Goal: Task Accomplishment & Management: Manage account settings

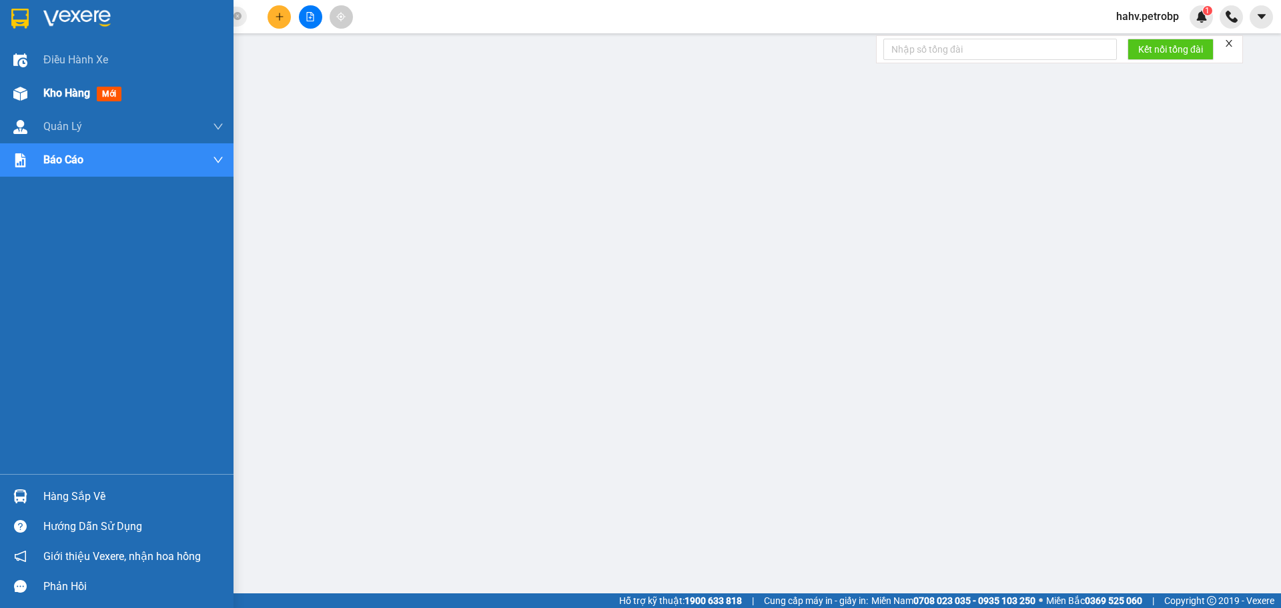
click at [22, 87] on img at bounding box center [20, 94] width 14 height 14
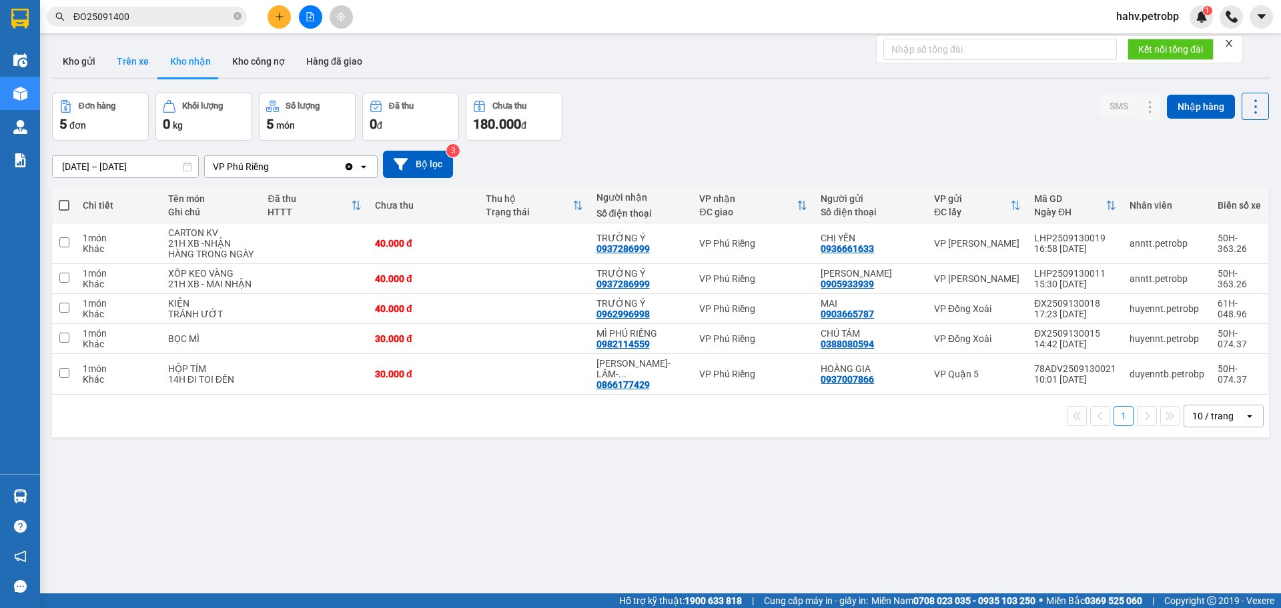
click at [123, 60] on button "Trên xe" at bounding box center [132, 61] width 53 height 32
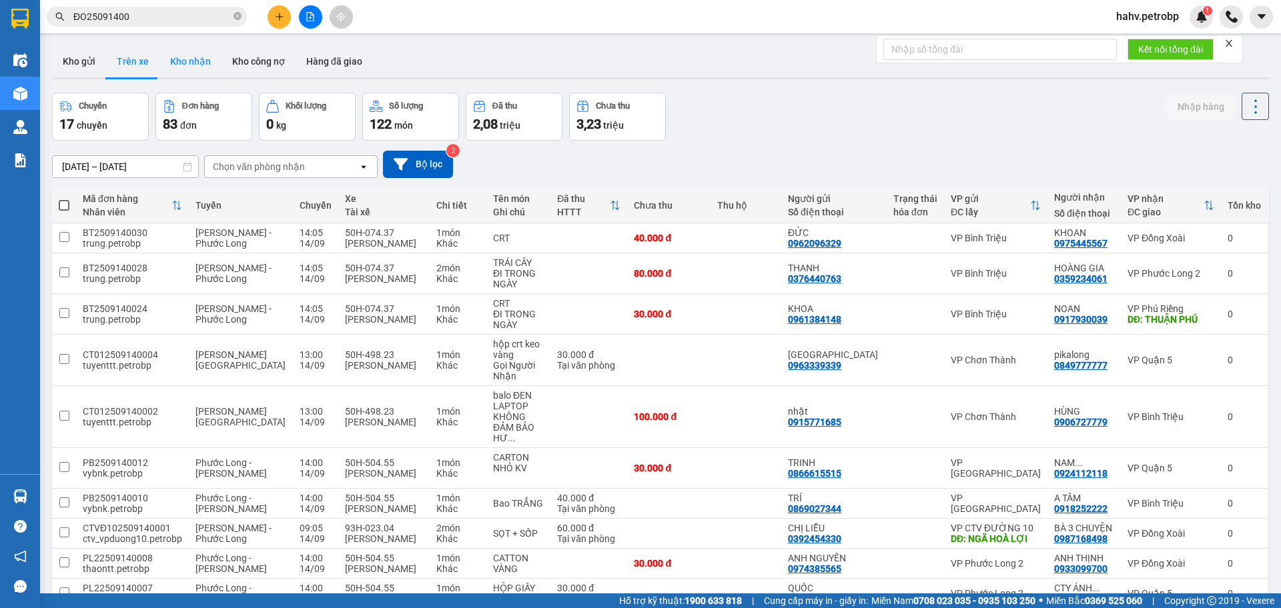
click at [178, 58] on button "Kho nhận" at bounding box center [190, 61] width 62 height 32
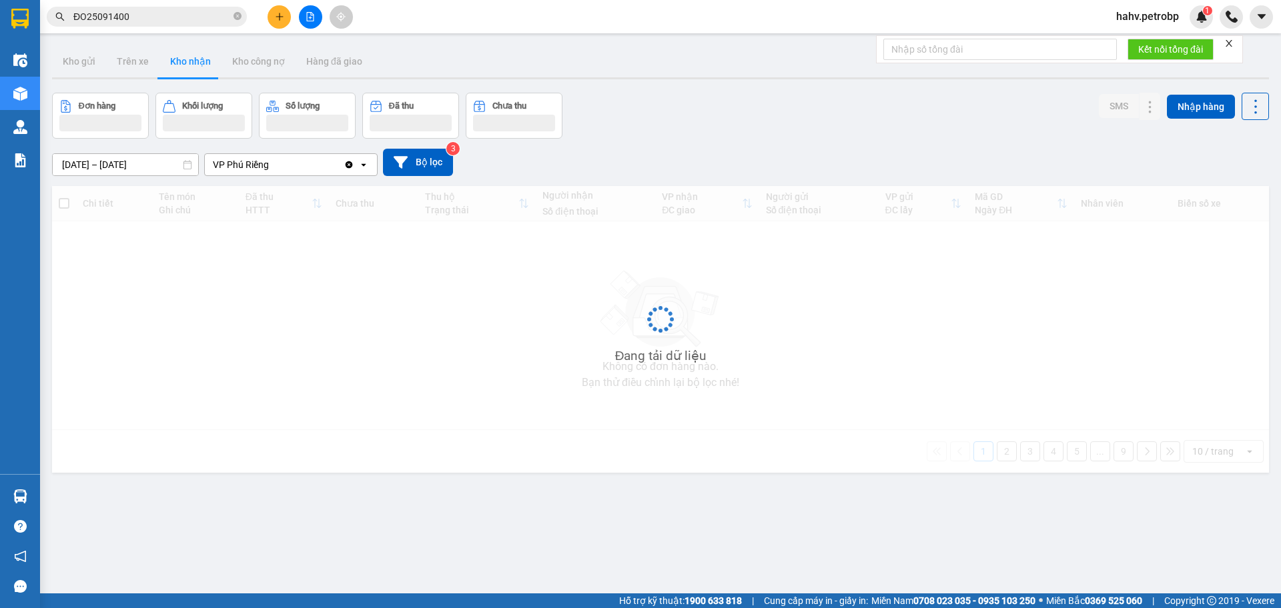
type input "[DATE] – [DATE]"
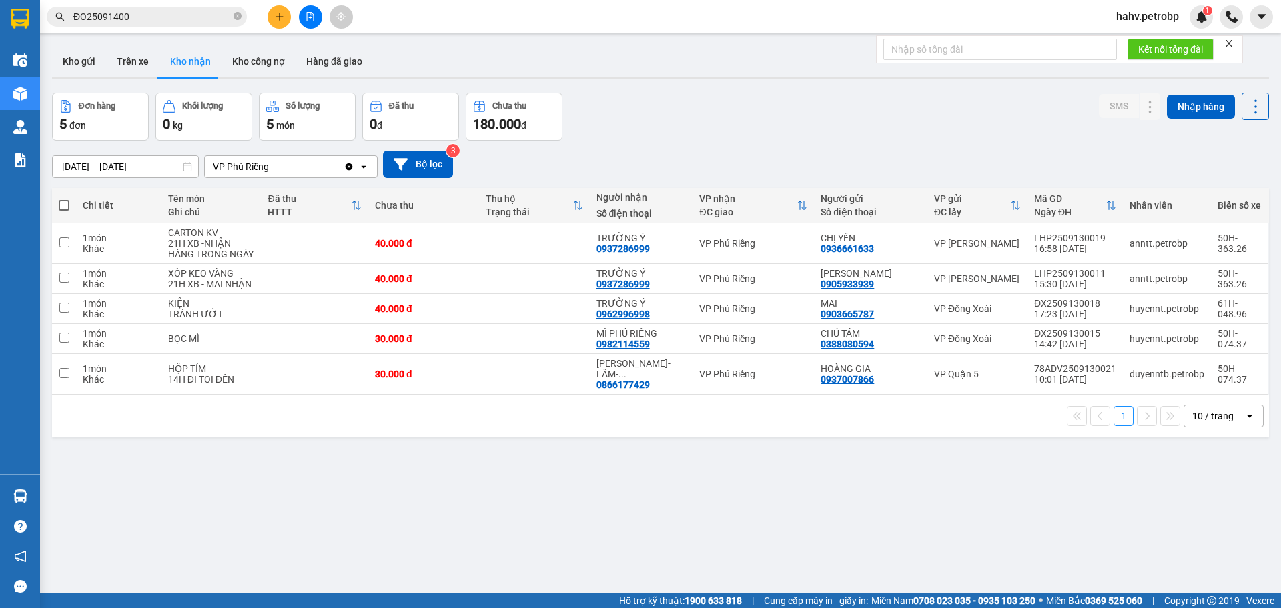
click at [286, 15] on button at bounding box center [278, 16] width 23 height 23
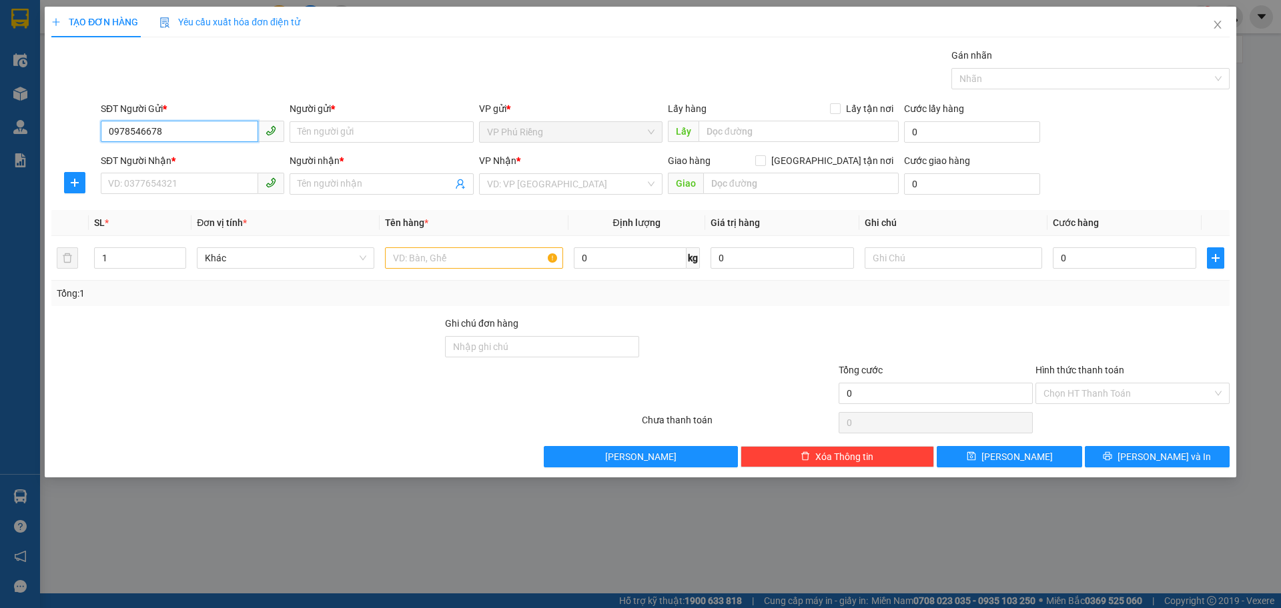
click at [162, 132] on input "0978546678" at bounding box center [179, 131] width 157 height 21
type input "0978546678"
click at [331, 125] on input "Người gửi *" at bounding box center [380, 131] width 183 height 21
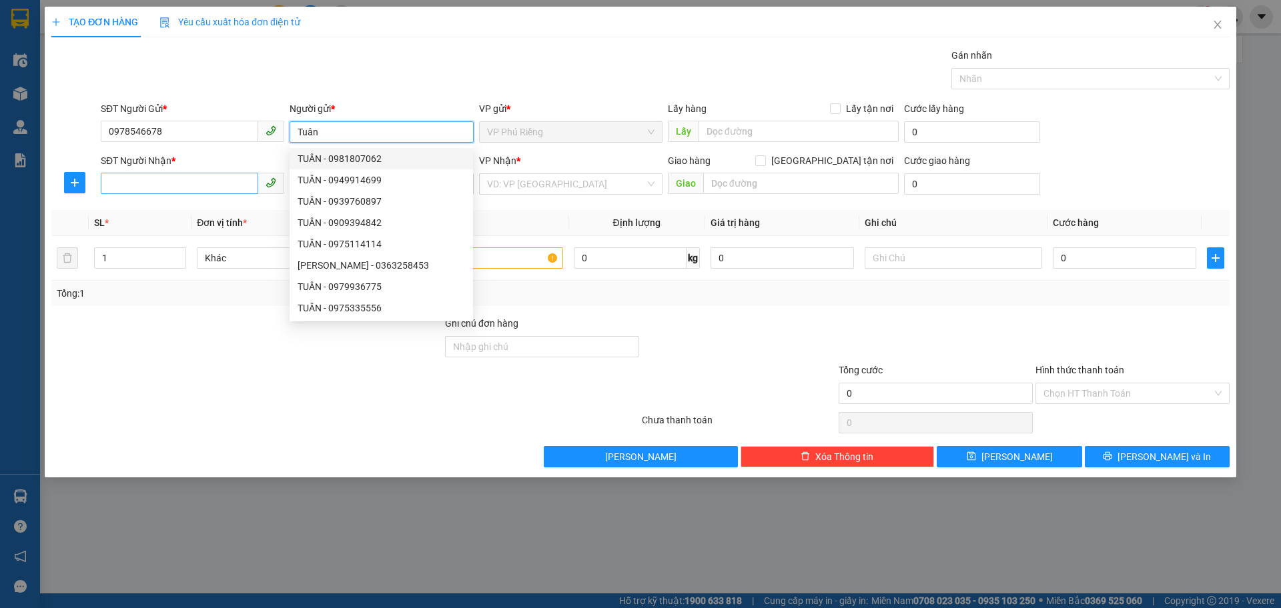
type input "Tuân"
click at [191, 184] on input "SĐT Người Nhận *" at bounding box center [179, 183] width 157 height 21
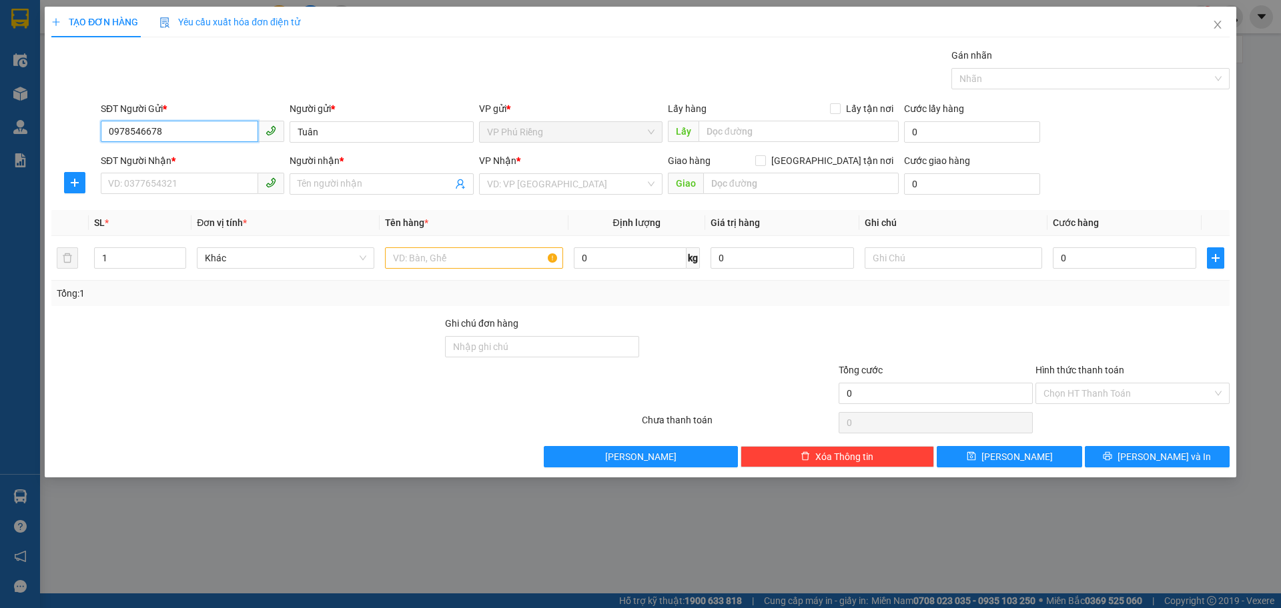
click at [195, 130] on input "0978546678" at bounding box center [179, 131] width 157 height 21
click at [163, 155] on div "0984546225 - TÂM" at bounding box center [192, 158] width 167 height 15
type input "0984546225"
type input "TÂM"
type input "0978678546"
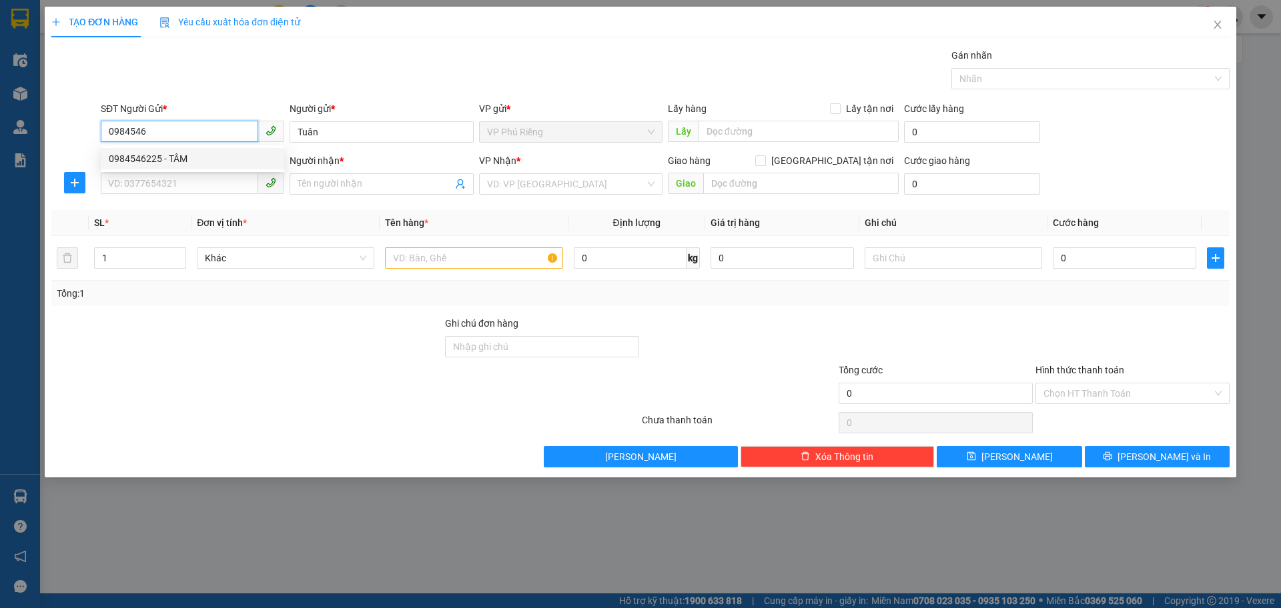
type input "TUÂN"
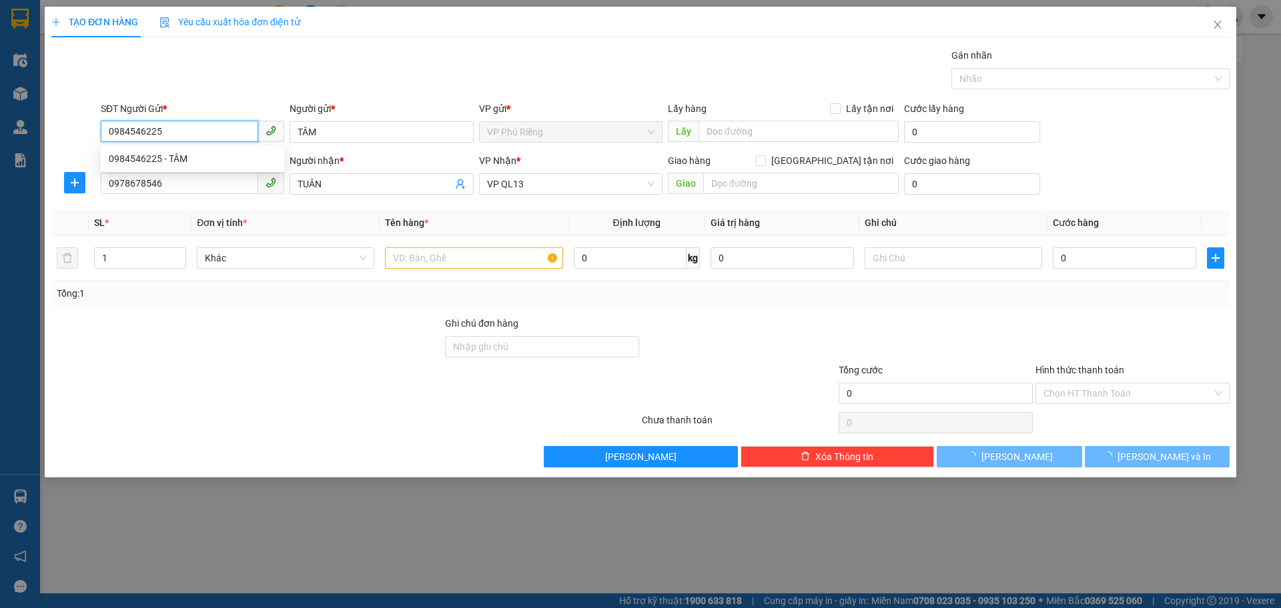
type input "30.000"
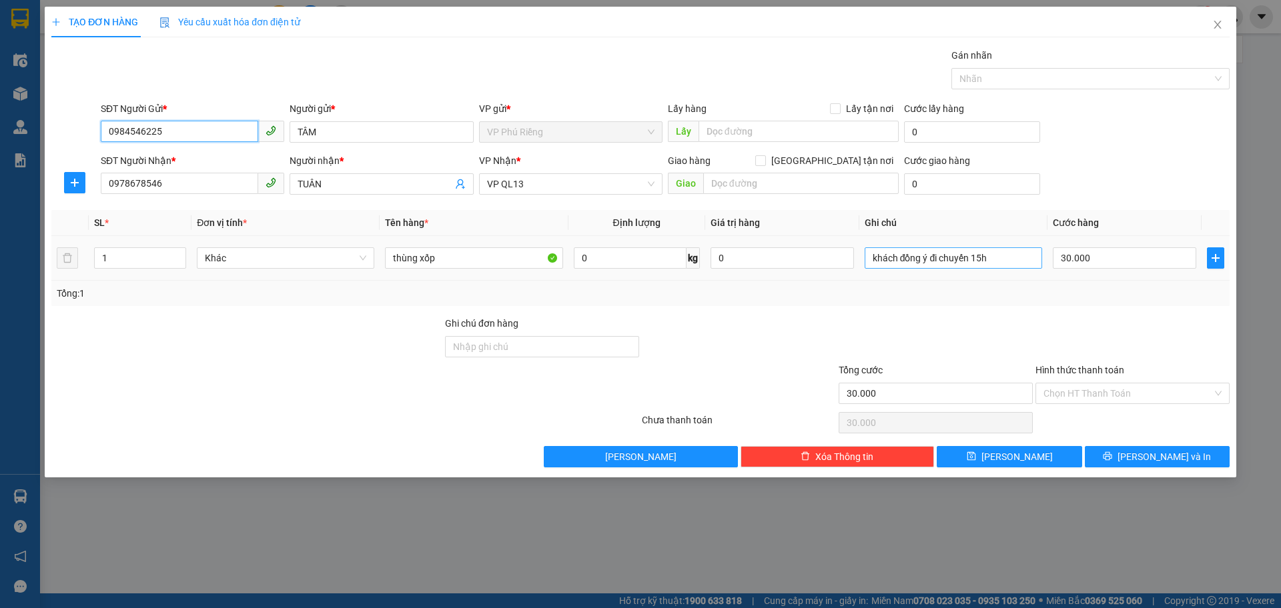
type input "0984546225"
drag, startPoint x: 1004, startPoint y: 257, endPoint x: 874, endPoint y: 270, distance: 131.3
click at [874, 270] on div "khách đồng ý đi chuyến 15h" at bounding box center [952, 258] width 177 height 27
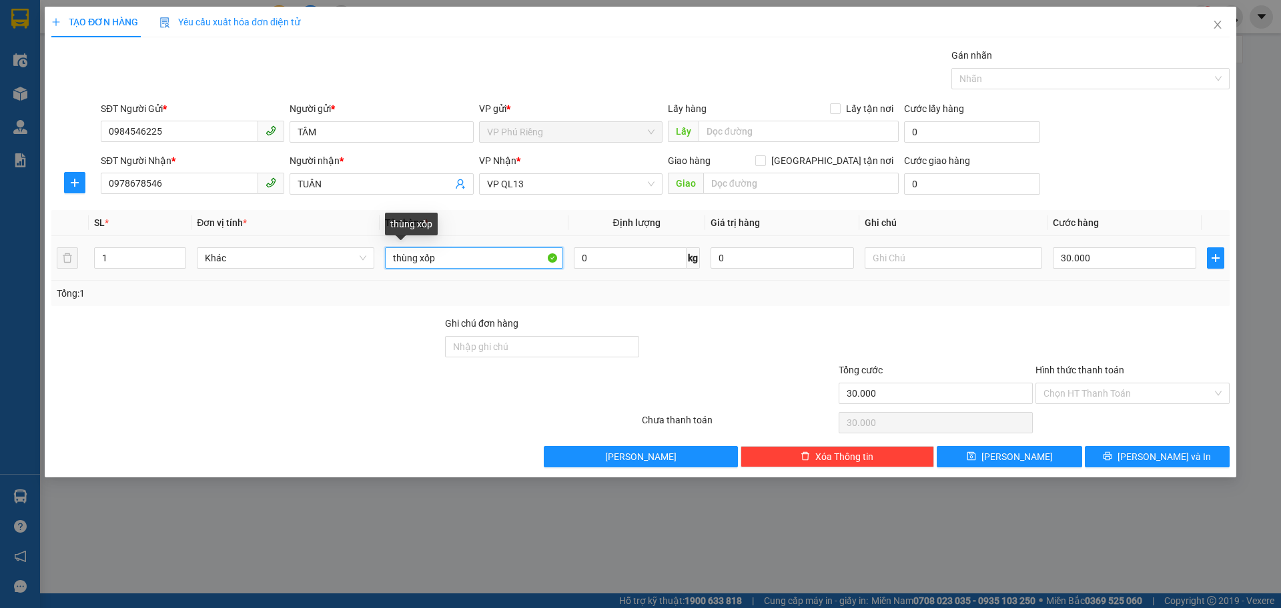
click at [500, 257] on input "thùng xốp" at bounding box center [473, 257] width 177 height 21
type input "t"
type input "can rượu"
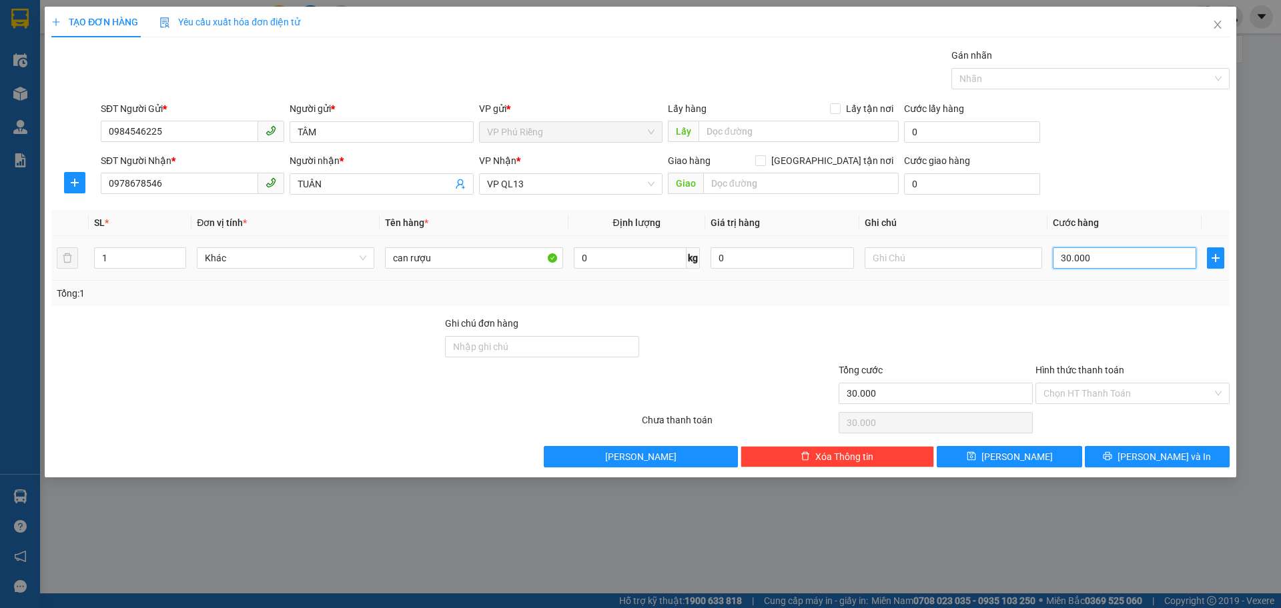
click at [1090, 264] on input "30.000" at bounding box center [1123, 257] width 143 height 21
type input "0"
type input "5"
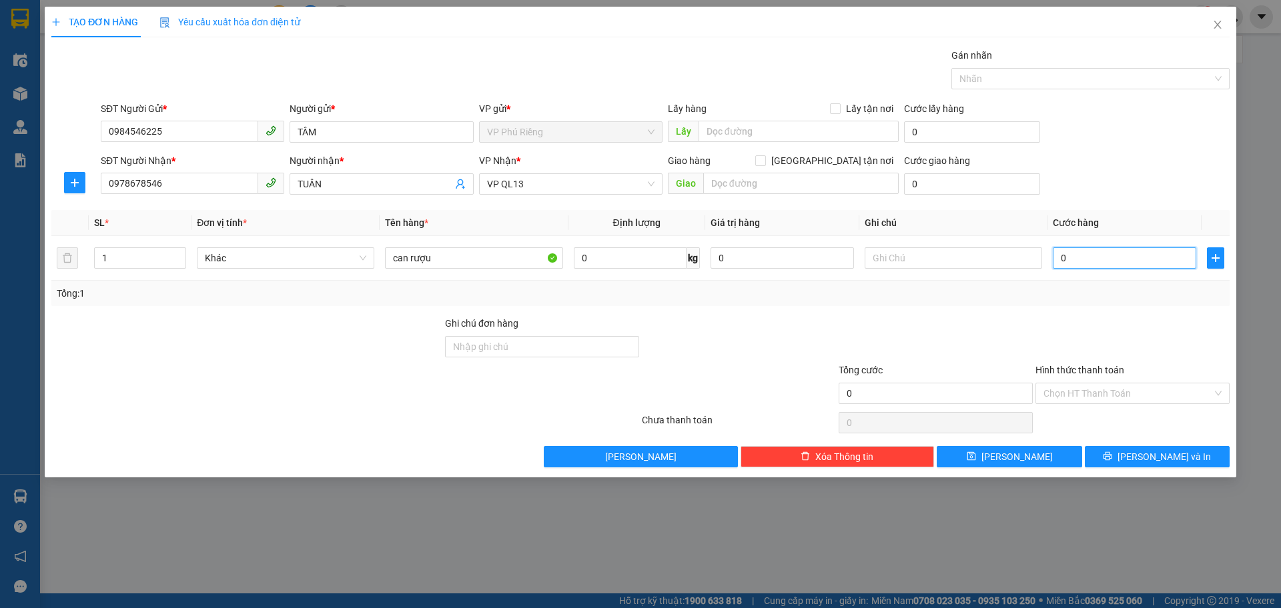
type input "5"
type input "05"
type input "50"
type input "050"
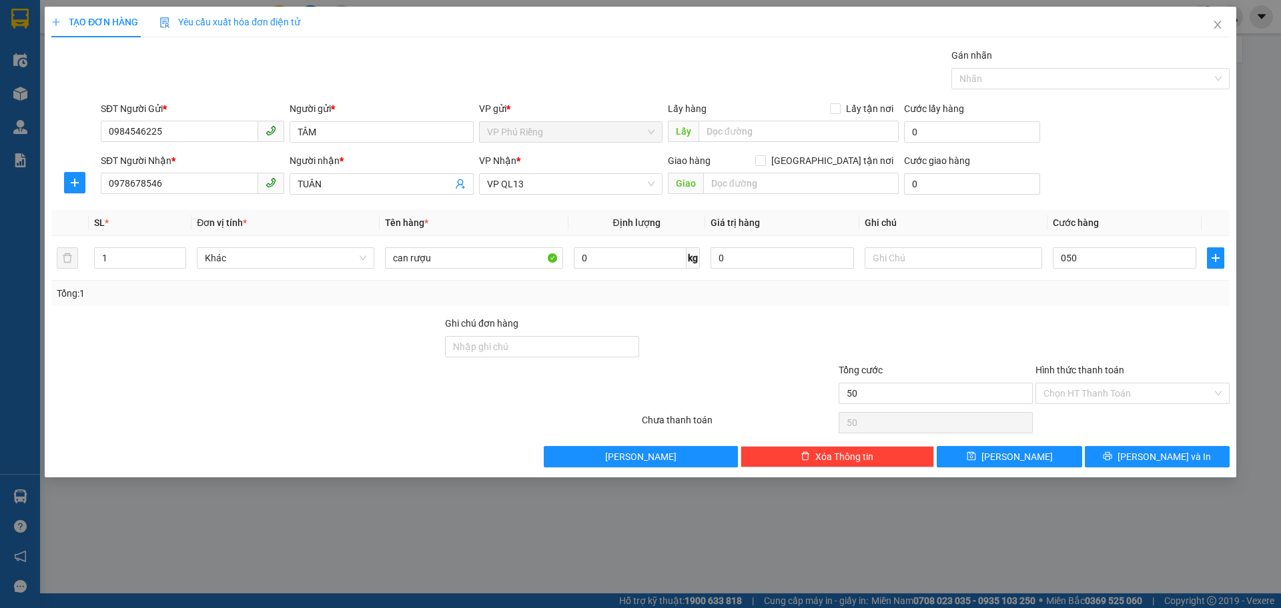
type input "50.000"
click at [814, 323] on div at bounding box center [738, 339] width 197 height 47
drag, startPoint x: 1072, startPoint y: 390, endPoint x: 1071, endPoint y: 400, distance: 10.0
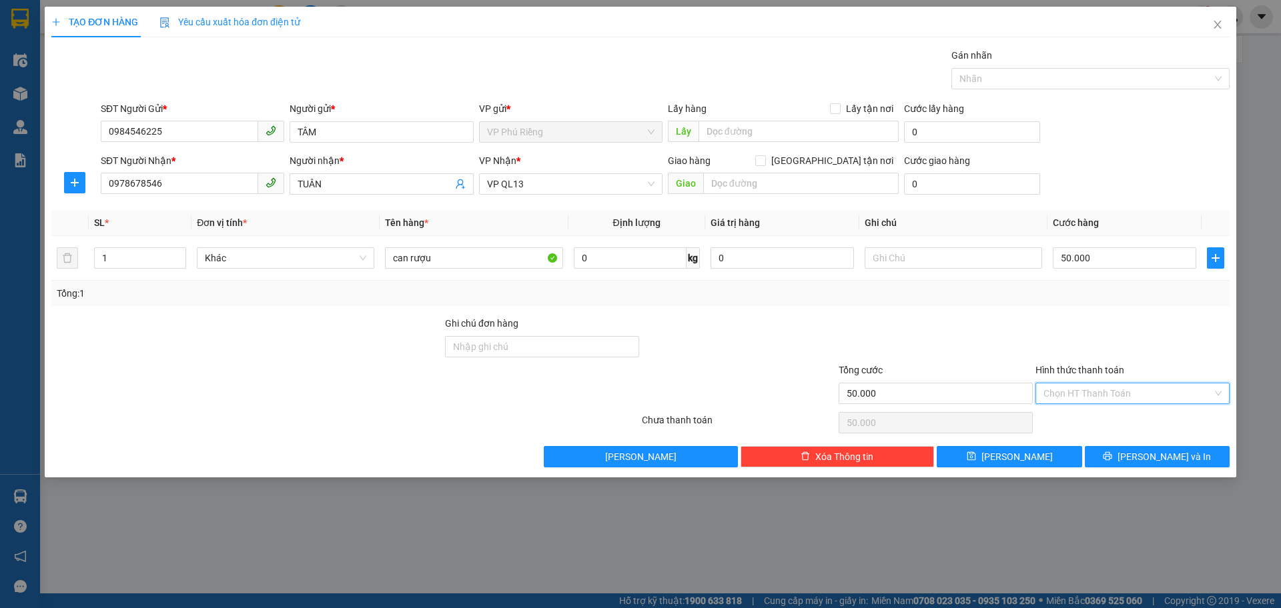
click at [1071, 390] on input "Hình thức thanh toán" at bounding box center [1127, 393] width 169 height 20
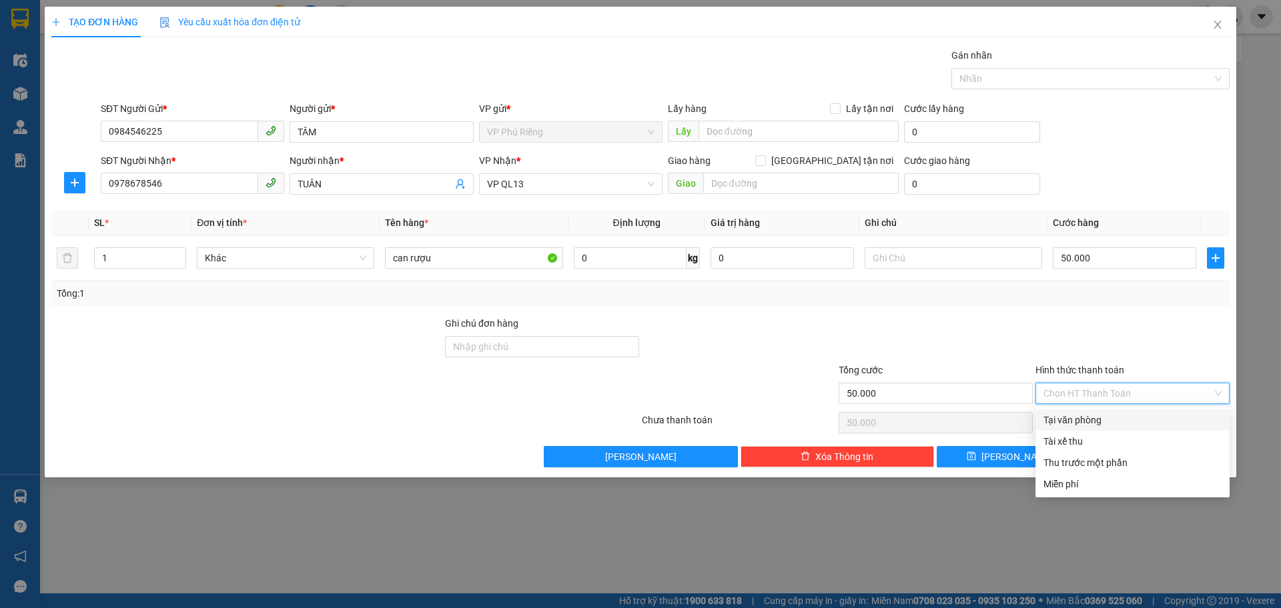
click at [1066, 414] on div "Tại văn phòng" at bounding box center [1132, 420] width 178 height 15
type input "0"
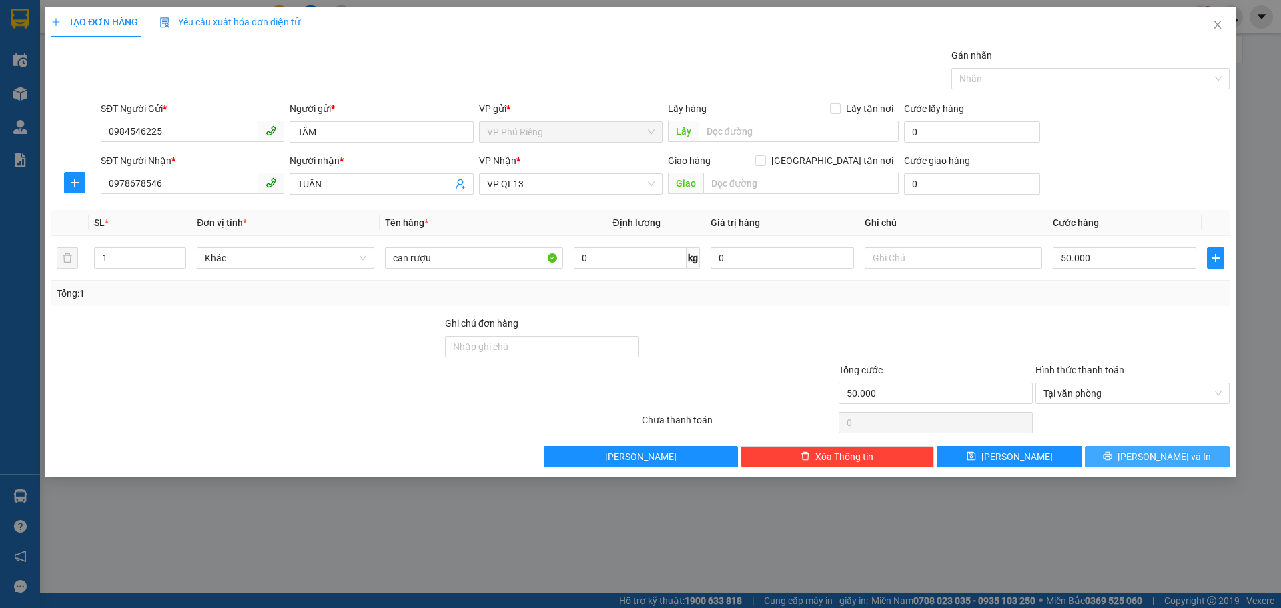
click at [1154, 460] on span "[PERSON_NAME] và In" at bounding box center [1163, 457] width 93 height 15
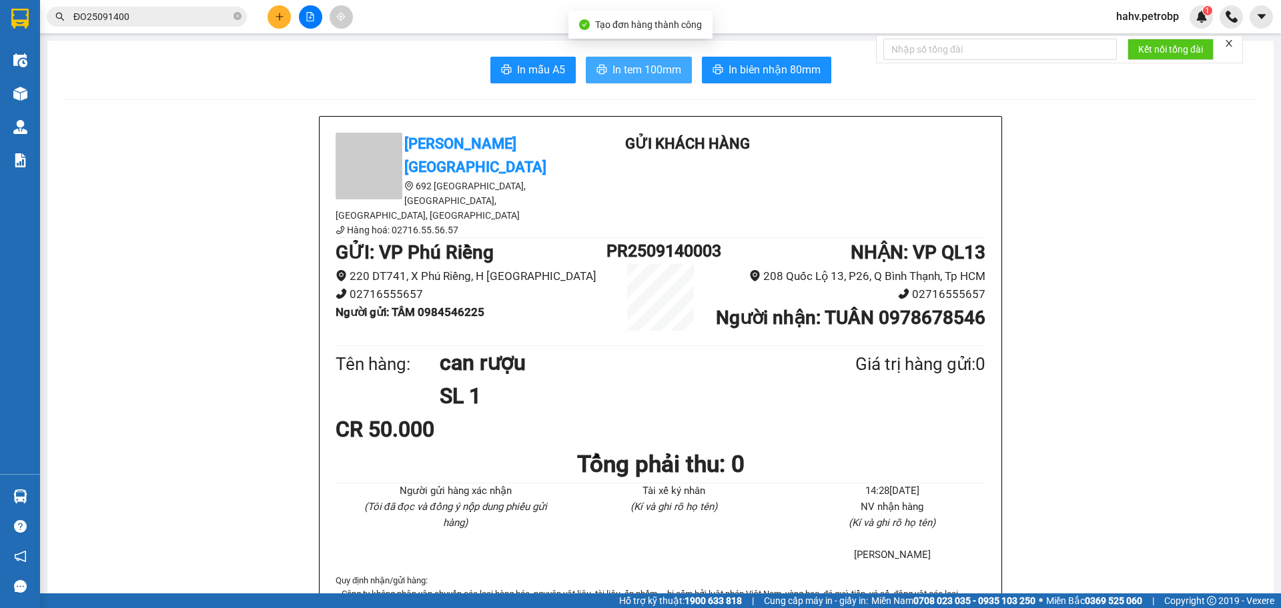
click at [670, 77] on span "In tem 100mm" at bounding box center [646, 69] width 69 height 17
click at [938, 307] on b "Người nhận : TUÂN 0978678546" at bounding box center [850, 318] width 269 height 22
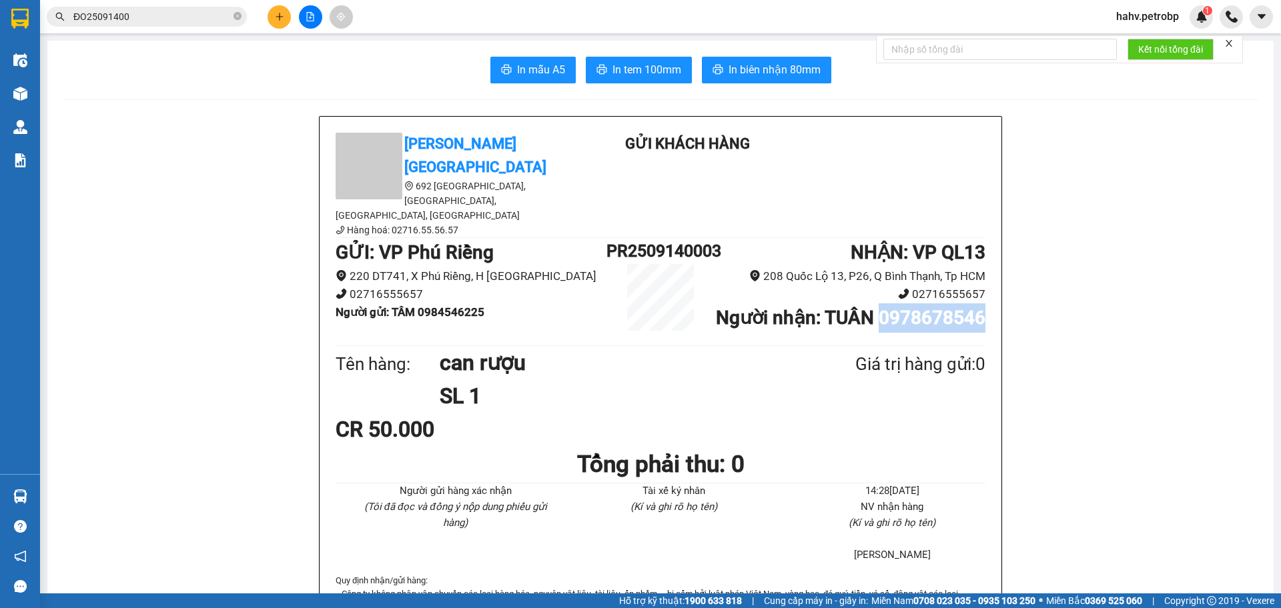
click at [938, 307] on b "Người nhận : TUÂN 0978678546" at bounding box center [850, 318] width 269 height 22
copy b "0978678546"
click at [236, 20] on icon "close-circle" at bounding box center [237, 16] width 8 height 8
paste input "0978678546"
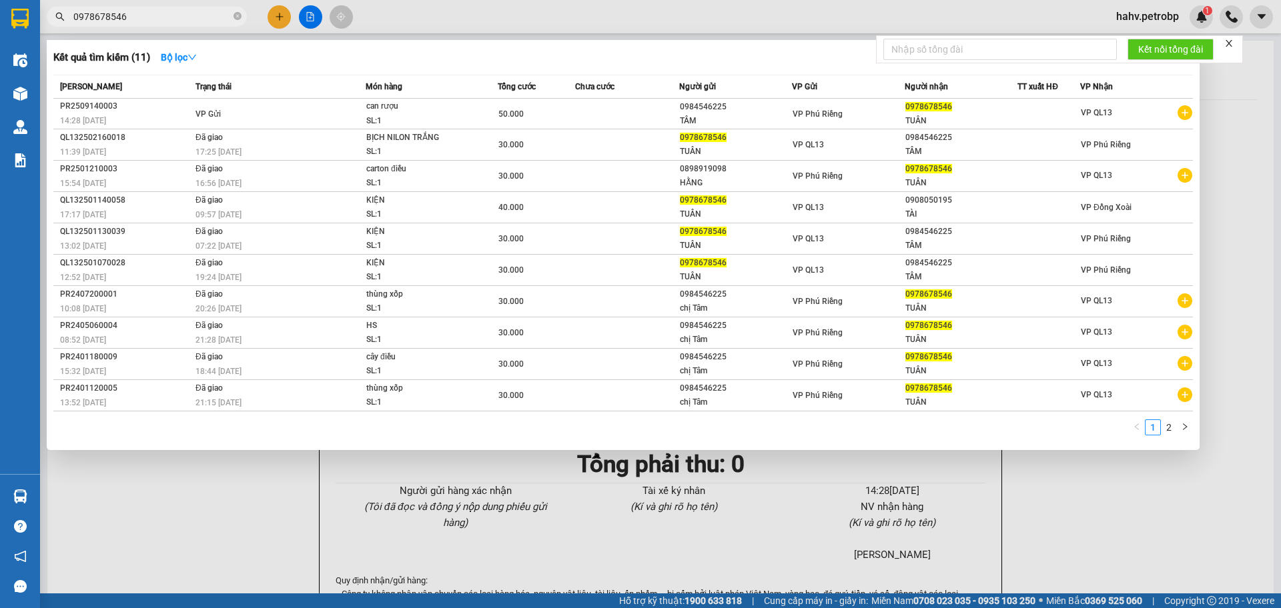
type input "0978678546"
click at [239, 506] on div at bounding box center [640, 304] width 1281 height 608
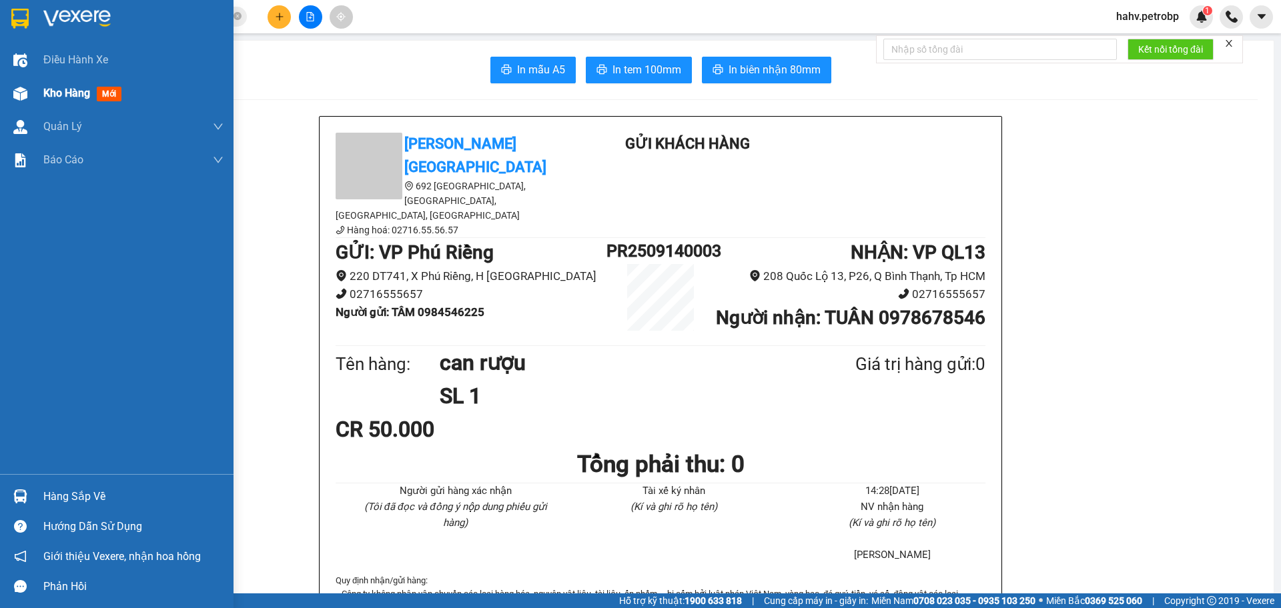
click at [39, 93] on div "Kho hàng mới" at bounding box center [116, 93] width 233 height 33
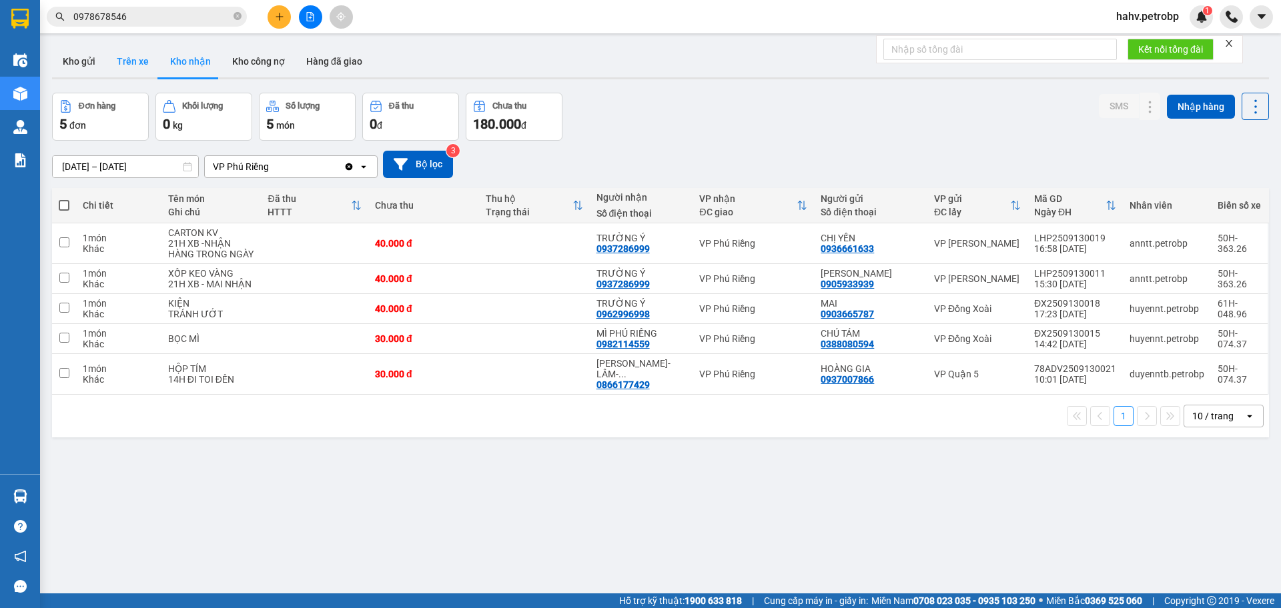
click at [143, 61] on button "Trên xe" at bounding box center [132, 61] width 53 height 32
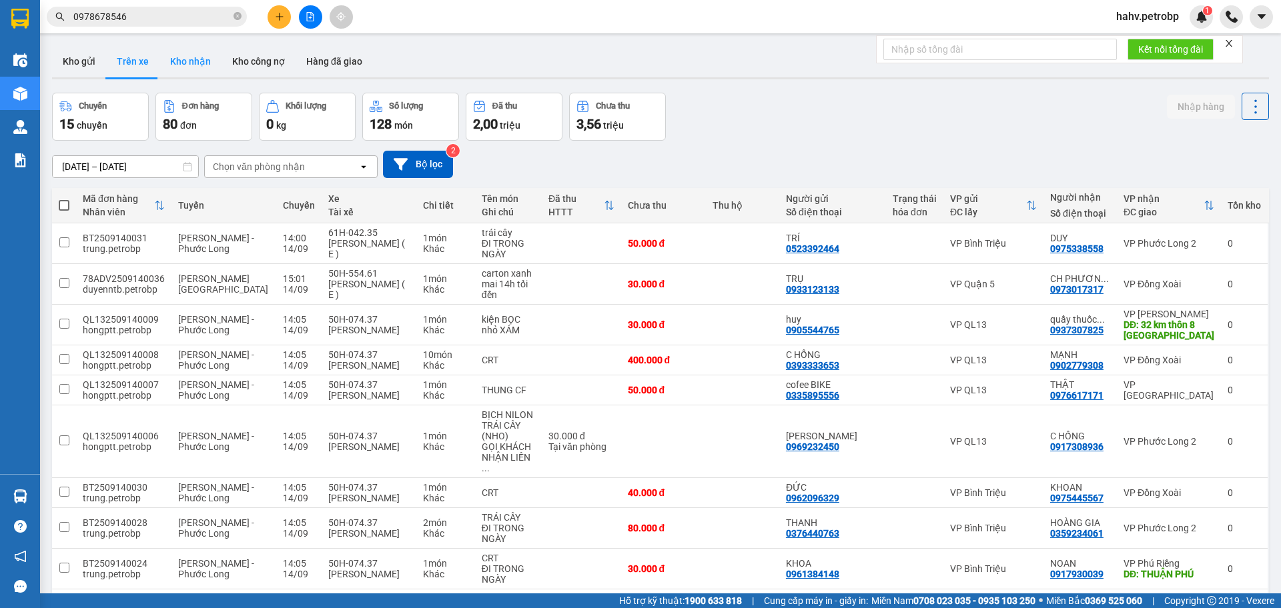
click at [182, 58] on button "Kho nhận" at bounding box center [190, 61] width 62 height 32
type input "[DATE] – [DATE]"
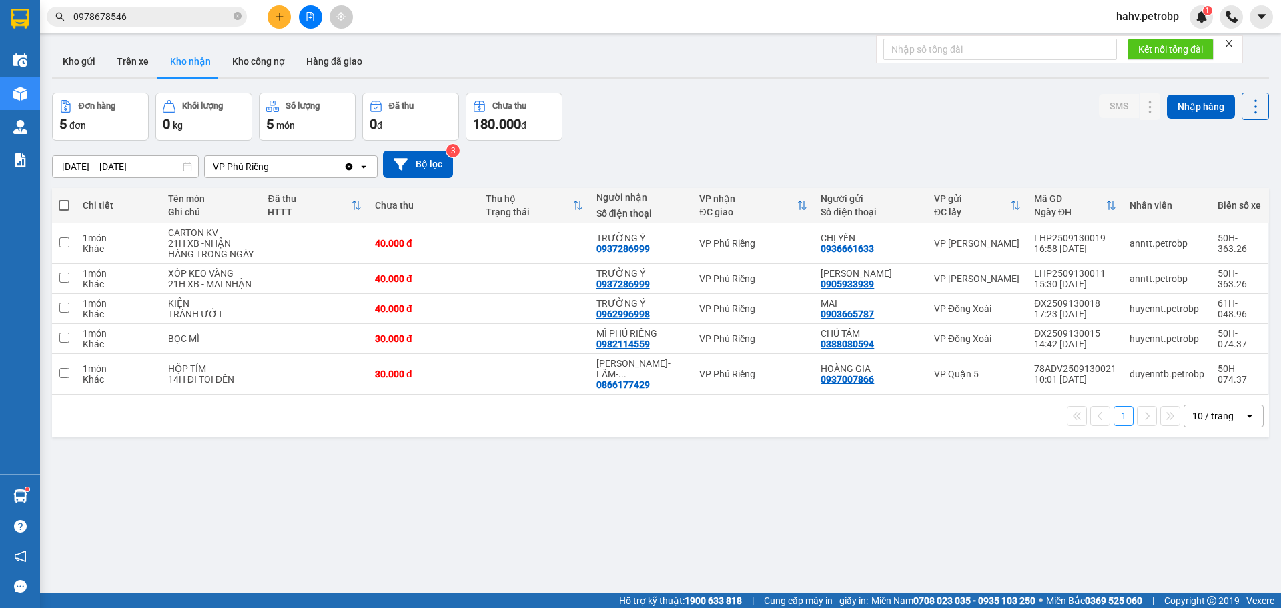
click at [27, 486] on div at bounding box center [20, 496] width 23 height 23
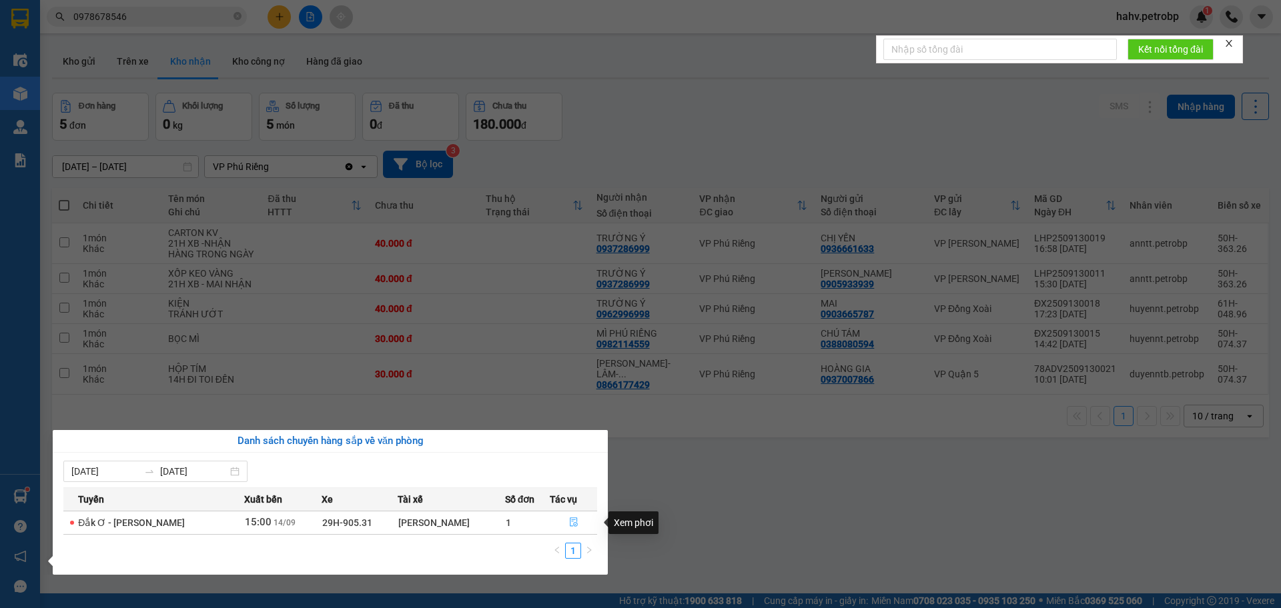
click at [578, 521] on button "button" at bounding box center [573, 522] width 46 height 21
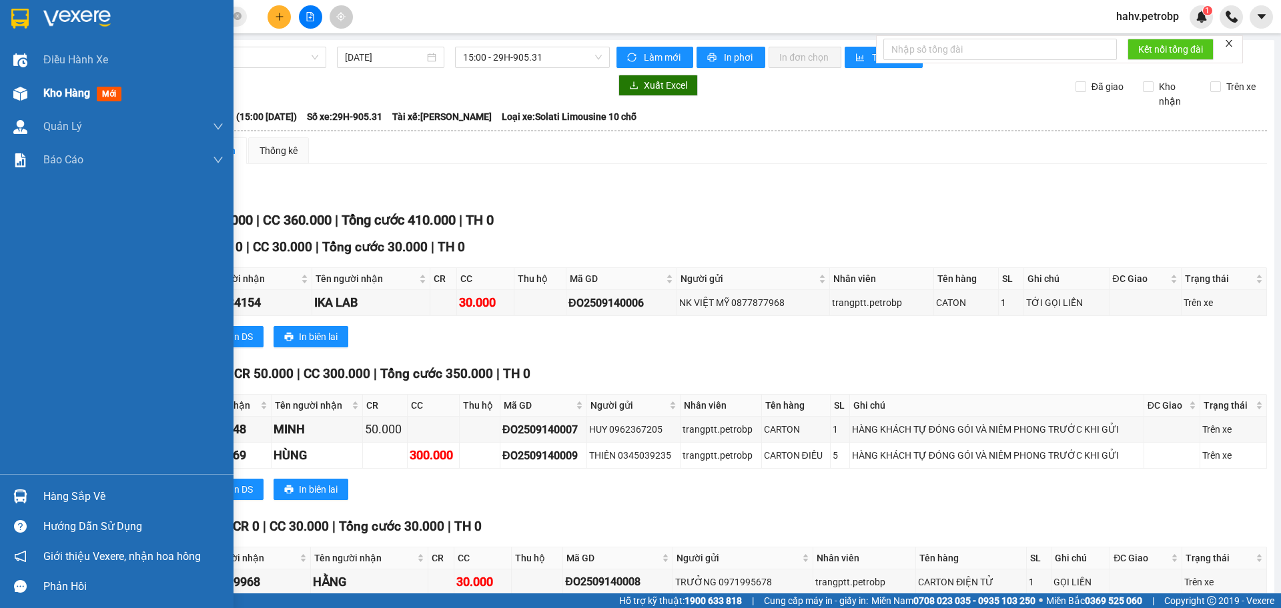
click at [11, 93] on div at bounding box center [20, 93] width 23 height 23
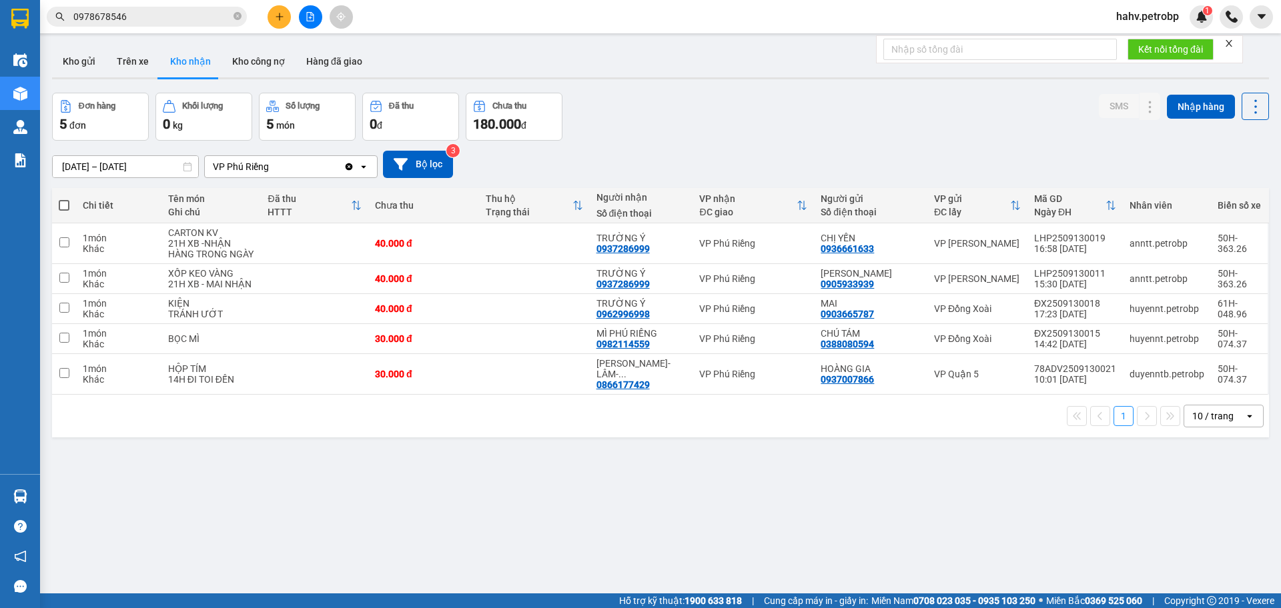
drag, startPoint x: 129, startPoint y: 59, endPoint x: 169, endPoint y: 61, distance: 40.1
click at [133, 61] on button "Trên xe" at bounding box center [132, 61] width 53 height 32
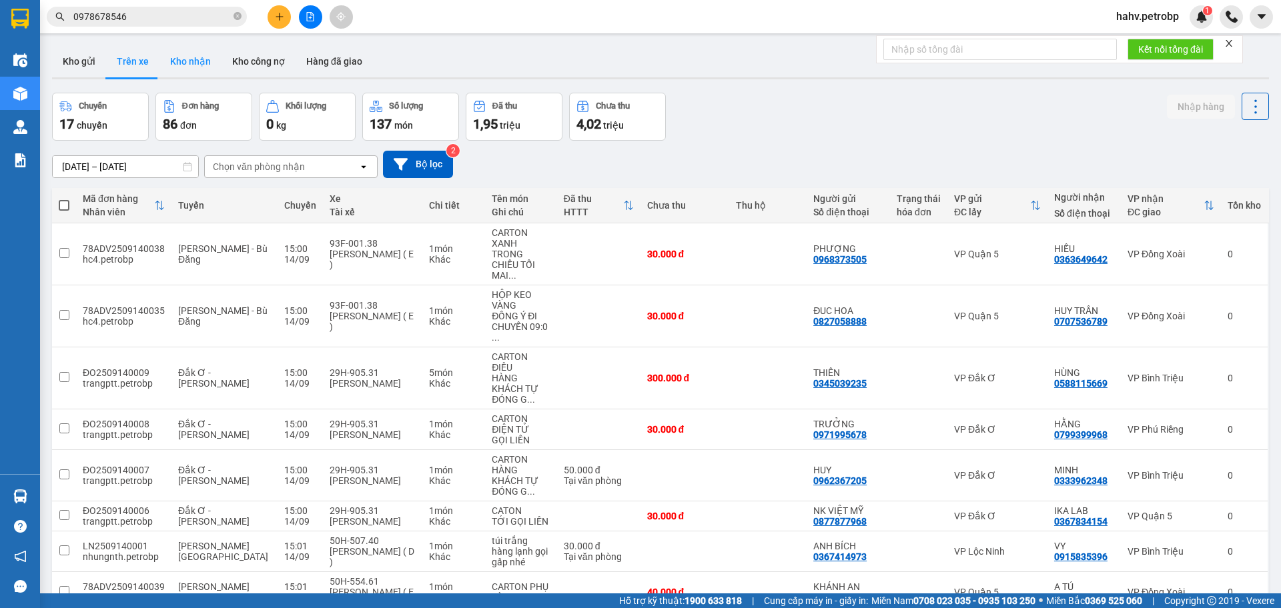
click at [175, 57] on button "Kho nhận" at bounding box center [190, 61] width 62 height 32
type input "[DATE] – [DATE]"
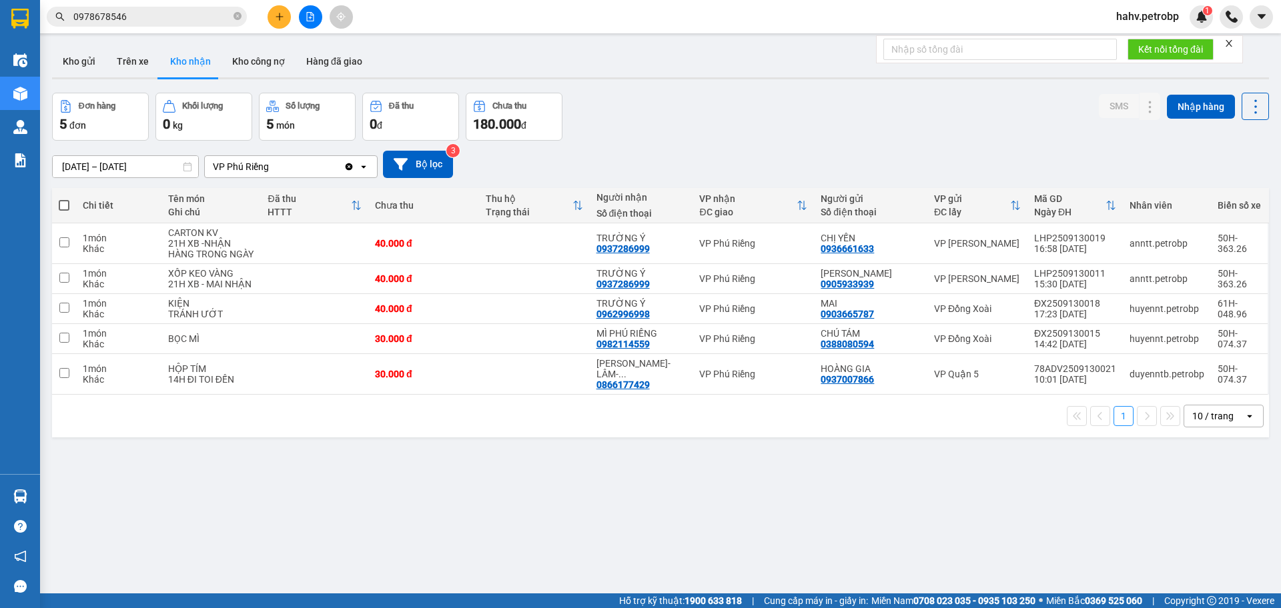
click at [312, 17] on icon "file-add" at bounding box center [309, 16] width 9 height 9
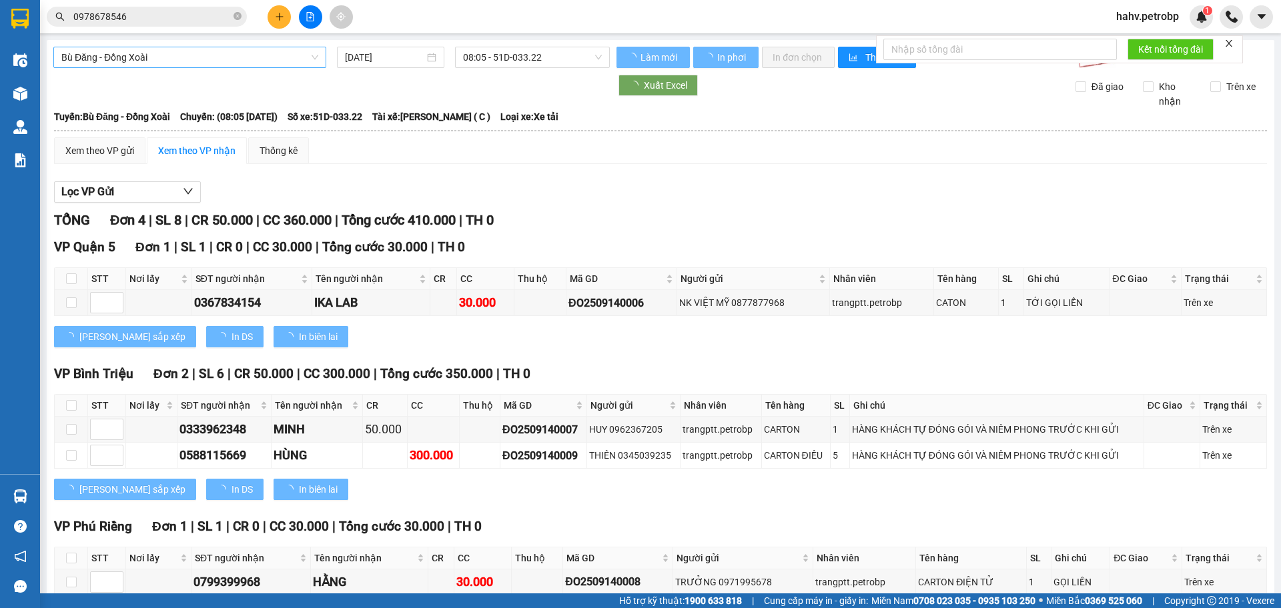
click at [197, 51] on span "Bù Đăng - Đồng Xoài" at bounding box center [189, 57] width 257 height 20
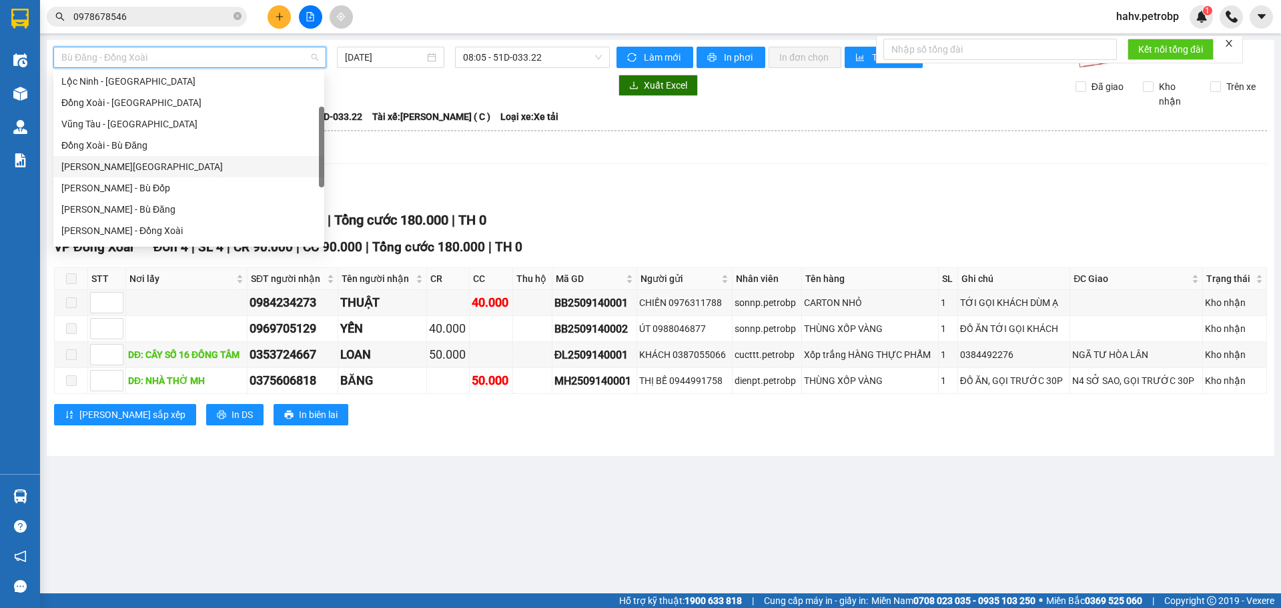
scroll to position [176, 0]
click at [204, 157] on div "[PERSON_NAME] - Phước Long" at bounding box center [188, 164] width 255 height 15
type input "[DATE]"
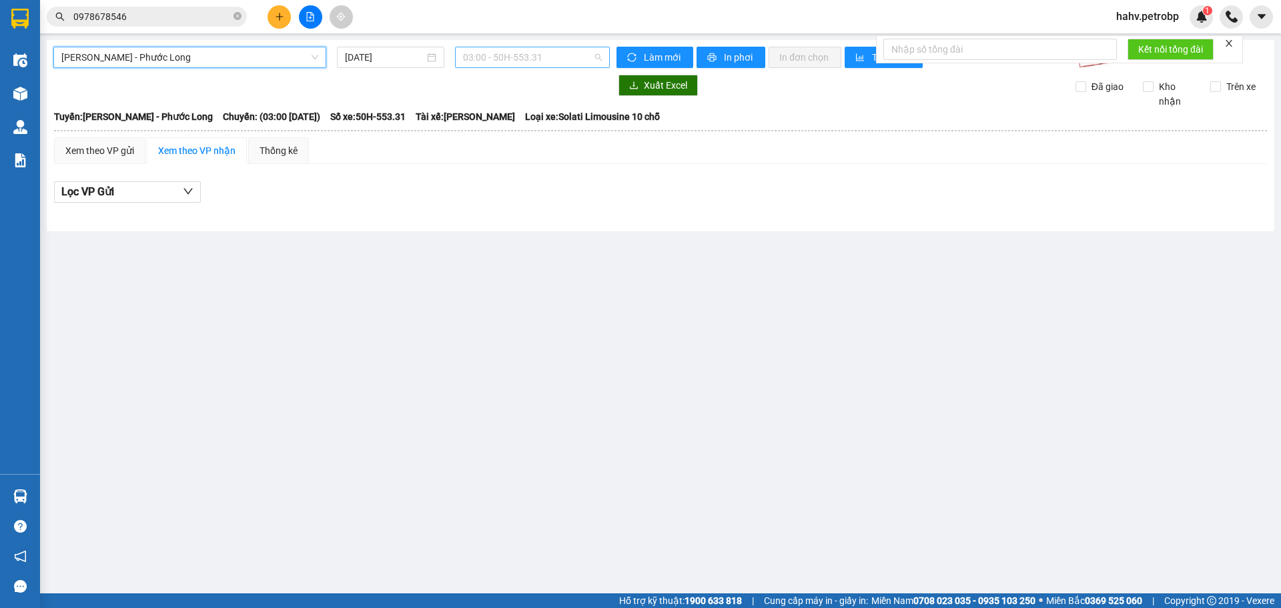
click at [528, 55] on span "03:00 - 50H-553.31" at bounding box center [532, 57] width 139 height 20
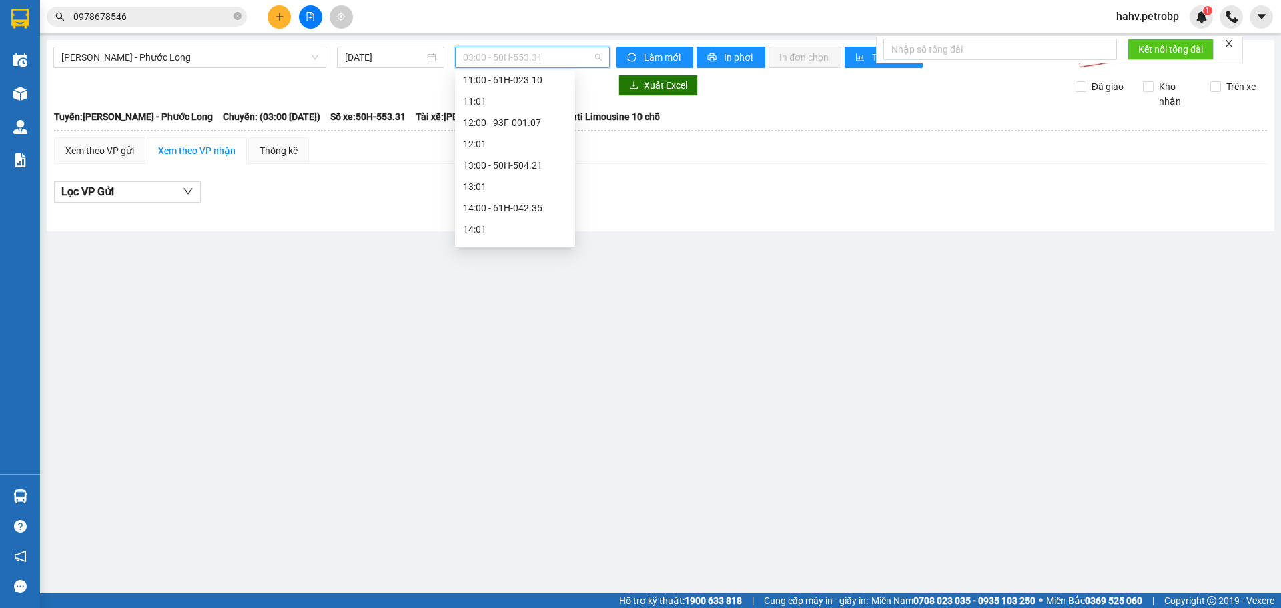
scroll to position [378, 0]
click at [522, 133] on div "12:00 - 93F-001.07" at bounding box center [515, 132] width 104 height 15
click at [554, 55] on span "12:00 - 93F-001.07" at bounding box center [532, 57] width 139 height 20
click at [519, 191] on div "14:05 - 50H-074.37" at bounding box center [515, 194] width 104 height 15
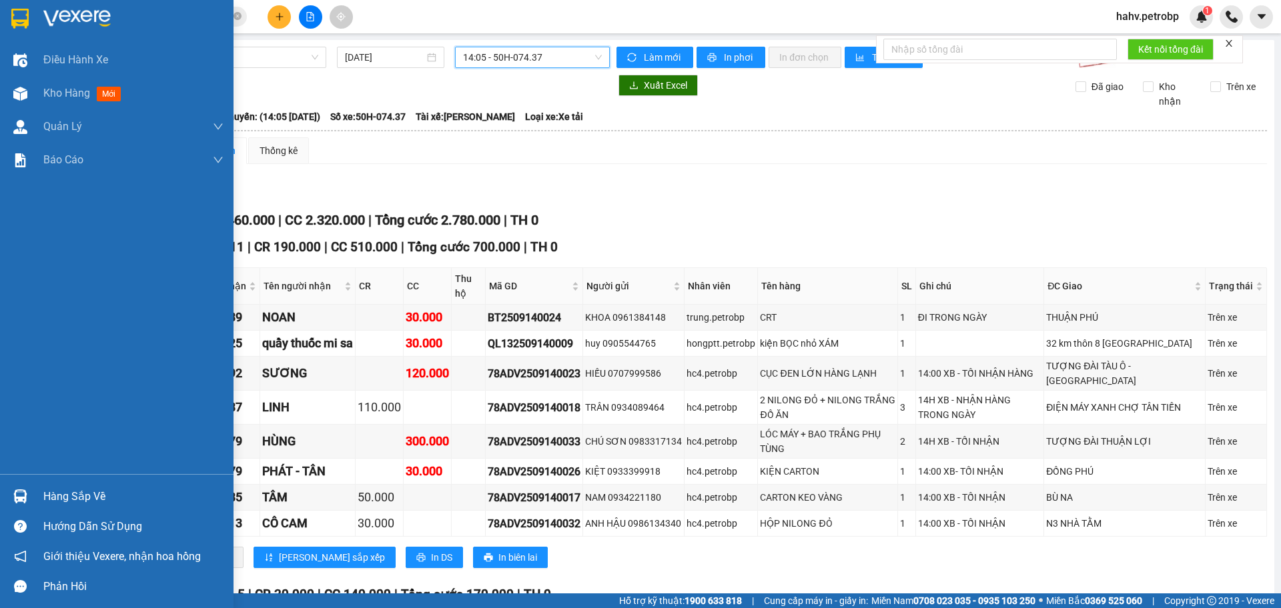
click at [74, 491] on div "Hàng sắp về" at bounding box center [133, 497] width 180 height 20
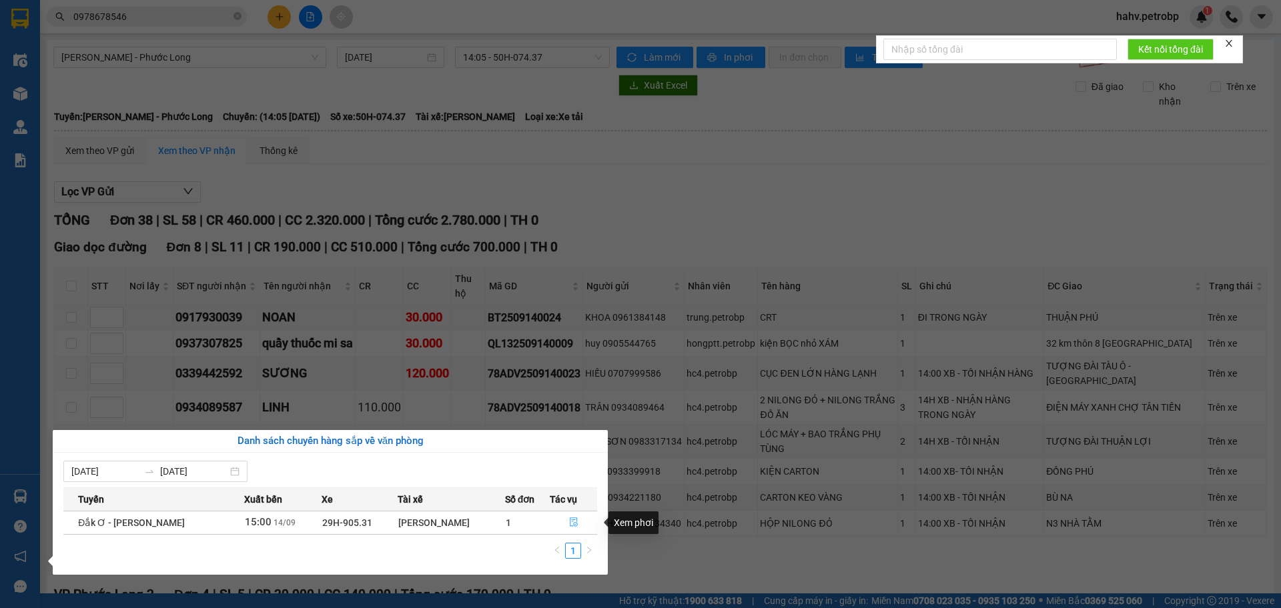
click at [569, 520] on icon "file-done" at bounding box center [573, 522] width 9 height 9
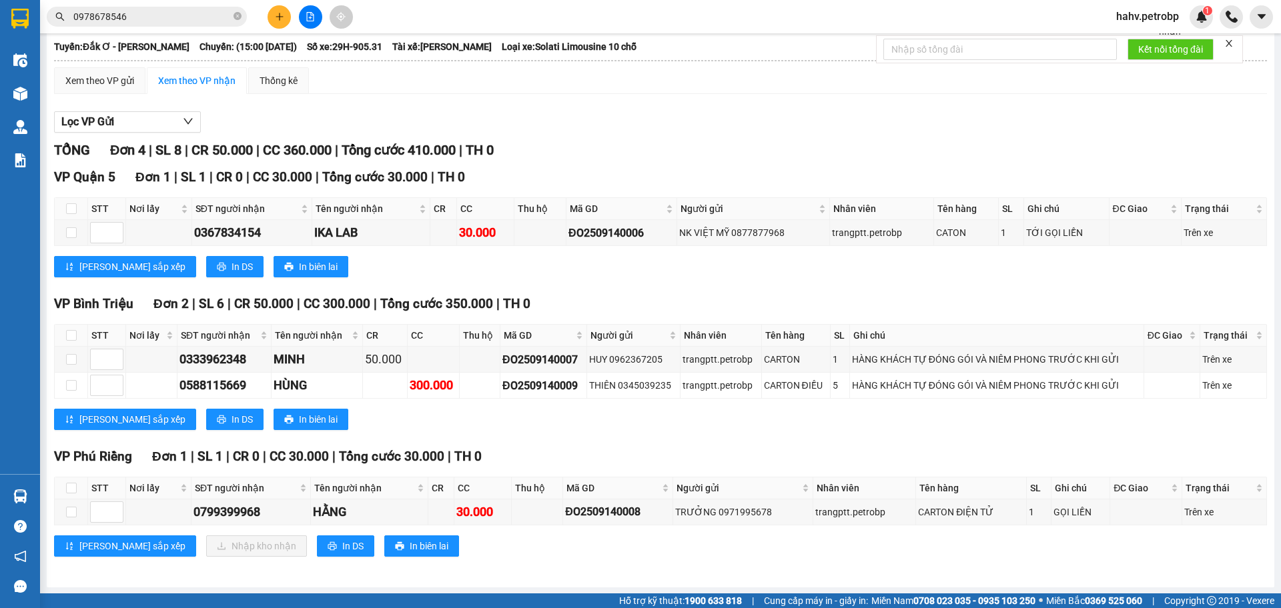
scroll to position [71, 0]
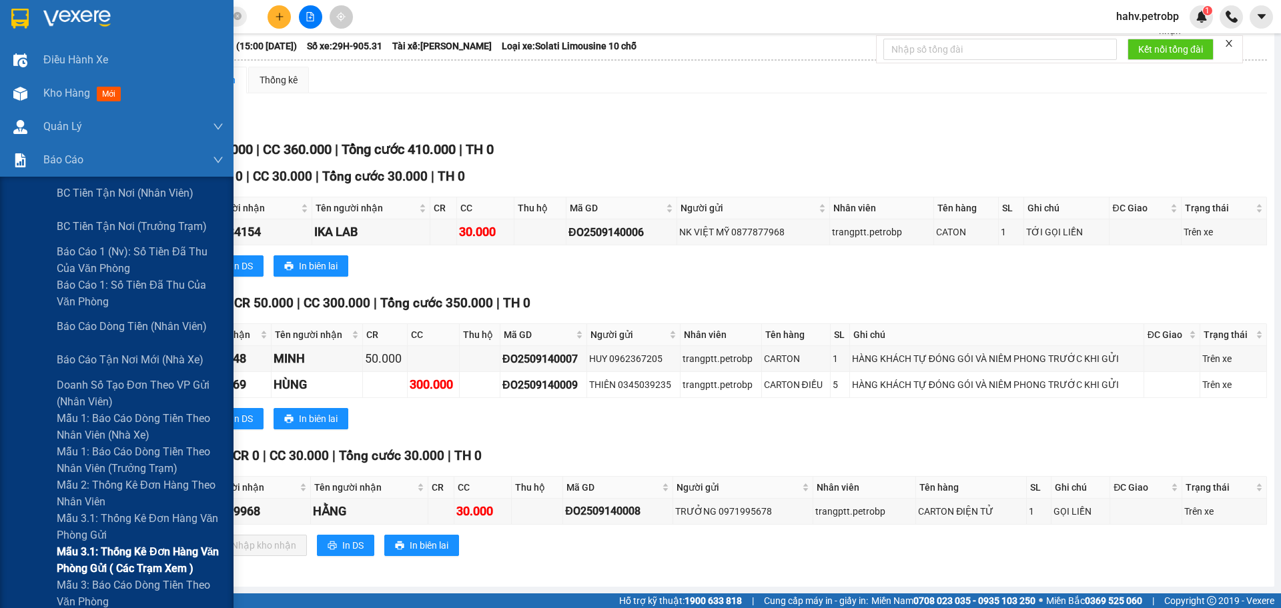
click at [0, 552] on div "Mẫu 3.1: Thống kê đơn hàng văn phòng gửi ( các trạm xem )" at bounding box center [116, 560] width 233 height 33
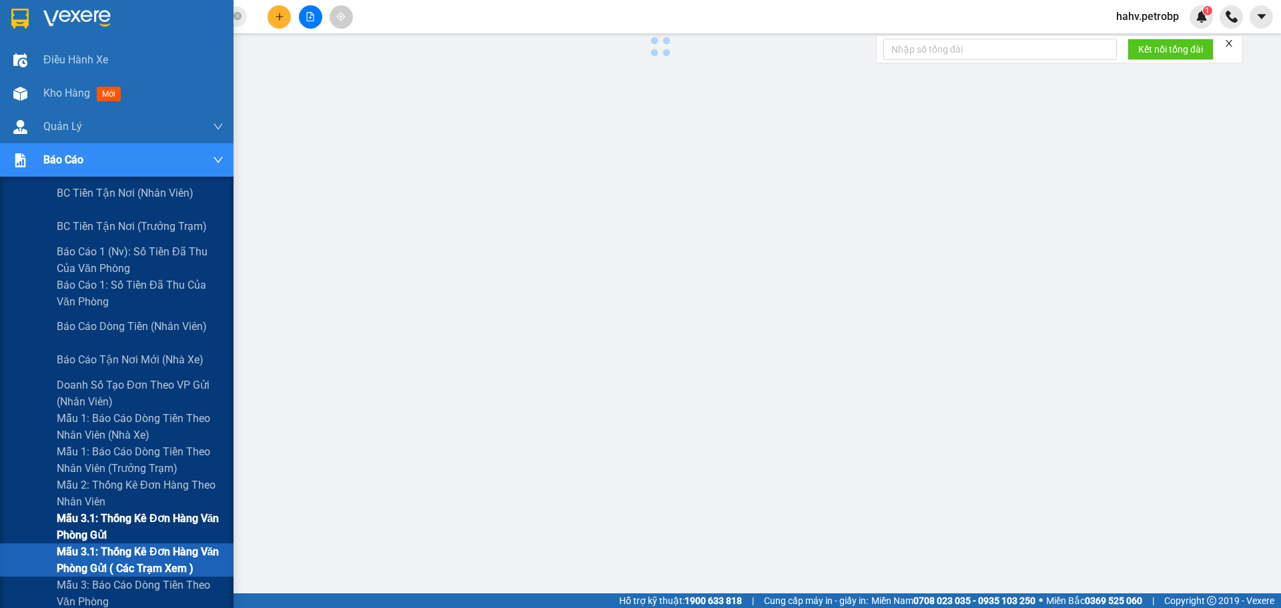
click at [3, 536] on div "Mẫu 3.1: Thống kê đơn hàng văn phòng gửi" at bounding box center [116, 526] width 233 height 33
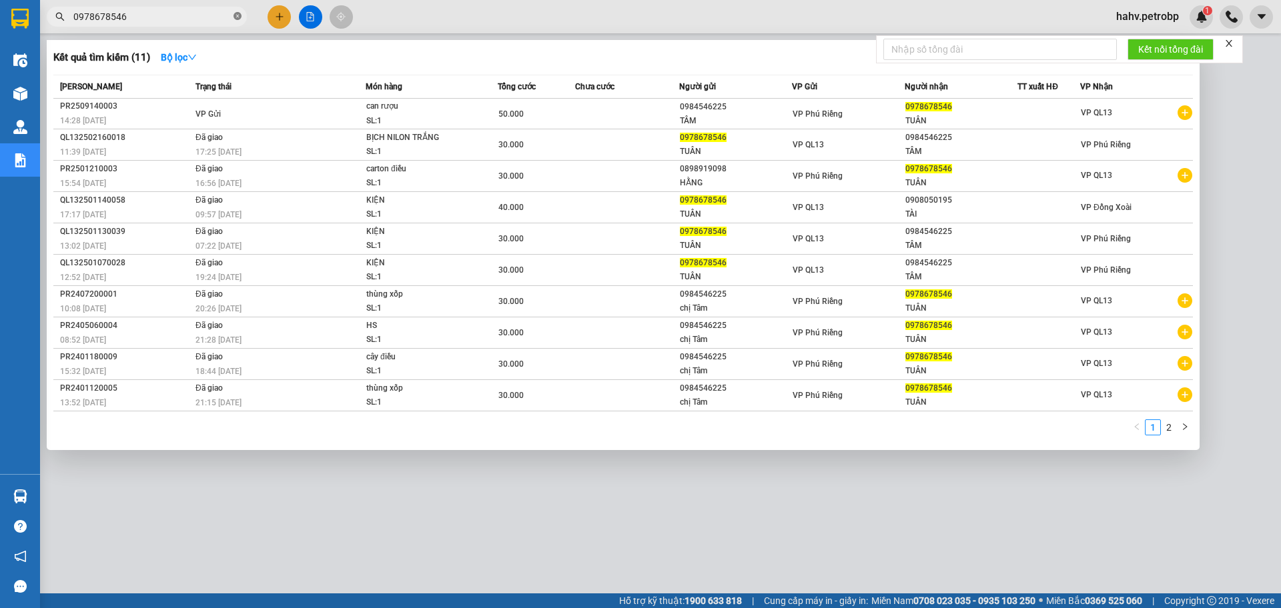
click at [233, 14] on span "0978678546" at bounding box center [147, 17] width 200 height 20
click at [237, 17] on icon "close-circle" at bounding box center [237, 16] width 8 height 8
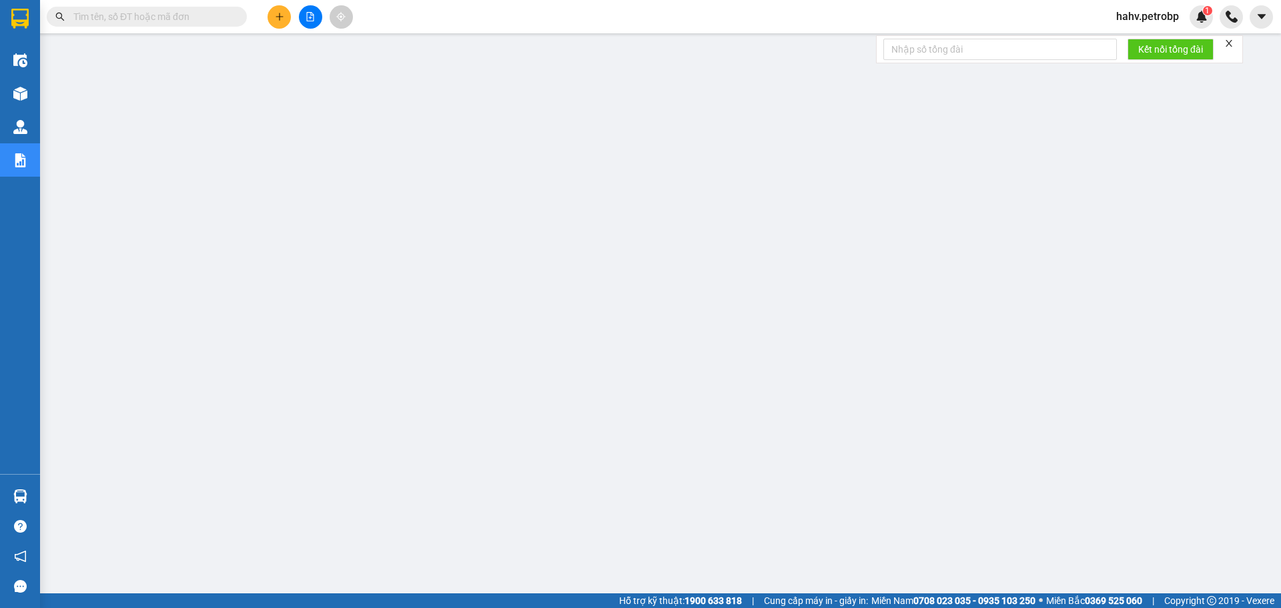
paste input "0819290029"
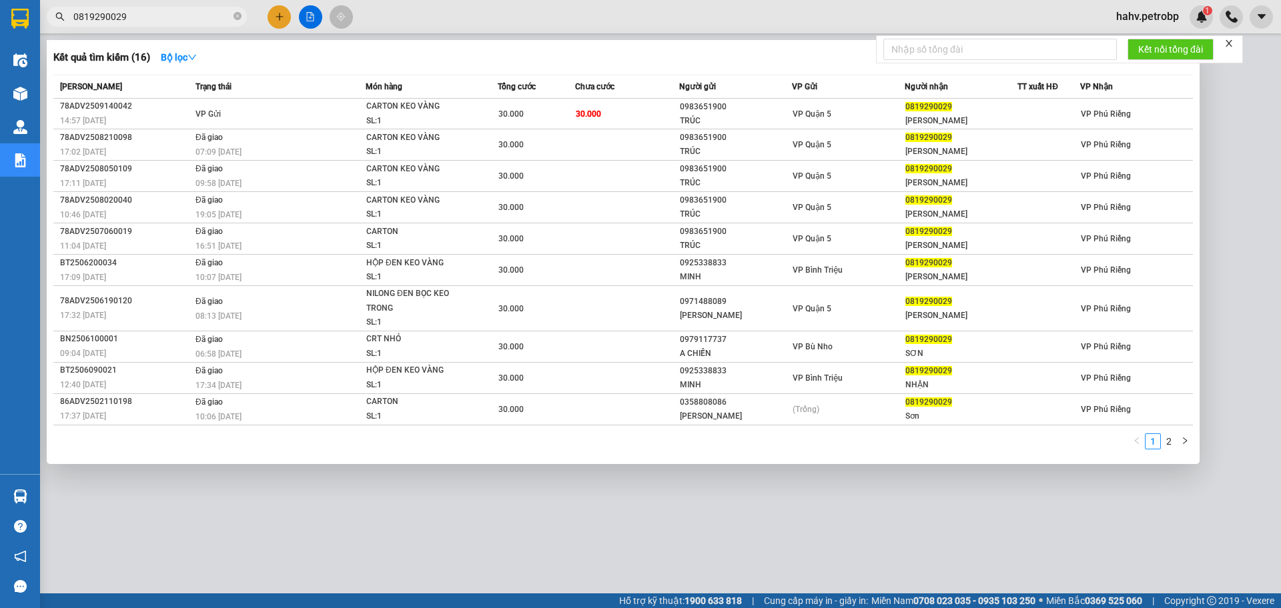
type input "0819290029"
click at [412, 530] on div at bounding box center [640, 304] width 1281 height 608
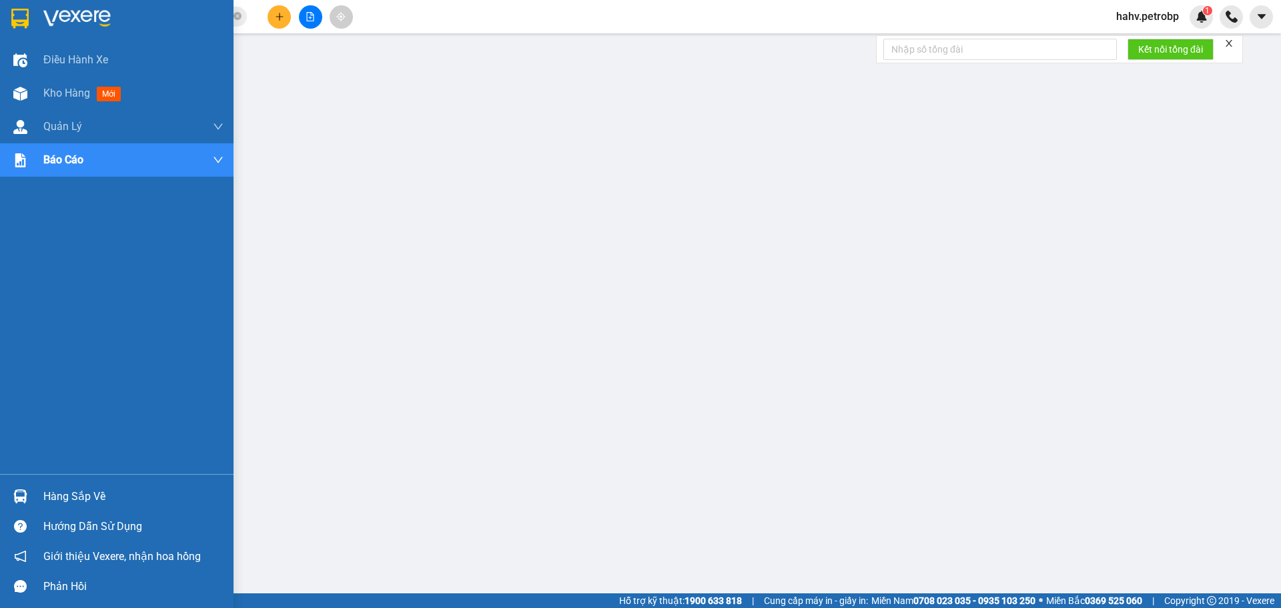
drag, startPoint x: 98, startPoint y: 488, endPoint x: 123, endPoint y: 496, distance: 25.9
click at [99, 490] on div "Hàng sắp về" at bounding box center [133, 497] width 180 height 20
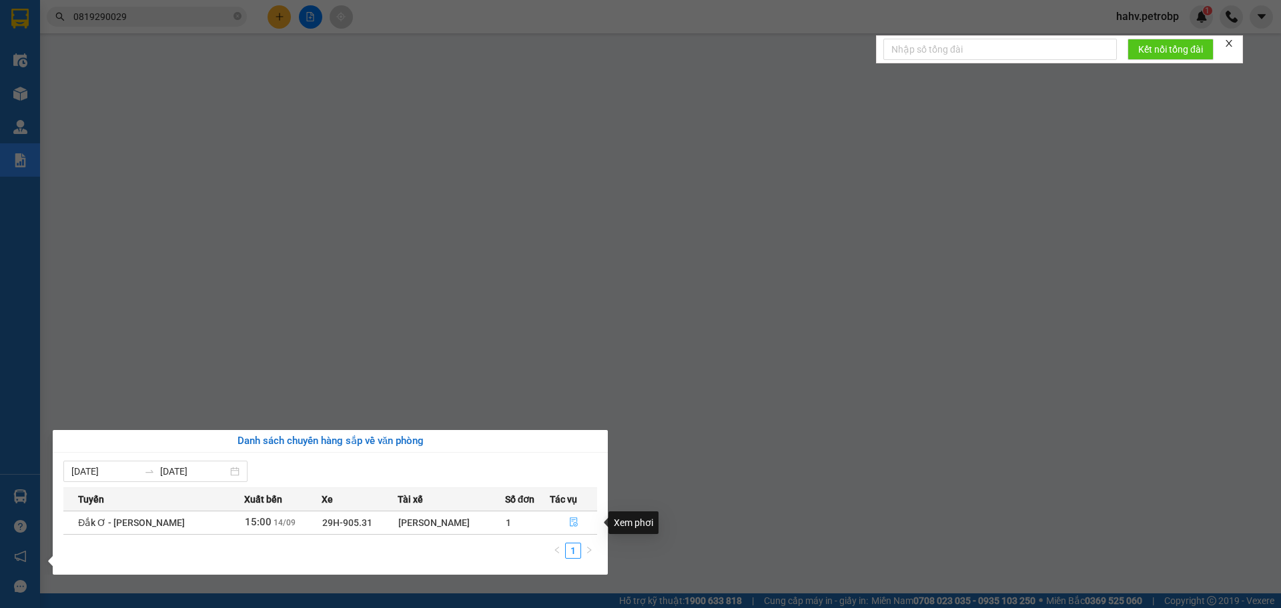
click at [569, 522] on icon "file-done" at bounding box center [573, 522] width 9 height 9
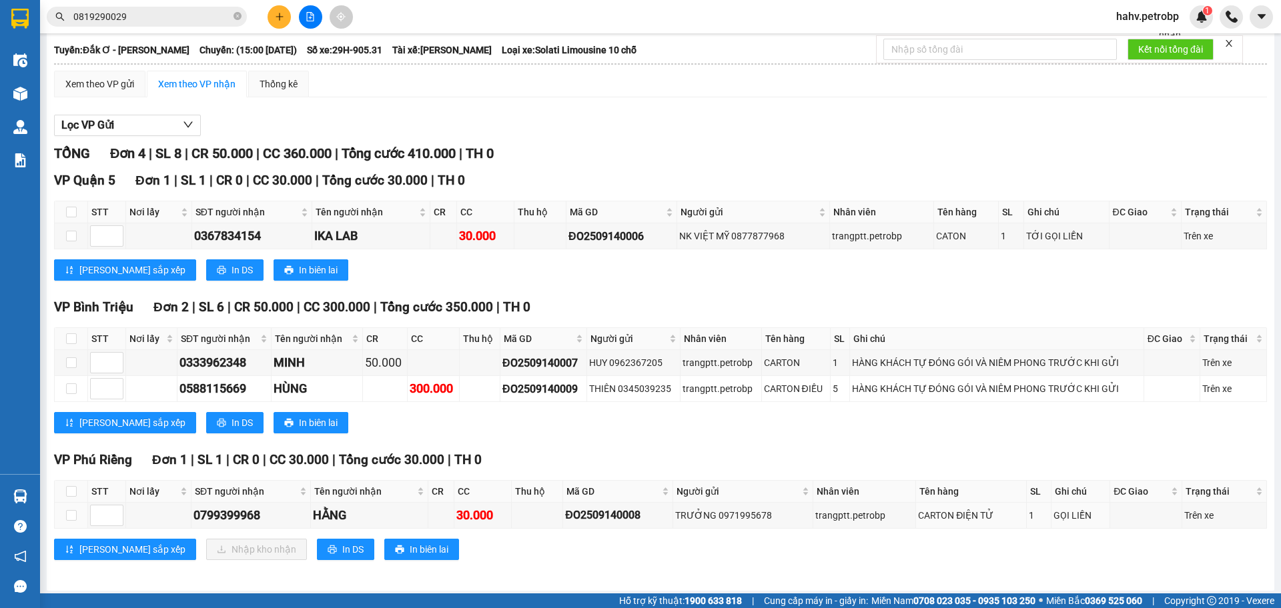
scroll to position [71, 0]
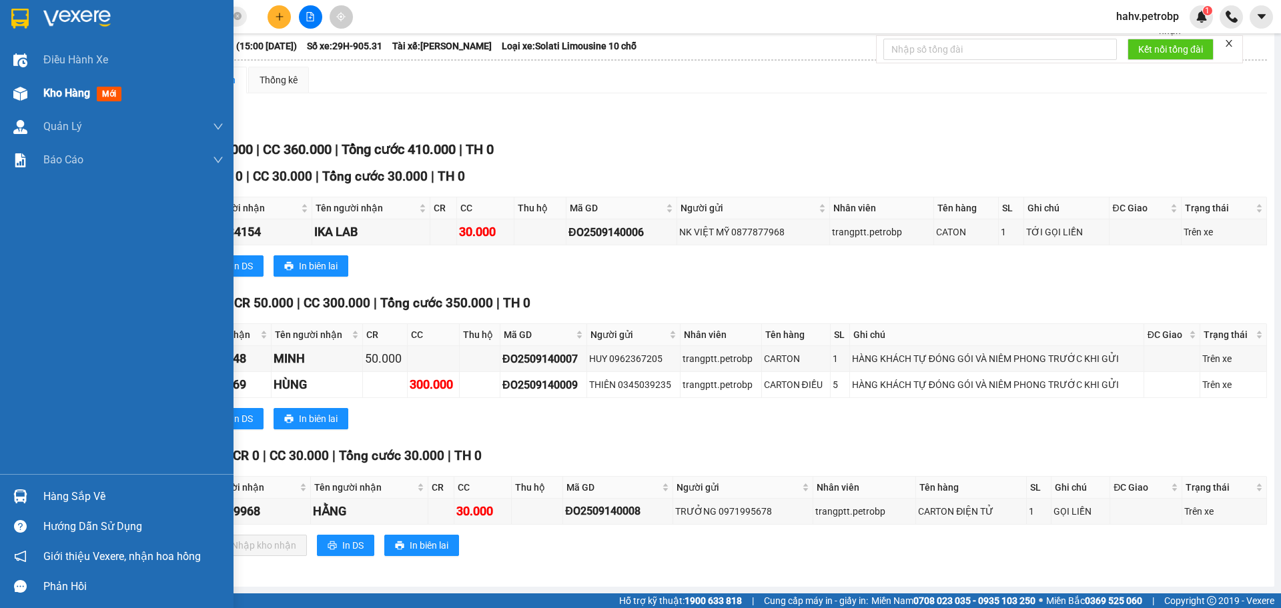
click at [9, 99] on div at bounding box center [20, 93] width 23 height 23
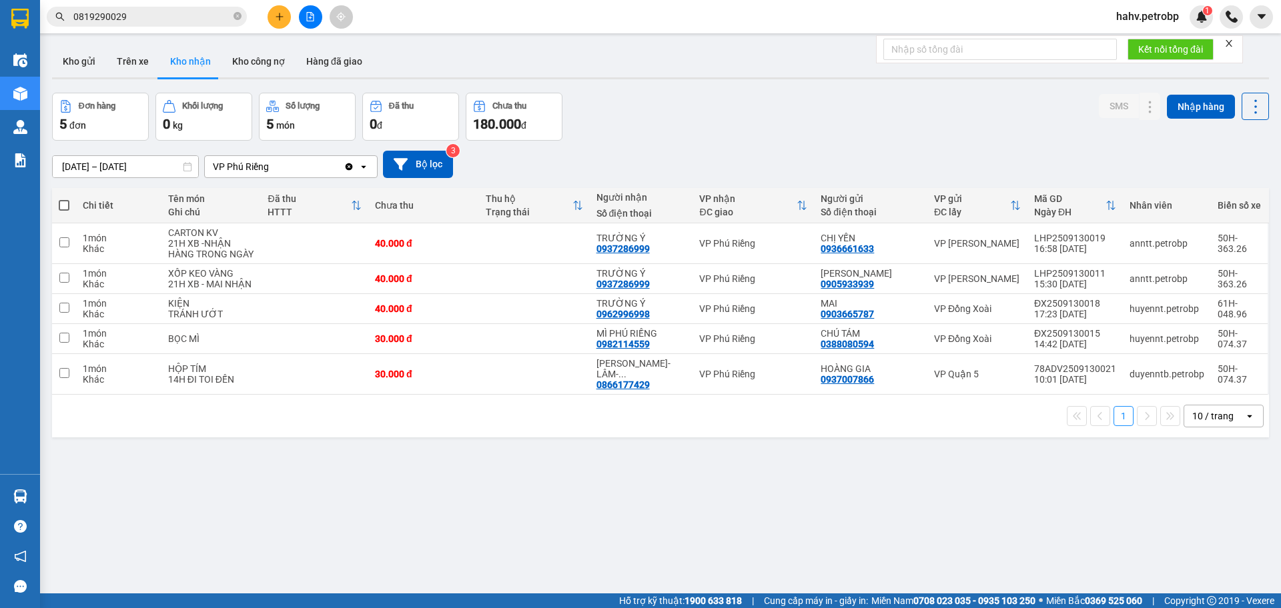
click at [166, 47] on button "Kho nhận" at bounding box center [190, 61] width 62 height 32
drag, startPoint x: 137, startPoint y: 49, endPoint x: 165, endPoint y: 53, distance: 29.1
click at [138, 50] on button "Trên xe" at bounding box center [132, 61] width 53 height 32
type input "[DATE] – [DATE]"
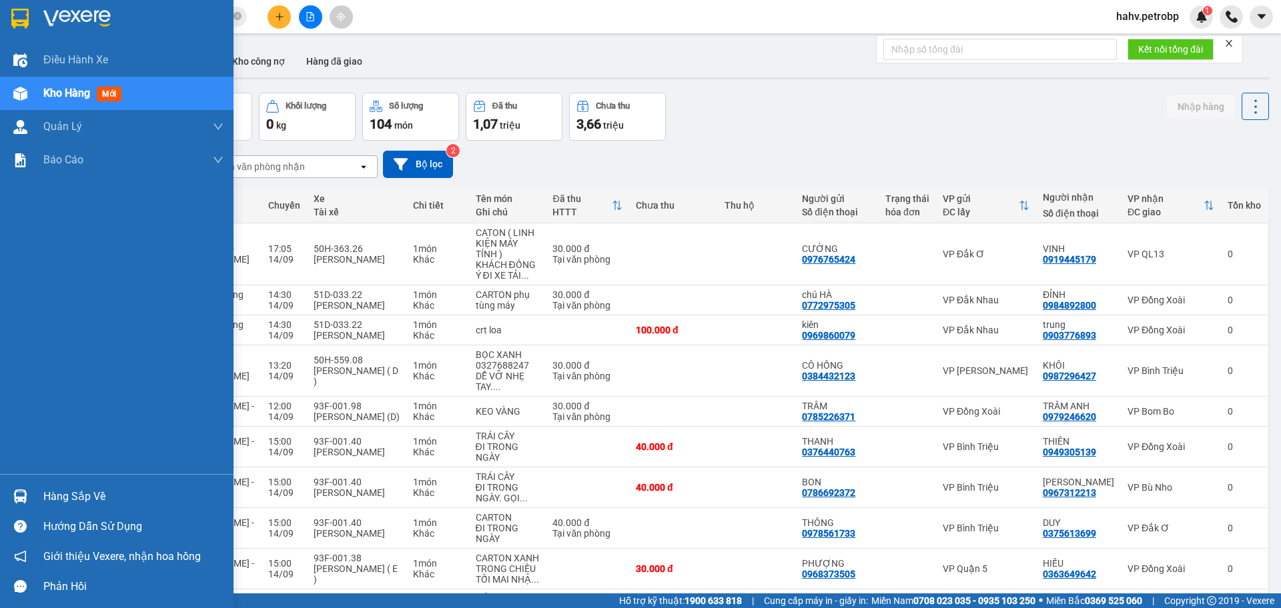
click at [35, 501] on div "Hàng sắp về" at bounding box center [116, 497] width 233 height 30
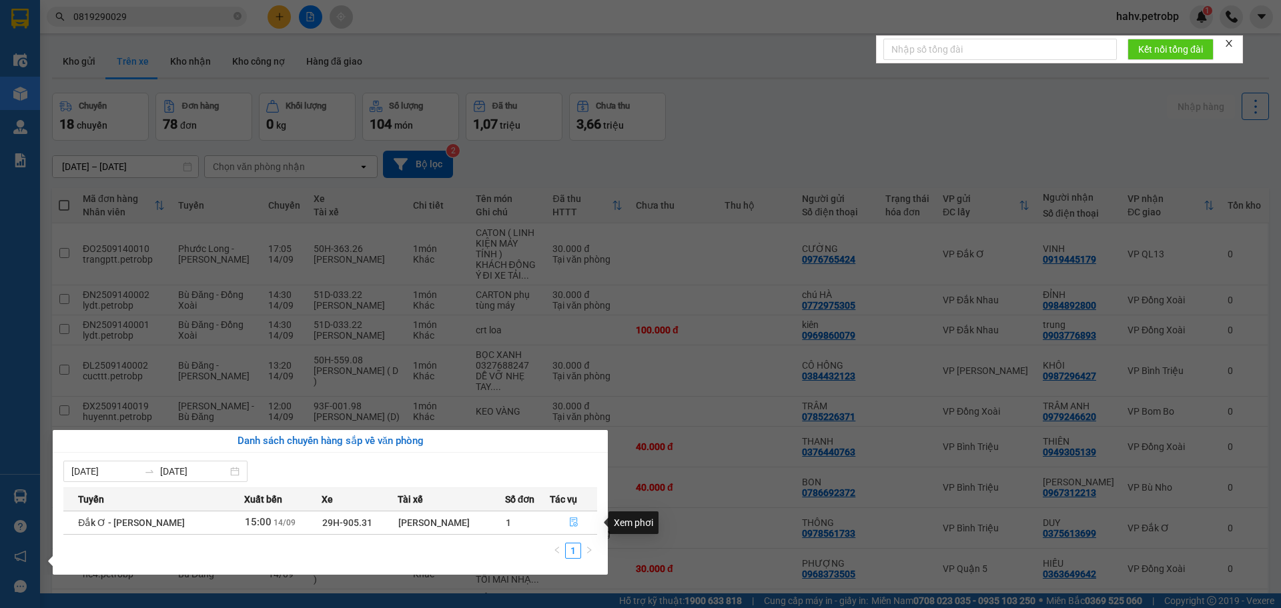
click at [570, 518] on icon "file-done" at bounding box center [573, 522] width 9 height 9
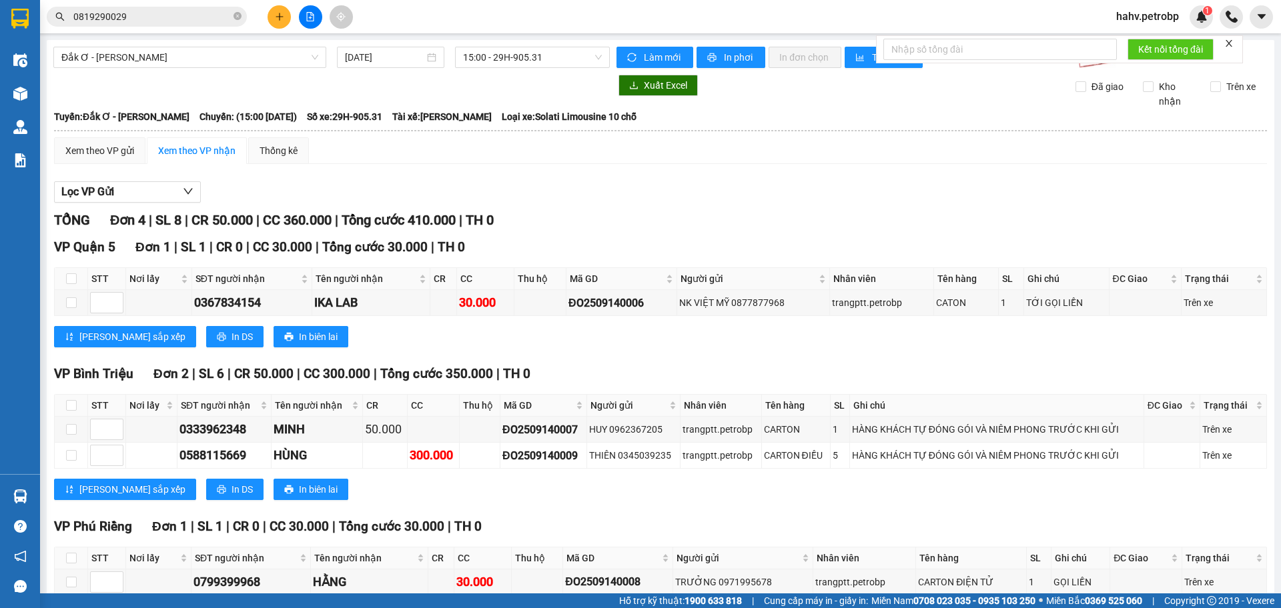
scroll to position [71, 0]
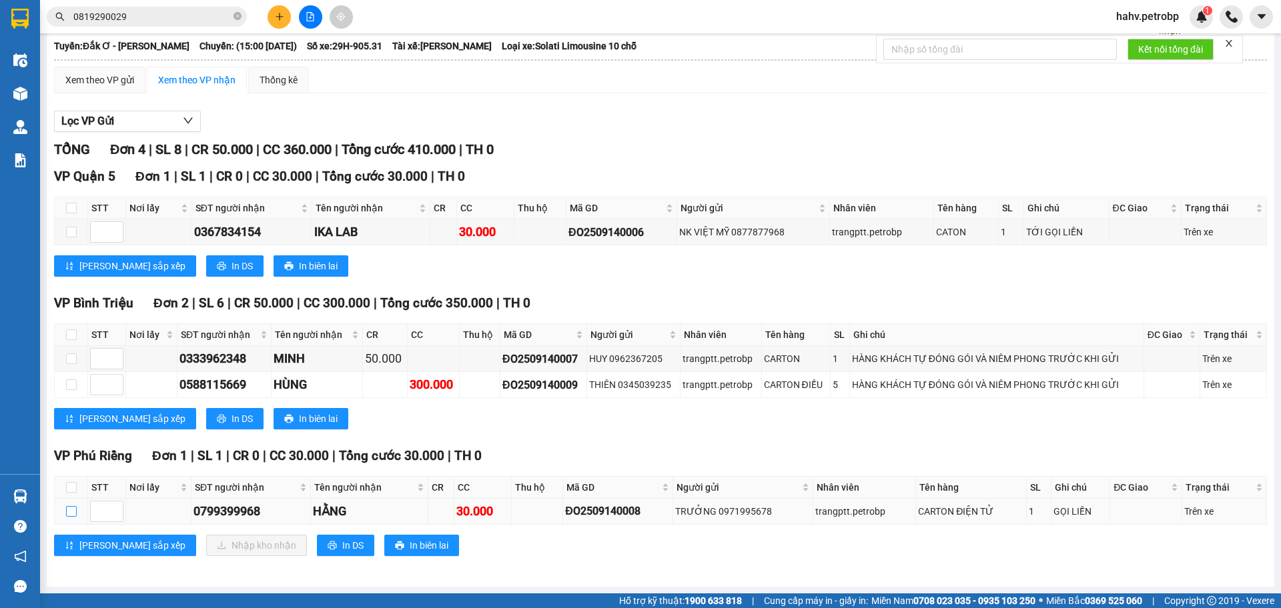
click at [67, 508] on input "checkbox" at bounding box center [71, 511] width 11 height 11
checkbox input "true"
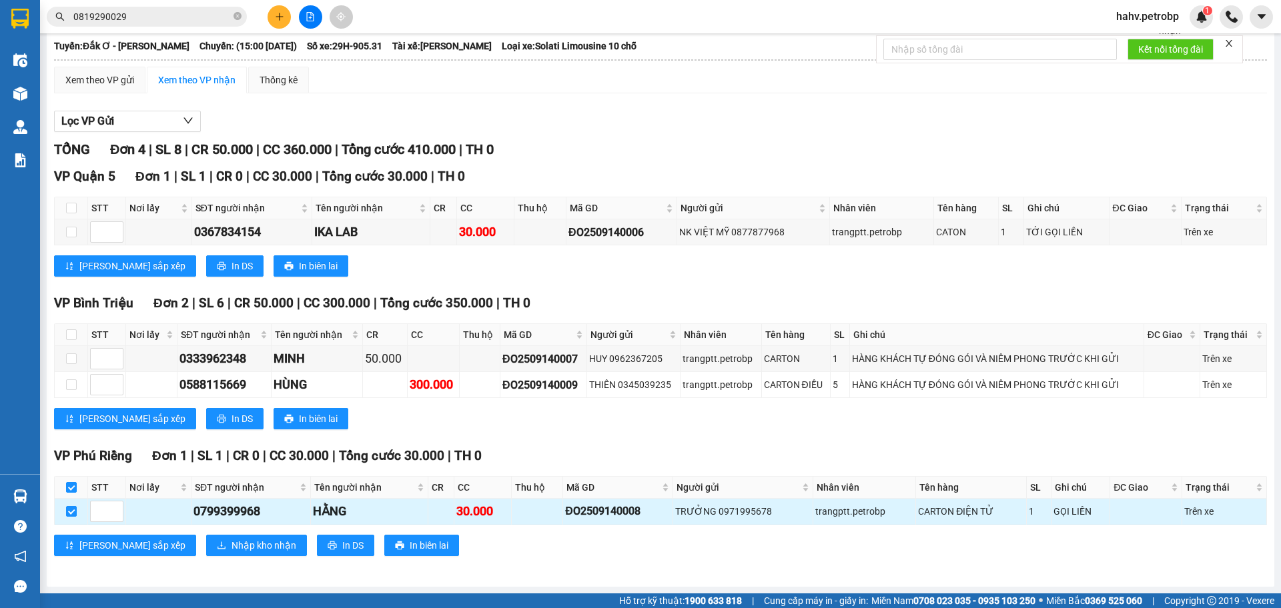
click at [211, 509] on div "0799399968" at bounding box center [250, 511] width 115 height 19
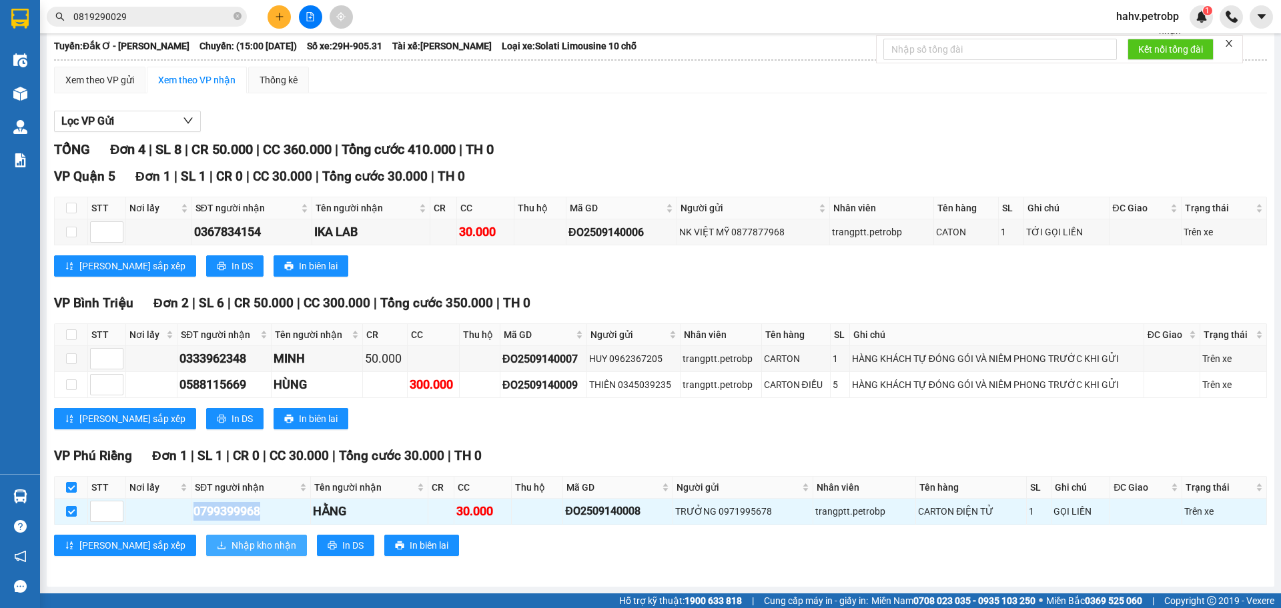
click at [231, 542] on span "Nhập kho nhận" at bounding box center [263, 545] width 65 height 15
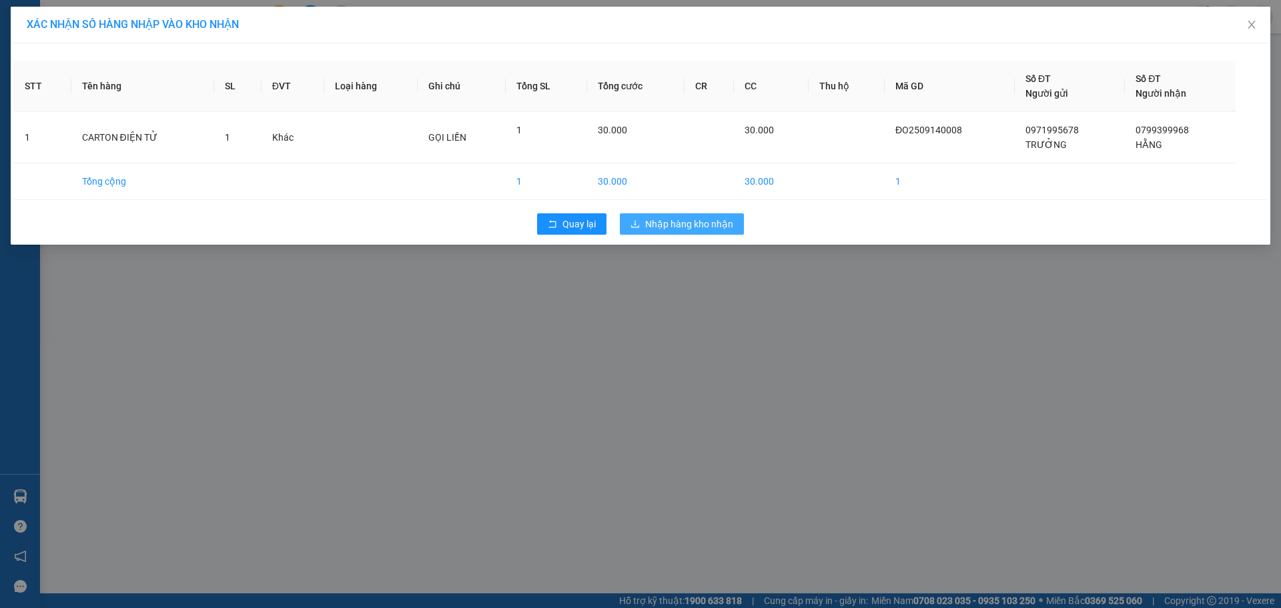
click at [686, 227] on span "Nhập hàng kho nhận" at bounding box center [689, 224] width 88 height 15
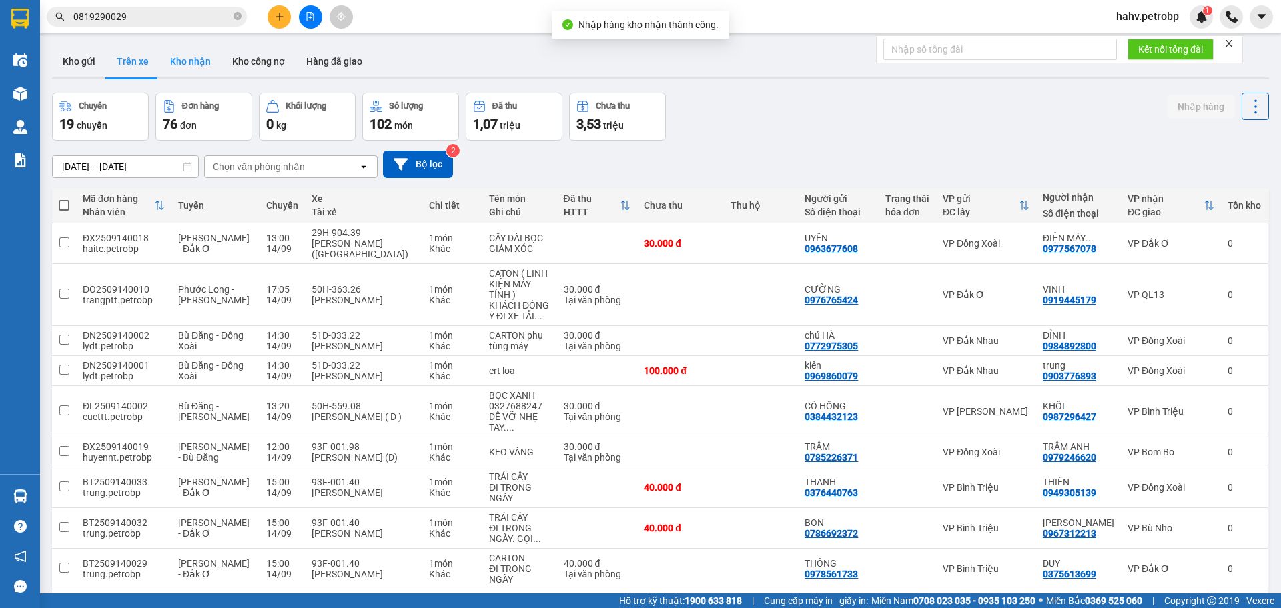
click at [179, 65] on button "Kho nhận" at bounding box center [190, 61] width 62 height 32
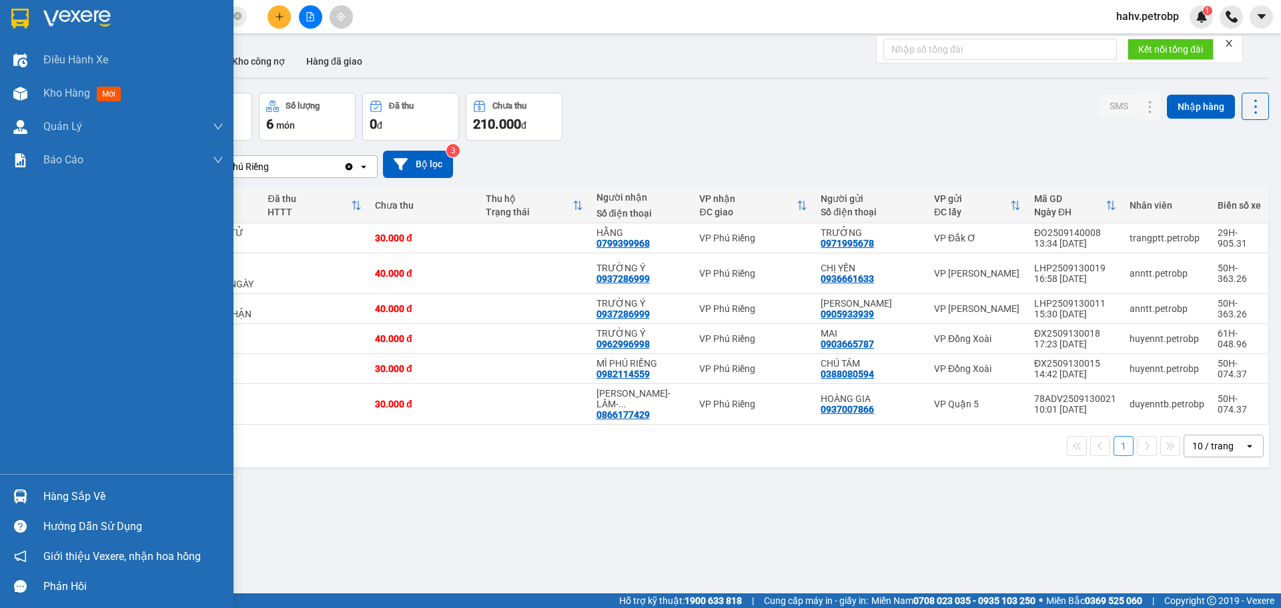
click at [23, 494] on img at bounding box center [20, 497] width 14 height 14
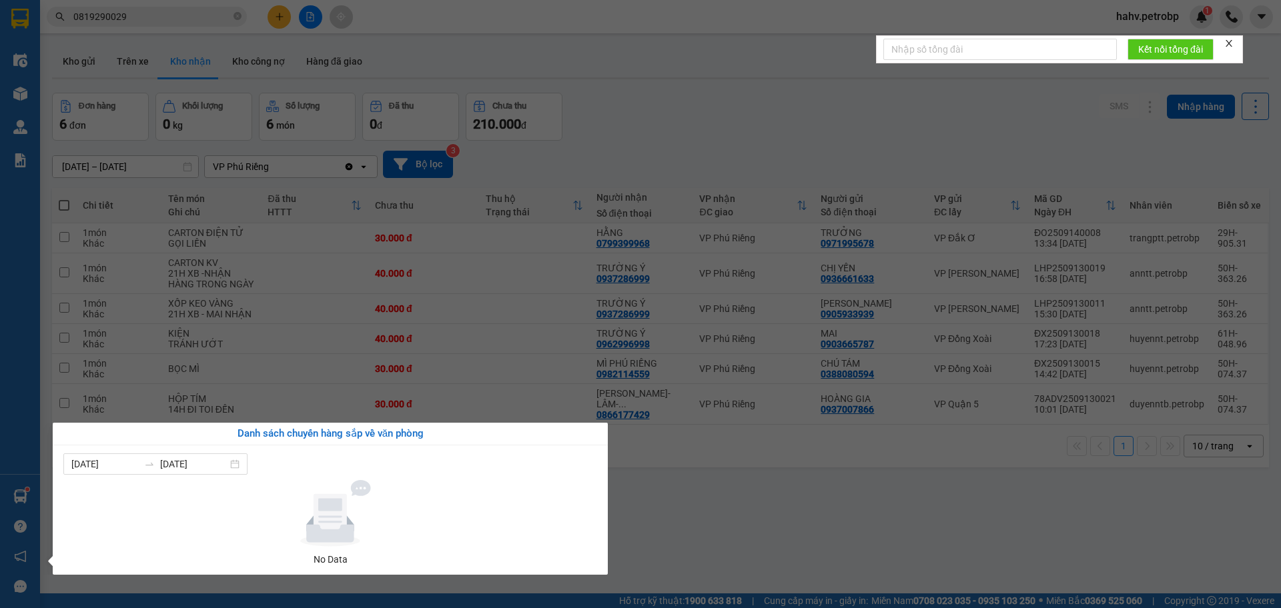
click at [739, 523] on section "Kết quả tìm kiếm ( 16 ) Bộ lọc Mã ĐH Trạng thái Món hàng Tổng cước Chưa cước Ng…" at bounding box center [640, 304] width 1281 height 608
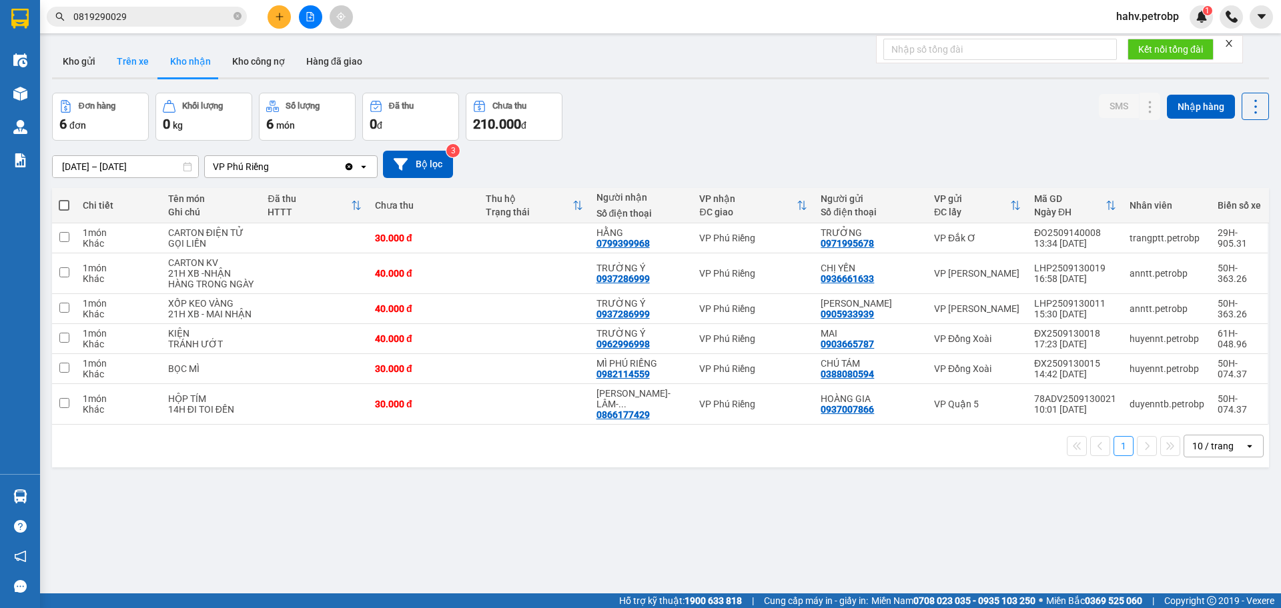
click at [149, 71] on button "Trên xe" at bounding box center [132, 61] width 53 height 32
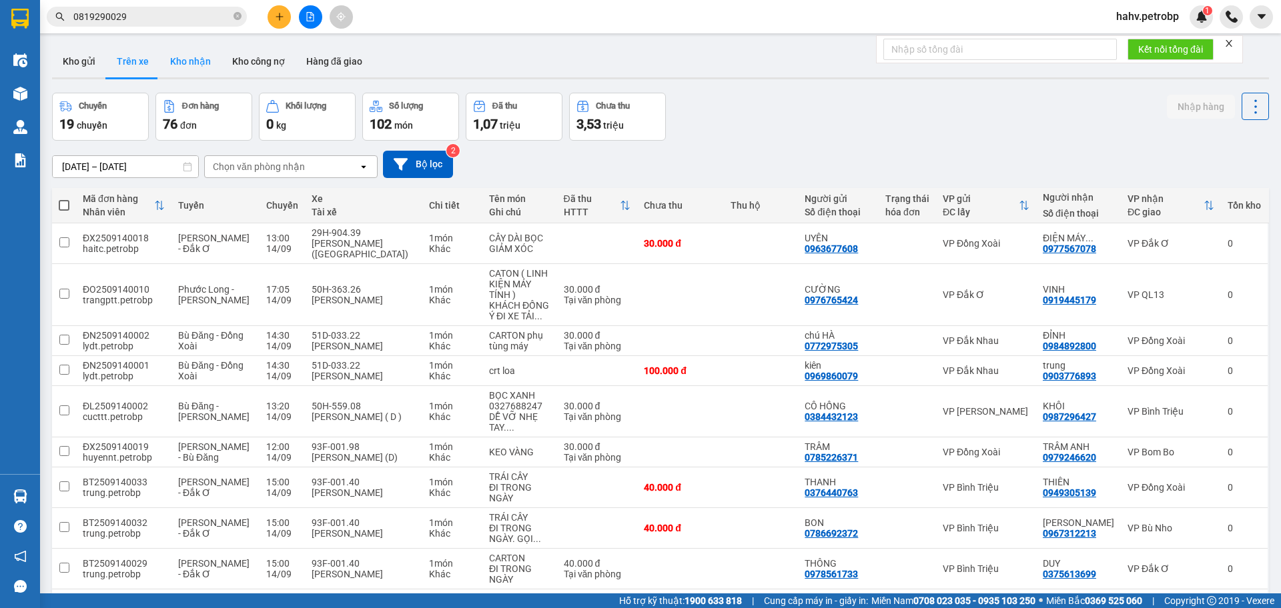
click at [180, 65] on button "Kho nhận" at bounding box center [190, 61] width 62 height 32
type input "[DATE] – [DATE]"
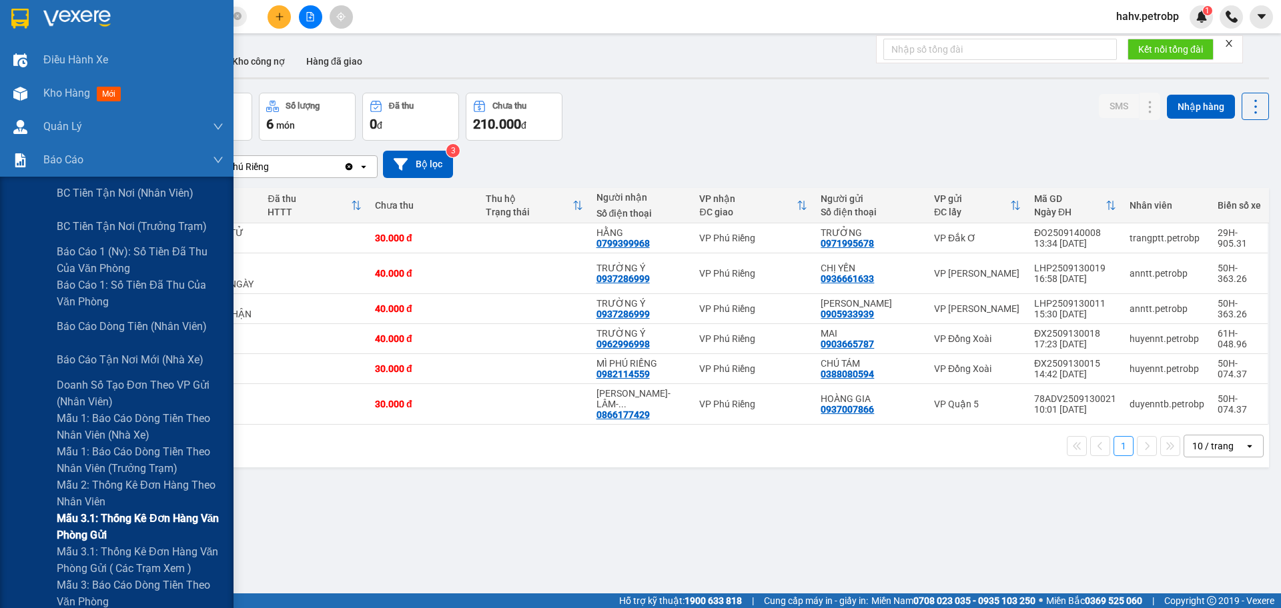
drag, startPoint x: 15, startPoint y: 524, endPoint x: 32, endPoint y: 515, distance: 19.4
click at [15, 523] on div "Mẫu 3.1: Thống kê đơn hàng văn phòng gửi" at bounding box center [116, 526] width 233 height 33
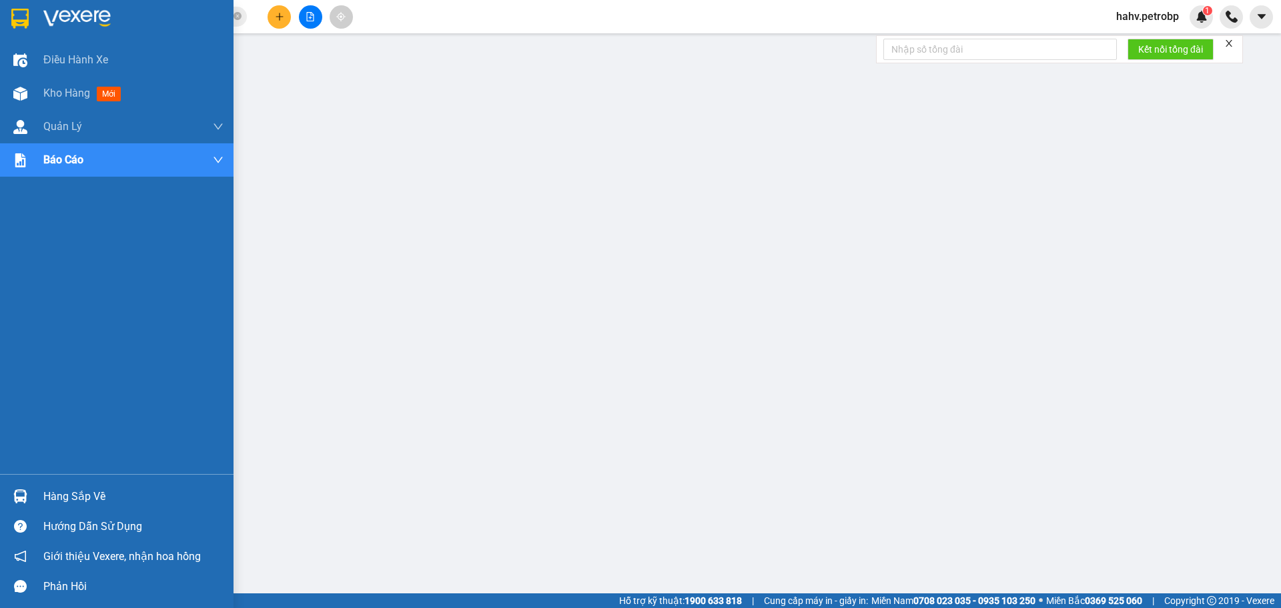
click at [85, 494] on div "Hàng sắp về" at bounding box center [133, 497] width 180 height 20
click at [81, 493] on div "Hàng sắp về" at bounding box center [133, 497] width 180 height 20
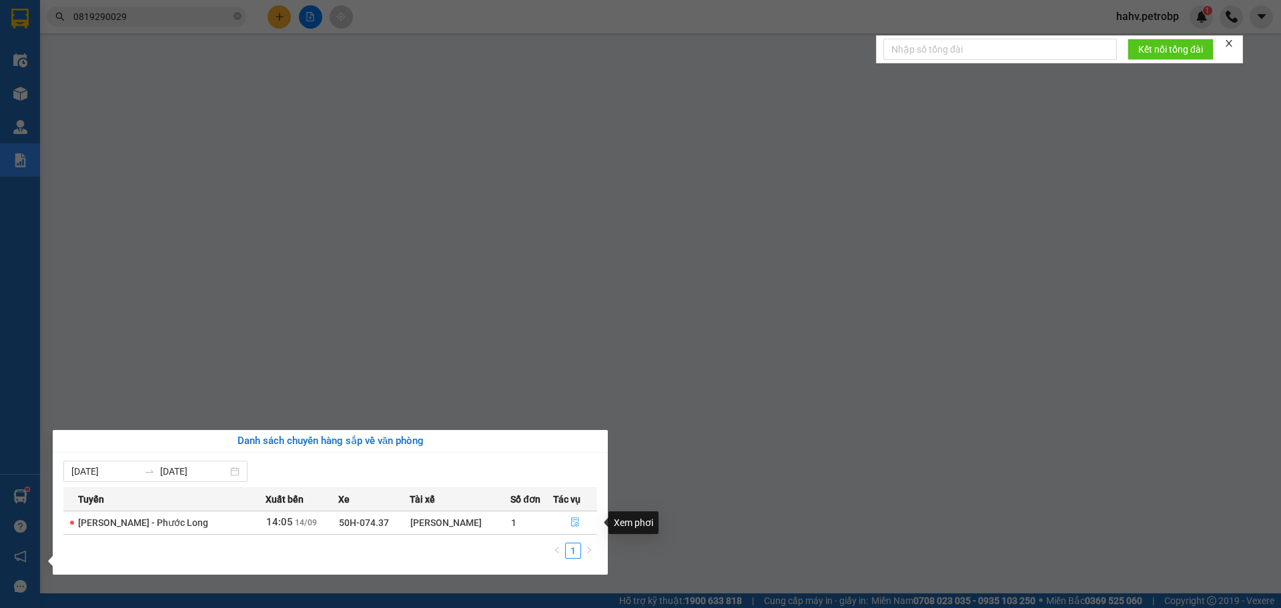
click at [574, 522] on icon "file-done" at bounding box center [574, 522] width 9 height 9
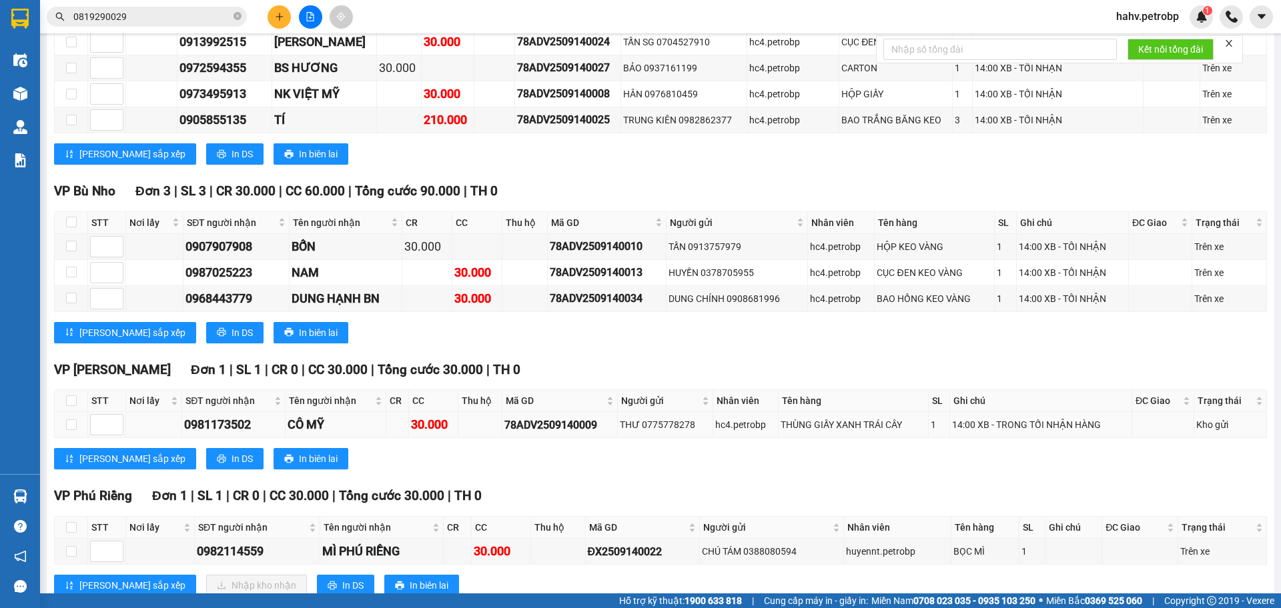
scroll to position [1531, 0]
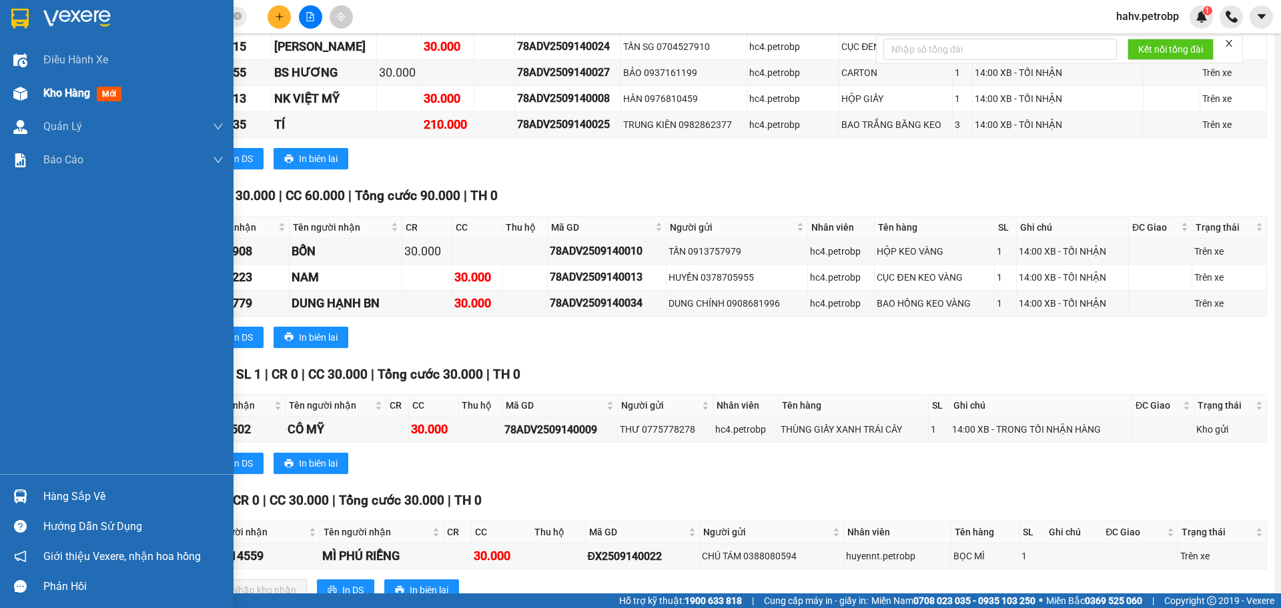
click at [41, 86] on div "Kho hàng mới" at bounding box center [116, 93] width 233 height 33
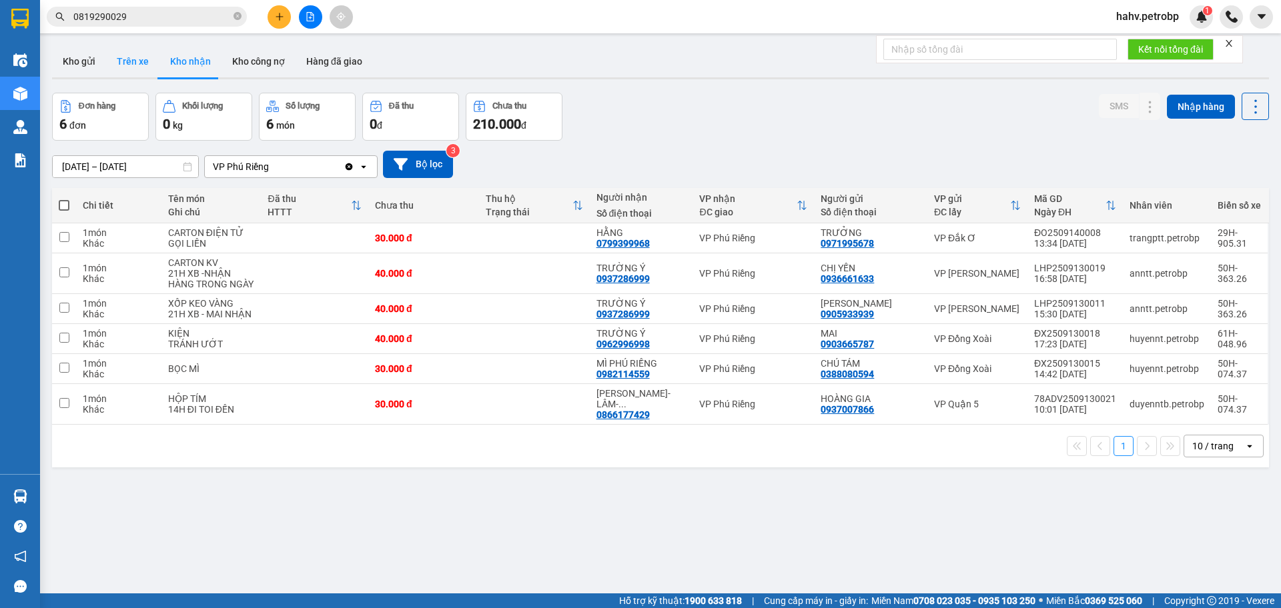
click at [143, 54] on button "Trên xe" at bounding box center [132, 61] width 53 height 32
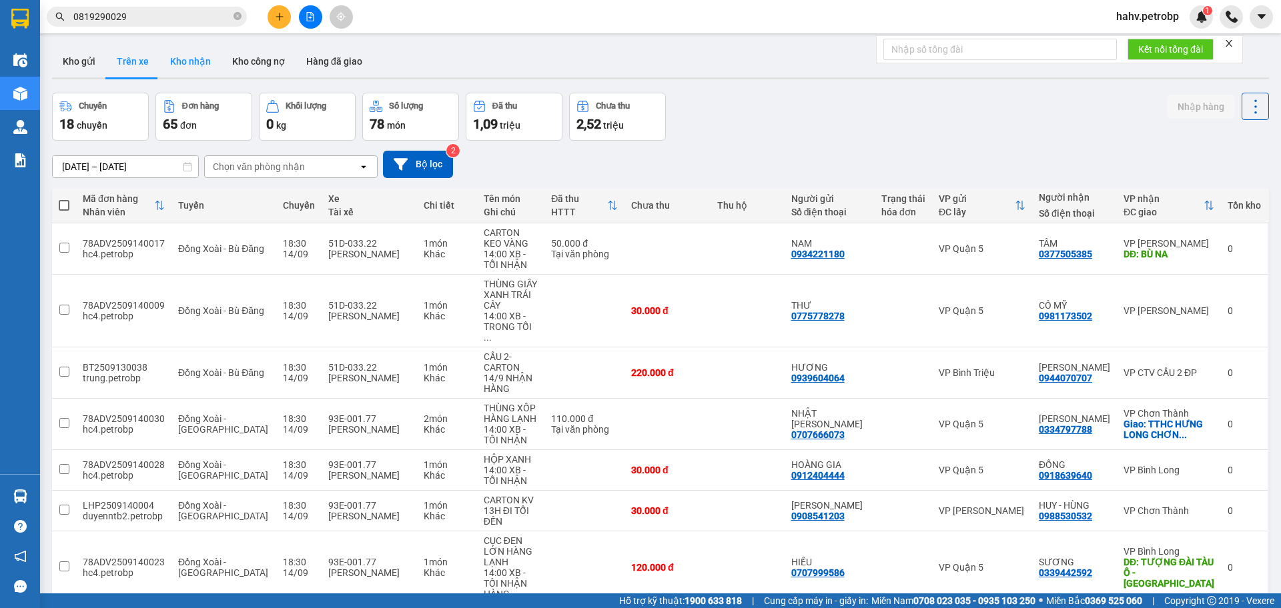
click at [177, 60] on button "Kho nhận" at bounding box center [190, 61] width 62 height 32
type input "[DATE] – [DATE]"
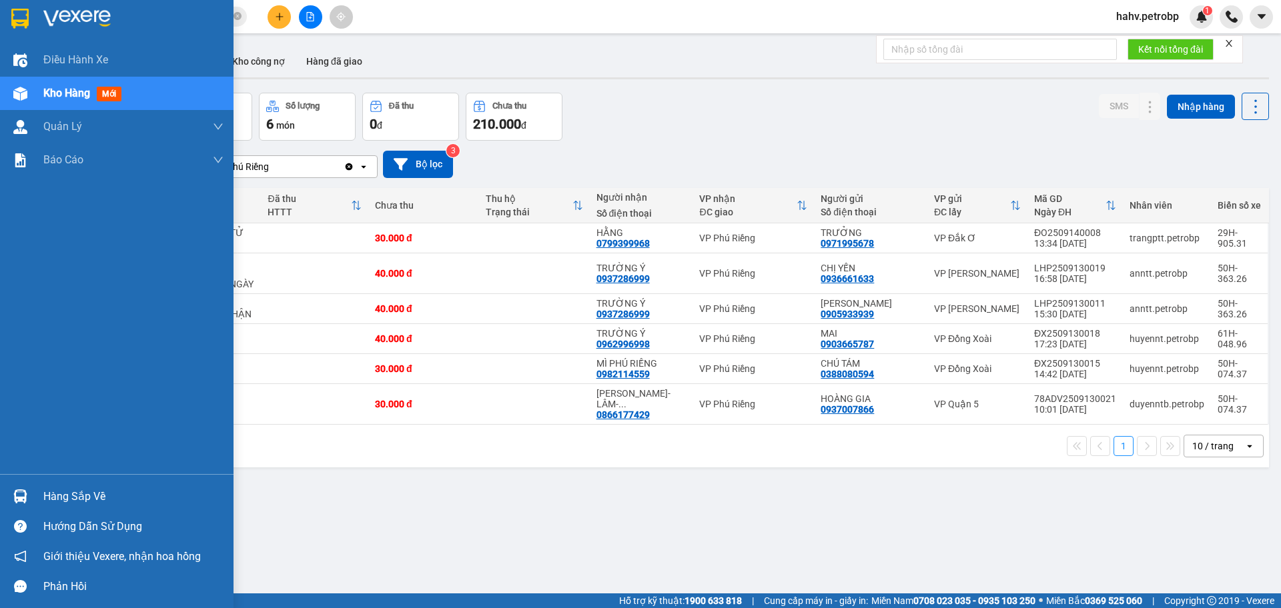
click at [15, 485] on div at bounding box center [20, 496] width 23 height 23
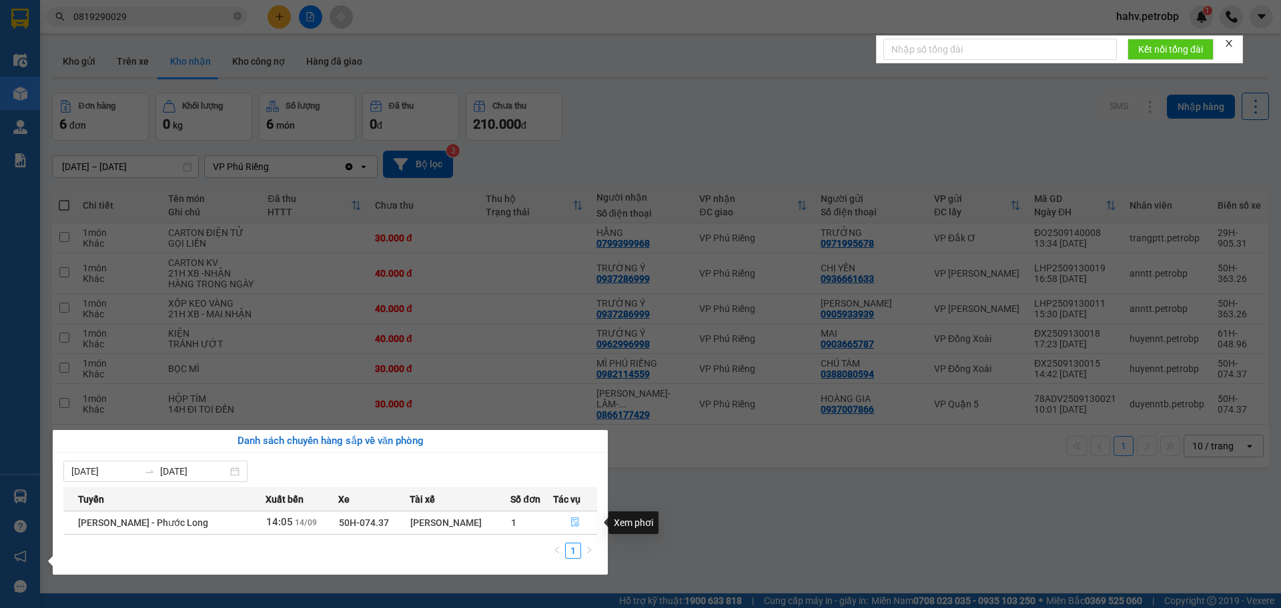
click at [570, 522] on icon "file-done" at bounding box center [574, 522] width 9 height 9
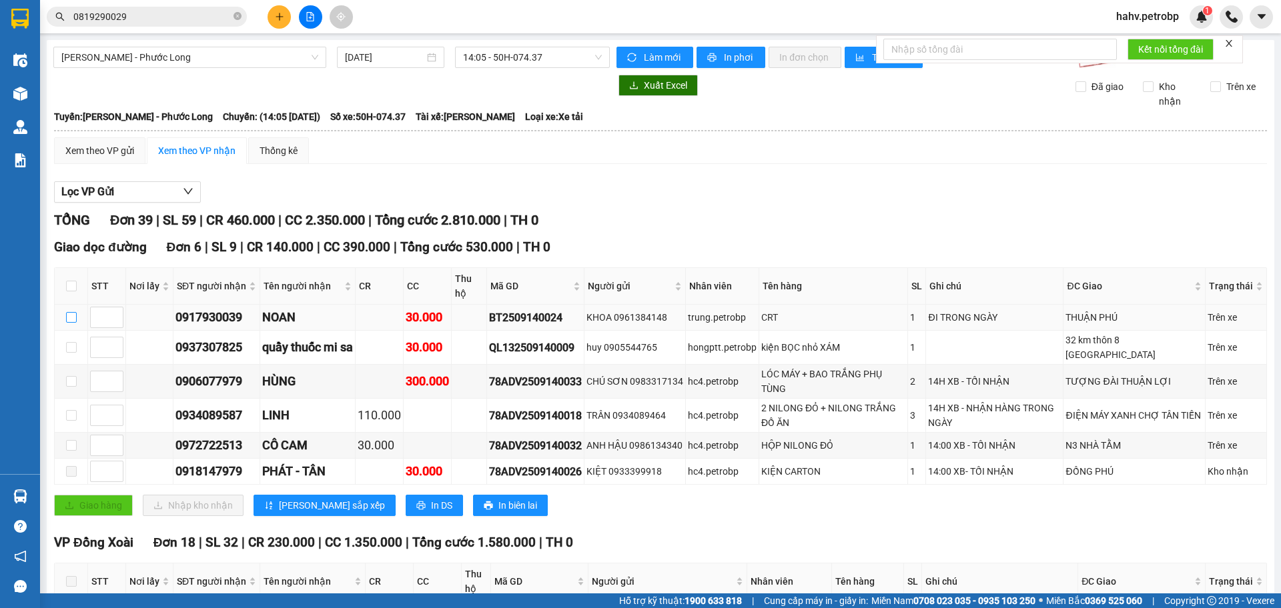
click at [74, 312] on input "checkbox" at bounding box center [71, 317] width 11 height 11
checkbox input "true"
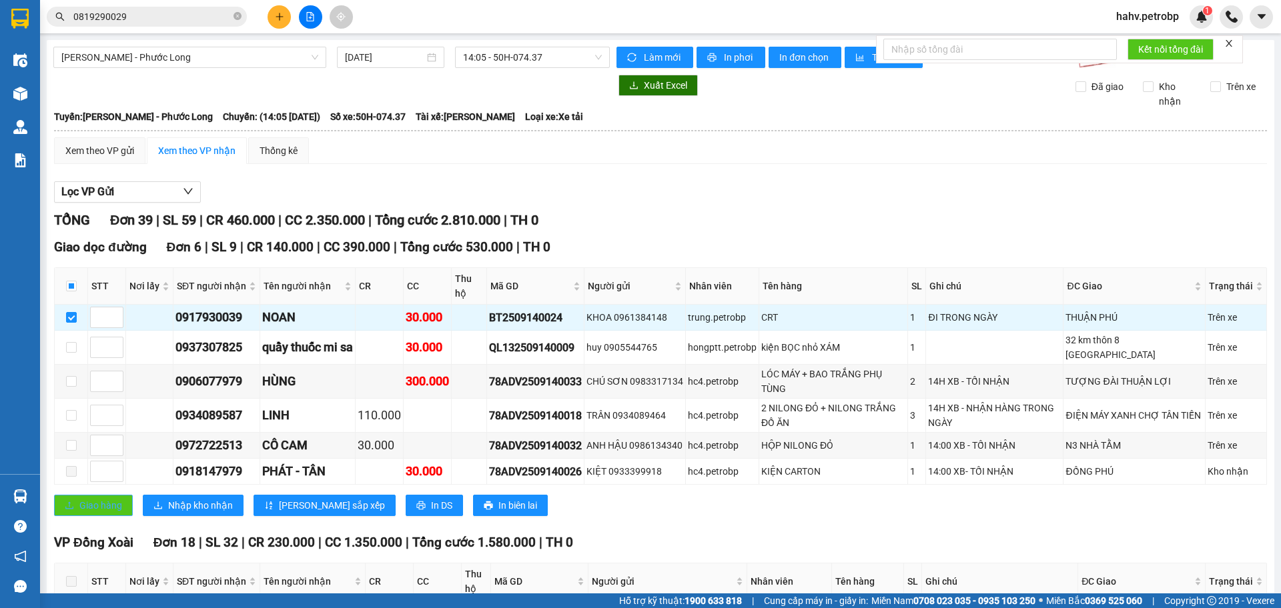
click at [111, 498] on span "Giao hàng" at bounding box center [100, 505] width 43 height 15
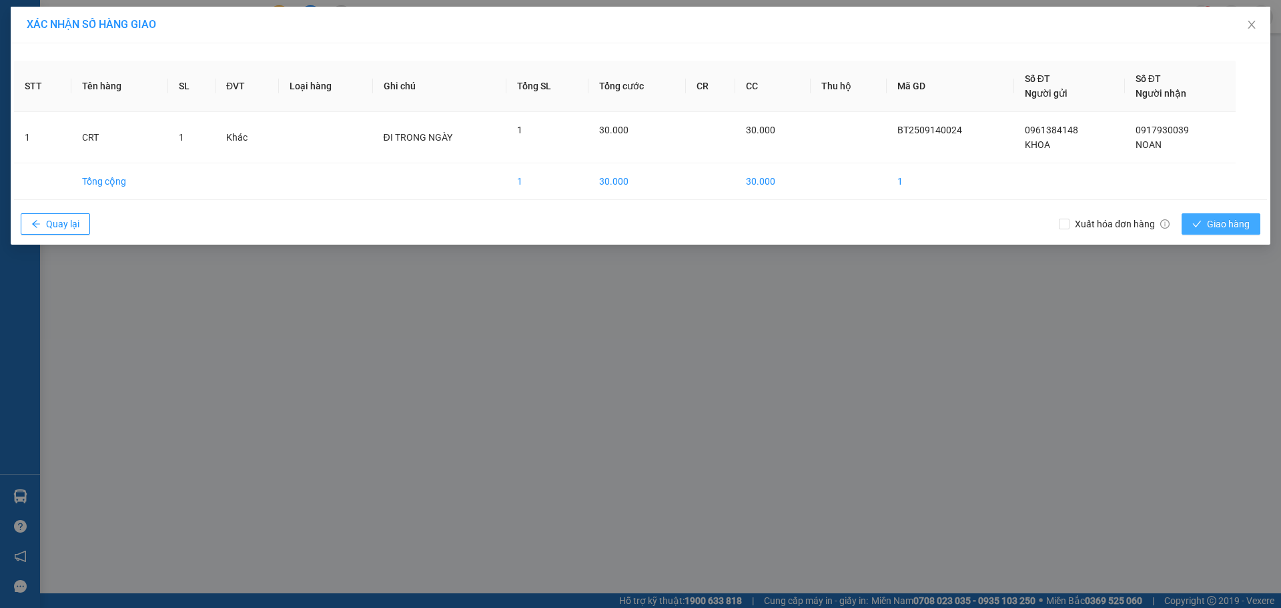
click at [1224, 225] on span "Giao hàng" at bounding box center [1227, 224] width 43 height 15
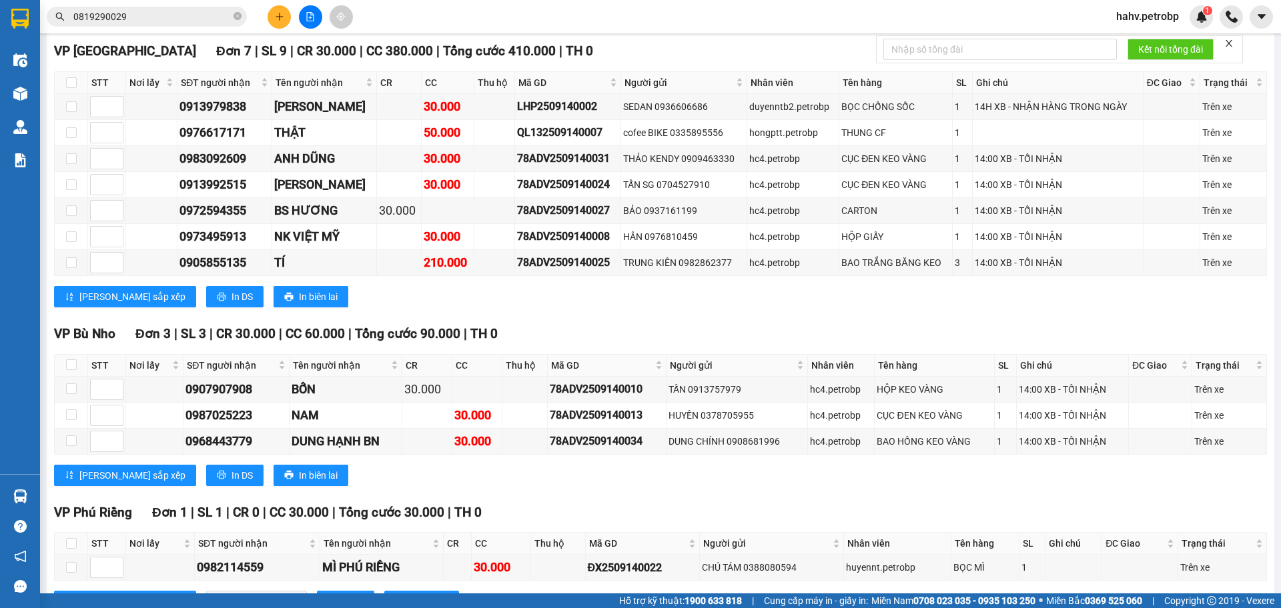
scroll to position [1400, 0]
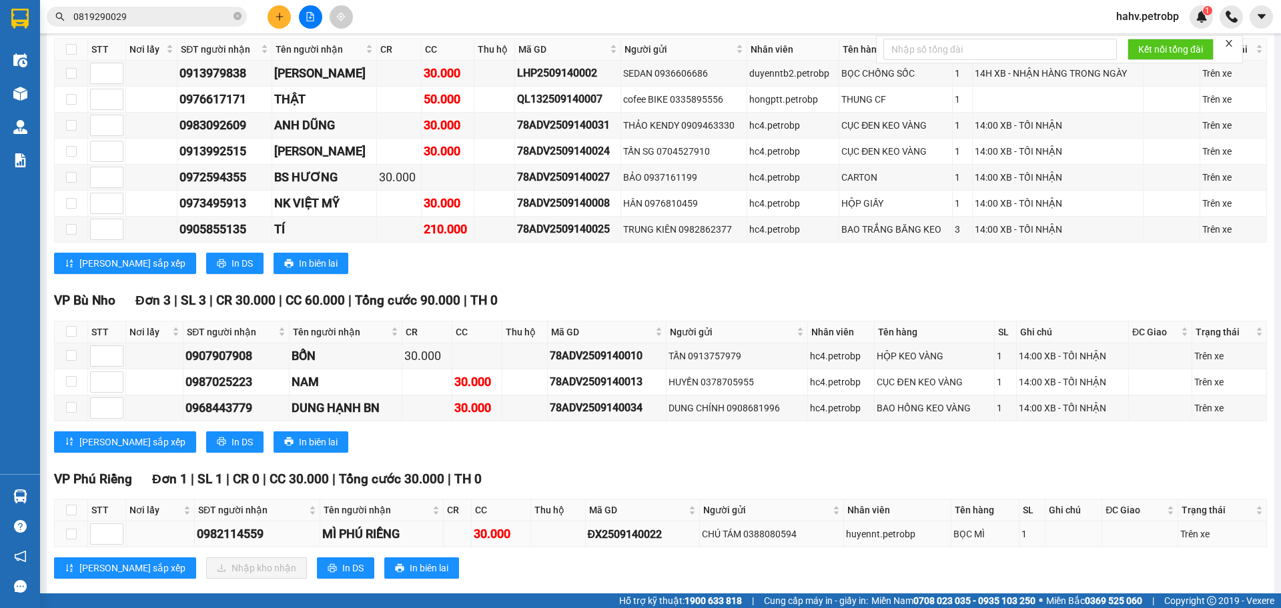
click at [77, 522] on td at bounding box center [71, 535] width 33 height 26
drag, startPoint x: 50, startPoint y: 510, endPoint x: 73, endPoint y: 511, distance: 22.7
click at [57, 514] on main "[PERSON_NAME] - Phước Long [DATE] 14:05 - 50H-074.37 Làm mới In phơi In đơn ch…" at bounding box center [640, 297] width 1281 height 594
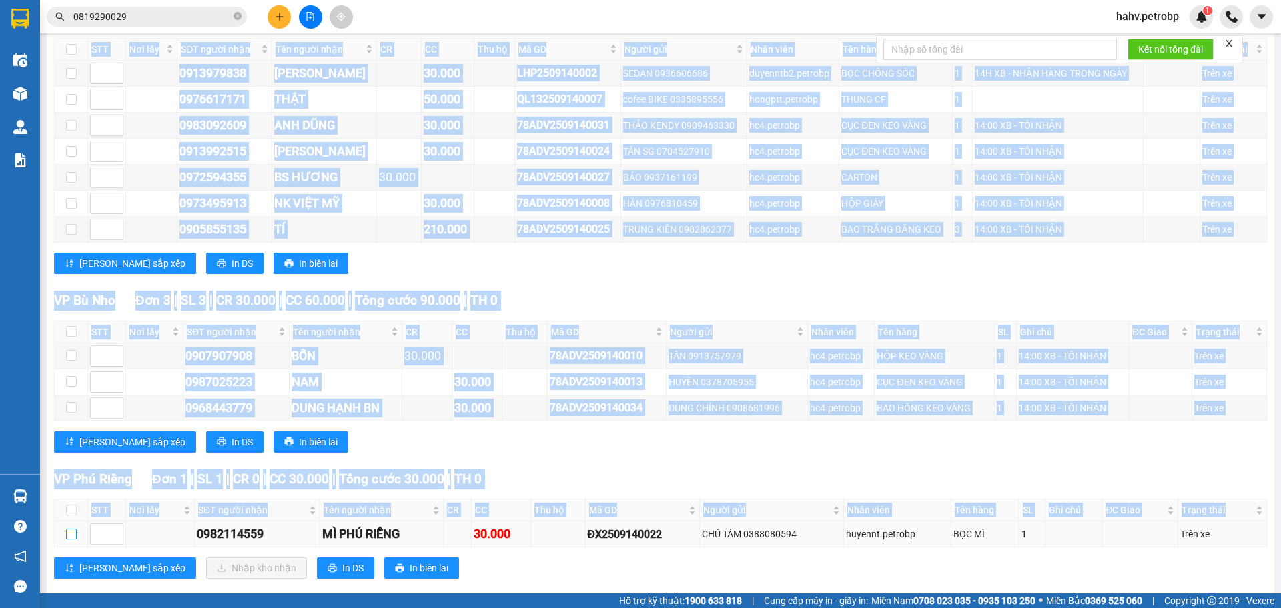
click at [73, 529] on input "checkbox" at bounding box center [71, 534] width 11 height 11
checkbox input "true"
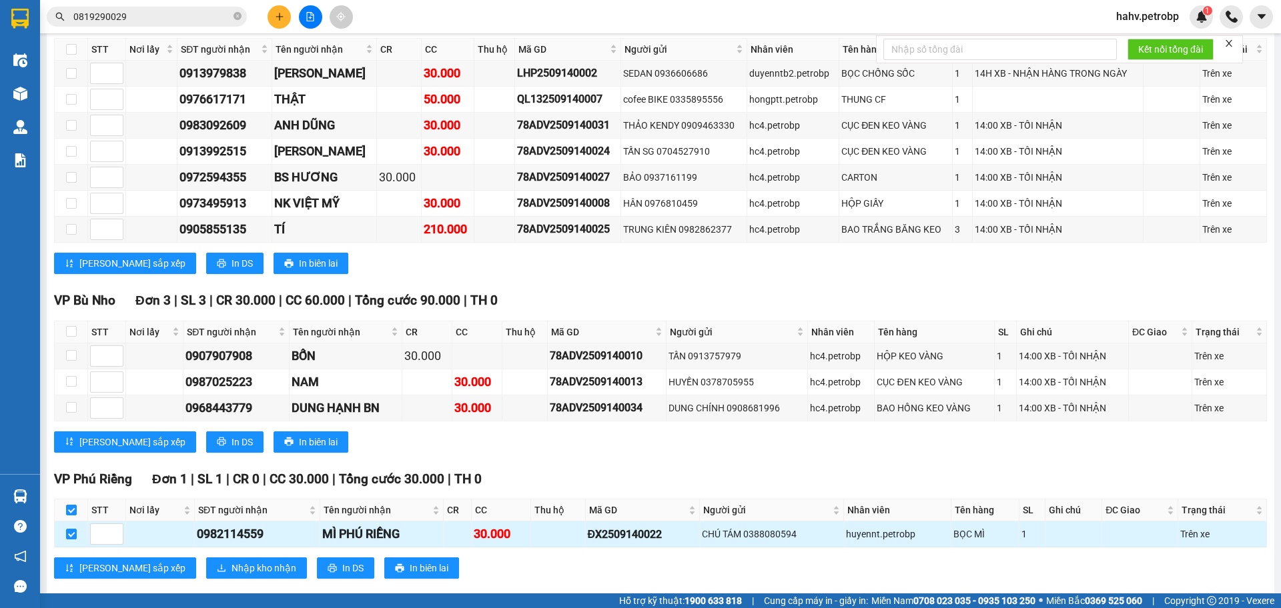
click at [239, 525] on div "0982114559" at bounding box center [257, 534] width 121 height 19
copy div "0982114559"
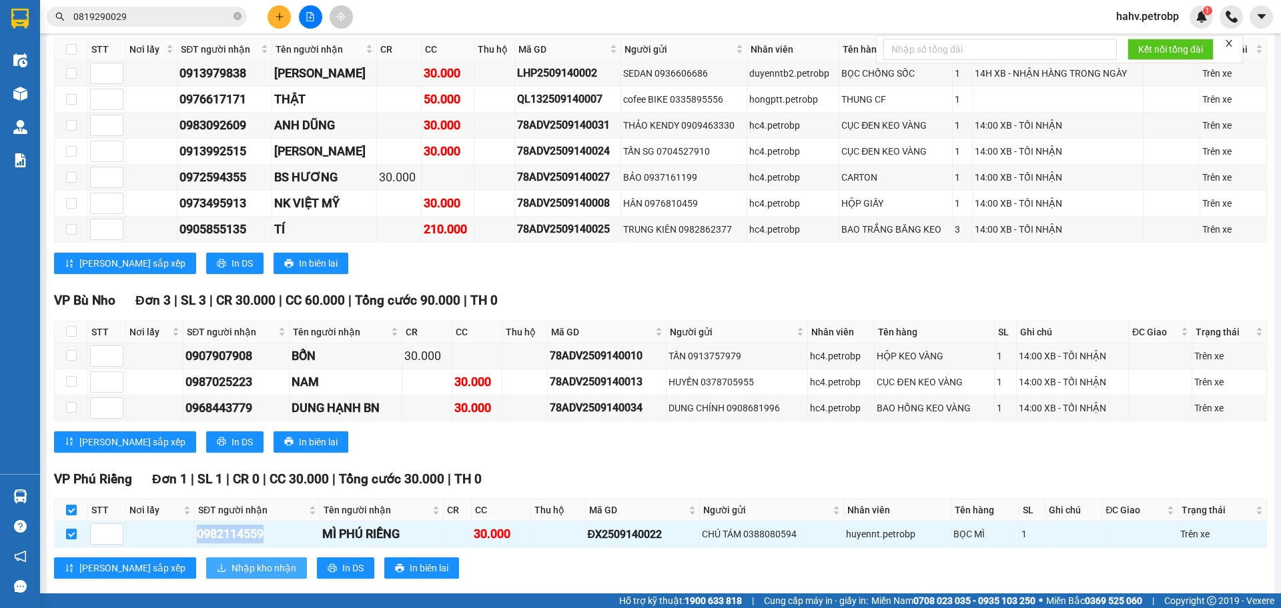
click at [237, 561] on span "Nhập kho nhận" at bounding box center [263, 568] width 65 height 15
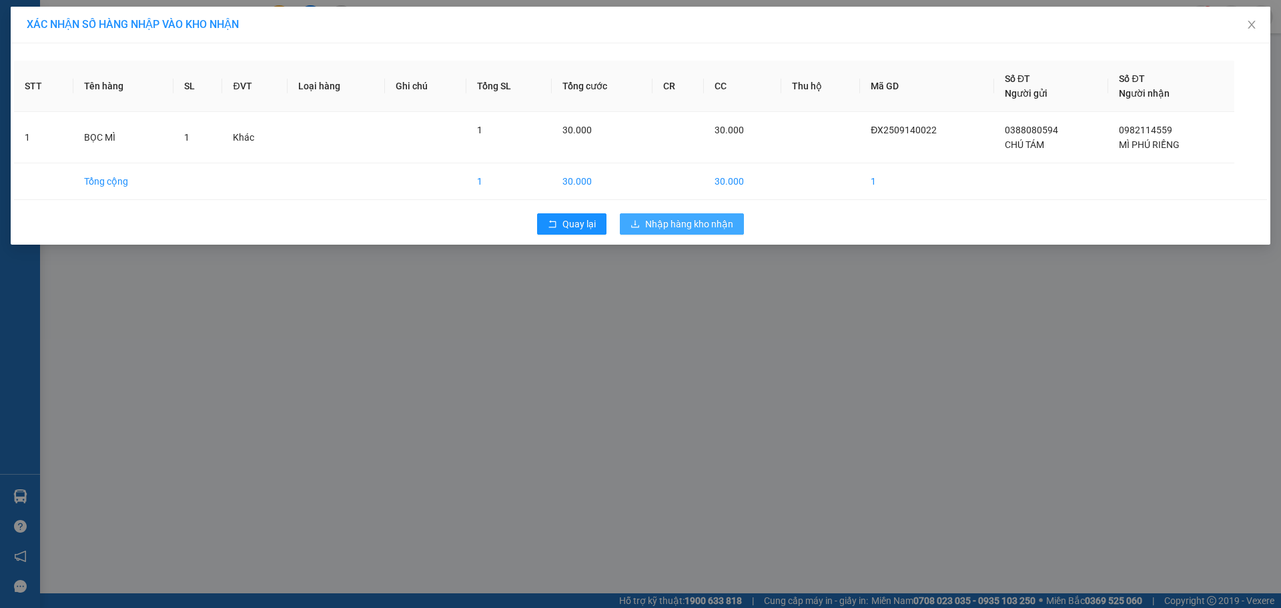
click at [699, 229] on span "Nhập hàng kho nhận" at bounding box center [689, 224] width 88 height 15
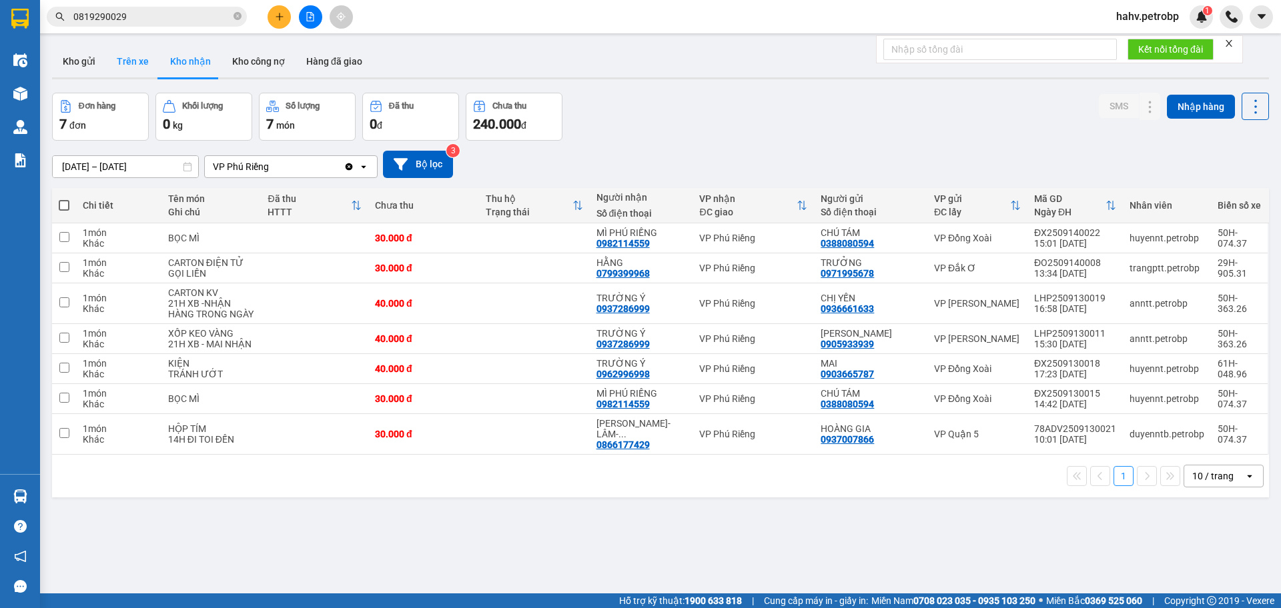
click at [153, 61] on button "Trên xe" at bounding box center [132, 61] width 53 height 32
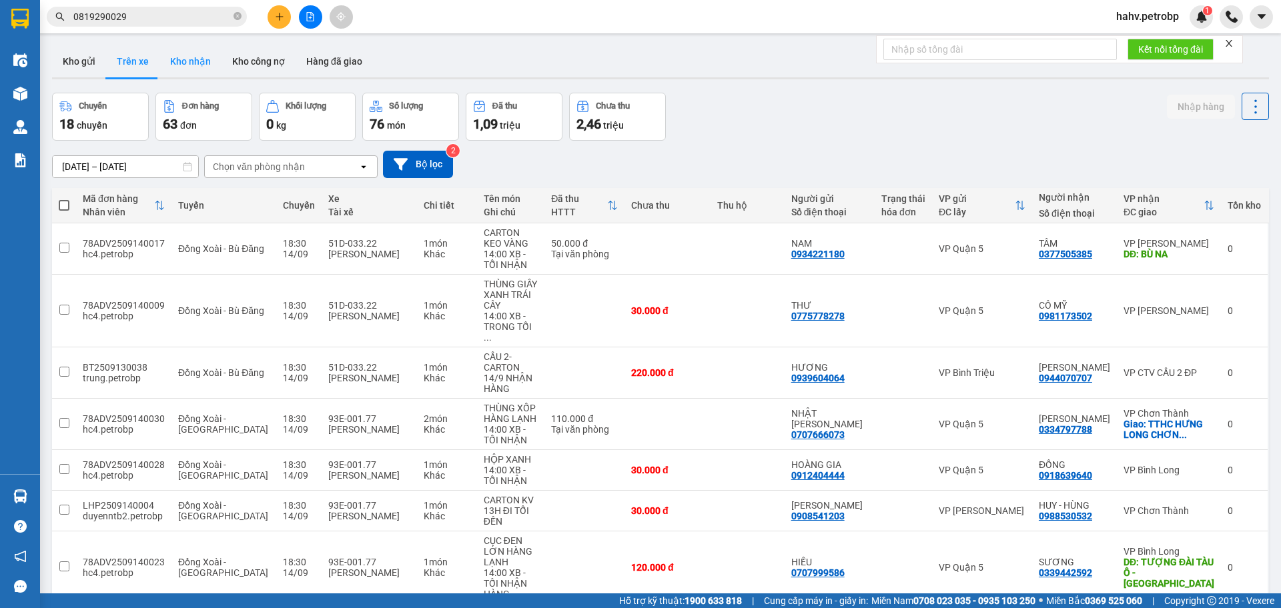
click at [188, 65] on button "Kho nhận" at bounding box center [190, 61] width 62 height 32
type input "[DATE] – [DATE]"
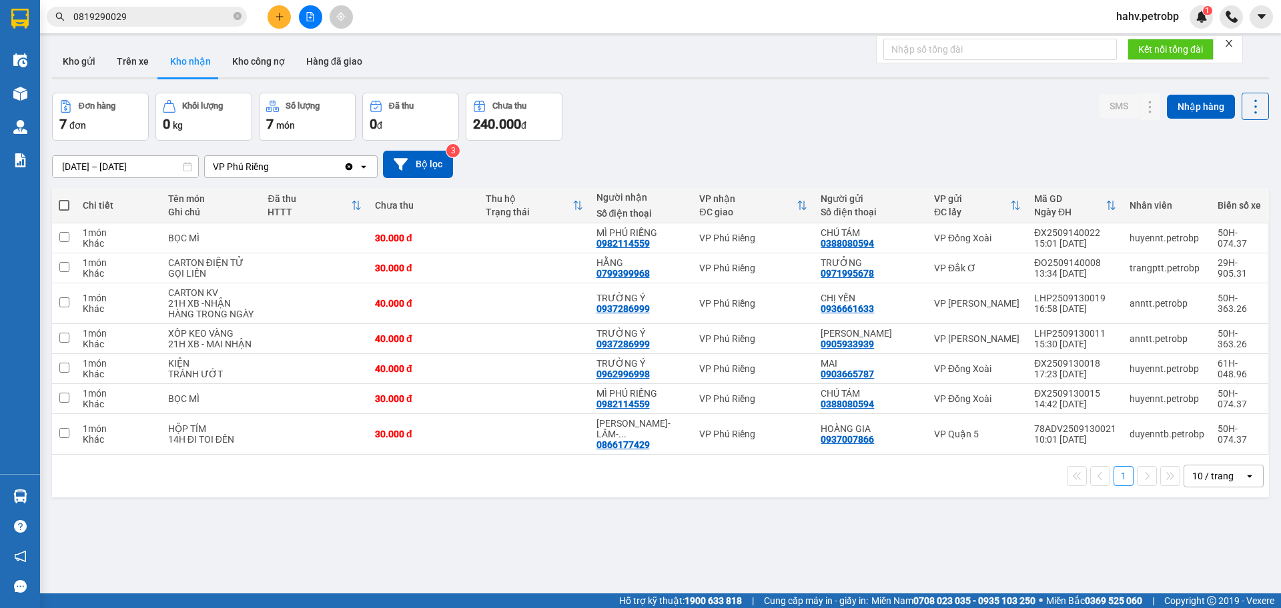
click at [309, 9] on div at bounding box center [310, 16] width 100 height 23
click at [309, 10] on button at bounding box center [310, 16] width 23 height 23
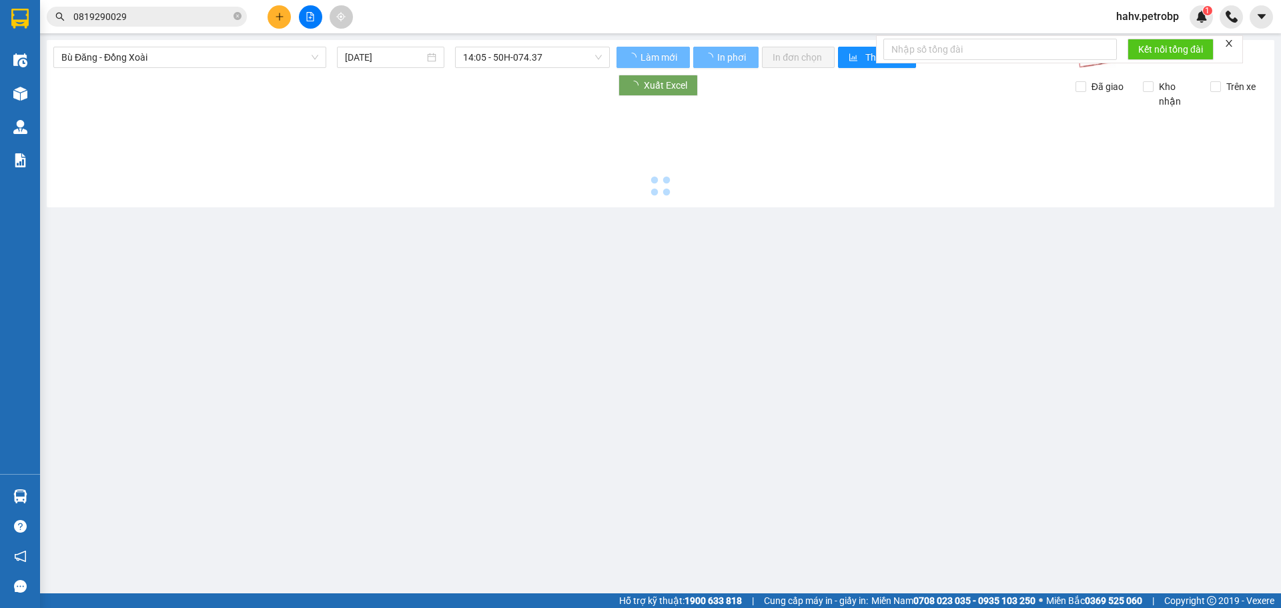
click at [170, 52] on span "Bù Đăng - Đồng Xoài" at bounding box center [189, 57] width 257 height 20
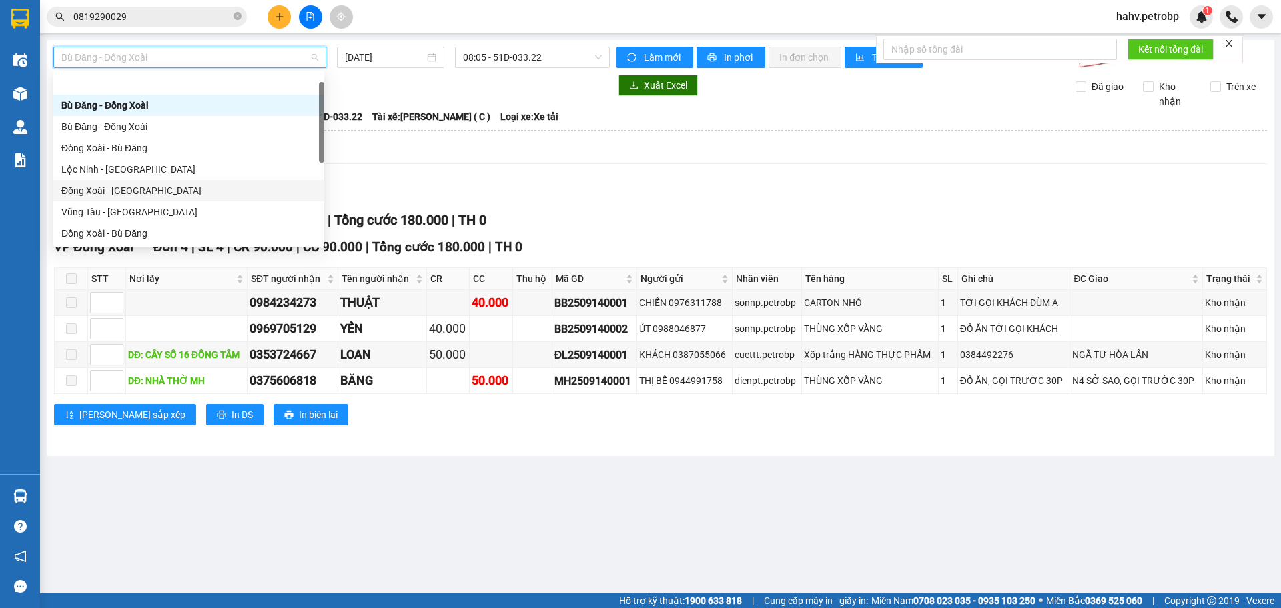
scroll to position [111, 0]
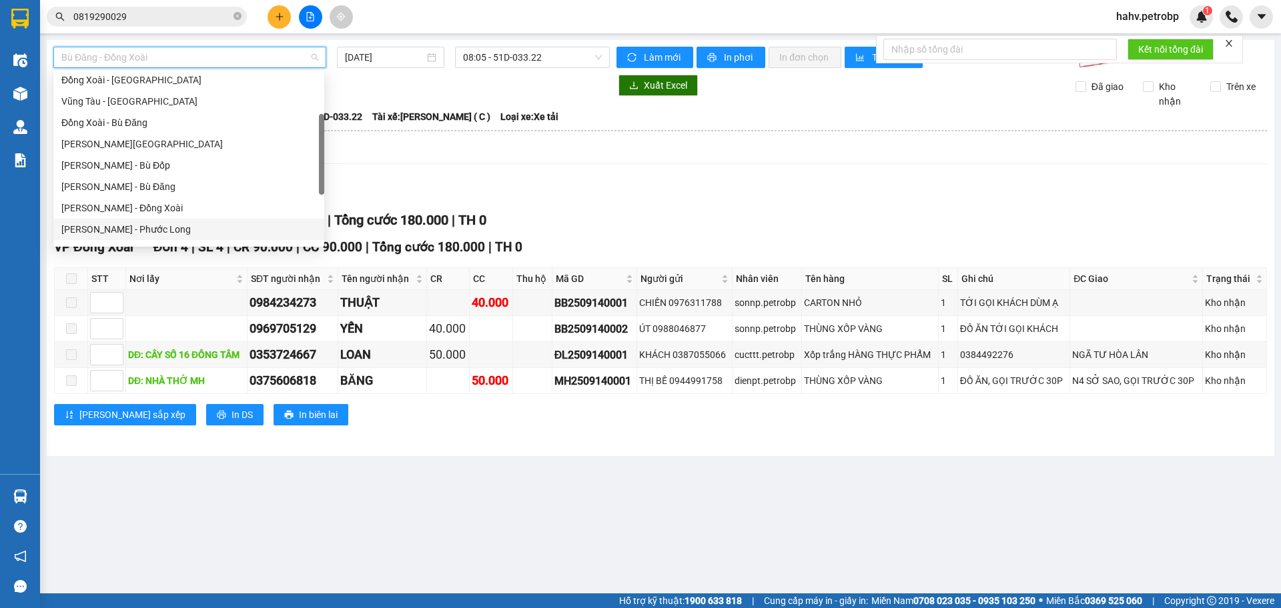
click at [191, 231] on div "[PERSON_NAME] - Phước Long" at bounding box center [188, 229] width 255 height 15
type input "[DATE]"
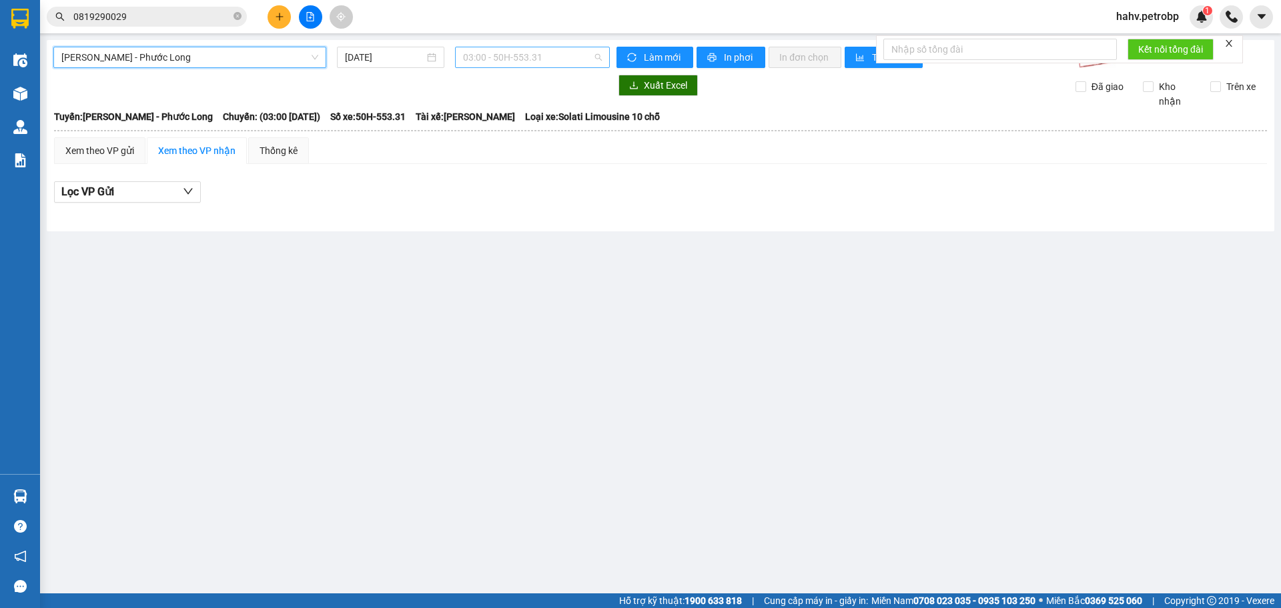
click at [566, 53] on span "03:00 - 50H-553.31" at bounding box center [532, 57] width 139 height 20
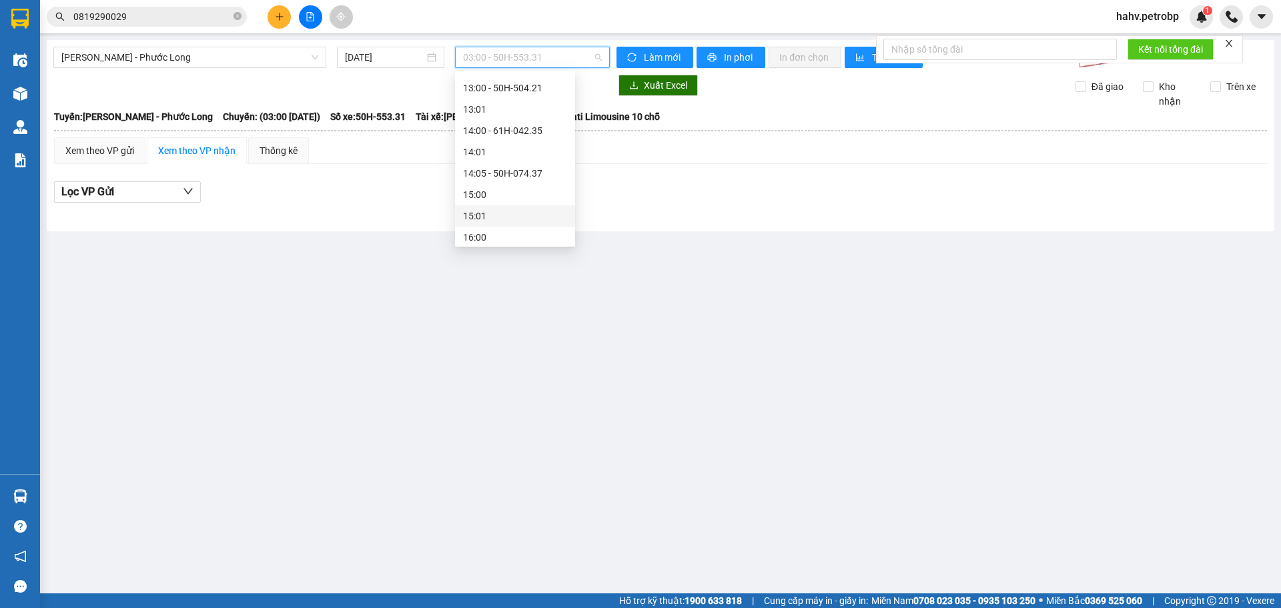
scroll to position [467, 0]
click at [527, 167] on div "14:05 - 50H-074.37" at bounding box center [515, 172] width 104 height 15
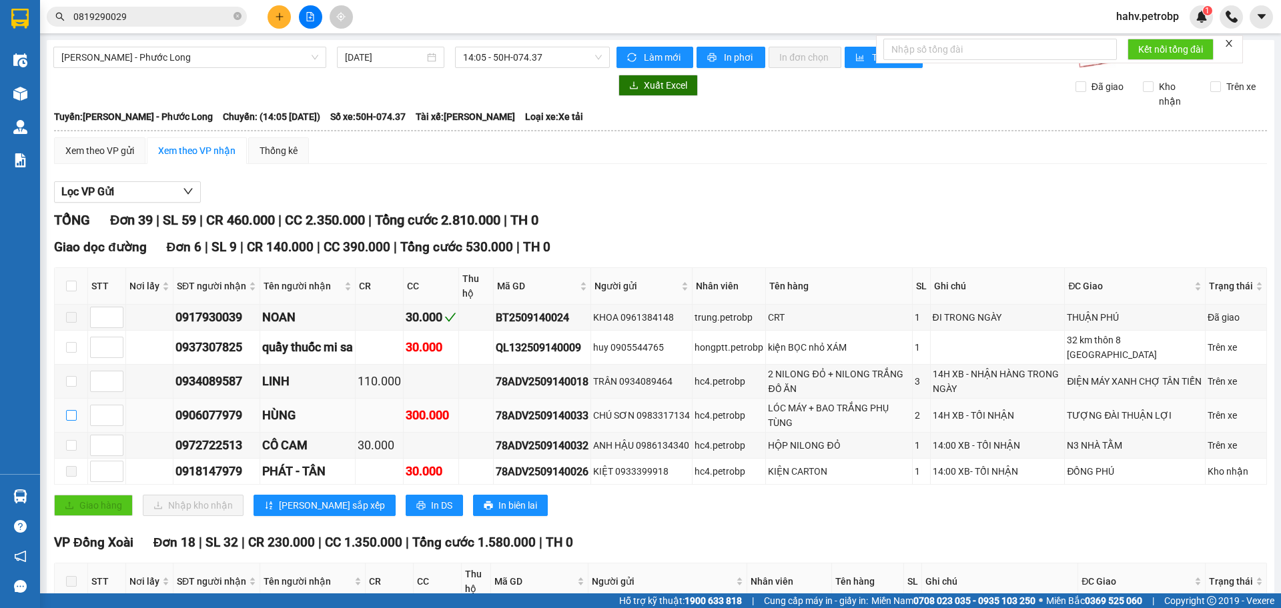
click at [69, 410] on input "checkbox" at bounding box center [71, 415] width 11 height 11
checkbox input "true"
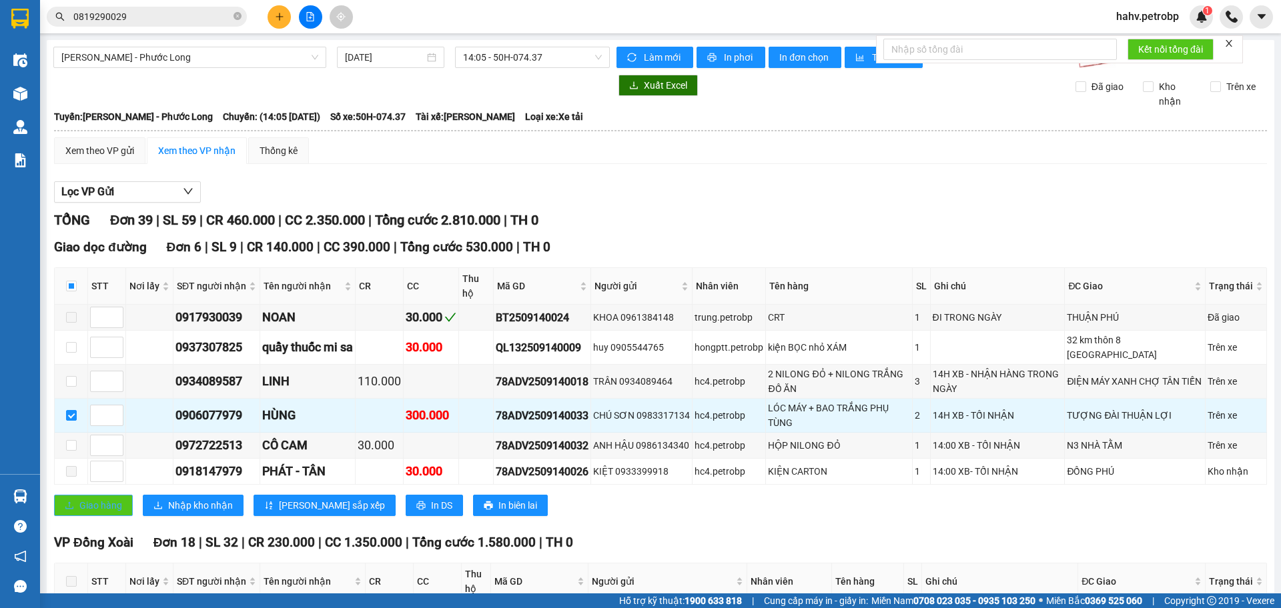
click at [79, 495] on button "Giao hàng" at bounding box center [93, 505] width 79 height 21
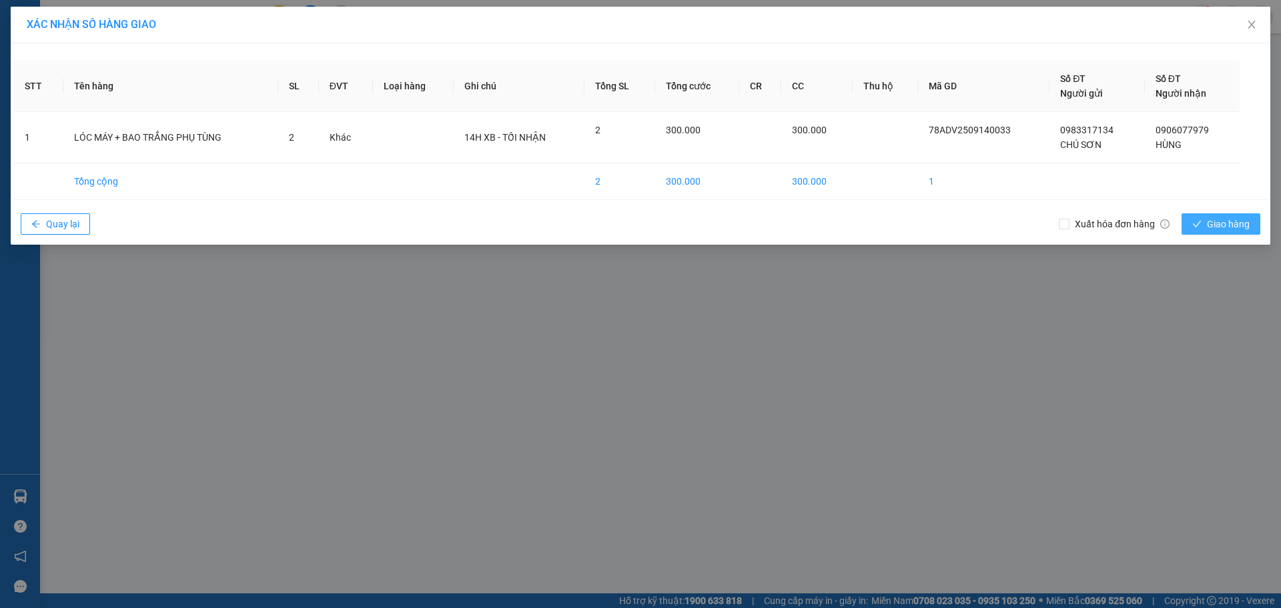
click at [1239, 217] on span "Giao hàng" at bounding box center [1227, 224] width 43 height 15
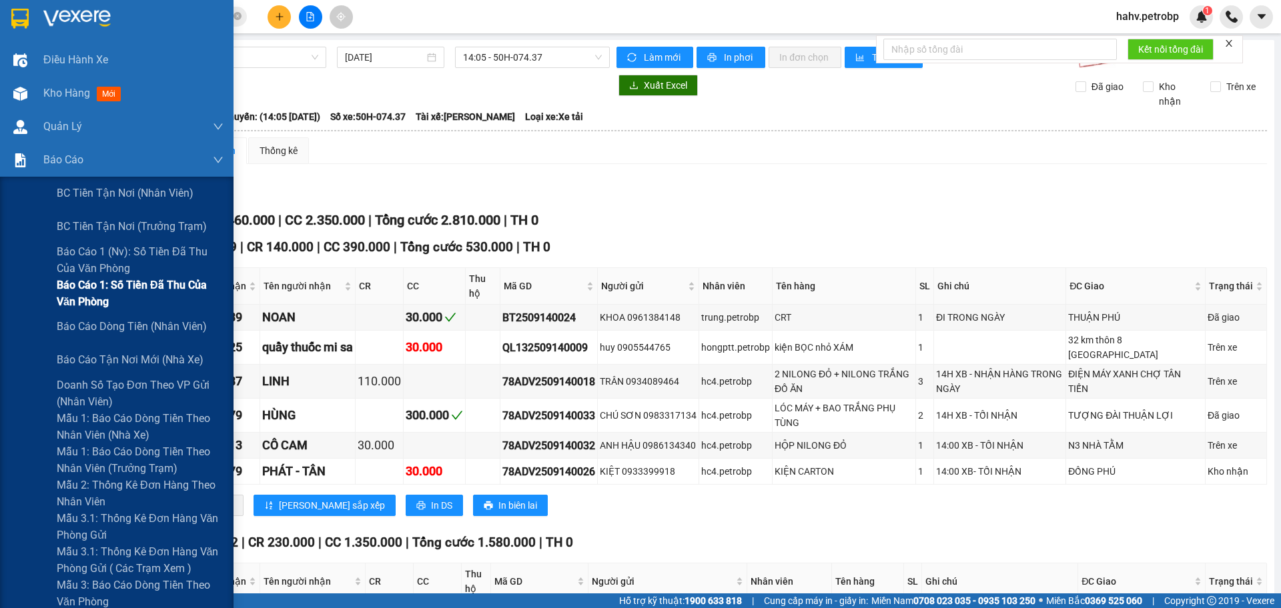
click at [77, 286] on span "Báo cáo 1: Số tiền đã thu của văn phòng" at bounding box center [140, 293] width 167 height 33
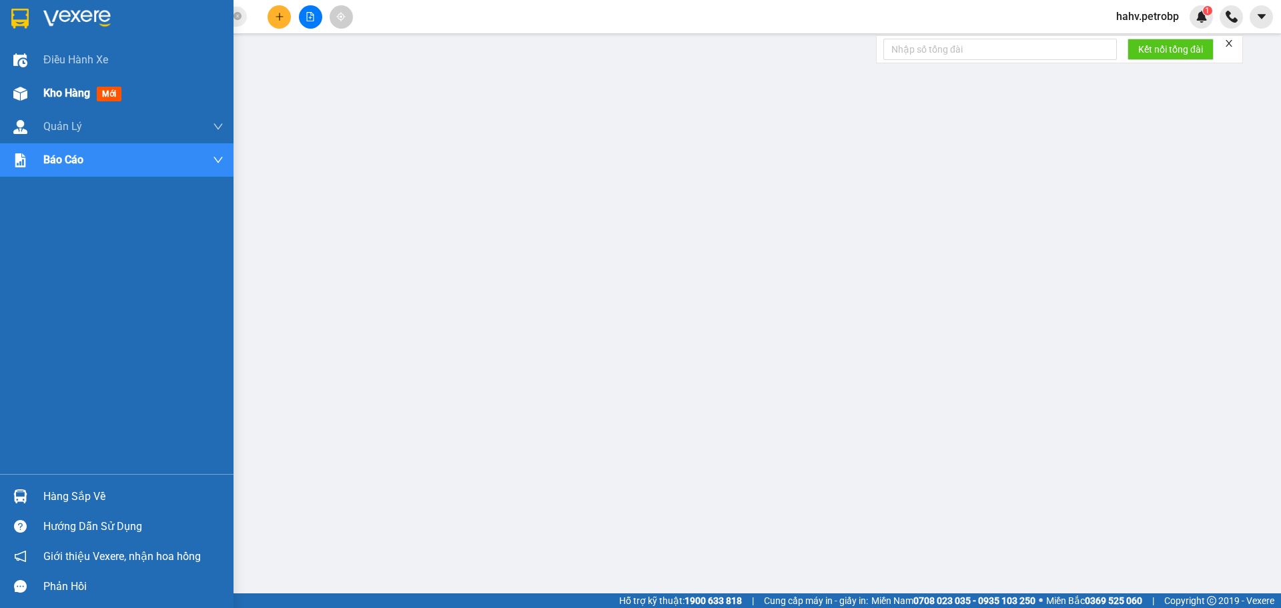
click at [0, 103] on div "Kho hàng mới" at bounding box center [116, 93] width 233 height 33
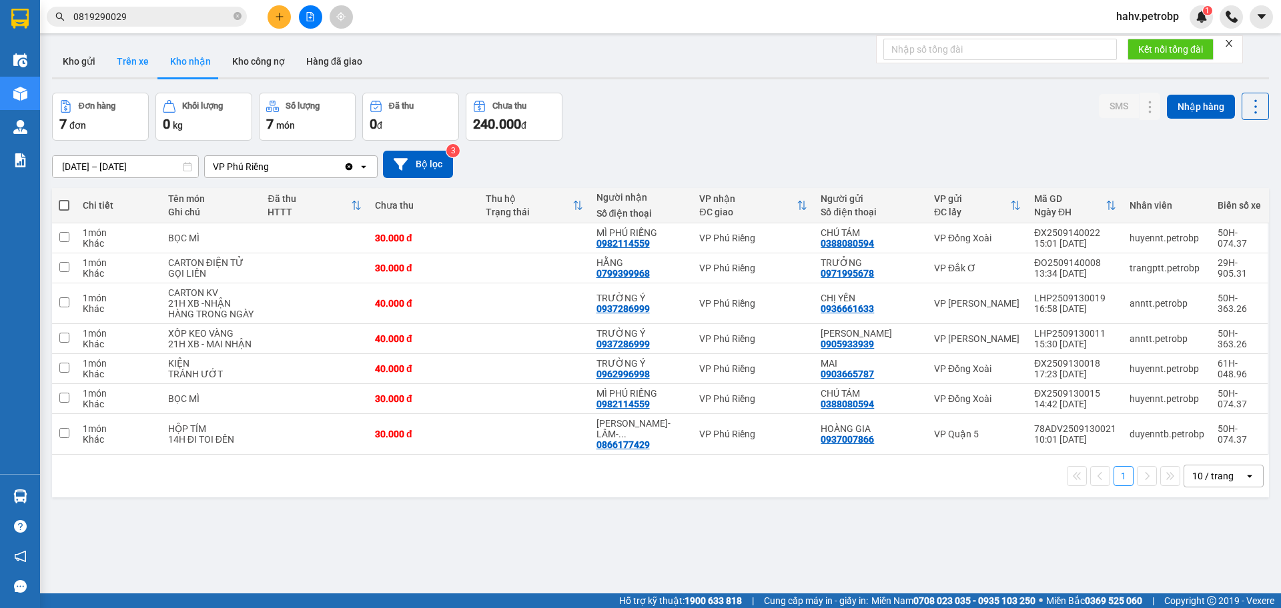
click at [148, 61] on button "Trên xe" at bounding box center [132, 61] width 53 height 32
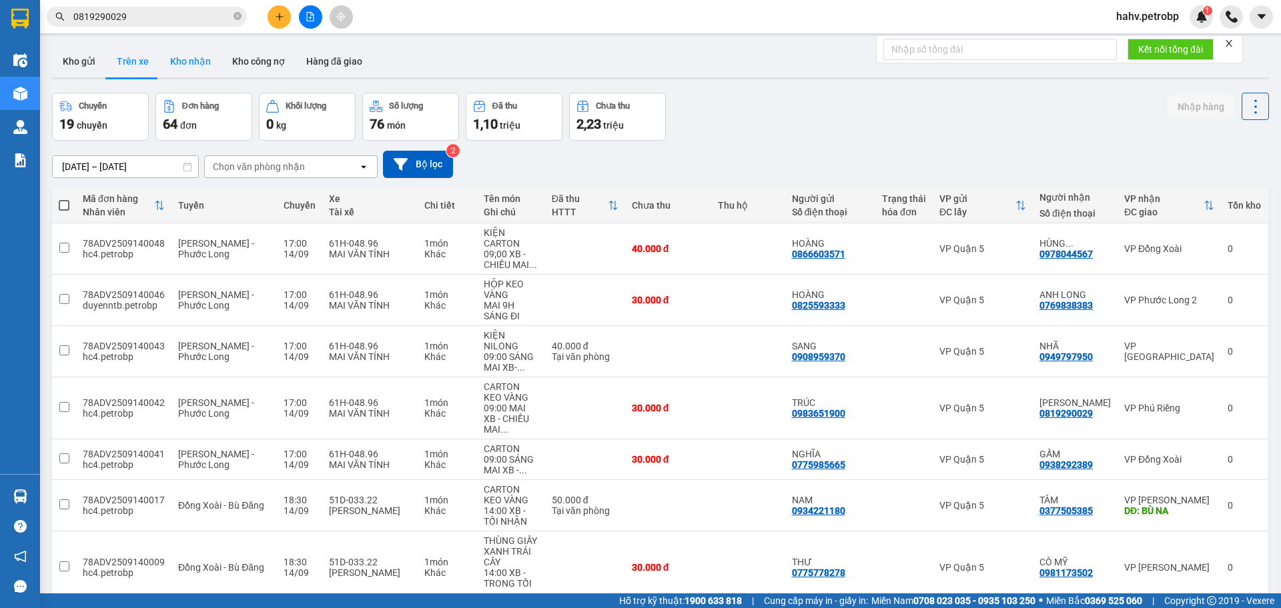
click at [207, 68] on button "Kho nhận" at bounding box center [190, 61] width 62 height 32
type input "[DATE] – [DATE]"
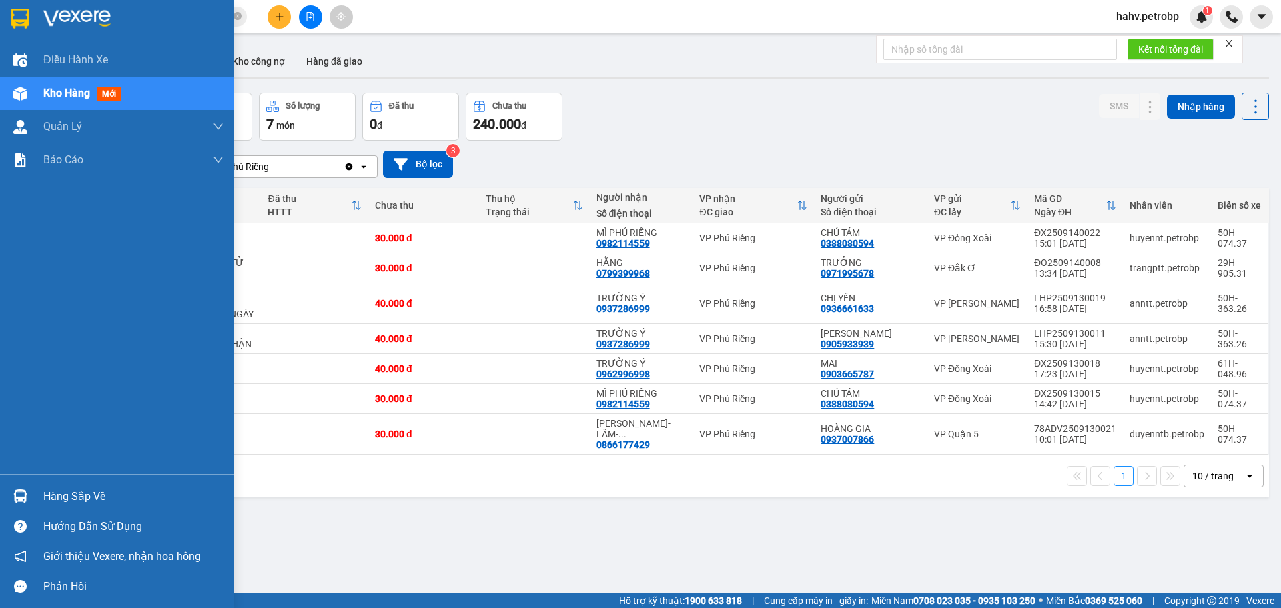
click at [89, 490] on div "Hàng sắp về" at bounding box center [133, 497] width 180 height 20
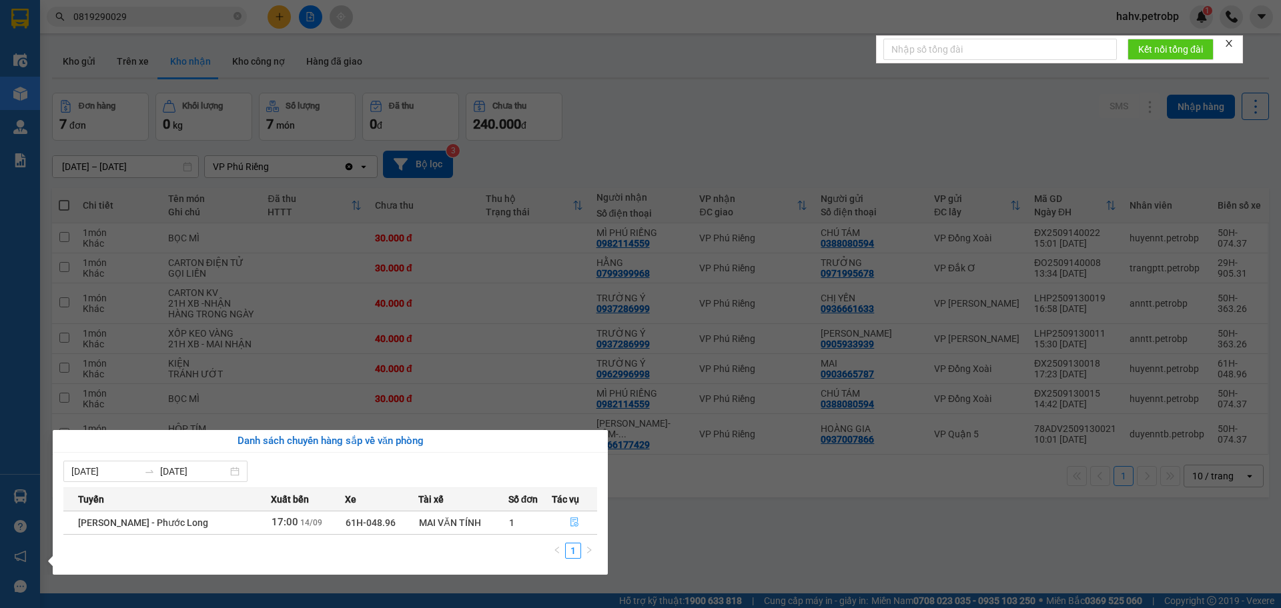
click at [574, 524] on icon "file-done" at bounding box center [574, 522] width 9 height 9
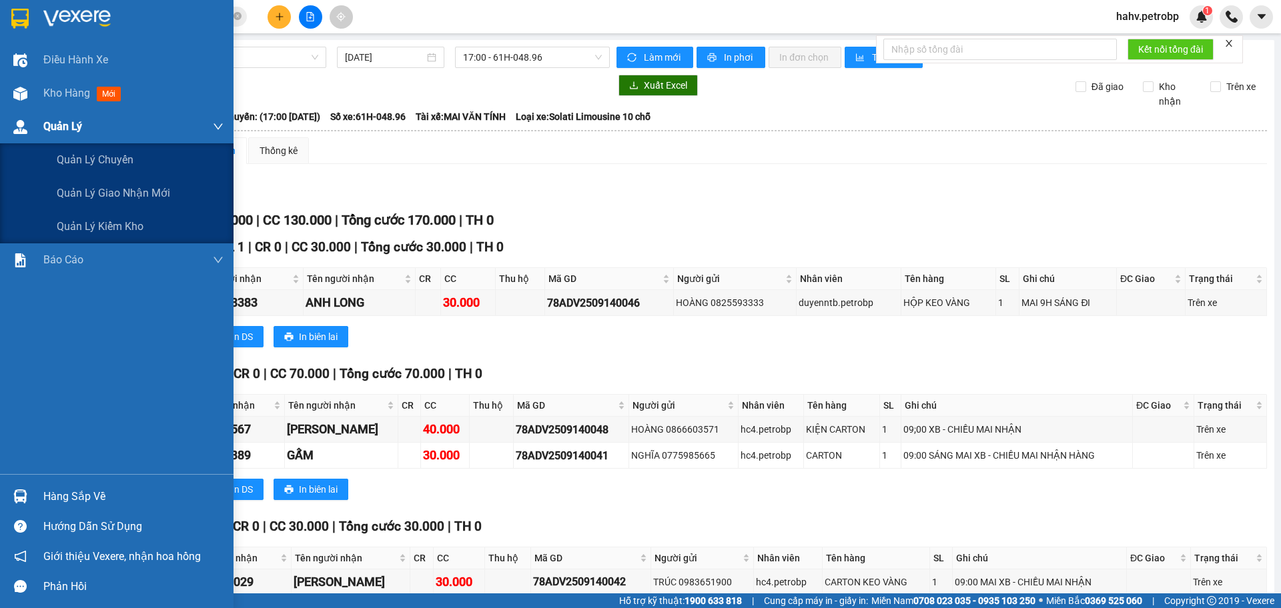
click at [15, 112] on div "Quản Lý" at bounding box center [116, 126] width 233 height 33
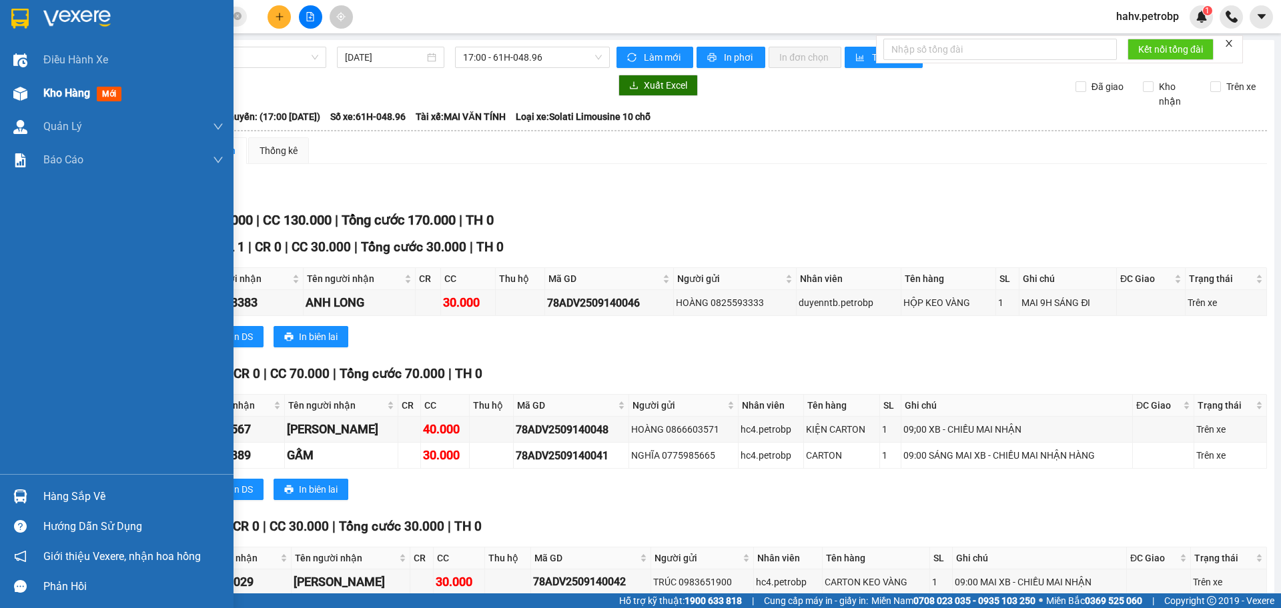
click at [20, 96] on img at bounding box center [20, 94] width 14 height 14
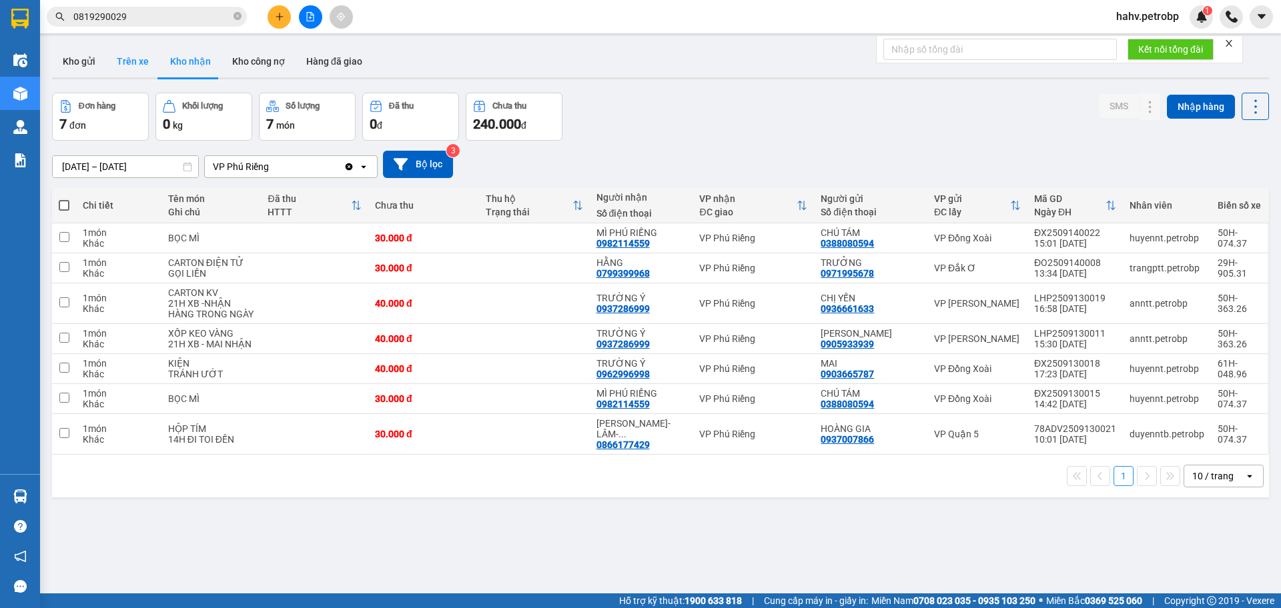
click at [145, 72] on button "Trên xe" at bounding box center [132, 61] width 53 height 32
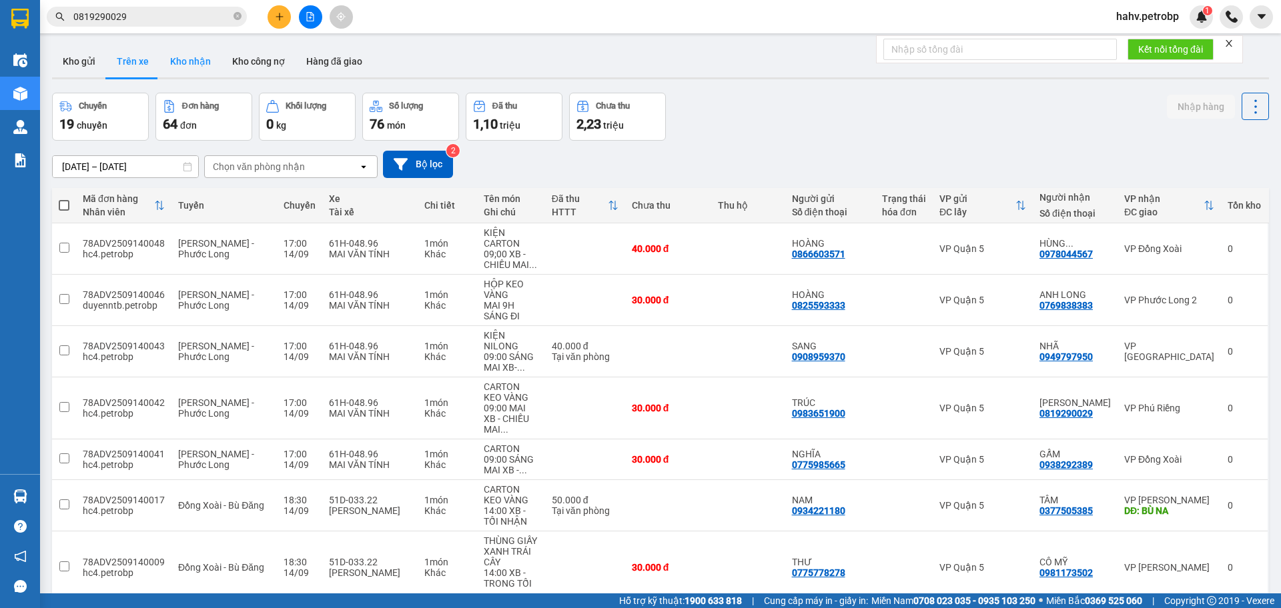
click at [185, 71] on button "Kho nhận" at bounding box center [190, 61] width 62 height 32
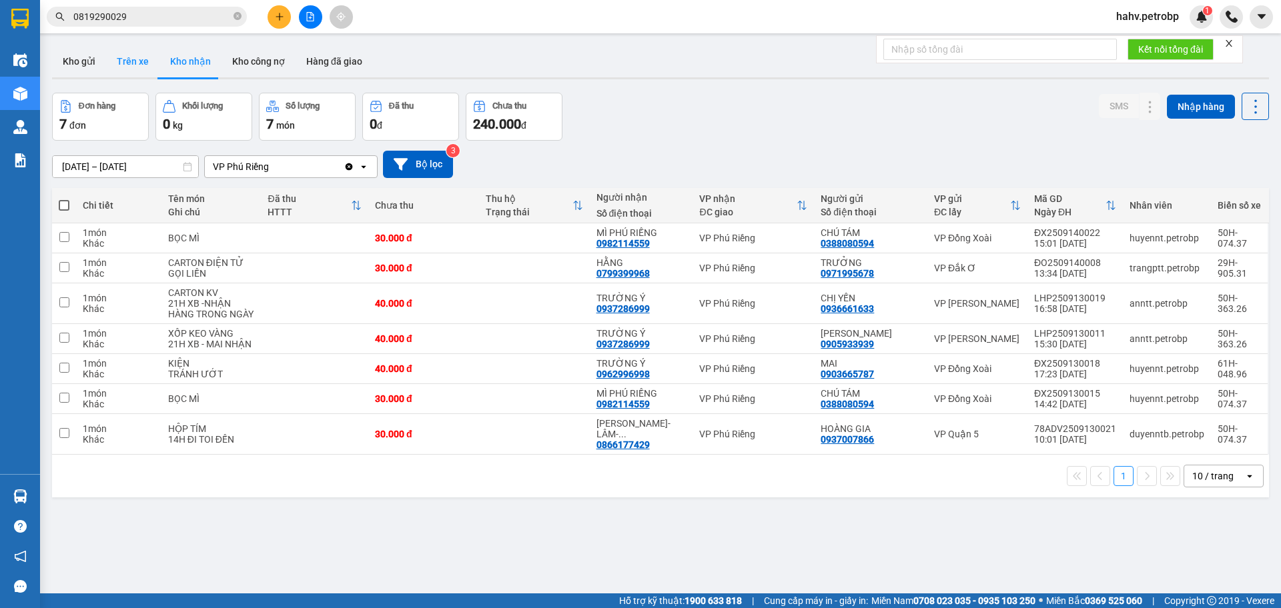
click at [145, 63] on button "Trên xe" at bounding box center [132, 61] width 53 height 32
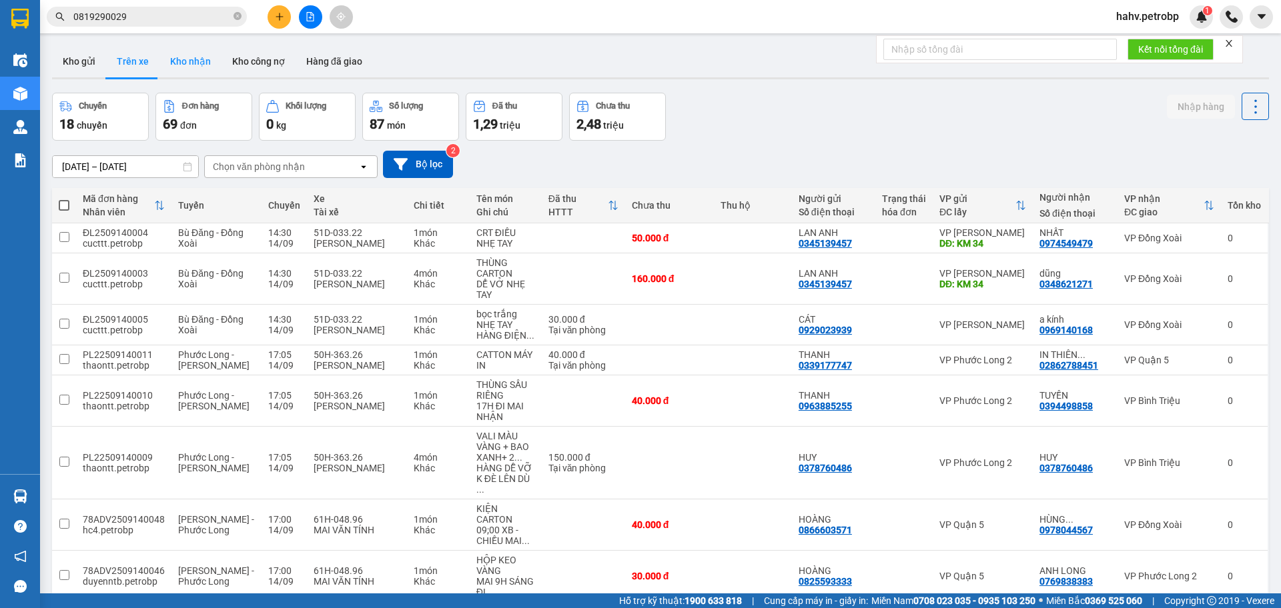
click at [191, 60] on button "Kho nhận" at bounding box center [190, 61] width 62 height 32
type input "[DATE] – [DATE]"
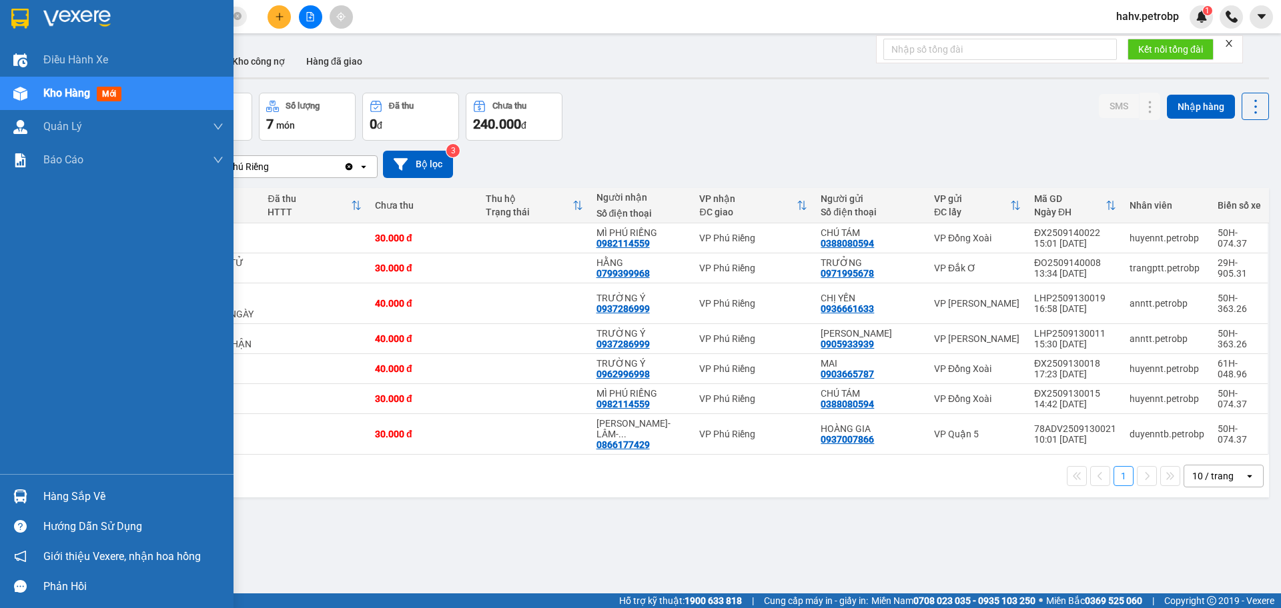
click at [33, 504] on div "Hàng sắp về" at bounding box center [116, 497] width 233 height 30
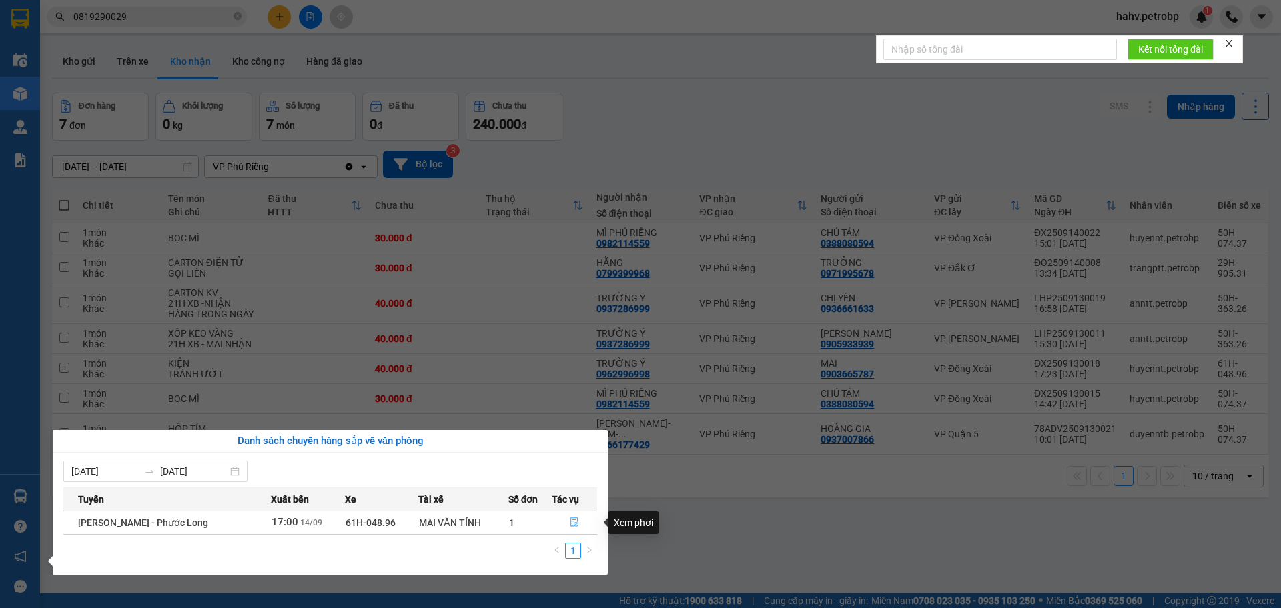
click at [579, 523] on button "button" at bounding box center [574, 522] width 45 height 21
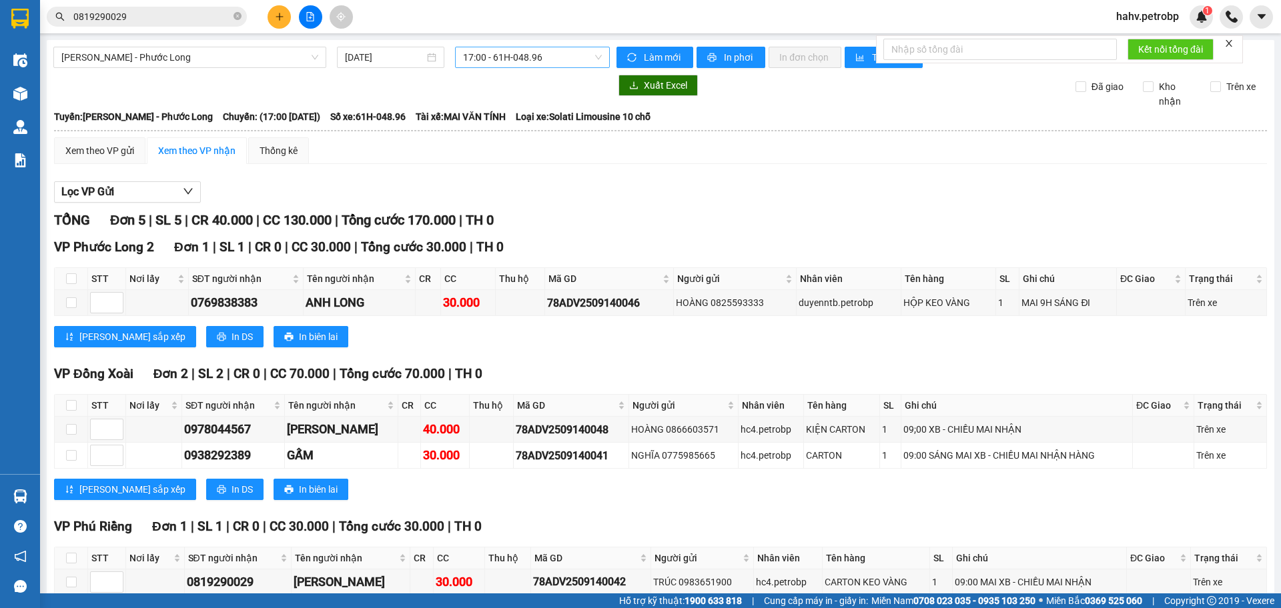
click at [507, 51] on span "17:00 - 61H-048.96" at bounding box center [532, 57] width 139 height 20
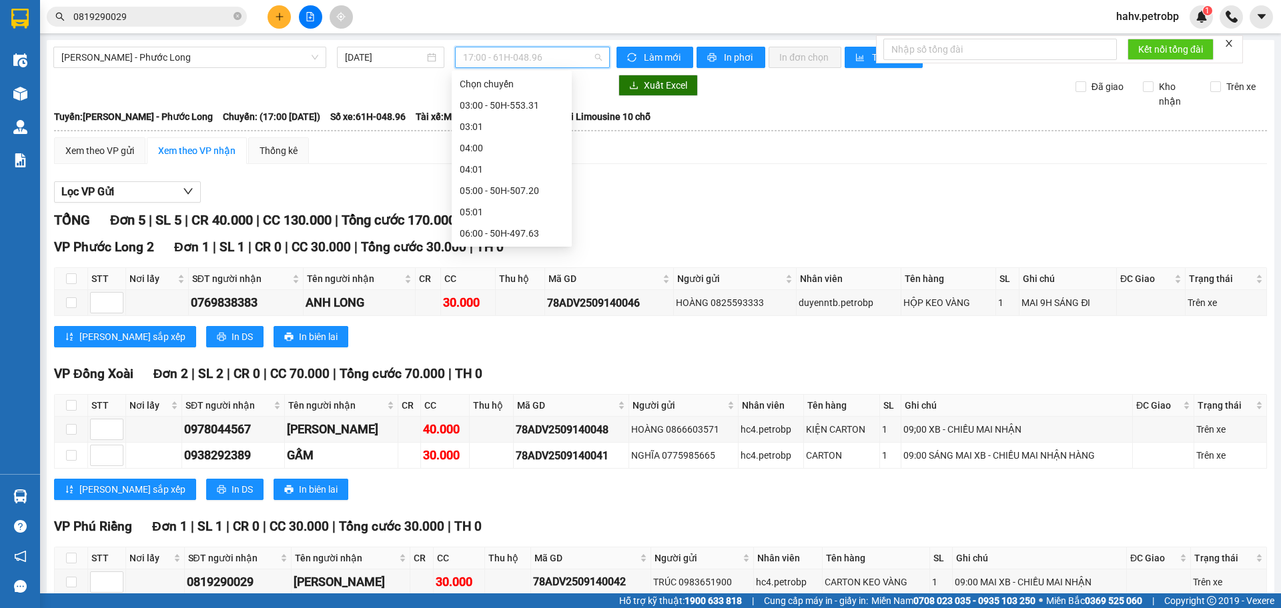
scroll to position [491, 0]
click at [522, 151] on div "14:05 - 50H-074.37" at bounding box center [512, 148] width 104 height 15
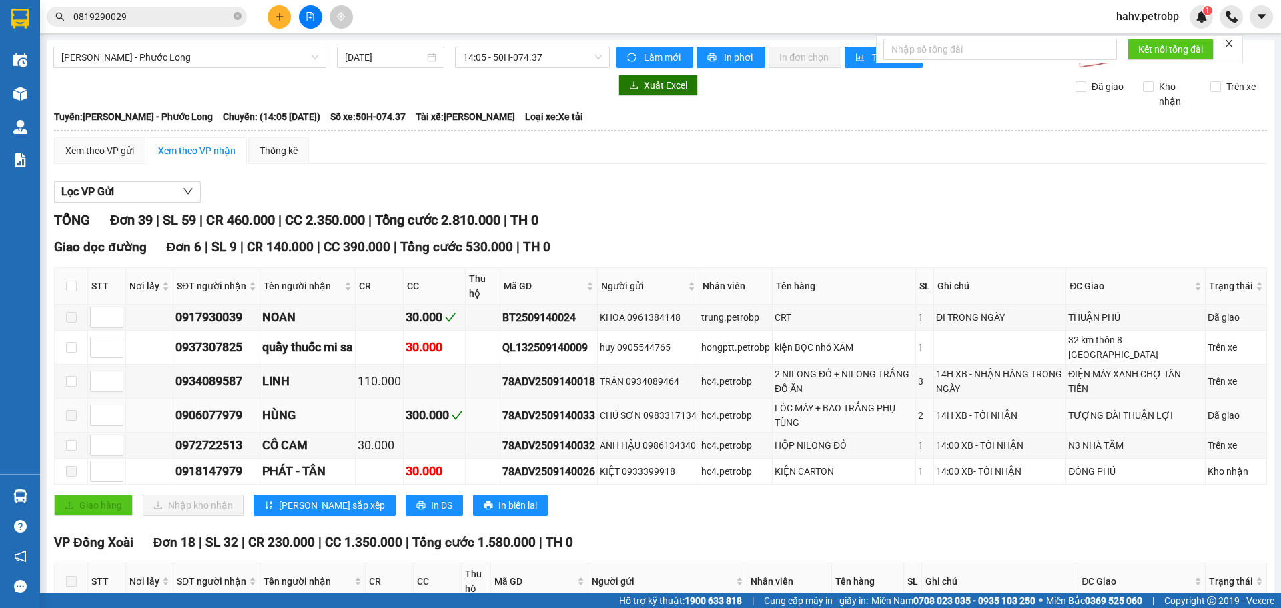
click at [190, 406] on div "0906077979" at bounding box center [216, 415] width 82 height 19
copy div "0906077979"
click at [680, 408] on div "CHÚ SƠN 0983317134" at bounding box center [648, 415] width 97 height 15
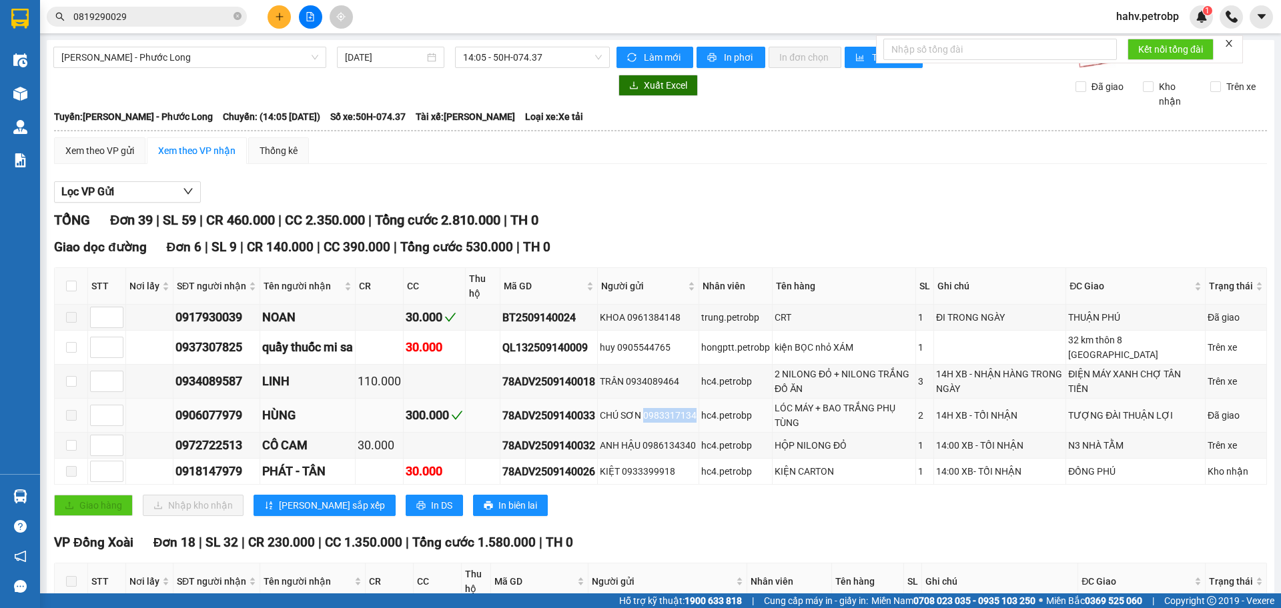
copy div "0983317134"
click at [236, 18] on icon "close-circle" at bounding box center [237, 16] width 8 height 8
paste input "0983317134"
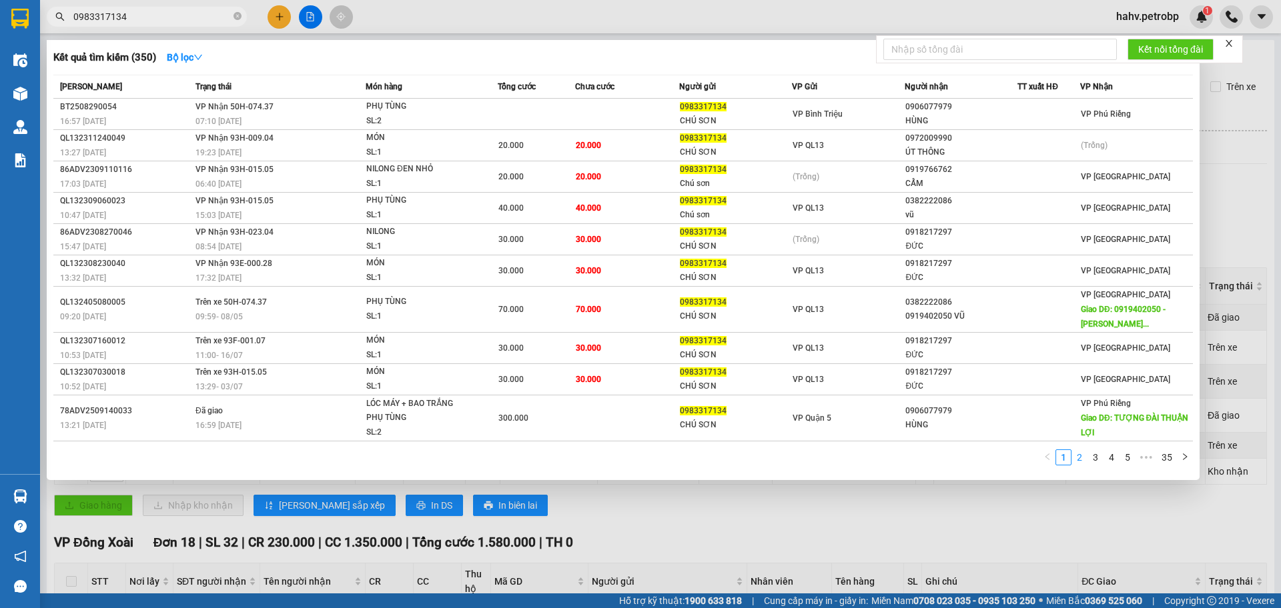
type input "0983317134"
click at [1086, 462] on link "2" at bounding box center [1079, 457] width 15 height 15
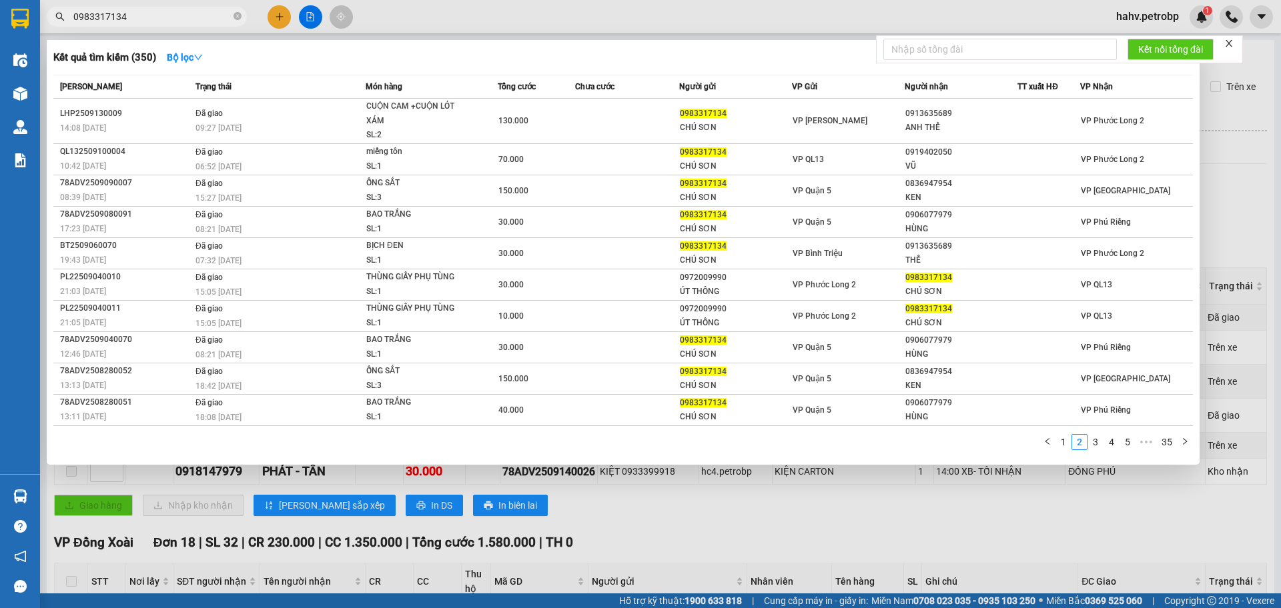
click at [1029, 493] on div at bounding box center [640, 304] width 1281 height 608
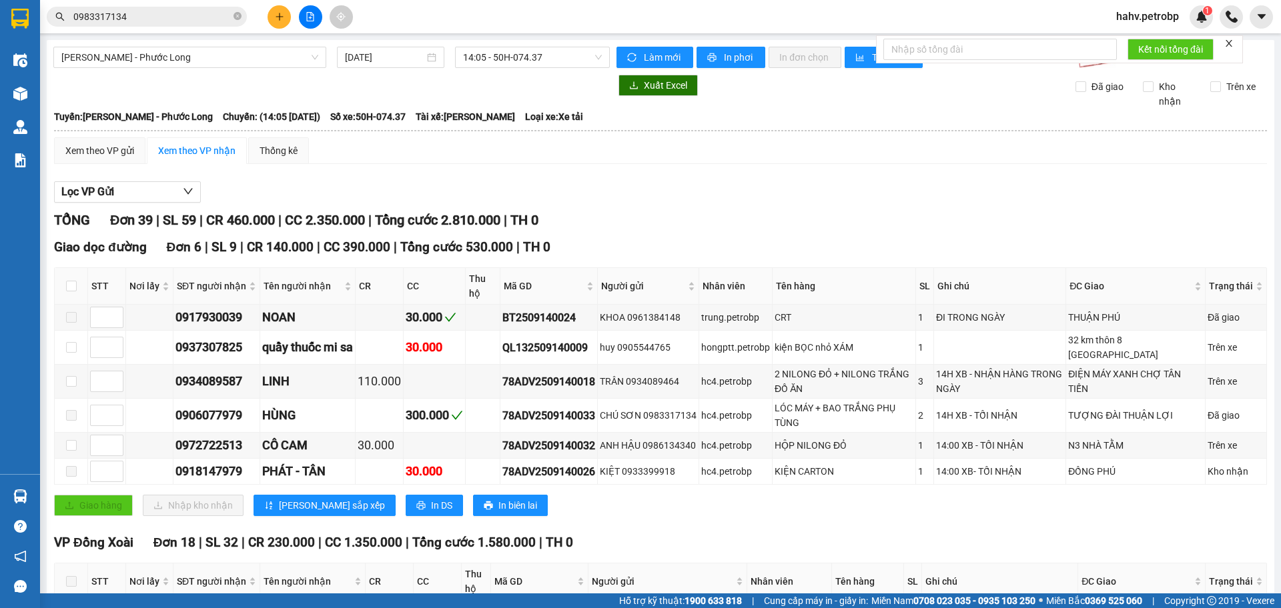
click at [173, 15] on input "0983317134" at bounding box center [151, 16] width 157 height 15
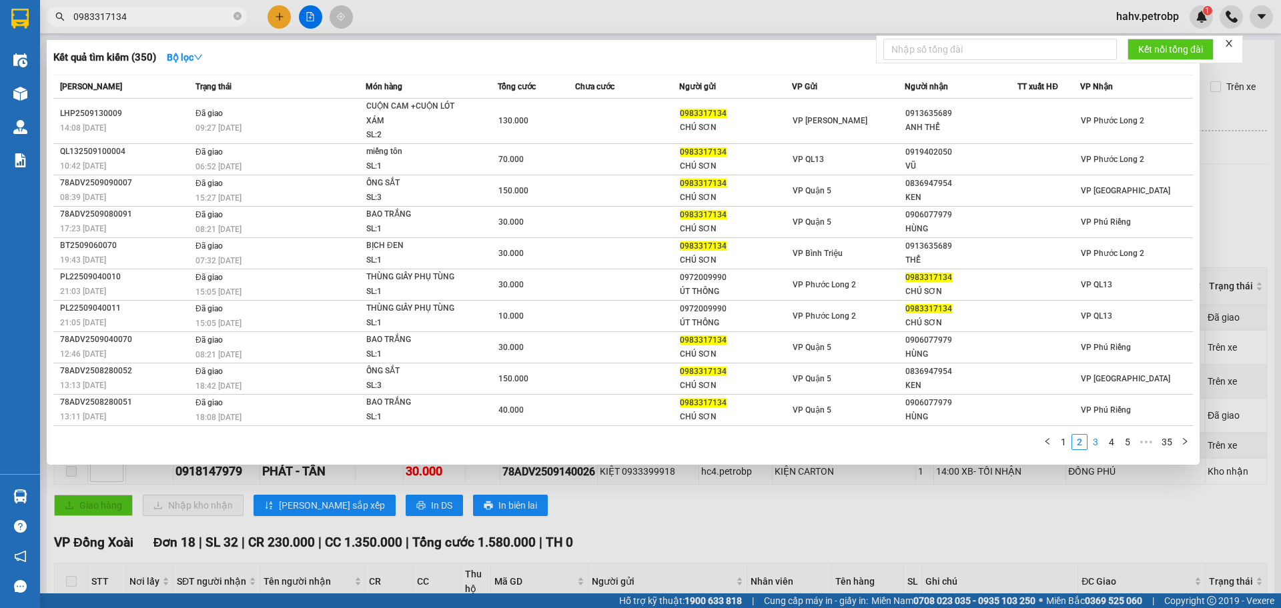
click at [1093, 439] on link "3" at bounding box center [1095, 442] width 15 height 15
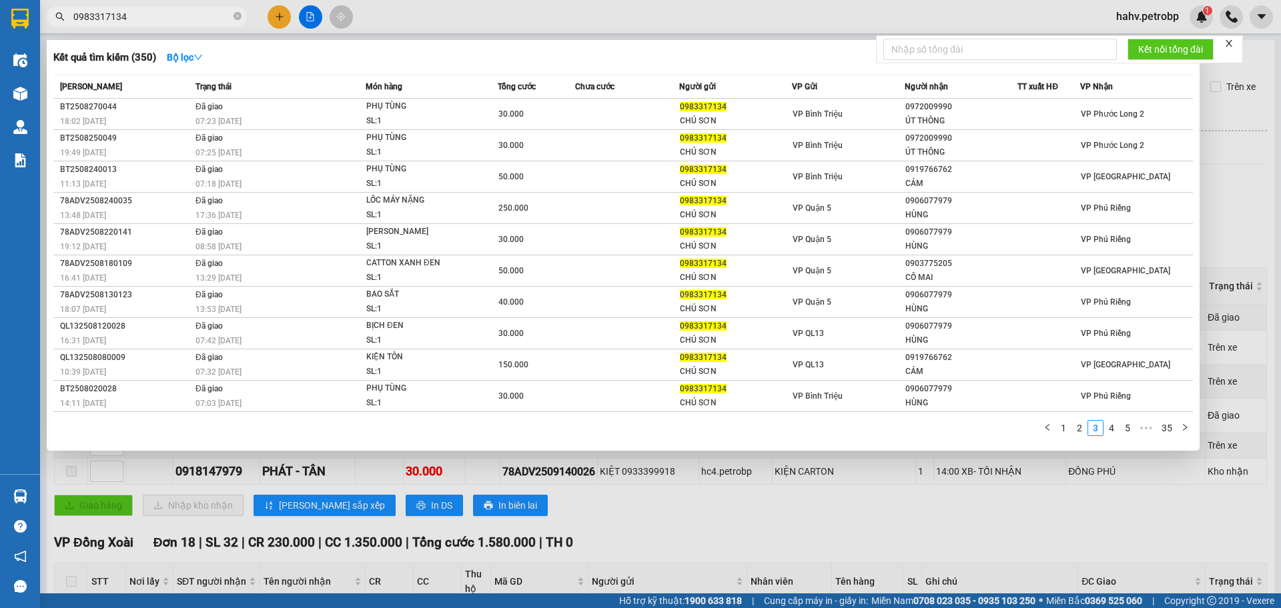
click at [1001, 503] on div at bounding box center [640, 304] width 1281 height 608
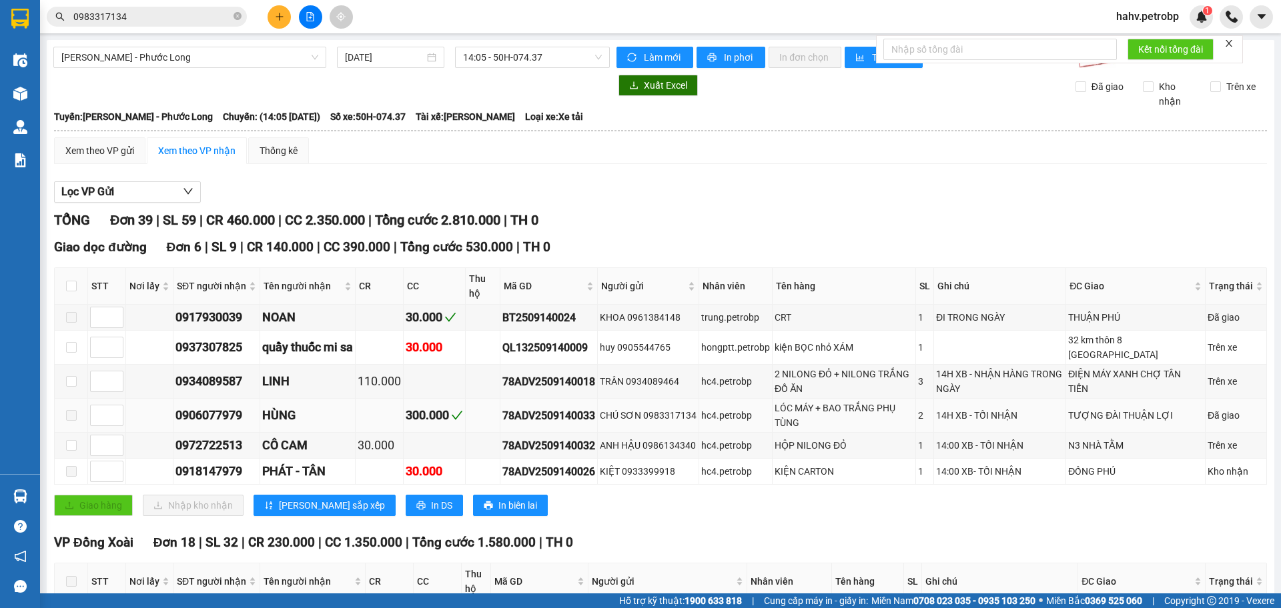
click at [235, 406] on div "0906077979" at bounding box center [216, 415] width 82 height 19
copy div "0906077979"
click at [235, 16] on icon "close-circle" at bounding box center [237, 16] width 8 height 8
click at [266, 15] on div at bounding box center [310, 16] width 100 height 23
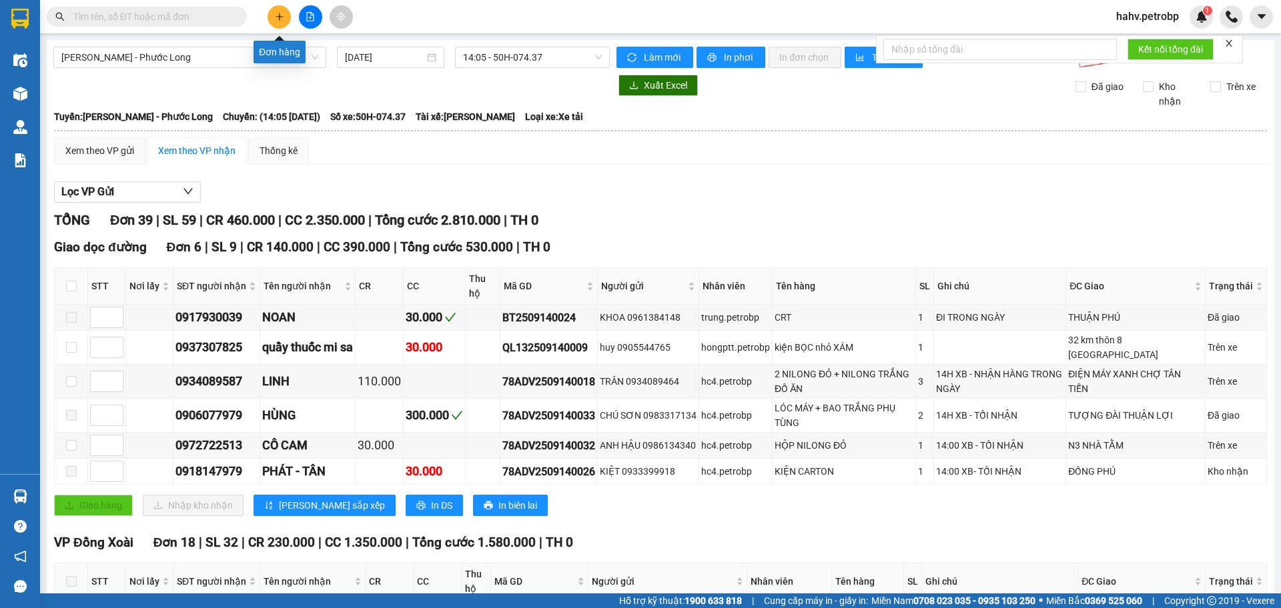
click at [269, 16] on button at bounding box center [278, 16] width 23 height 23
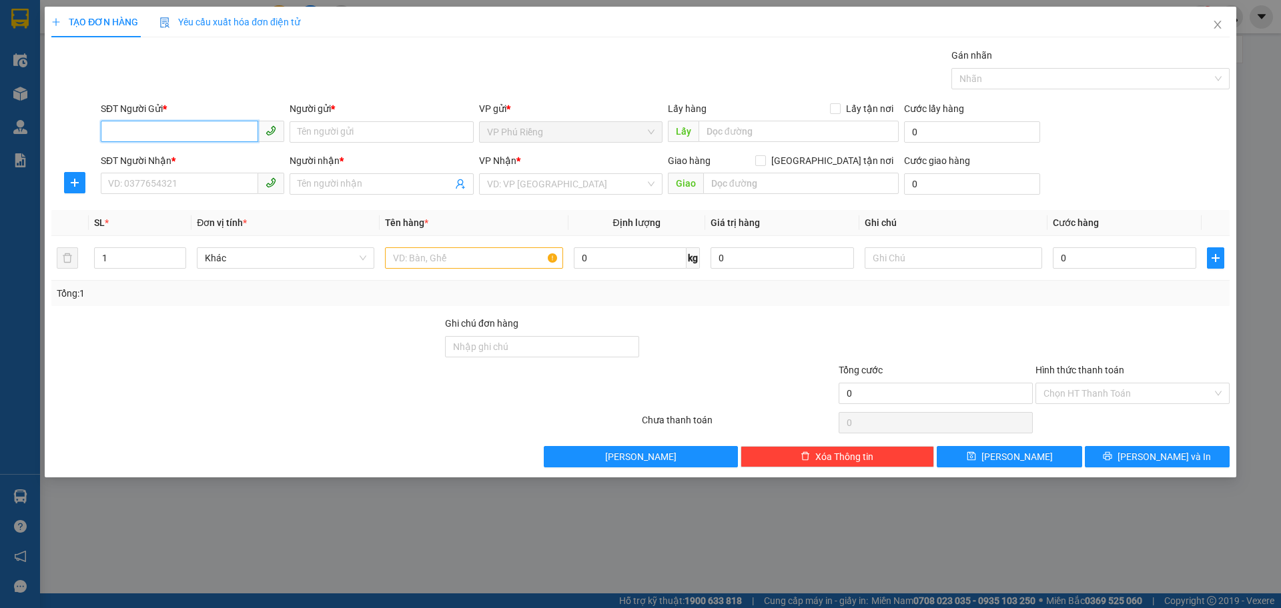
paste input "0906077979"
type input "0906077979"
click at [206, 165] on div "0906077979 - HÙNG" at bounding box center [192, 158] width 167 height 15
type input "HÙNG"
type input "0932603559"
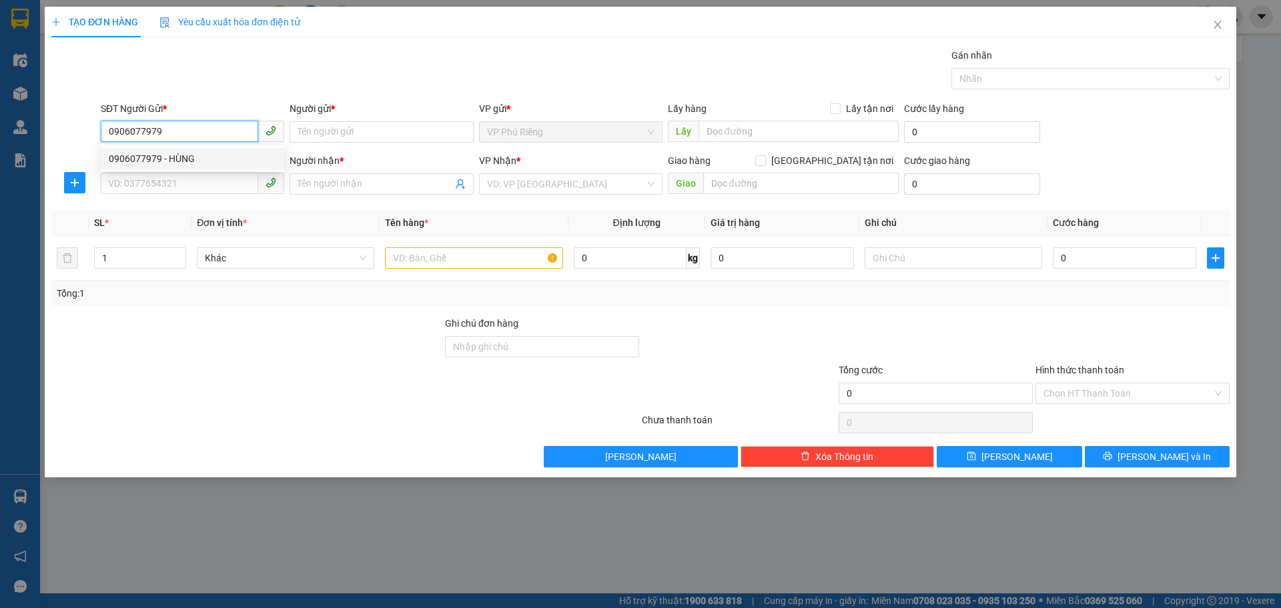
type input "thông"
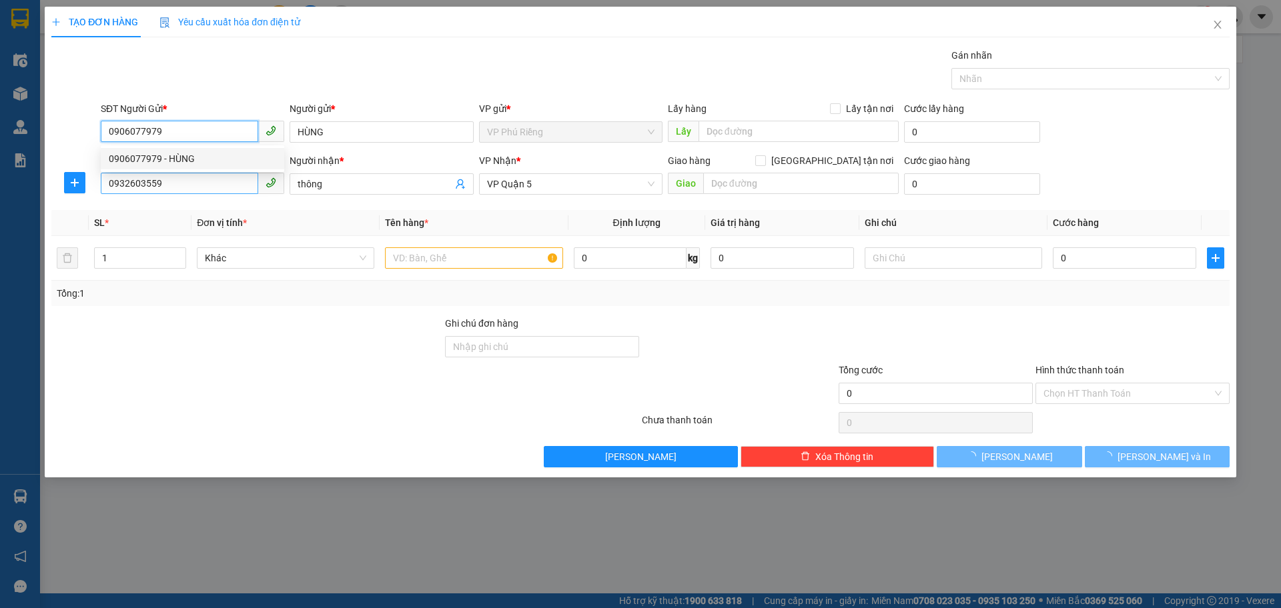
type input "150.000"
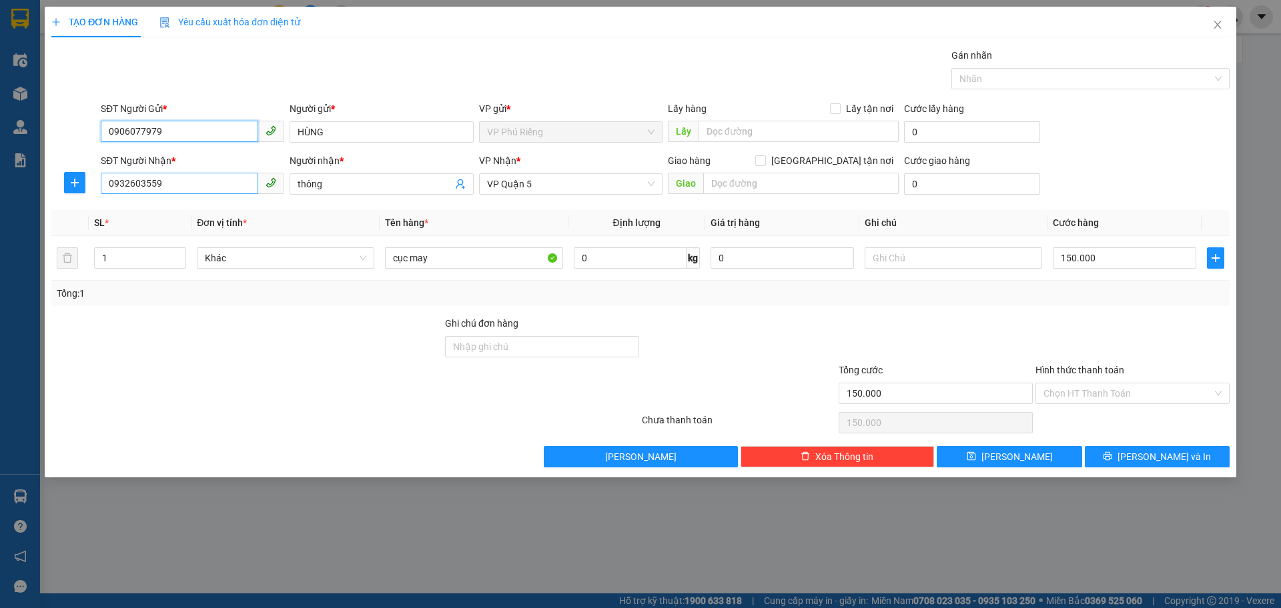
type input "0906077979"
click at [183, 183] on input "0932603559" at bounding box center [179, 183] width 157 height 21
click at [432, 572] on div "TẠO ĐƠN HÀNG Yêu cầu xuất hóa đơn điện tử Transit Pickup Surcharge Ids Transit …" at bounding box center [640, 304] width 1281 height 608
click at [1227, 25] on span "Close" at bounding box center [1216, 25] width 37 height 37
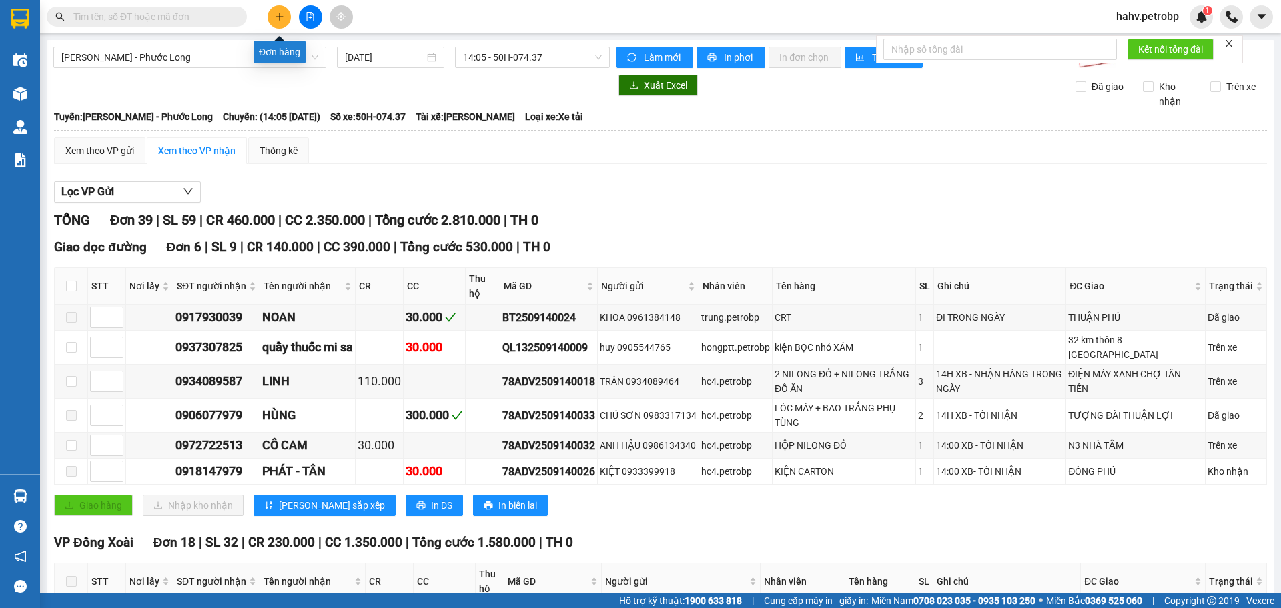
click at [283, 15] on button at bounding box center [278, 16] width 23 height 23
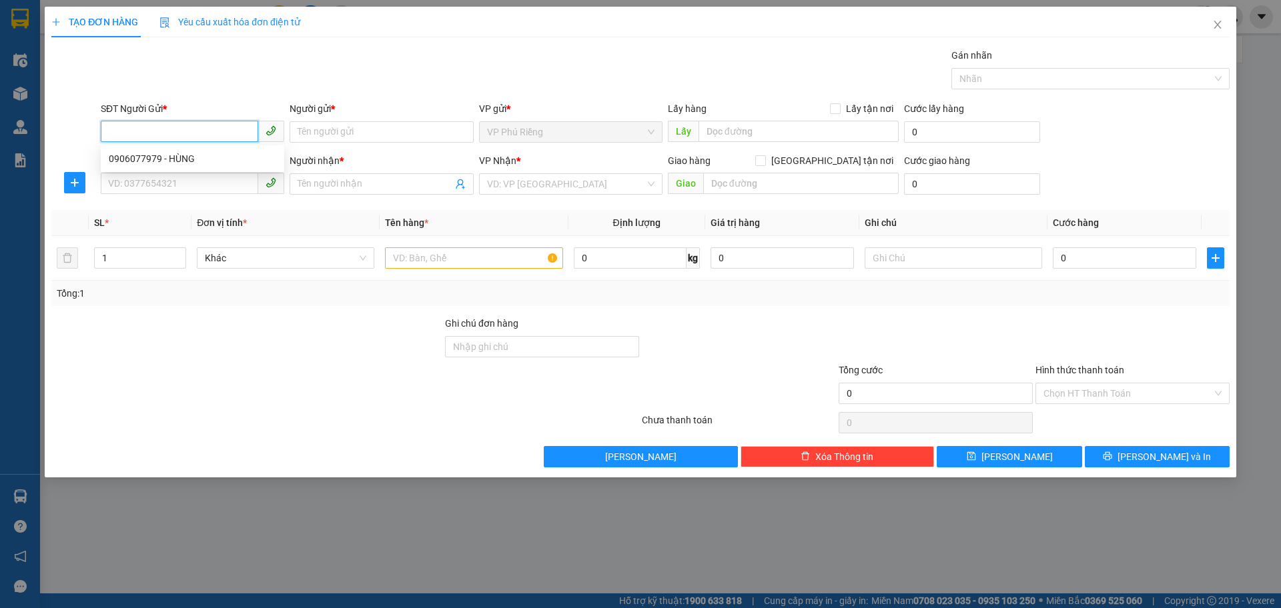
paste input "0906077979"
type input "0906077979"
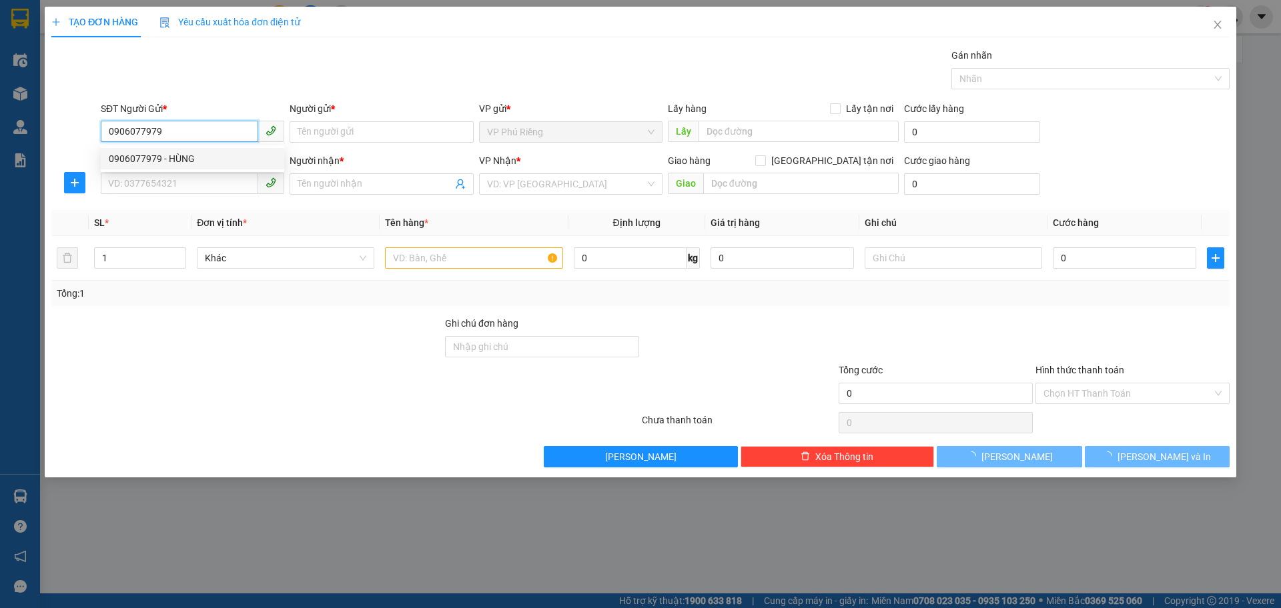
click at [181, 157] on div "0906077979 - HÙNG" at bounding box center [192, 158] width 167 height 15
type input "HÙNG"
type input "0932603559"
type input "thông"
type input "150.000"
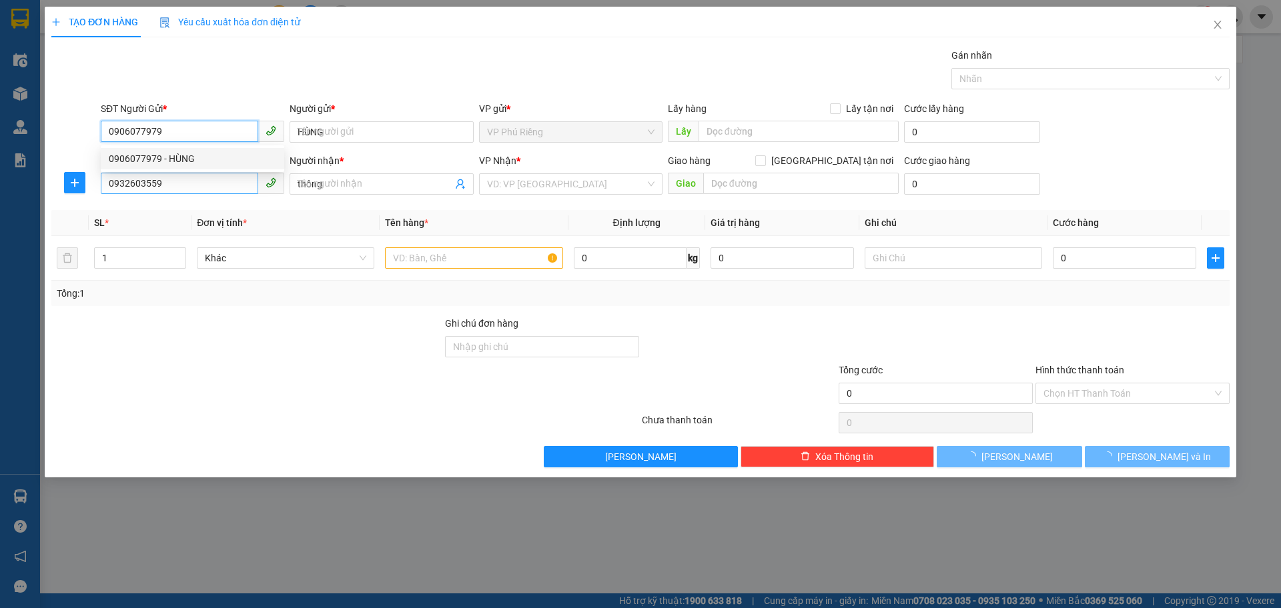
type input "150.000"
type input "0906077979"
click at [185, 188] on input "0932603559" at bounding box center [179, 183] width 157 height 21
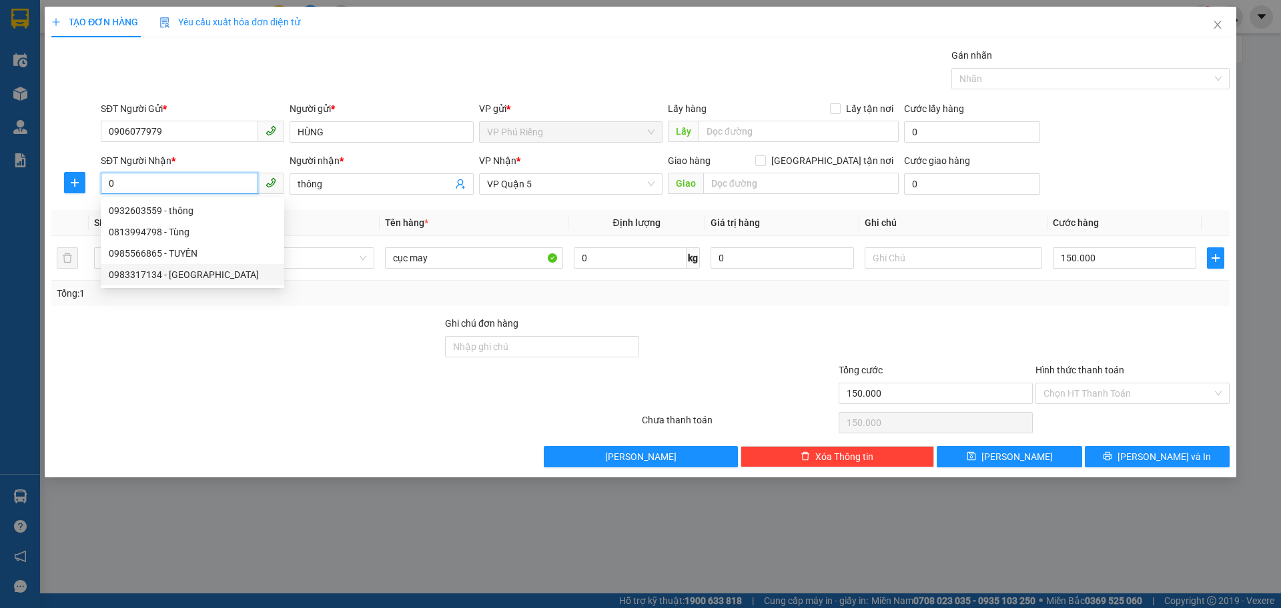
click at [189, 276] on div "0983317134 - [GEOGRAPHIC_DATA]" at bounding box center [192, 274] width 167 height 15
type input "0983317134"
type input "CHÚ SƠN"
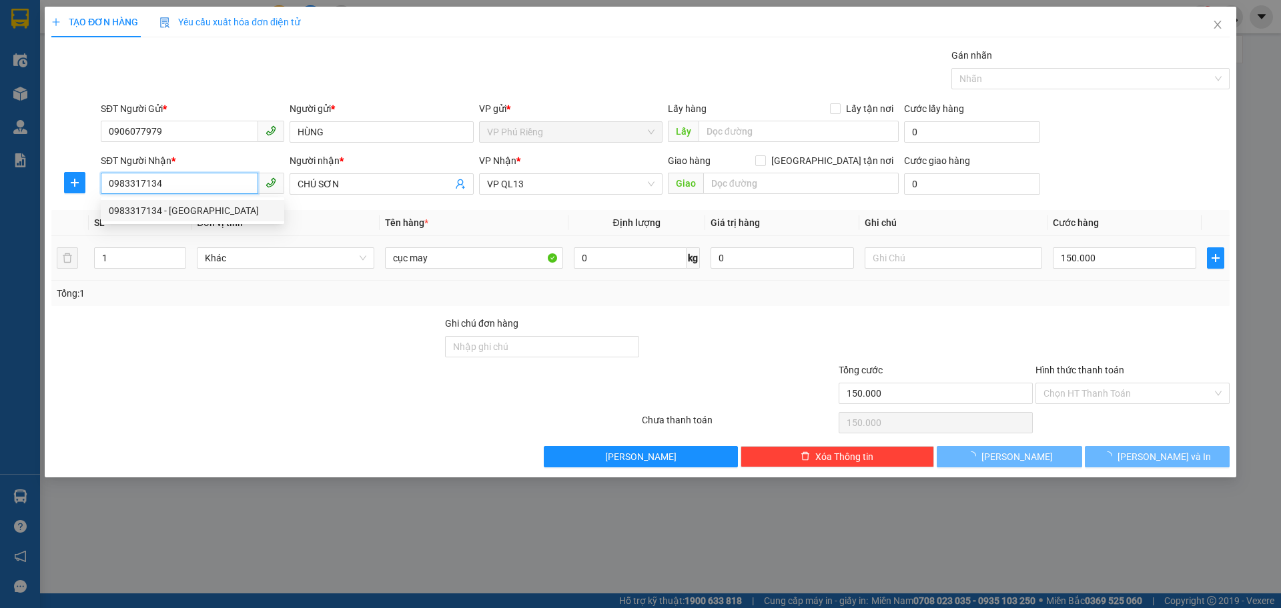
type input "30.000"
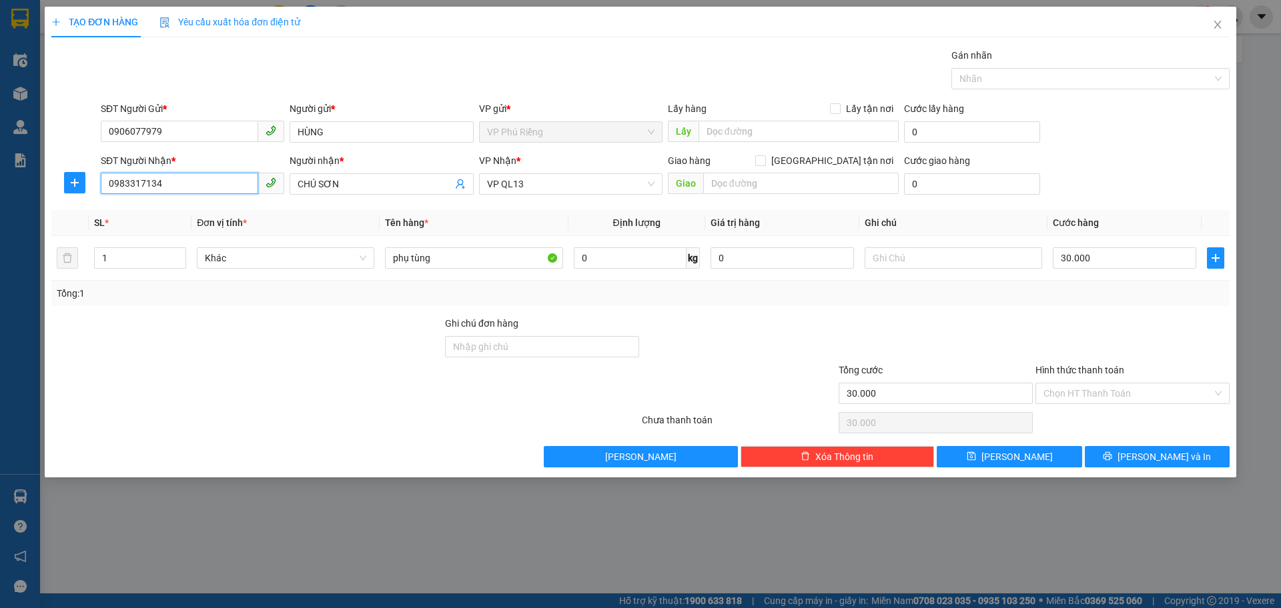
type input "0983317134"
click at [558, 168] on div "VP Nhận *" at bounding box center [570, 163] width 183 height 20
click at [530, 181] on span "VP QL13" at bounding box center [570, 184] width 167 height 20
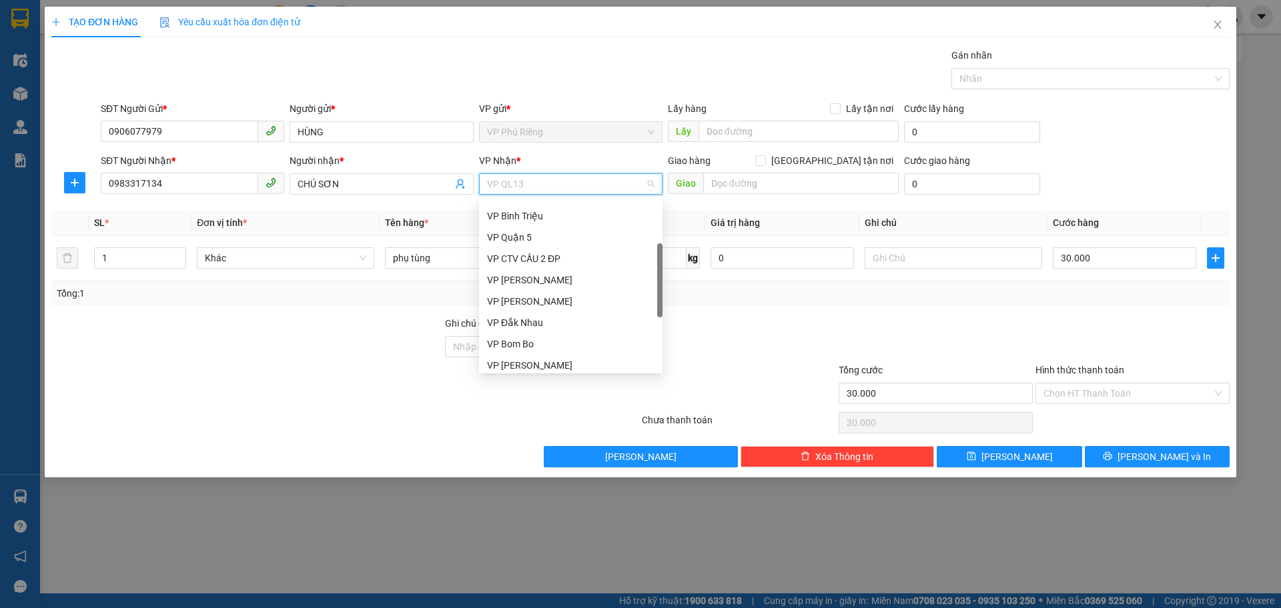
scroll to position [122, 0]
click at [542, 253] on div "VP Quận 5" at bounding box center [570, 259] width 167 height 15
click at [546, 262] on div "VP Quận 5" at bounding box center [570, 259] width 167 height 15
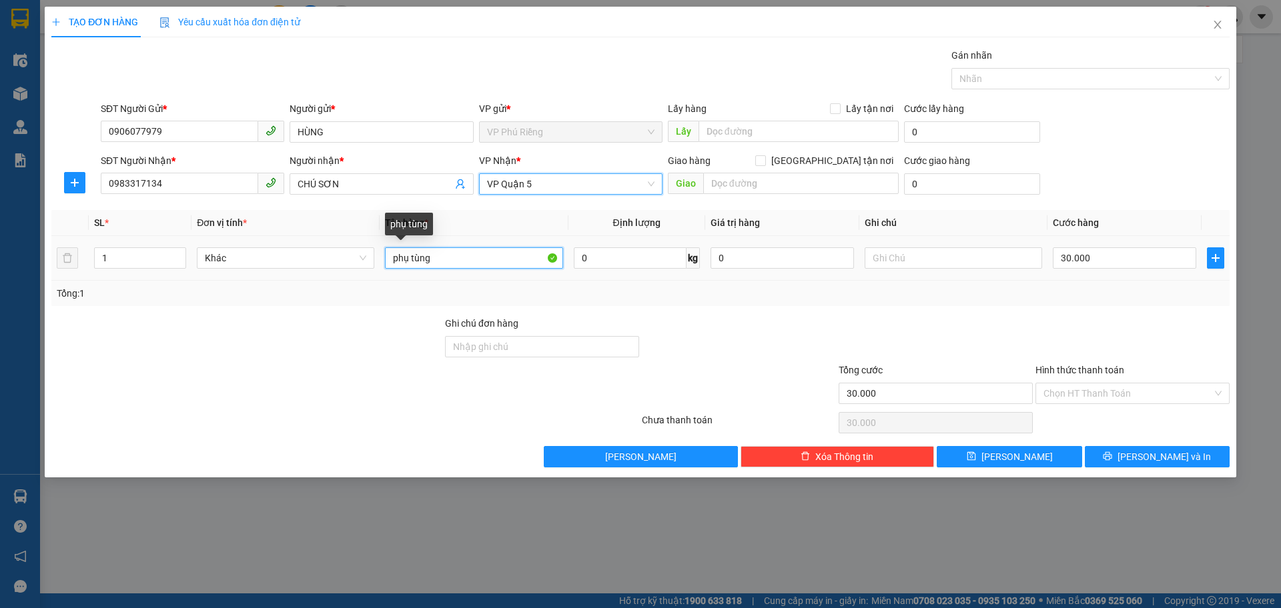
click at [474, 264] on input "phụ tùng" at bounding box center [473, 257] width 177 height 21
type input "ni lông trắng phụ tùng nhỏ"
click at [1053, 393] on input "Hình thức thanh toán" at bounding box center [1127, 393] width 169 height 20
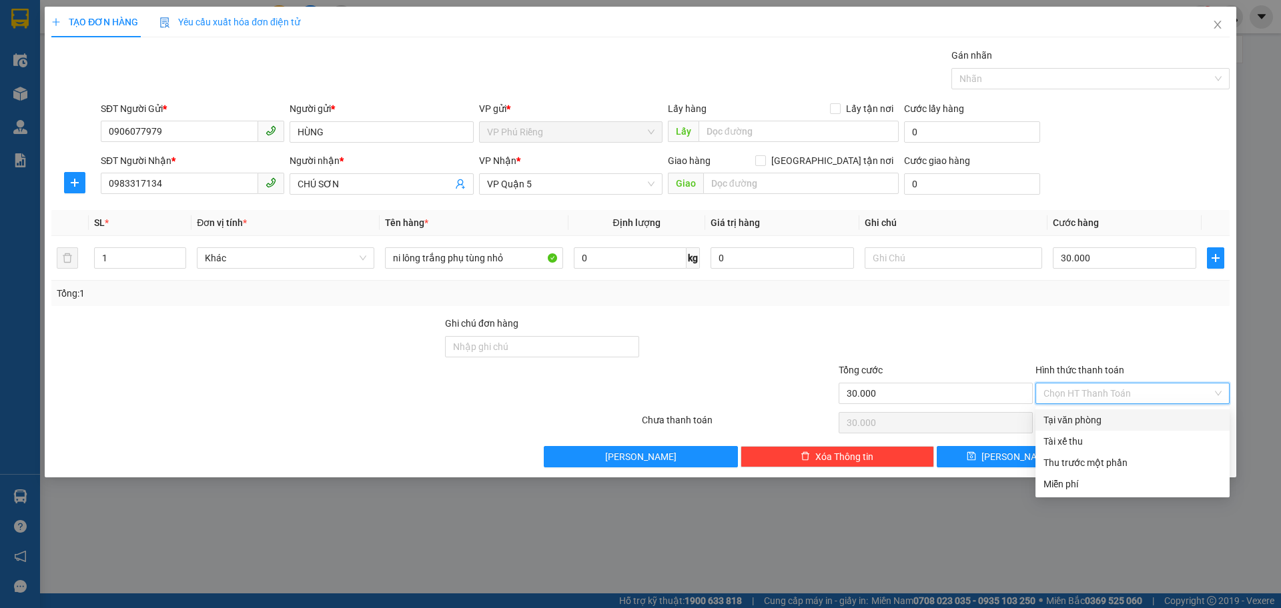
click at [1060, 416] on div "Tại văn phòng" at bounding box center [1132, 420] width 178 height 15
type input "0"
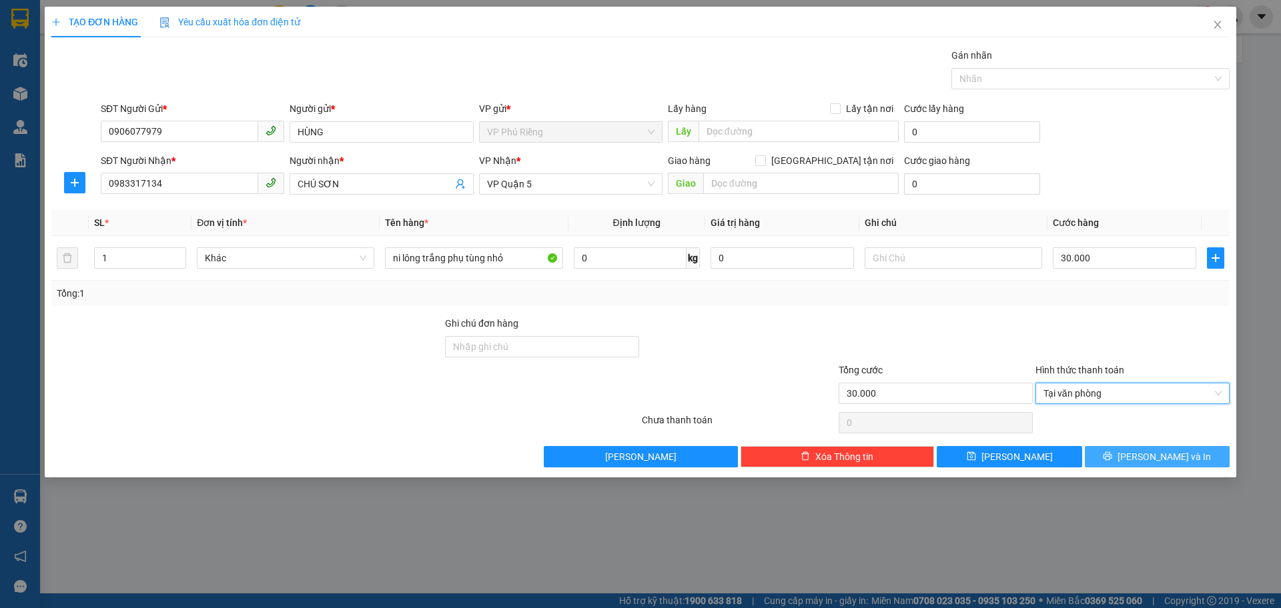
click at [1148, 452] on span "[PERSON_NAME] và In" at bounding box center [1163, 457] width 93 height 15
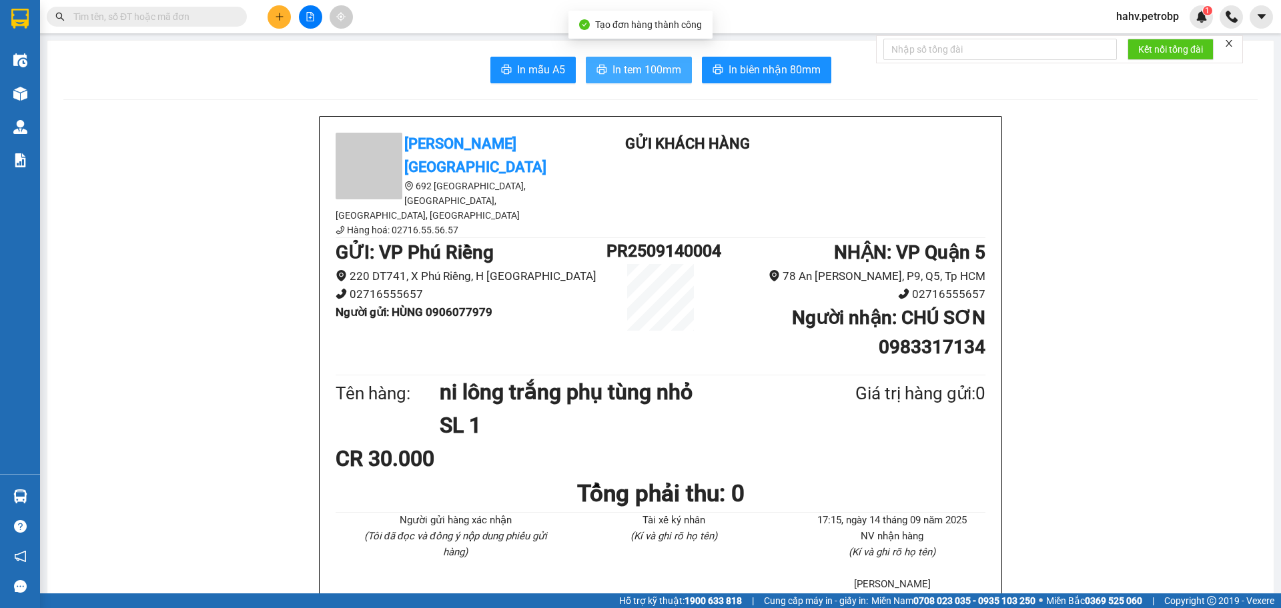
click at [641, 70] on span "In tem 100mm" at bounding box center [646, 69] width 69 height 17
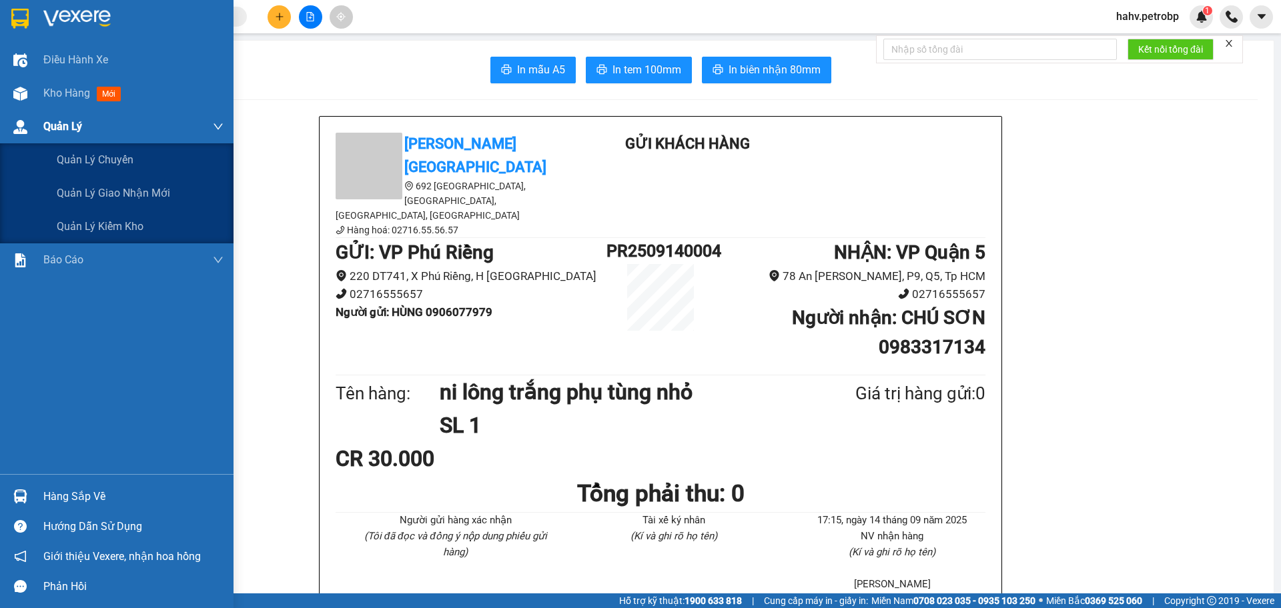
click at [23, 111] on div "Quản Lý" at bounding box center [116, 126] width 233 height 33
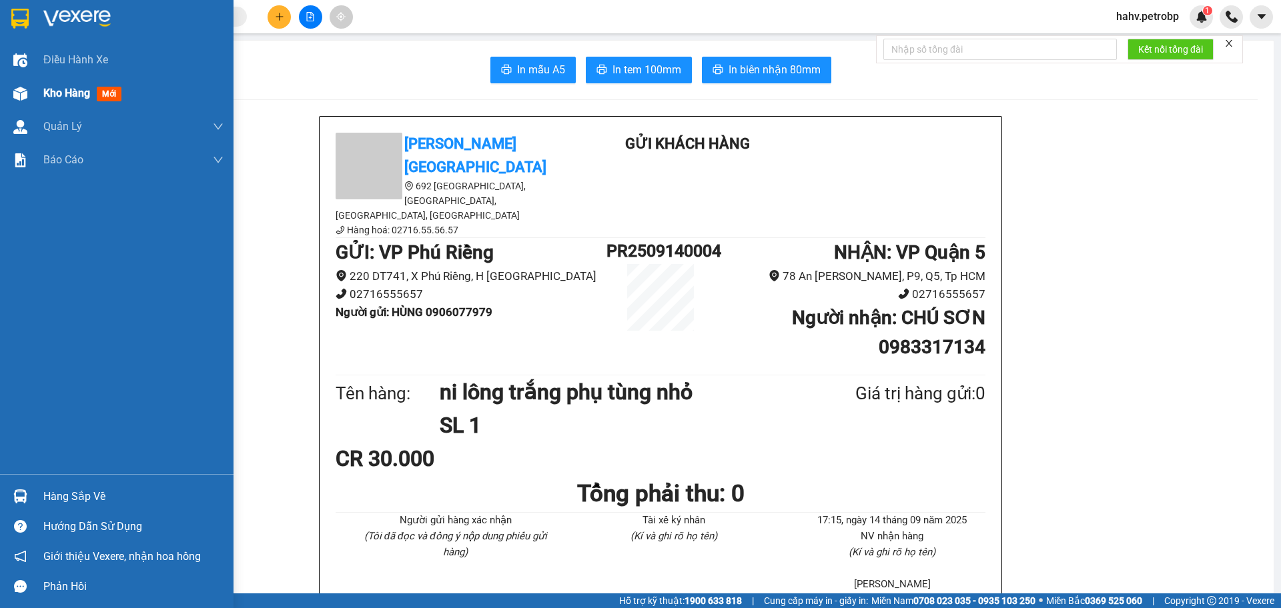
click at [31, 102] on div at bounding box center [20, 93] width 23 height 23
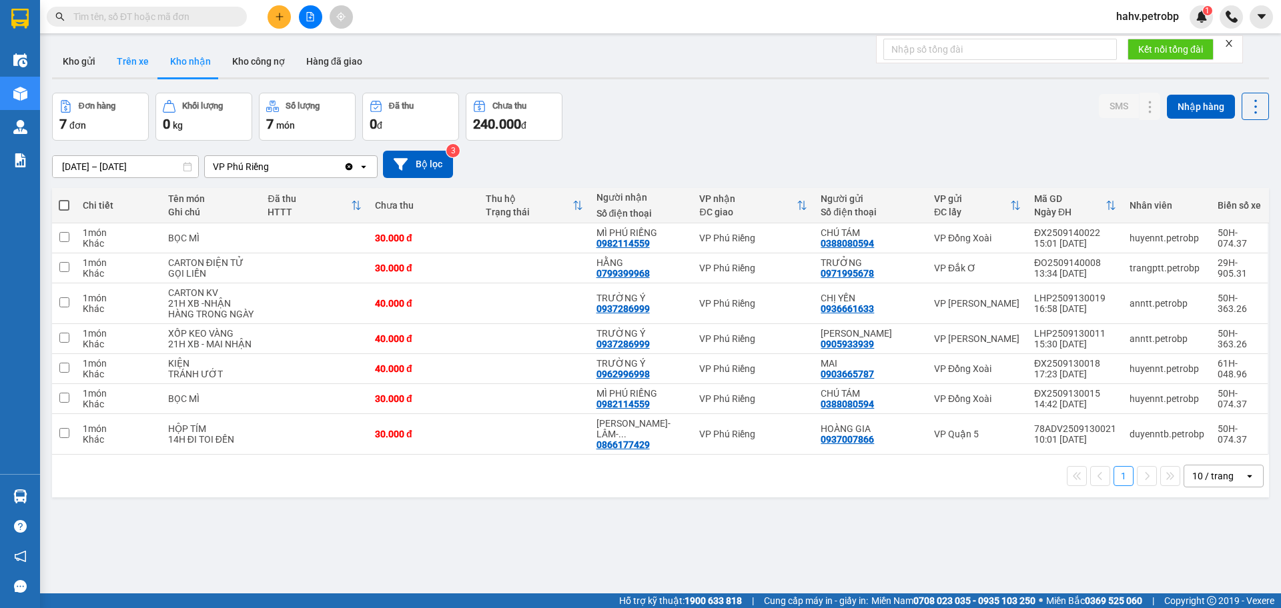
click at [131, 65] on button "Trên xe" at bounding box center [132, 61] width 53 height 32
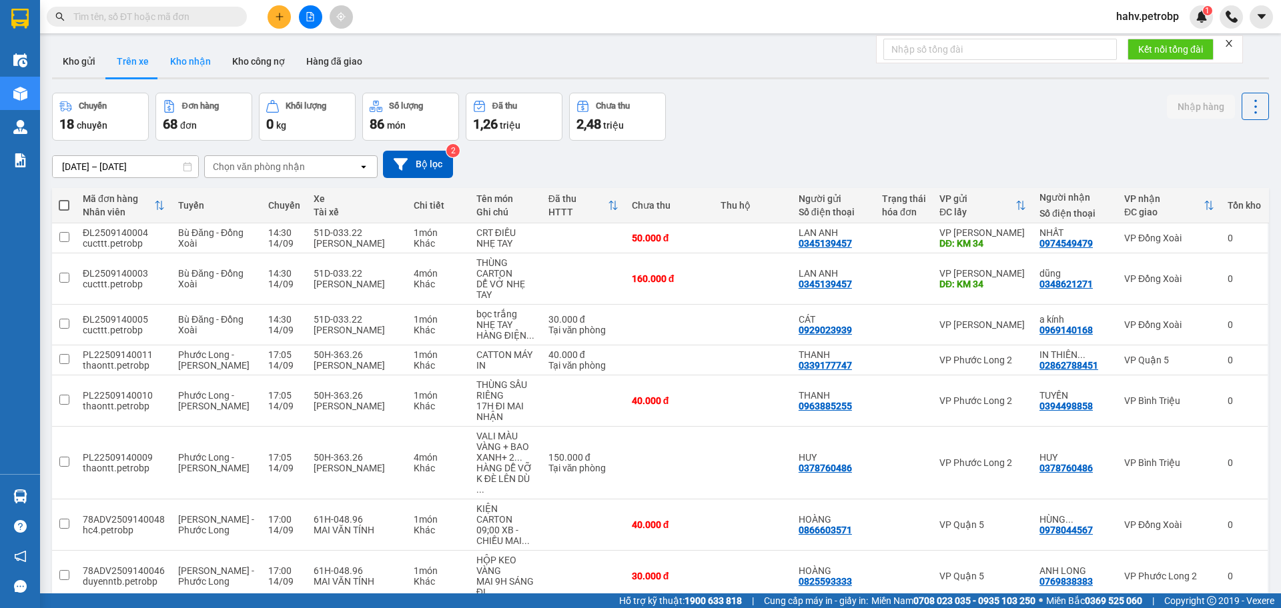
click at [181, 61] on button "Kho nhận" at bounding box center [190, 61] width 62 height 32
type input "[DATE] – [DATE]"
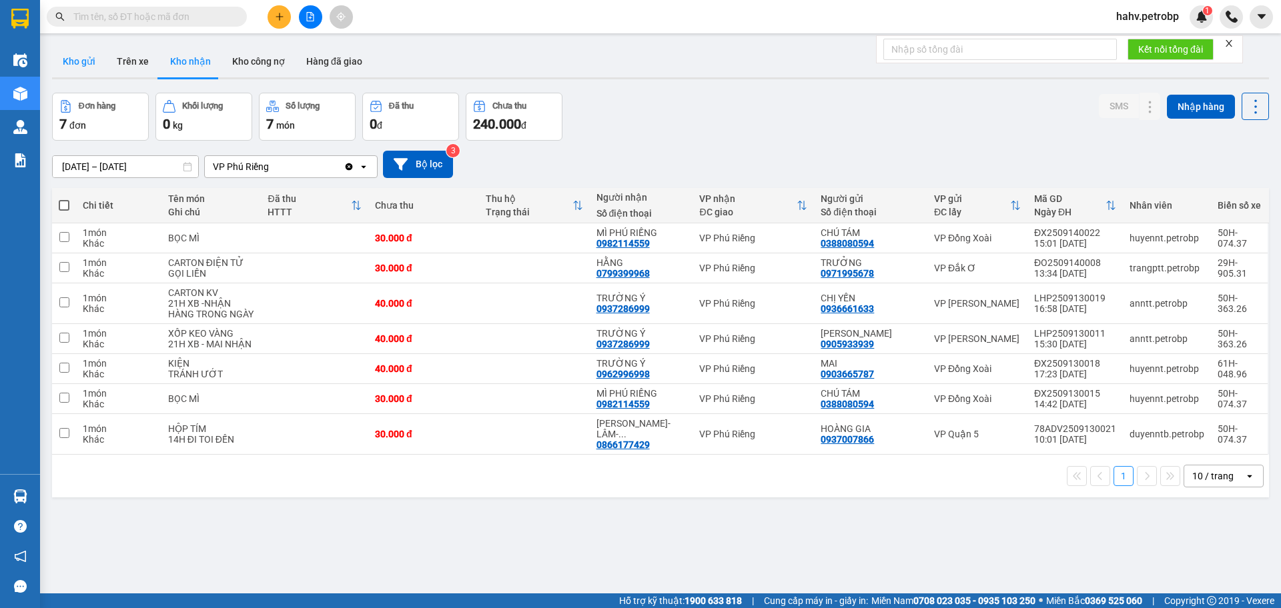
click at [94, 60] on button "Kho gửi" at bounding box center [79, 61] width 54 height 32
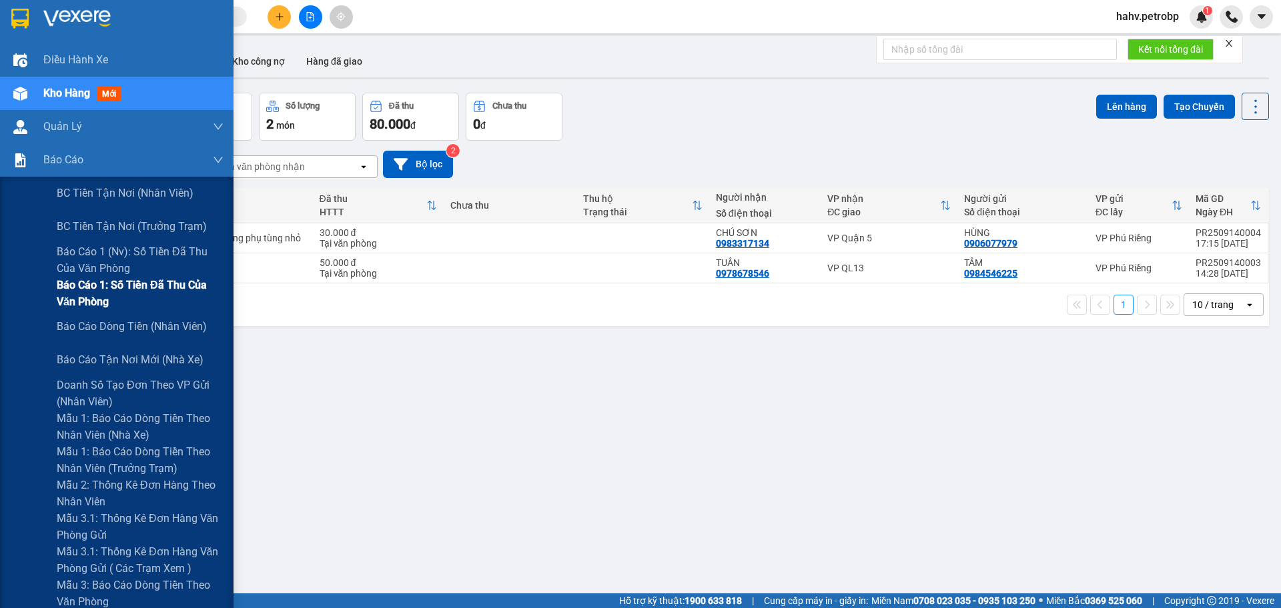
click at [56, 295] on div "Báo cáo 1: Số tiền đã thu của văn phòng" at bounding box center [116, 293] width 233 height 33
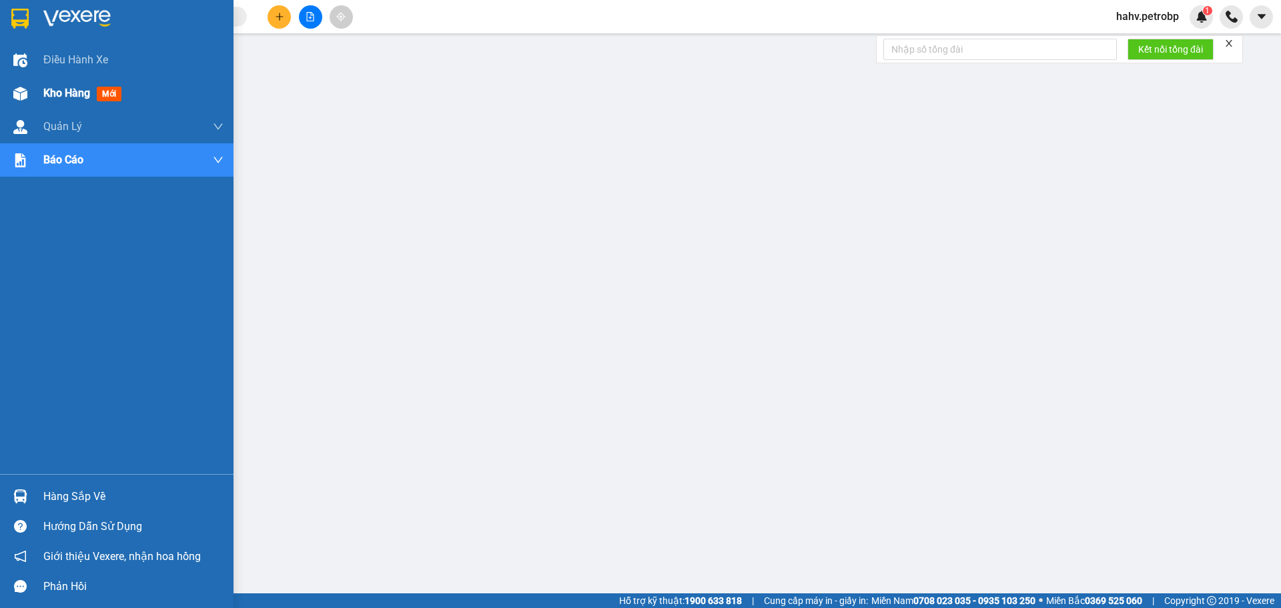
click at [5, 95] on div "Kho hàng mới" at bounding box center [116, 93] width 233 height 33
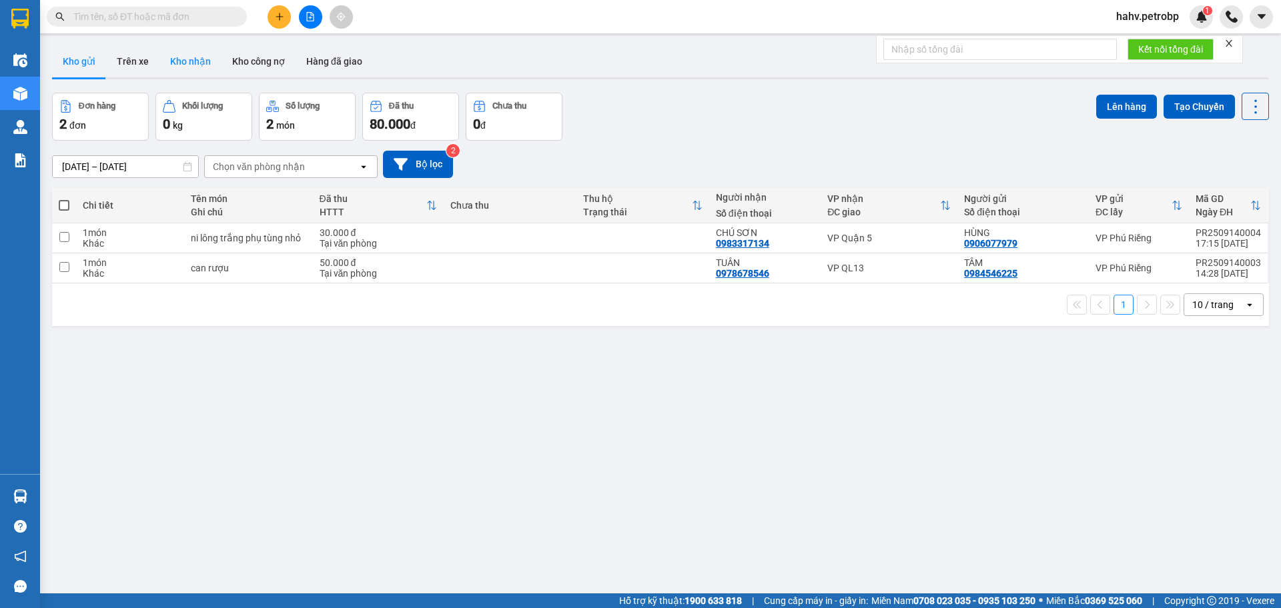
click at [197, 61] on button "Kho nhận" at bounding box center [190, 61] width 62 height 32
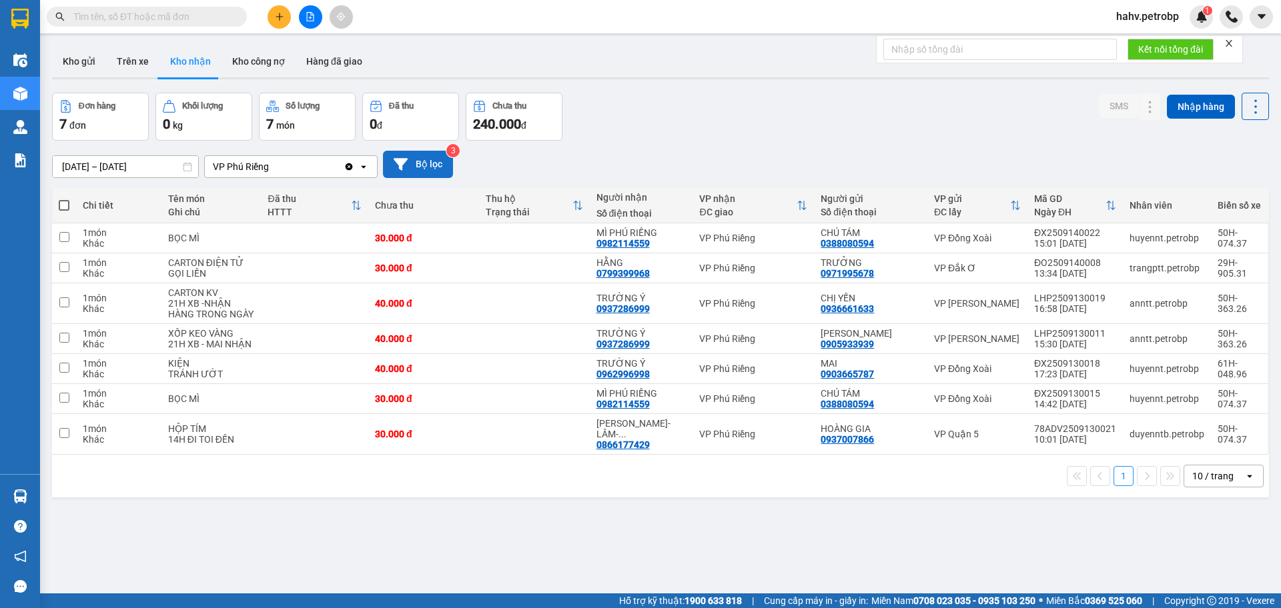
click at [395, 160] on icon at bounding box center [400, 164] width 14 height 12
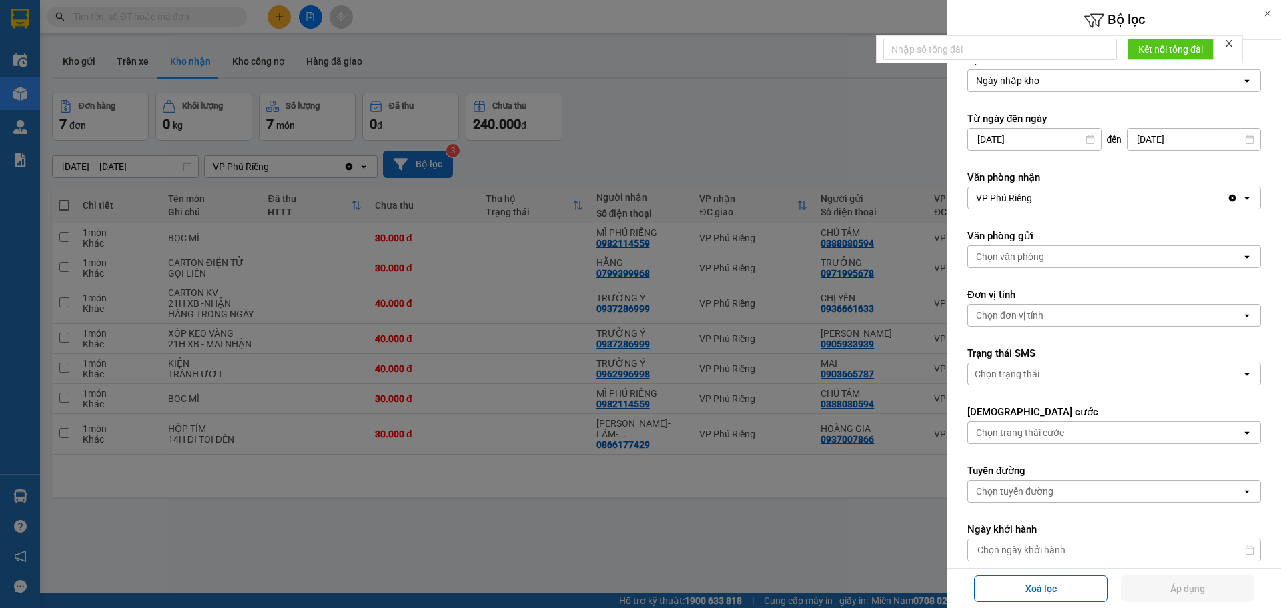
click at [1015, 136] on input "[DATE]" at bounding box center [1034, 139] width 133 height 21
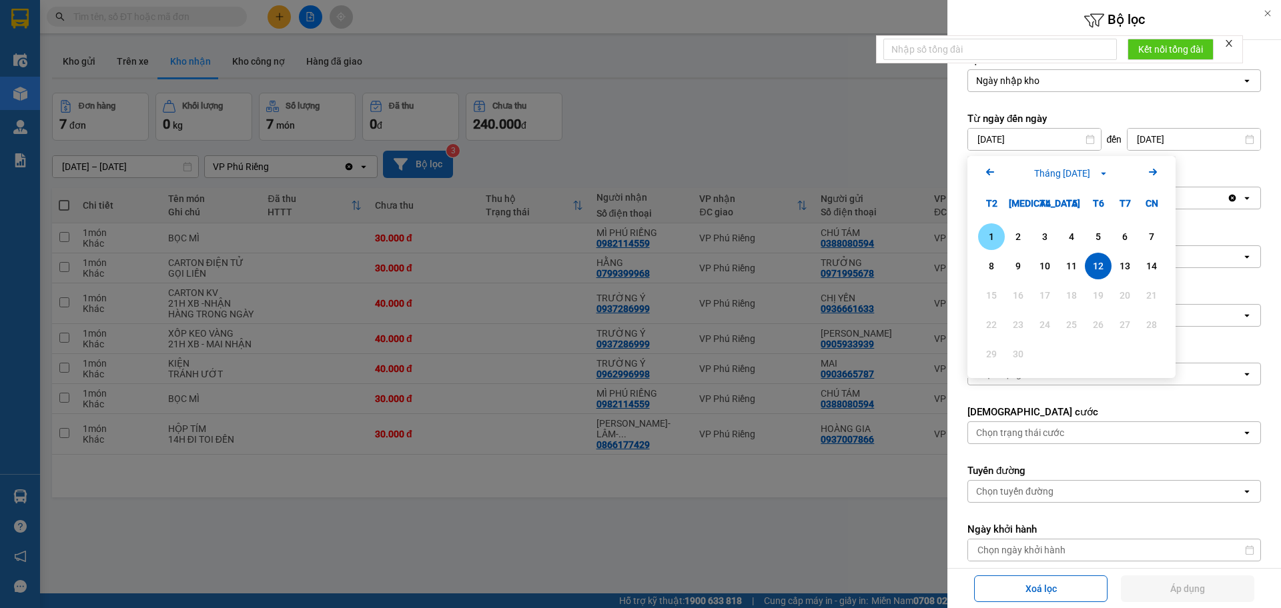
click at [993, 241] on div "1" at bounding box center [991, 237] width 19 height 16
type input "[DATE]"
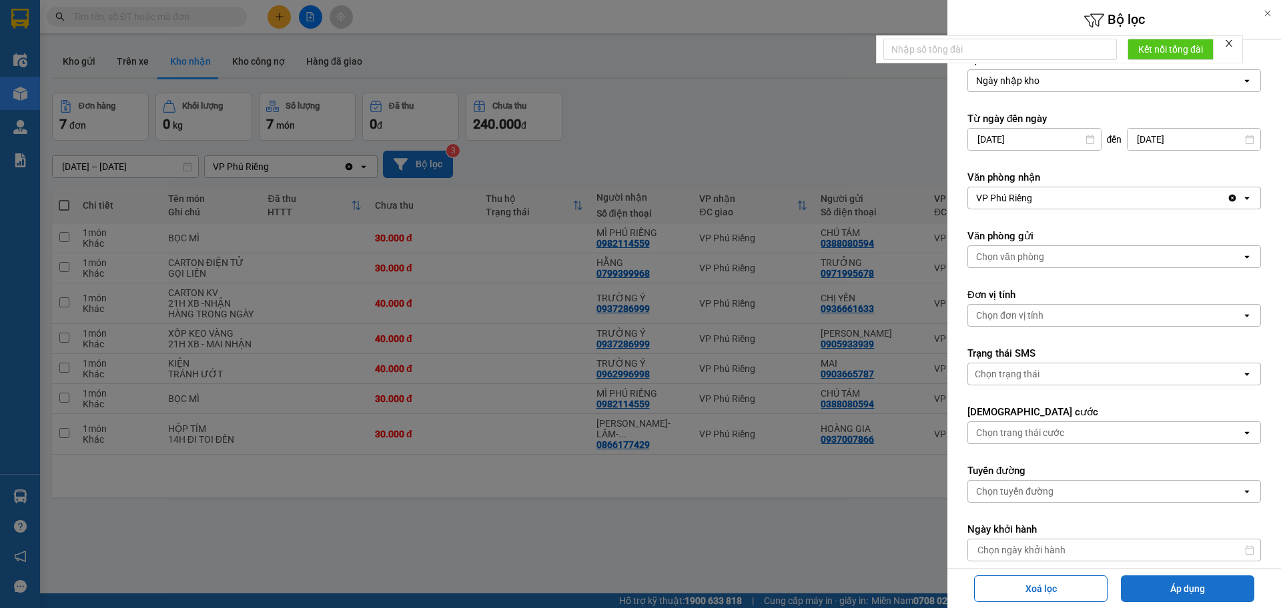
click at [1191, 584] on button "Áp dụng" at bounding box center [1186, 589] width 133 height 27
type input "[DATE] – [DATE]"
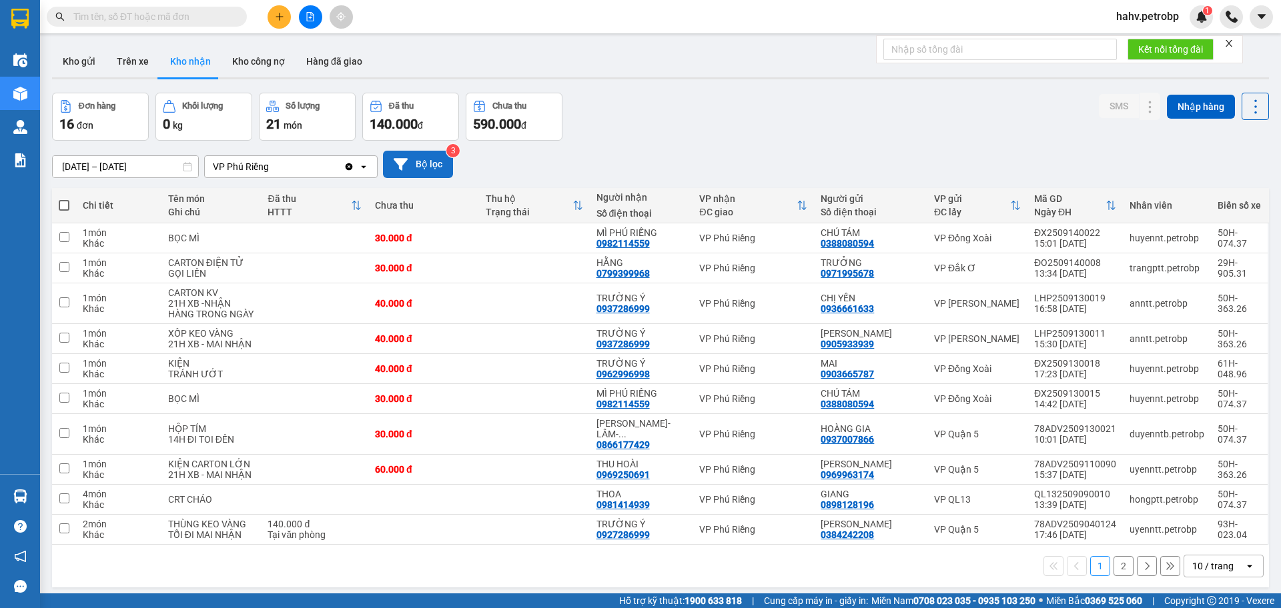
click at [1115, 556] on button "2" at bounding box center [1123, 566] width 20 height 20
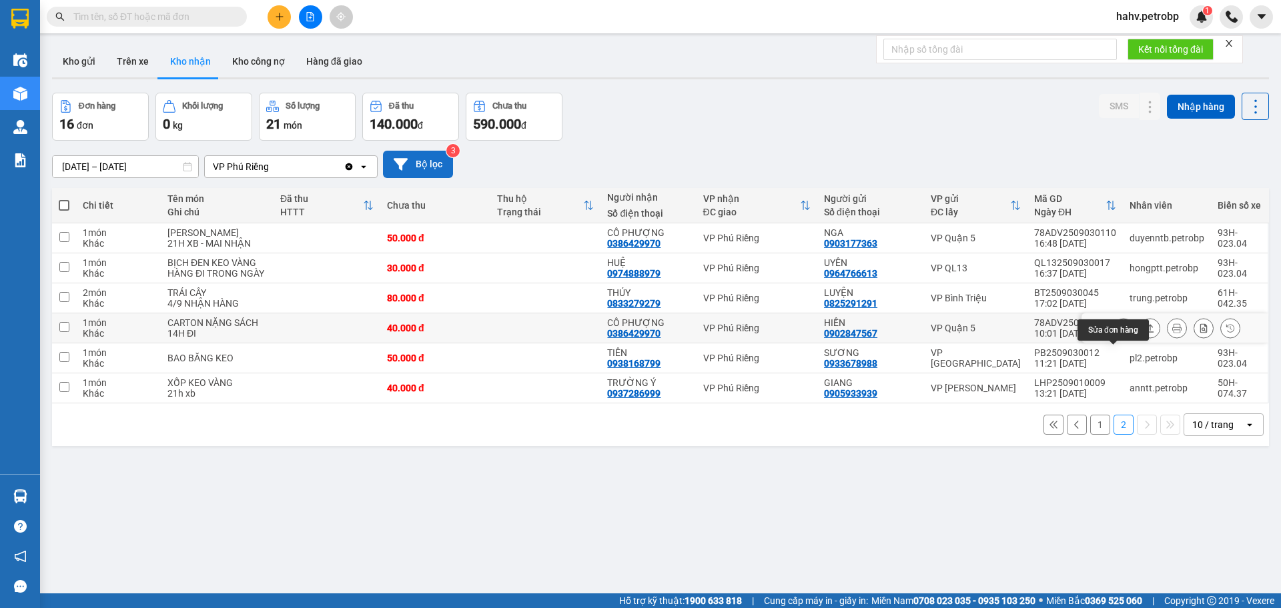
click at [1120, 340] on button at bounding box center [1123, 328] width 19 height 23
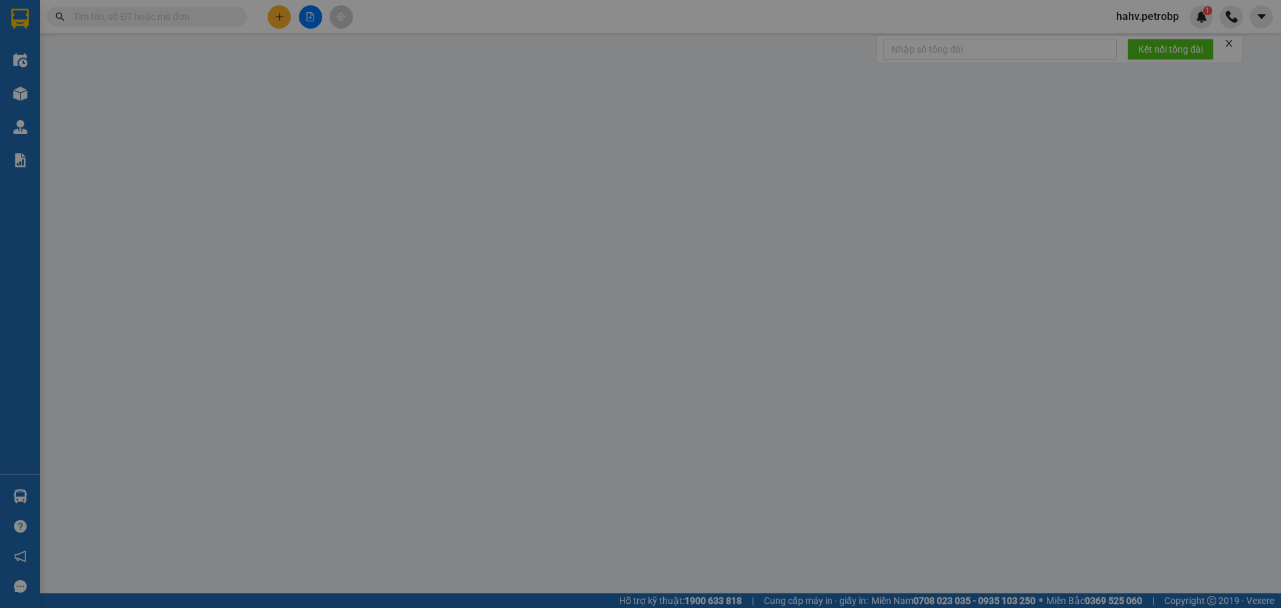
type input "0902847567"
type input "HIỀN"
type input "0386429970"
type input "CÔ PHƯỢNG"
type input "40.000"
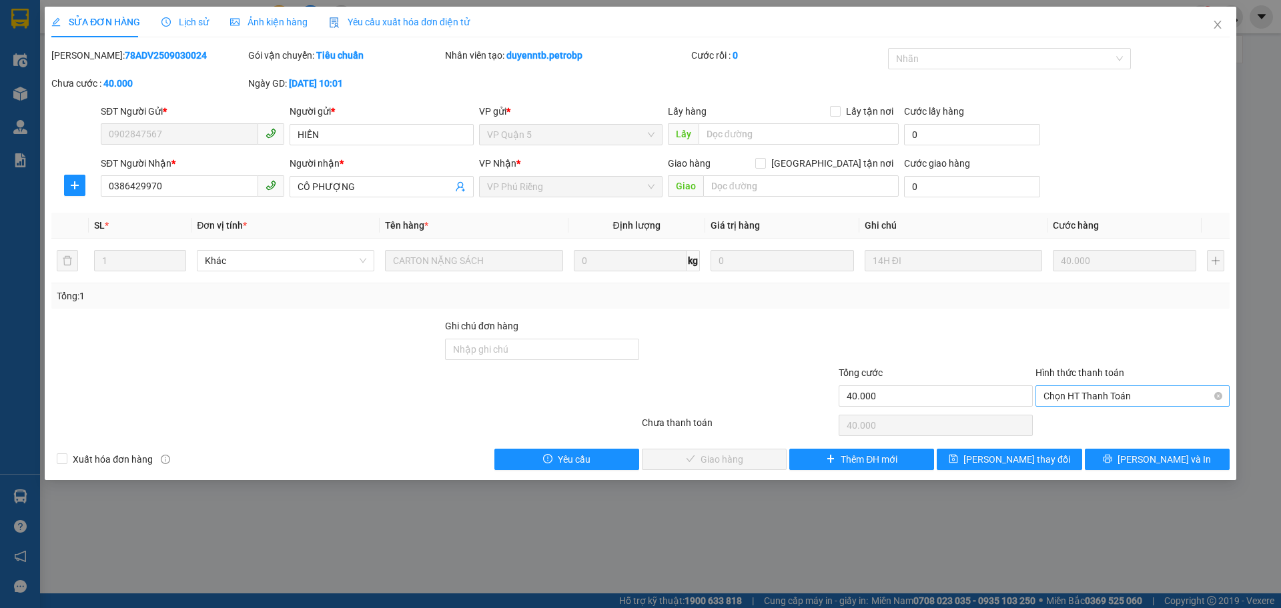
drag, startPoint x: 1118, startPoint y: 387, endPoint x: 1112, endPoint y: 401, distance: 15.9
click at [1118, 387] on span "Chọn HT Thanh Toán" at bounding box center [1132, 396] width 178 height 20
click at [1108, 415] on div "Tại văn phòng" at bounding box center [1132, 422] width 194 height 21
type input "0"
click at [742, 459] on span "[PERSON_NAME] và Giao hàng" at bounding box center [731, 459] width 128 height 15
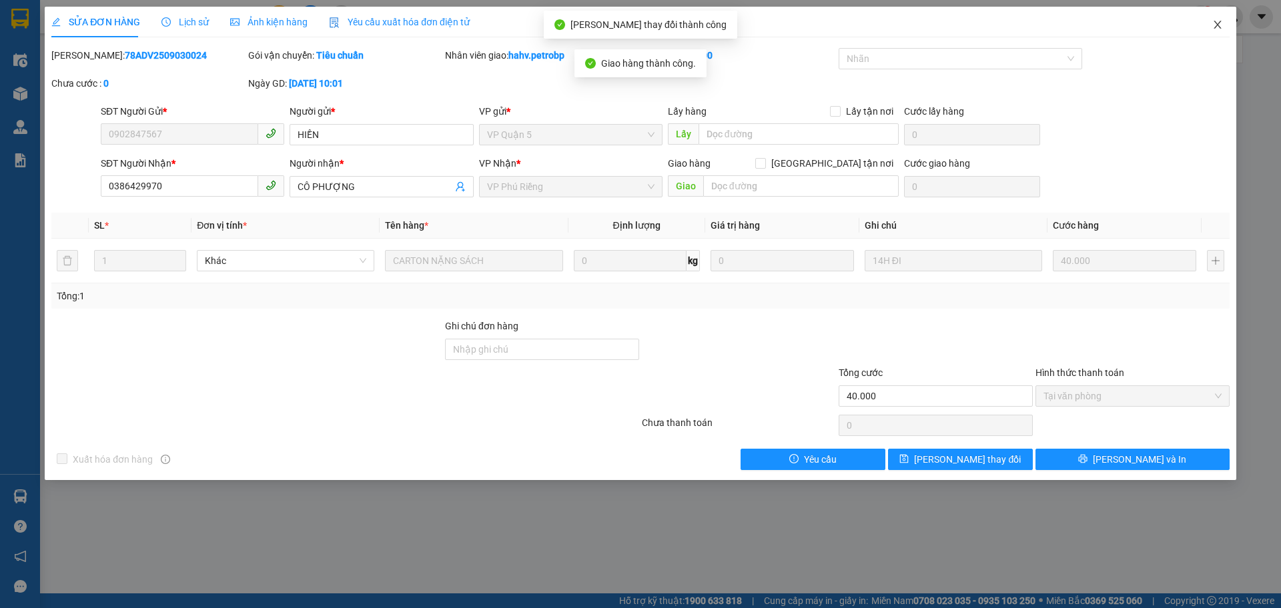
click at [1219, 23] on icon "close" at bounding box center [1216, 25] width 7 height 8
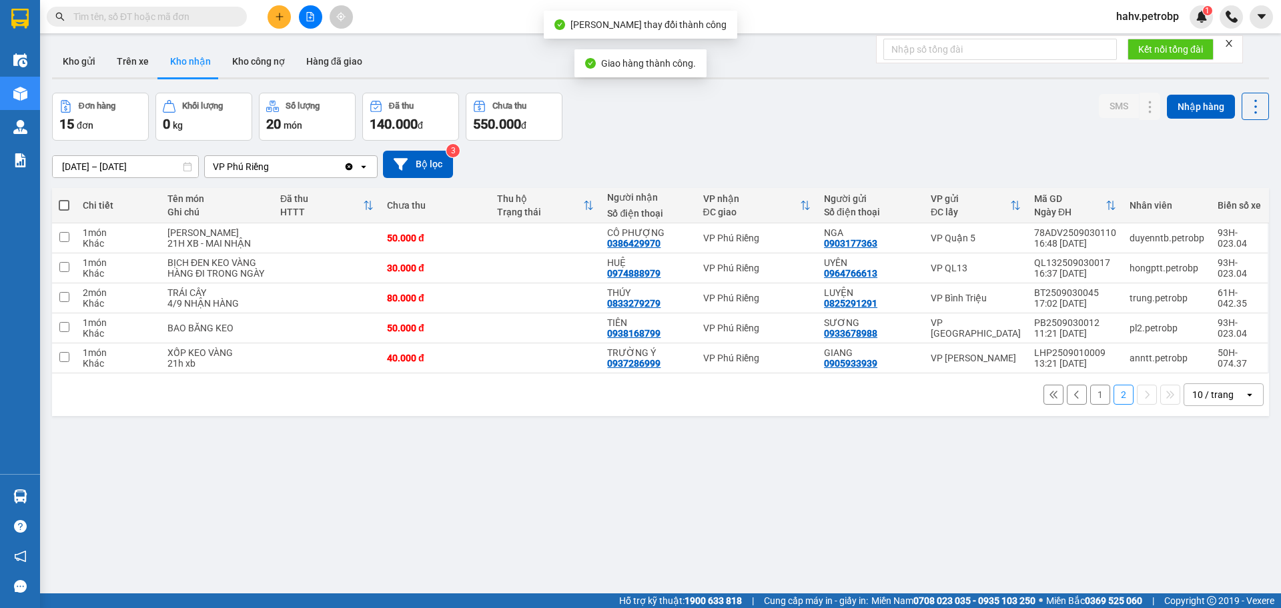
click at [1090, 405] on button "1" at bounding box center [1100, 395] width 20 height 20
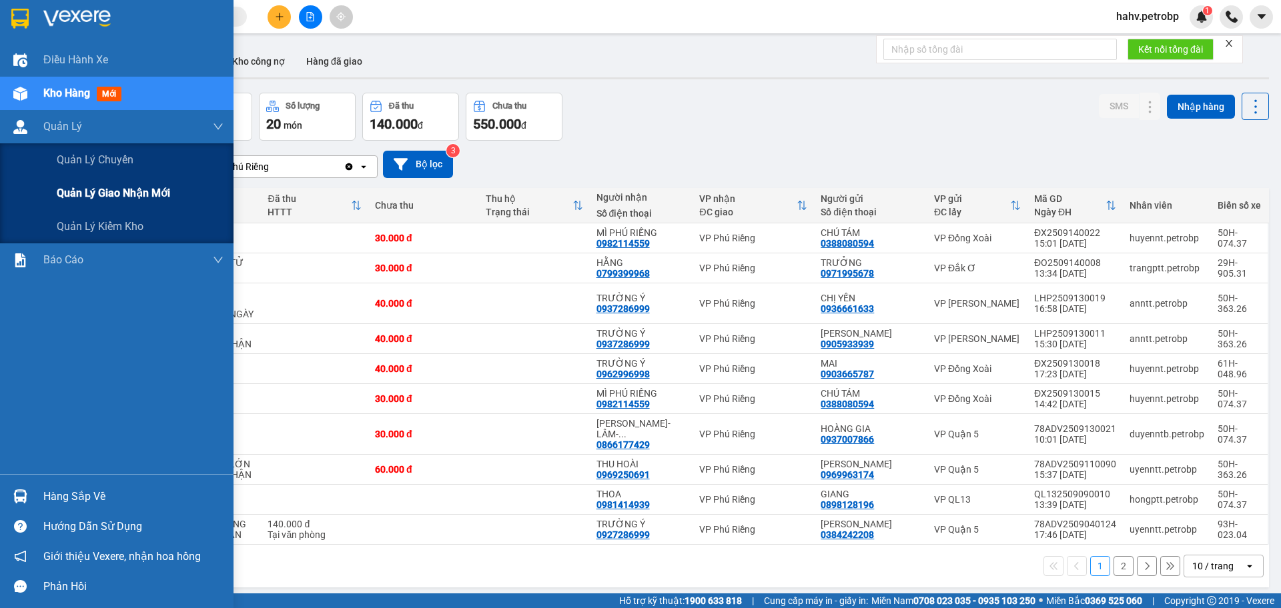
click at [3, 195] on div "Quản lý giao nhận mới" at bounding box center [116, 193] width 233 height 33
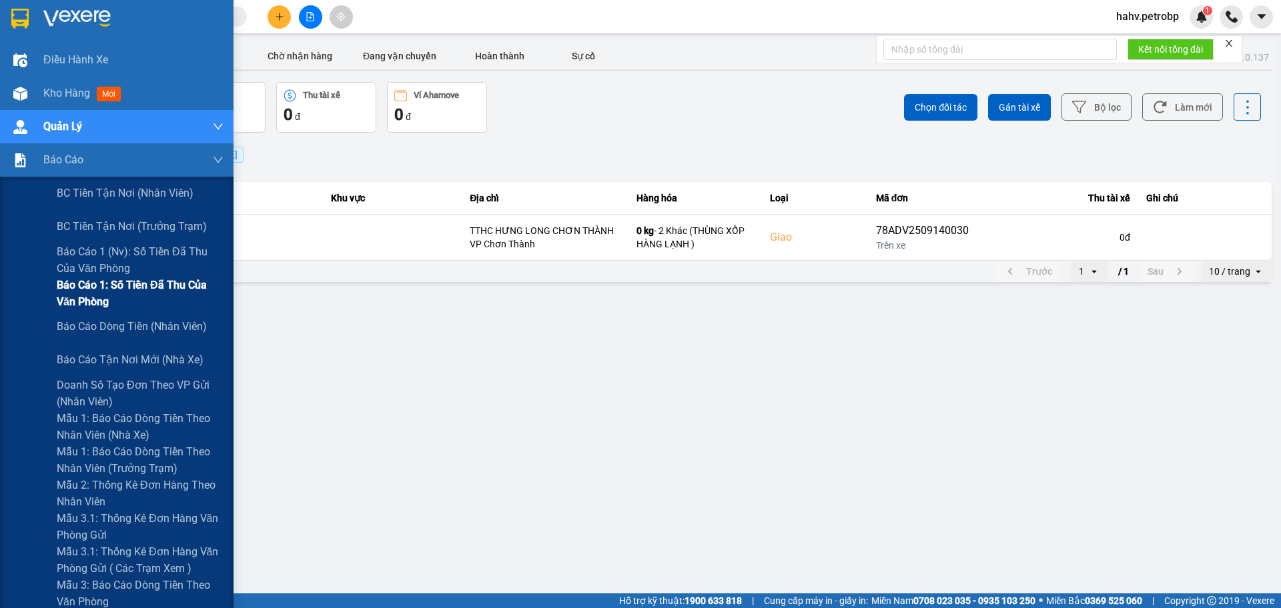
click at [14, 308] on div "Báo cáo 1: Số tiền đã thu của văn phòng" at bounding box center [116, 293] width 233 height 33
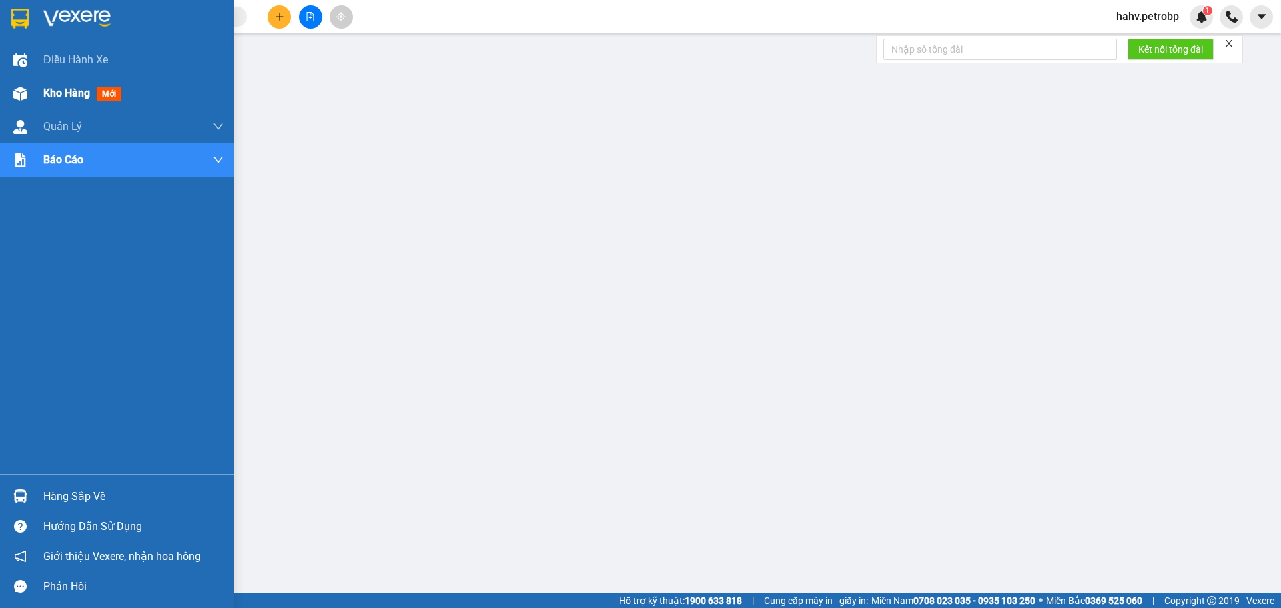
click at [32, 80] on div "Kho hàng mới" at bounding box center [116, 93] width 233 height 33
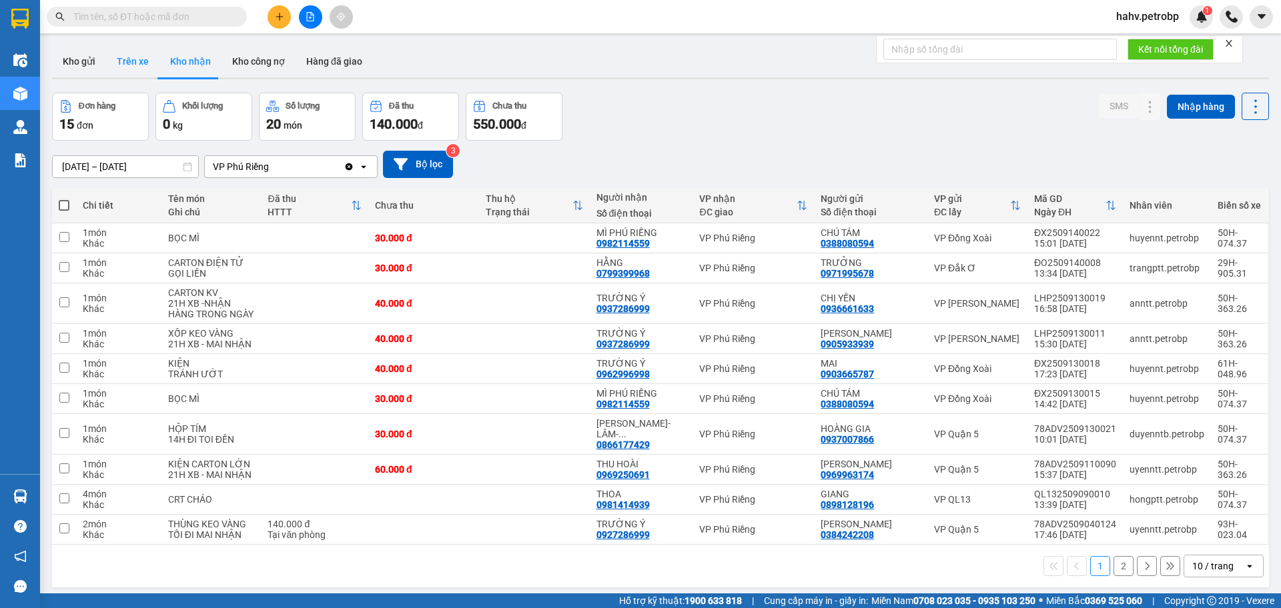
click at [117, 57] on button "Trên xe" at bounding box center [132, 61] width 53 height 32
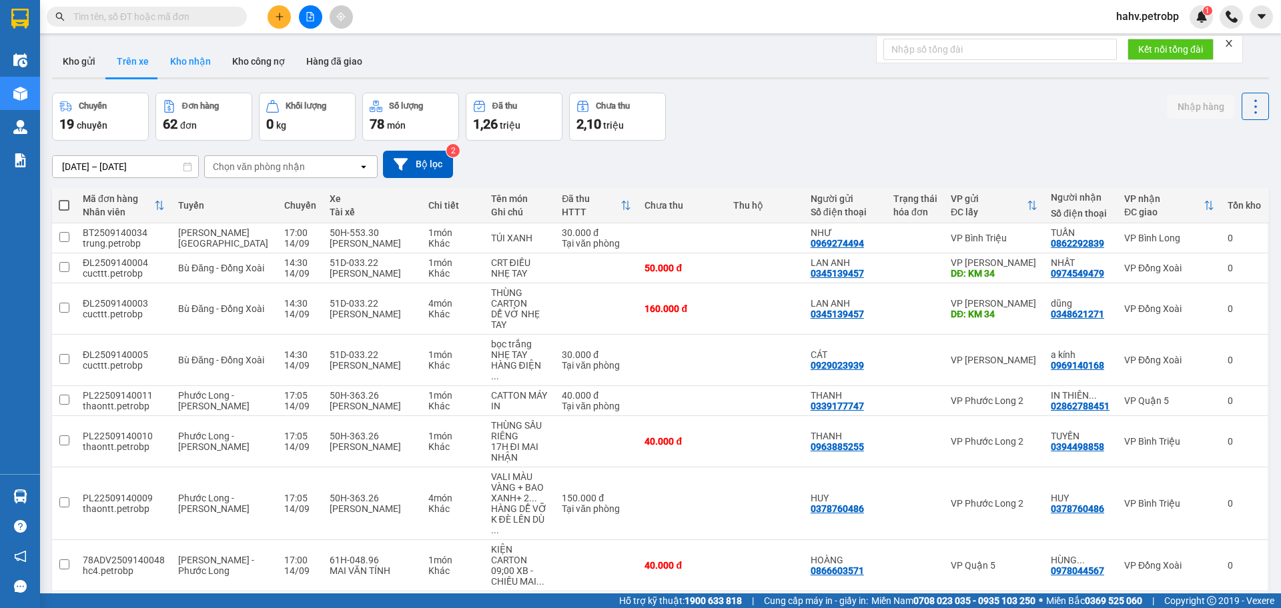
click at [173, 54] on button "Kho nhận" at bounding box center [190, 61] width 62 height 32
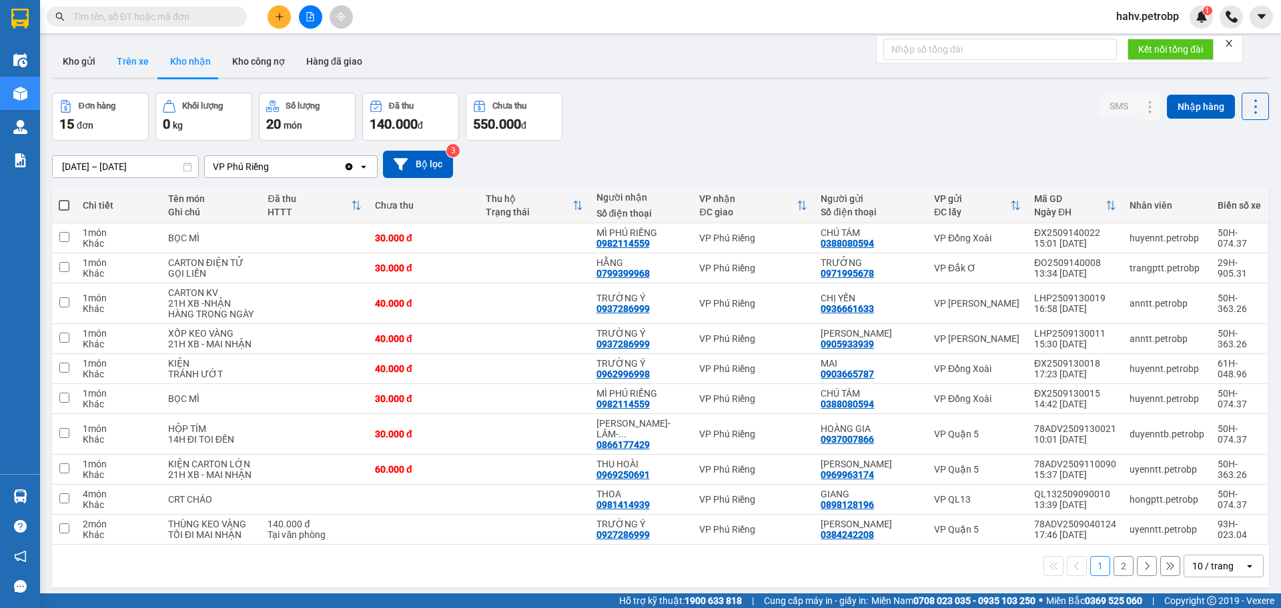
click at [141, 54] on button "Trên xe" at bounding box center [132, 61] width 53 height 32
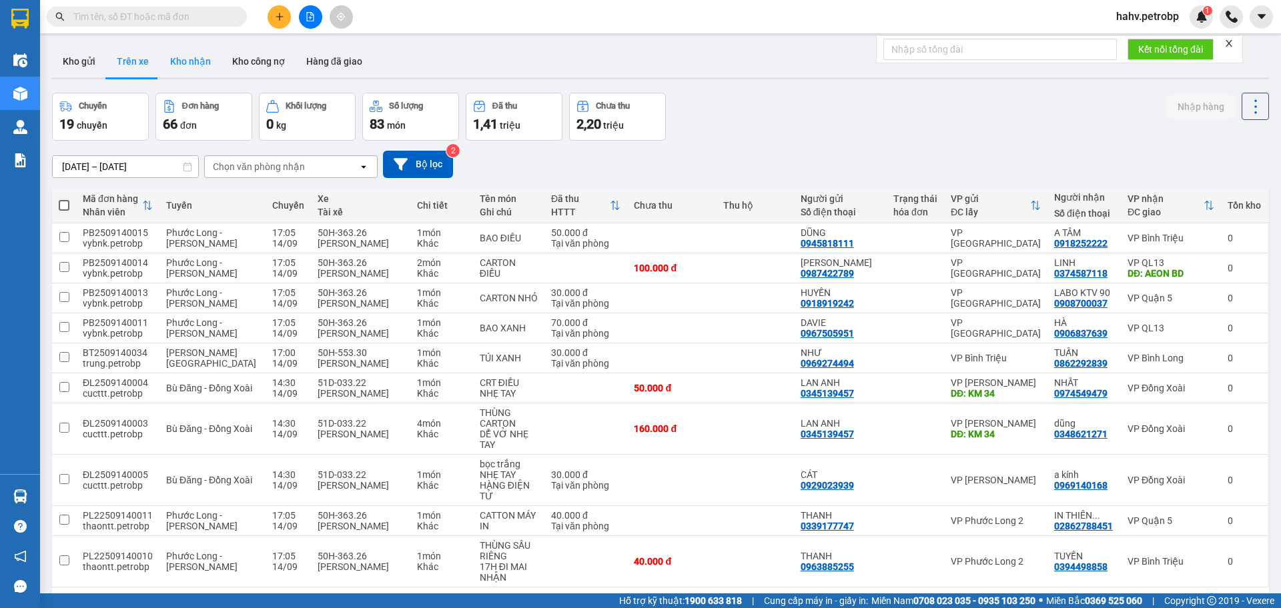
click at [182, 57] on button "Kho nhận" at bounding box center [190, 61] width 62 height 32
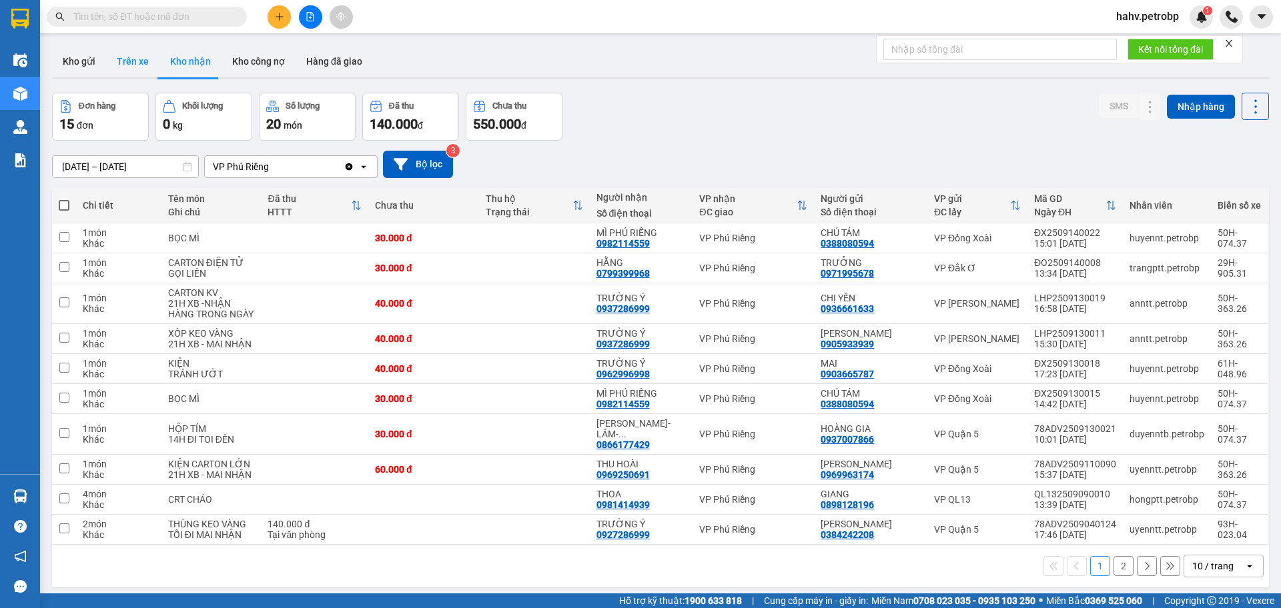
click at [138, 61] on button "Trên xe" at bounding box center [132, 61] width 53 height 32
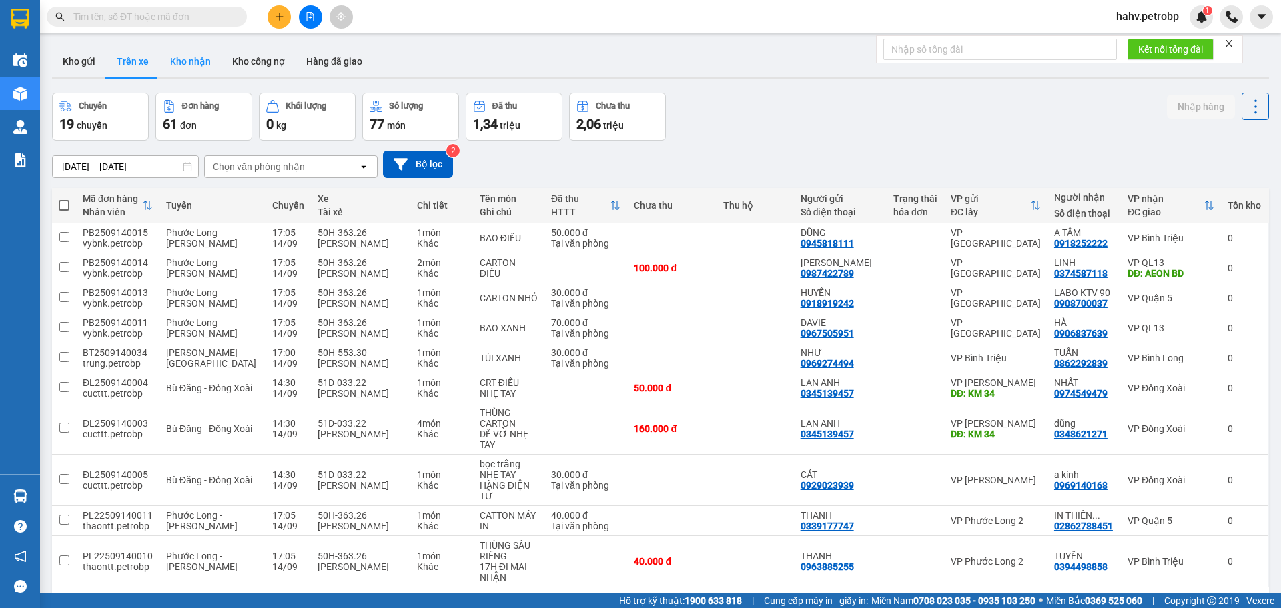
click at [181, 63] on button "Kho nhận" at bounding box center [190, 61] width 62 height 32
type input "[DATE] – [DATE]"
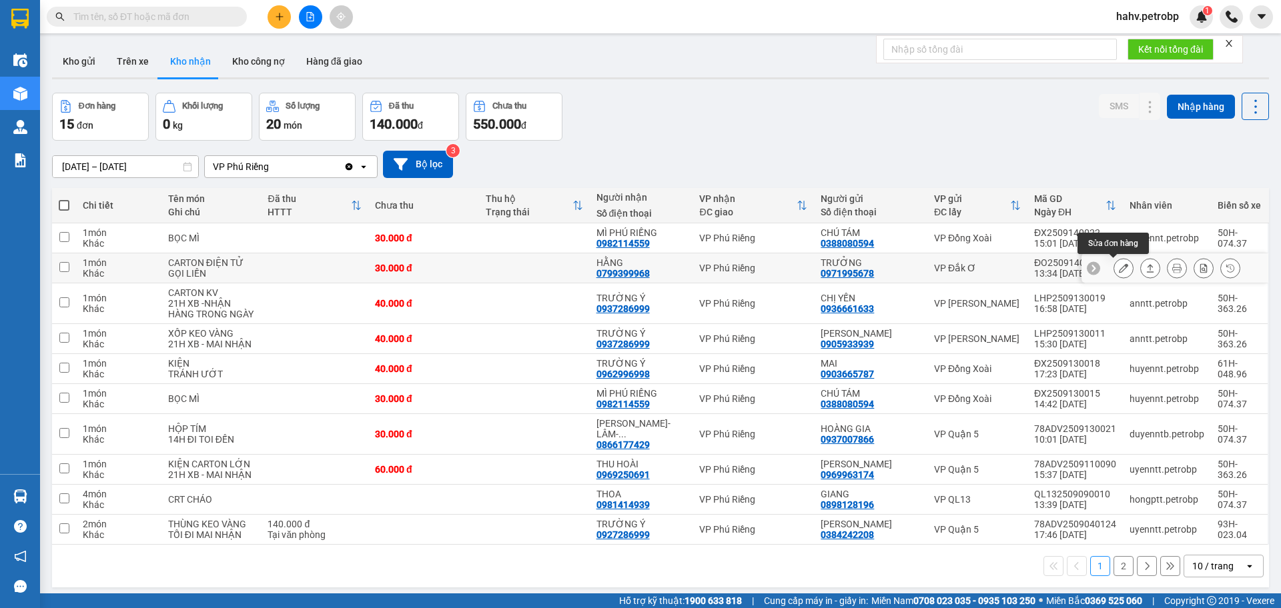
click at [1118, 268] on icon at bounding box center [1122, 267] width 9 height 9
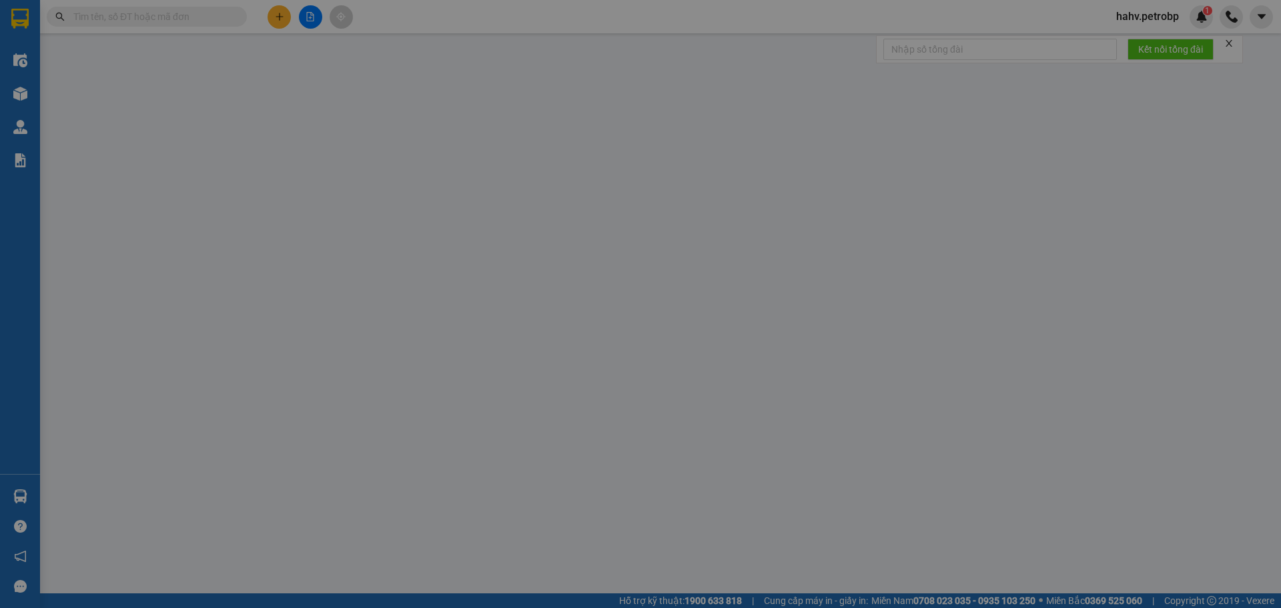
type input "0971995678"
type input "TRƯỞNG"
type input "0799399968"
type input "HẰNG"
type input "30.000"
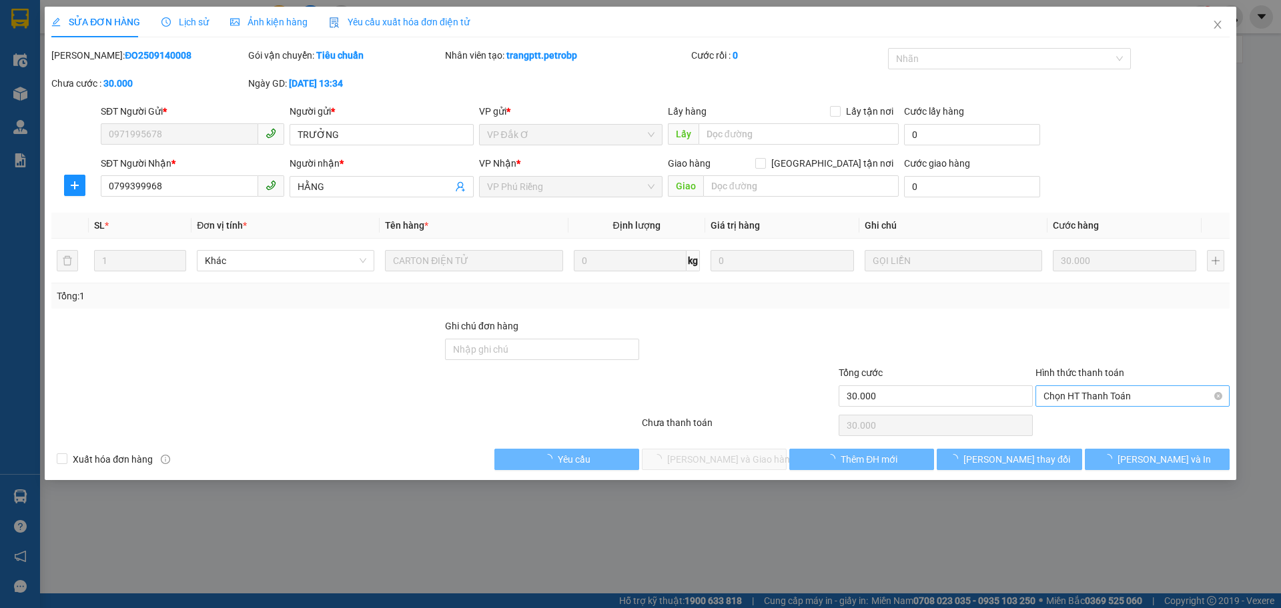
click at [1091, 393] on span "Chọn HT Thanh Toán" at bounding box center [1132, 396] width 178 height 20
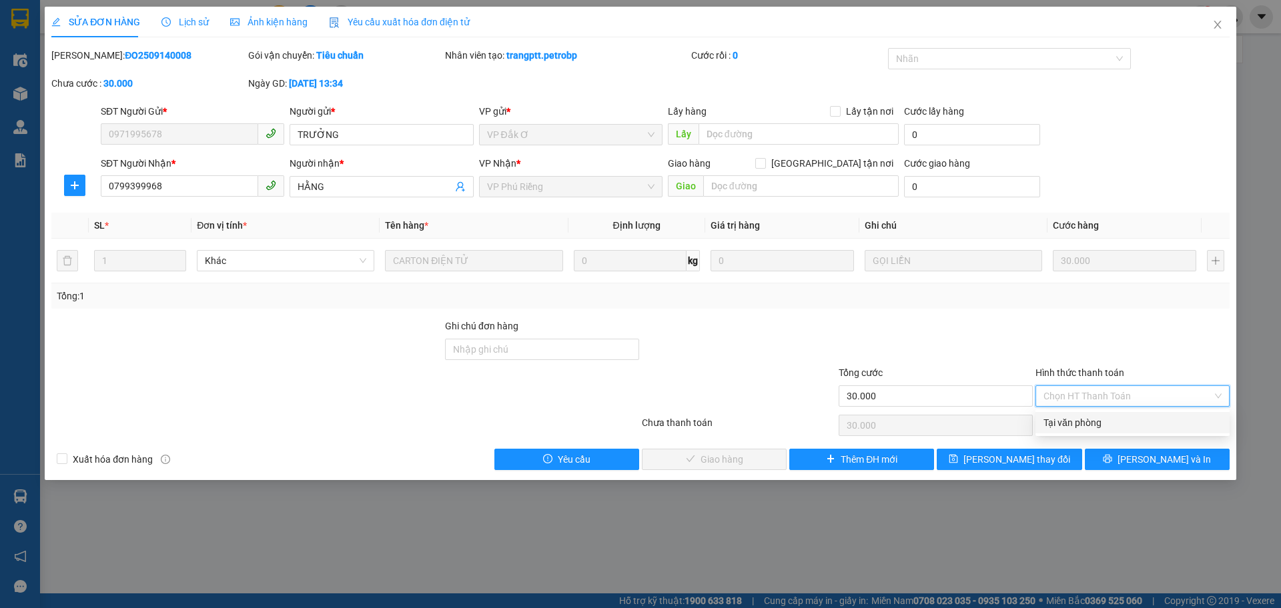
click at [1092, 434] on div "Total Paid Fee 0 Total UnPaid Fee 30.000 Cash Collection Total Fee Mã ĐH: ĐO250…" at bounding box center [640, 259] width 1178 height 422
click at [1095, 401] on span "Chọn HT Thanh Toán" at bounding box center [1132, 396] width 178 height 20
click at [1094, 419] on div "Tại văn phòng" at bounding box center [1132, 423] width 178 height 15
type input "0"
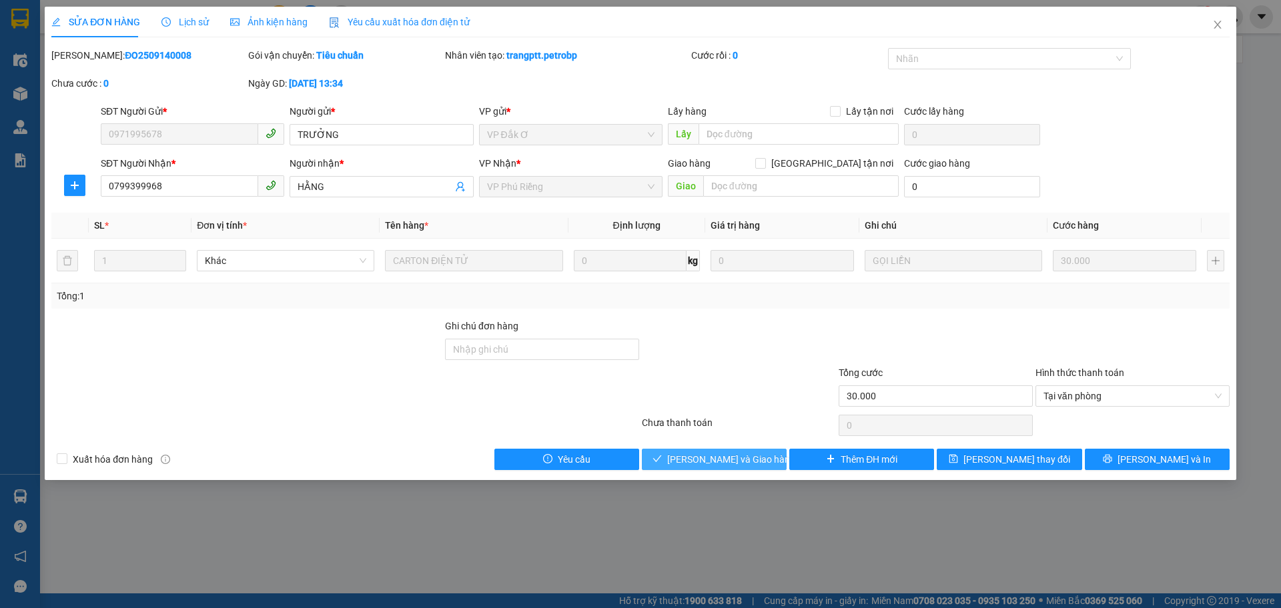
click at [670, 454] on button "[PERSON_NAME] và Giao hàng" at bounding box center [714, 459] width 145 height 21
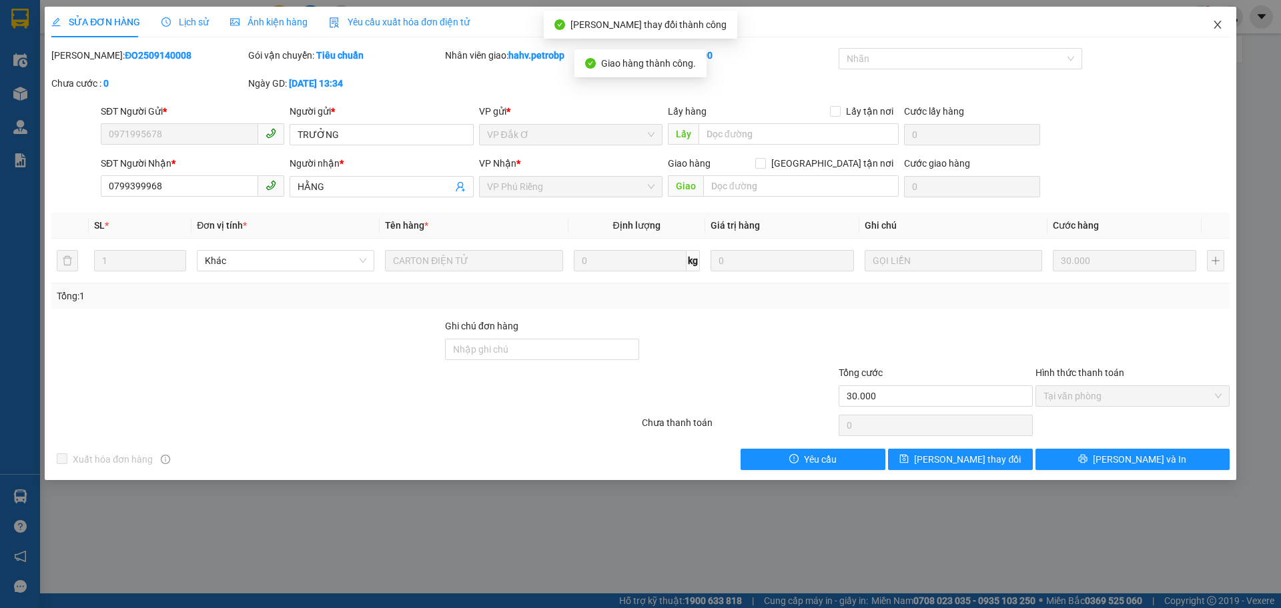
click at [1217, 25] on icon "close" at bounding box center [1216, 25] width 7 height 8
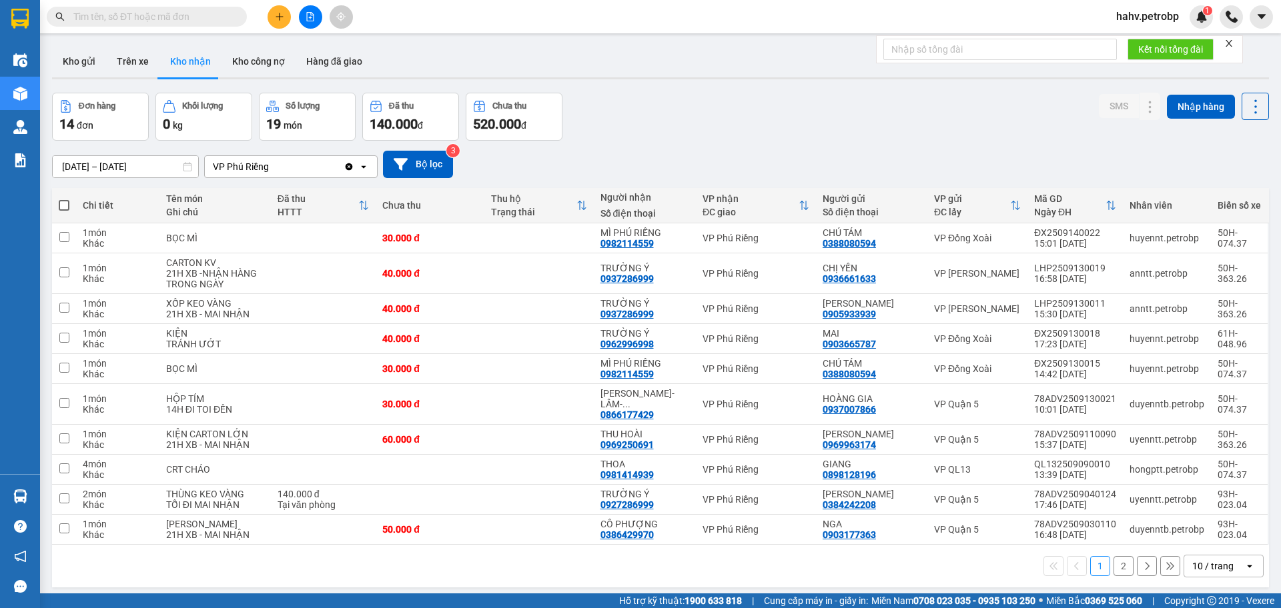
click at [464, 560] on div "1 2 10 / trang open" at bounding box center [660, 566] width 1206 height 23
click at [134, 64] on button "Trên xe" at bounding box center [132, 61] width 53 height 32
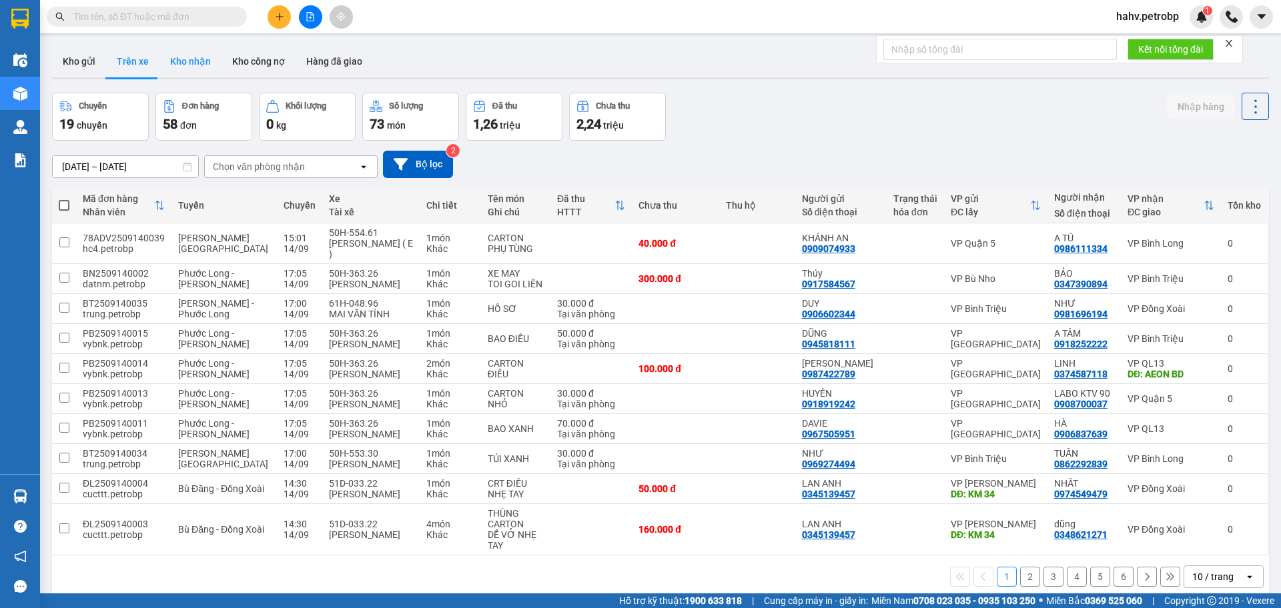
click at [183, 58] on button "Kho nhận" at bounding box center [190, 61] width 62 height 32
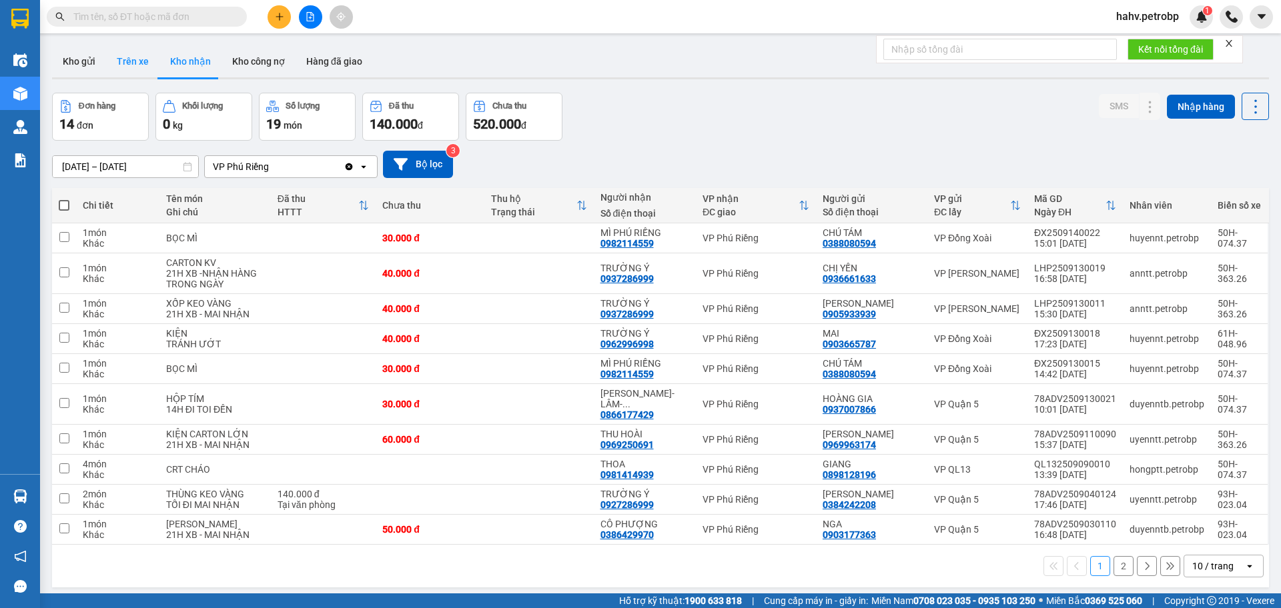
click at [151, 65] on button "Trên xe" at bounding box center [132, 61] width 53 height 32
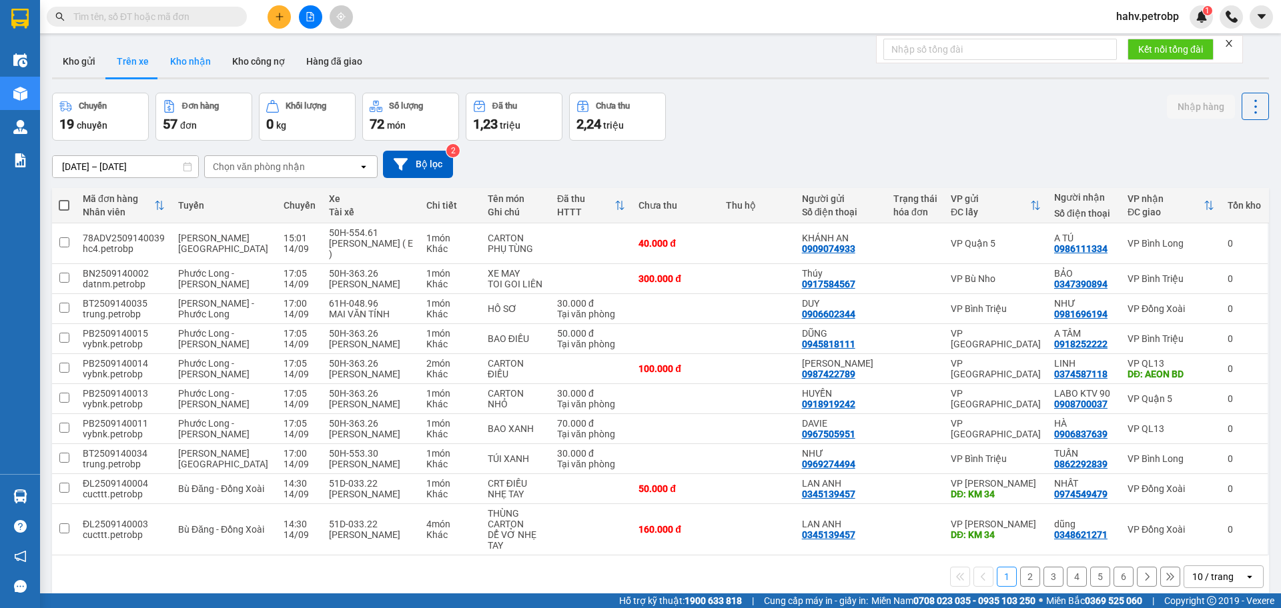
click at [191, 60] on button "Kho nhận" at bounding box center [190, 61] width 62 height 32
type input "[DATE] – [DATE]"
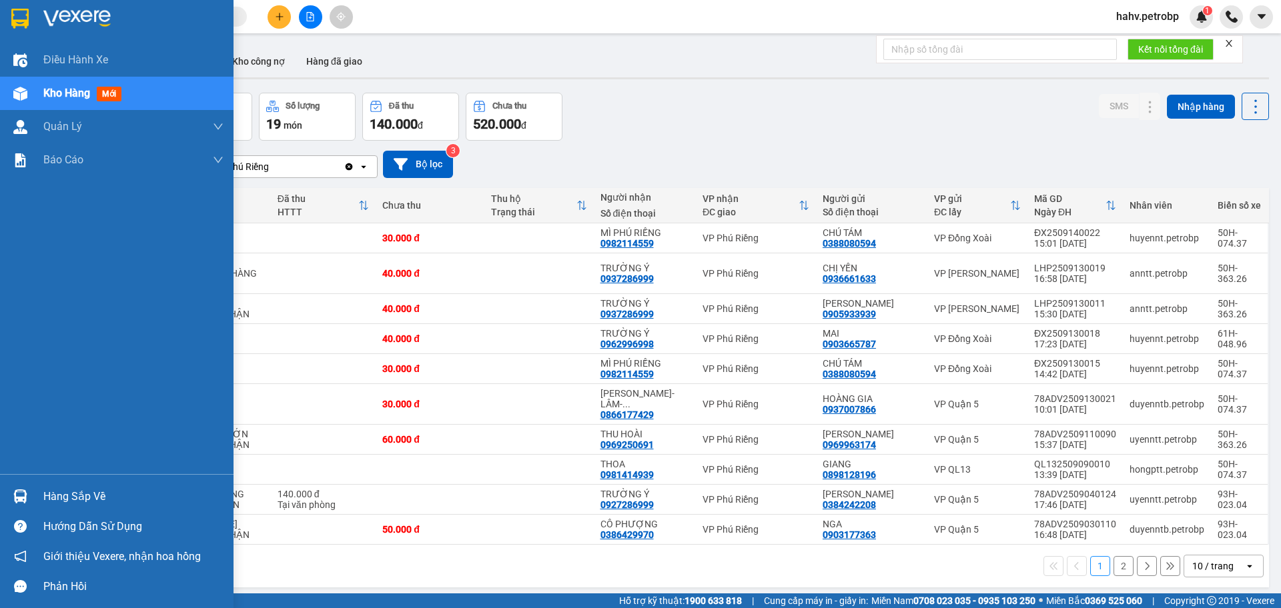
click at [66, 498] on div "Hàng sắp về" at bounding box center [133, 497] width 180 height 20
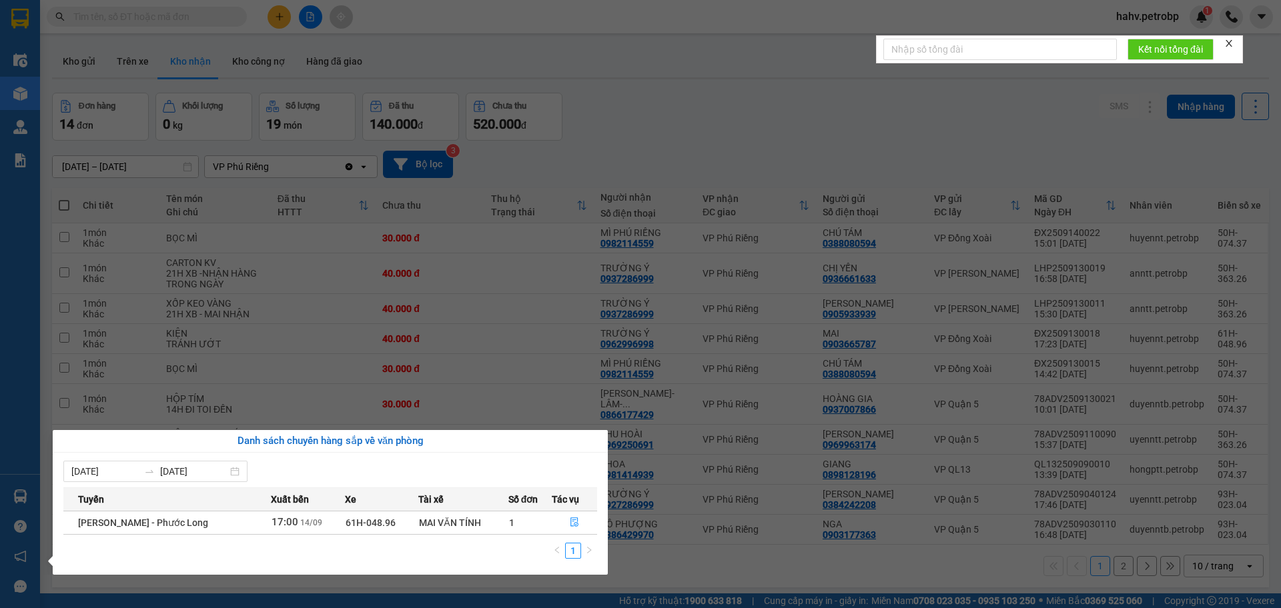
click at [73, 217] on section "Kết quả tìm kiếm ( 350 ) Bộ lọc Mã ĐH Trạng thái Món hàng Tổng cước Chưa cước N…" at bounding box center [640, 304] width 1281 height 608
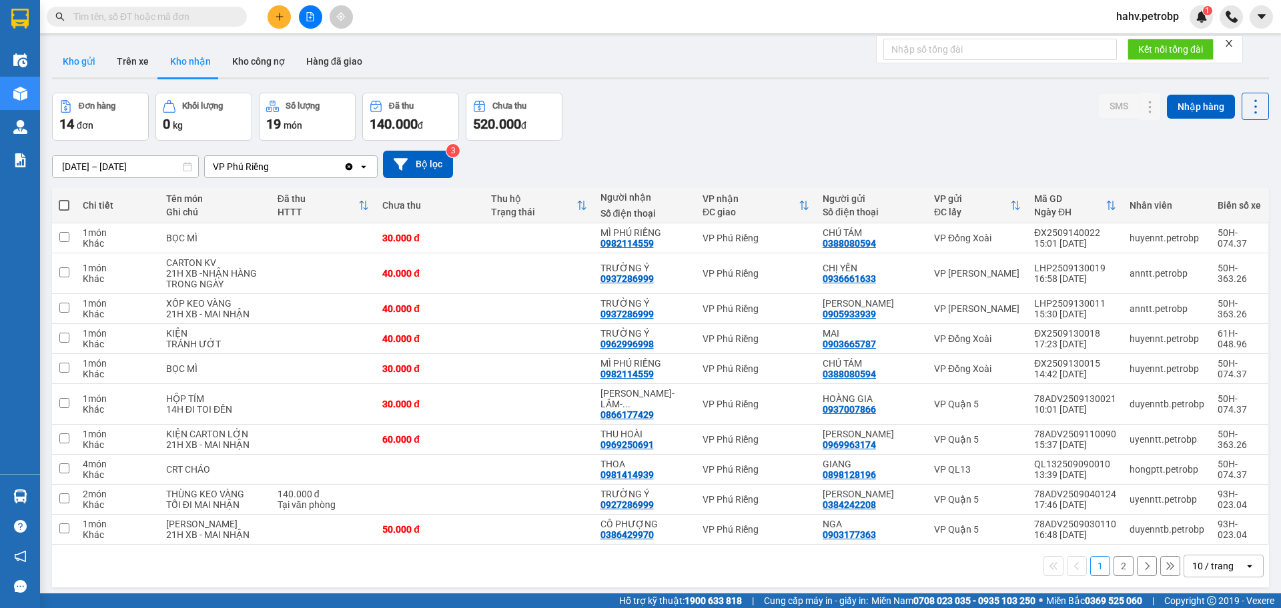
click at [80, 55] on button "Kho gửi" at bounding box center [79, 61] width 54 height 32
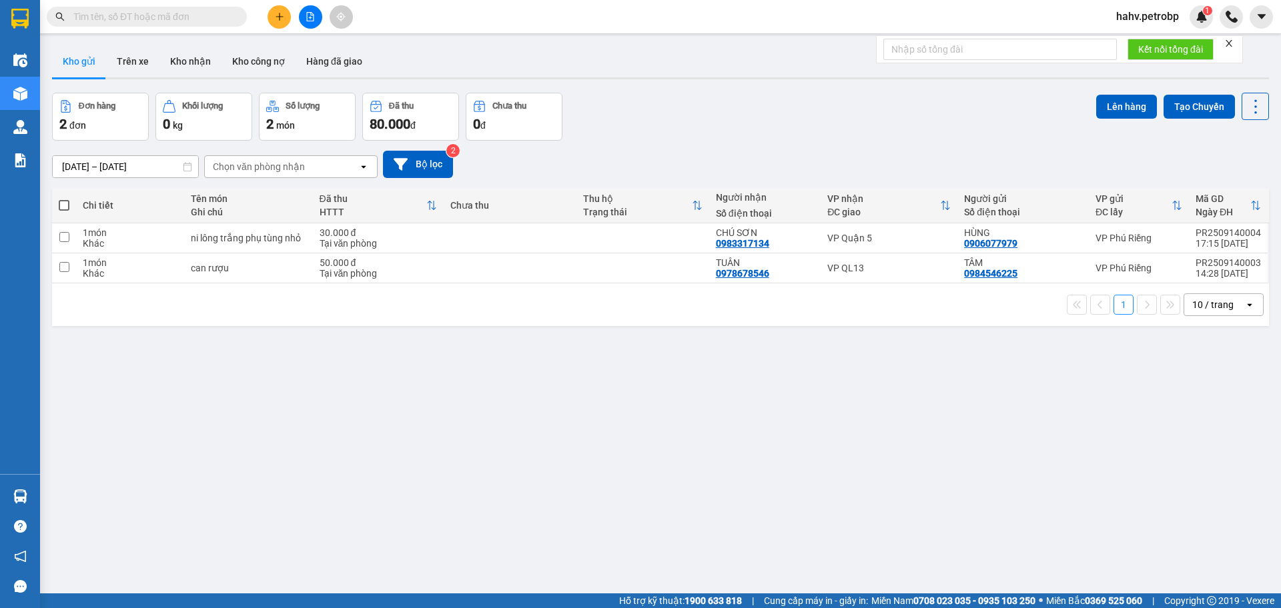
click at [59, 209] on span at bounding box center [64, 205] width 11 height 11
click at [64, 199] on input "checkbox" at bounding box center [64, 199] width 0 height 0
checkbox input "true"
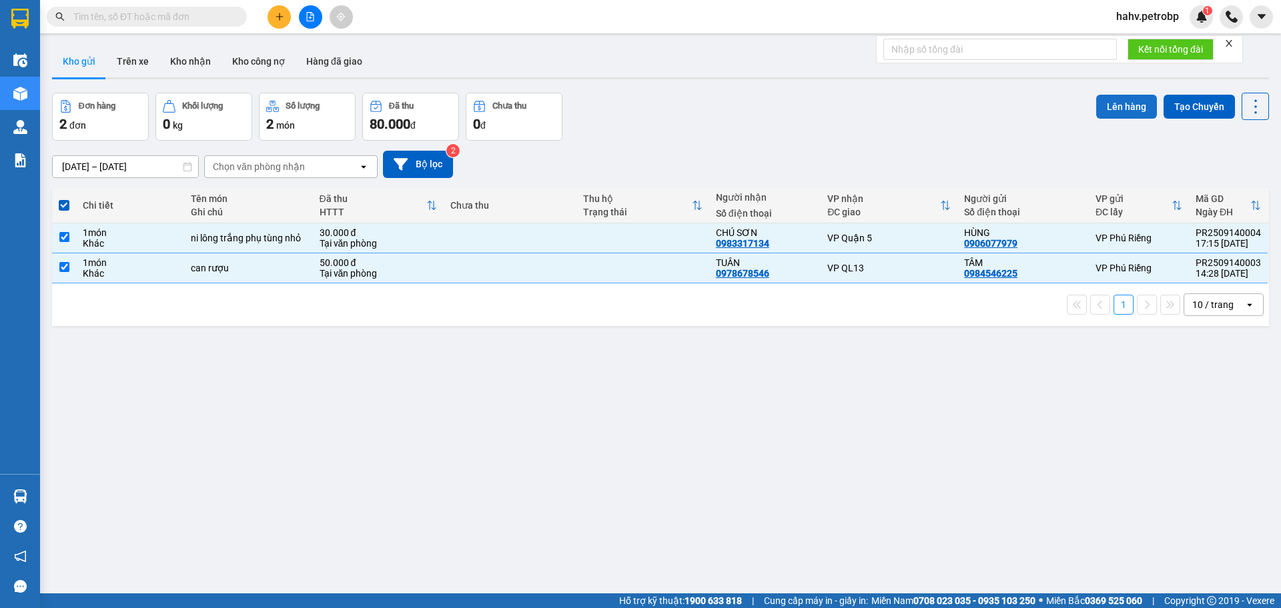
click at [1126, 103] on button "Lên hàng" at bounding box center [1126, 107] width 61 height 24
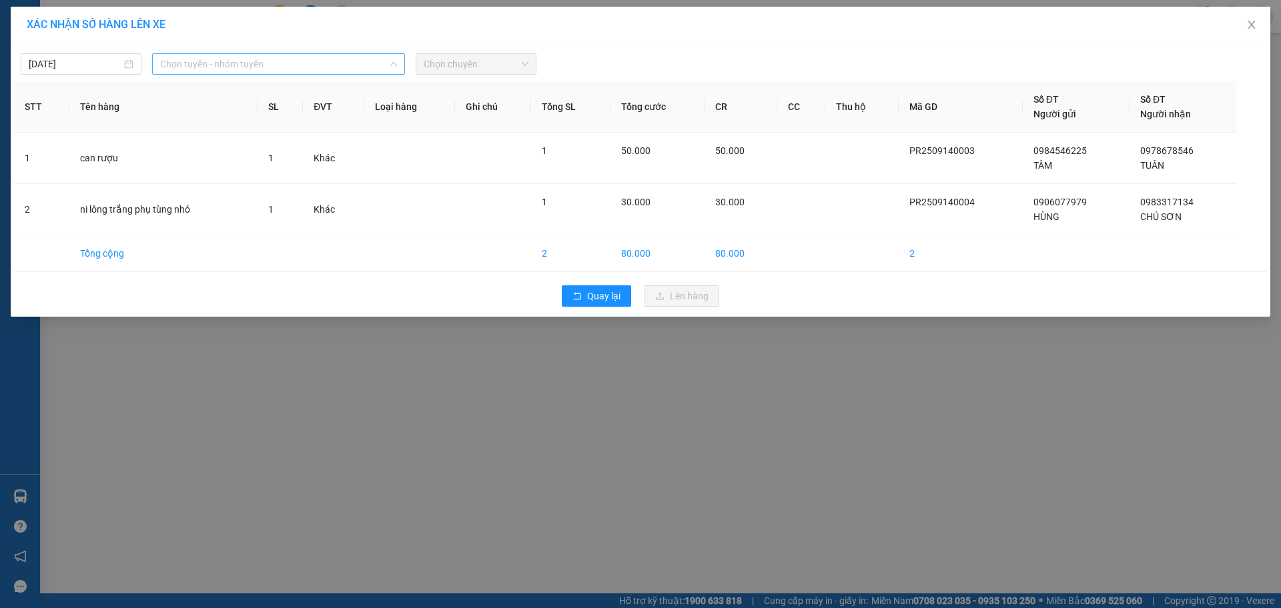
click at [225, 59] on span "Chọn tuyến - nhóm tuyến" at bounding box center [278, 64] width 237 height 20
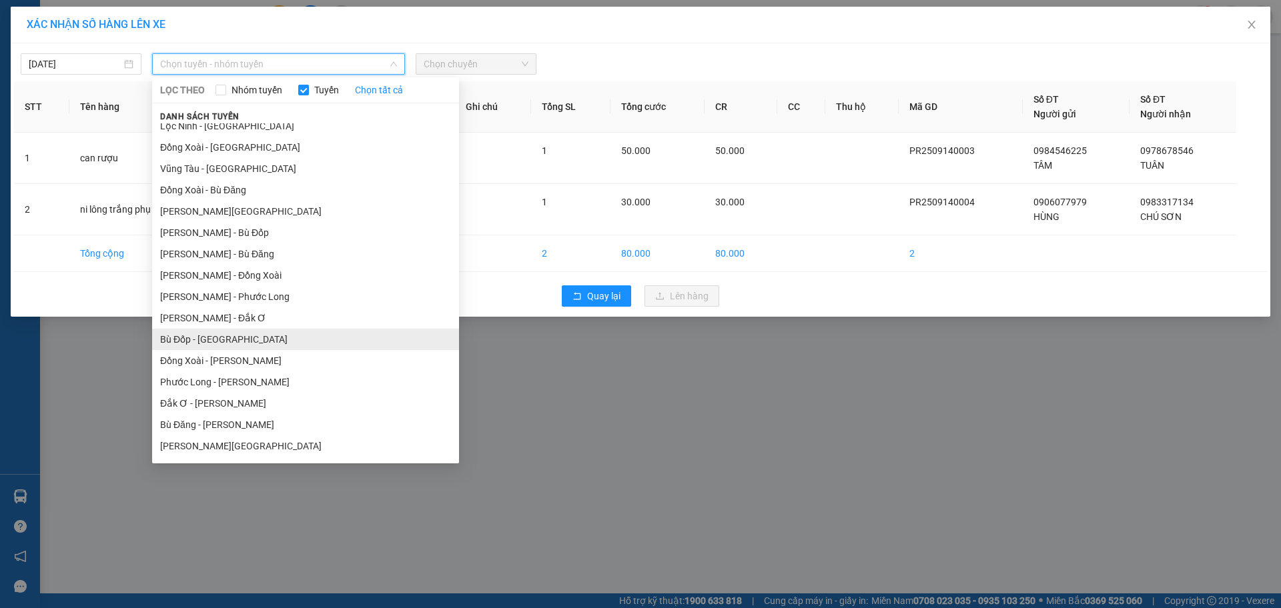
scroll to position [89, 0]
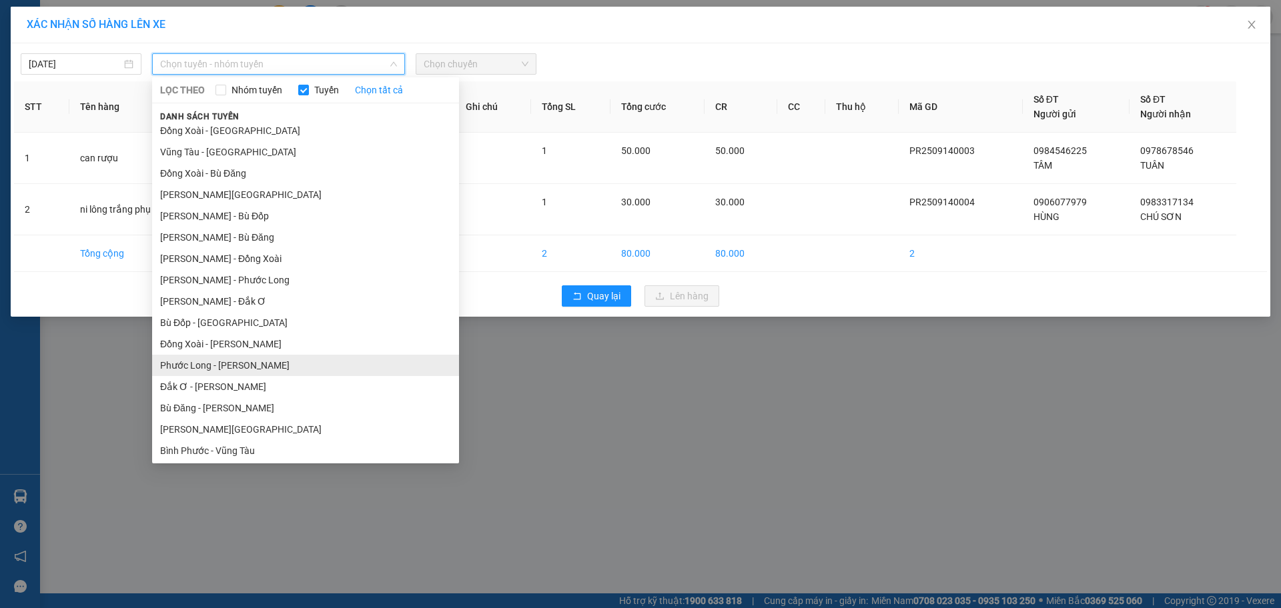
click at [304, 357] on li "Phước Long - [PERSON_NAME]" at bounding box center [305, 365] width 307 height 21
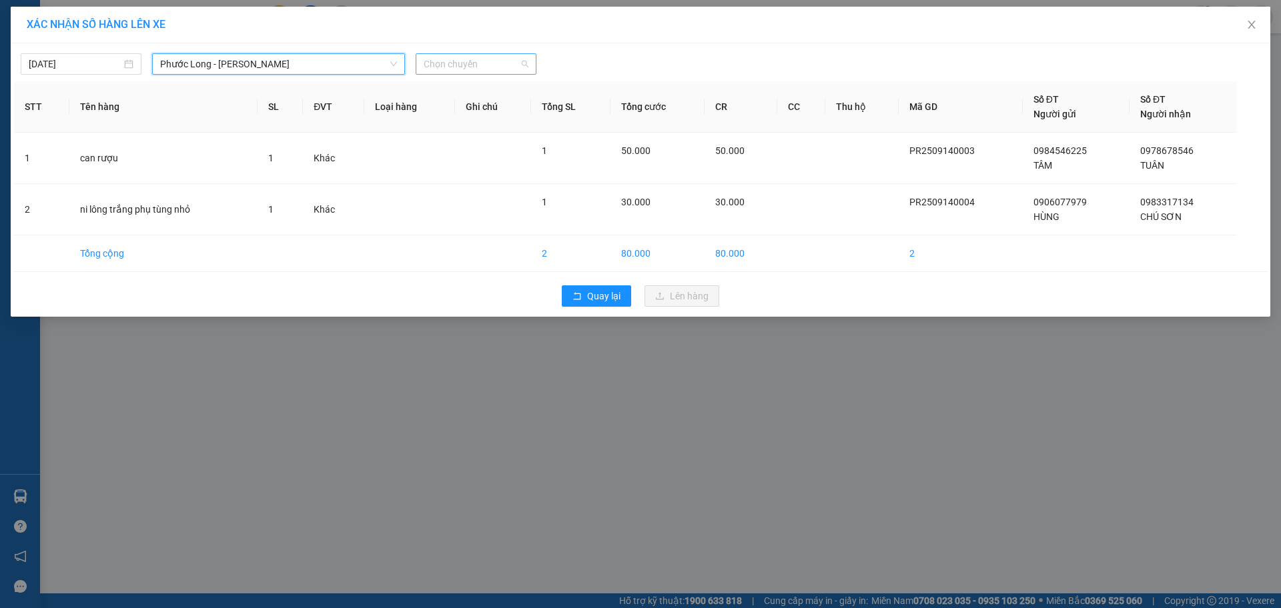
click at [492, 55] on span "Chọn chuyến" at bounding box center [476, 64] width 105 height 20
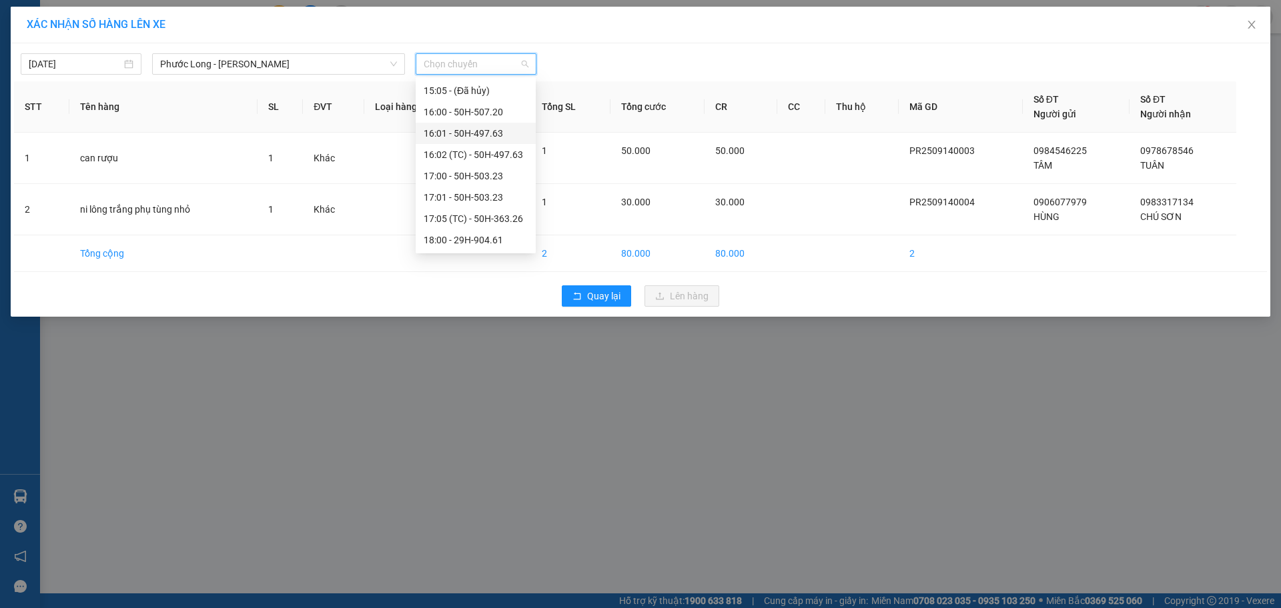
scroll to position [712, 0]
click at [476, 206] on div "17:05 (TC) - 50H-363.26" at bounding box center [476, 211] width 104 height 15
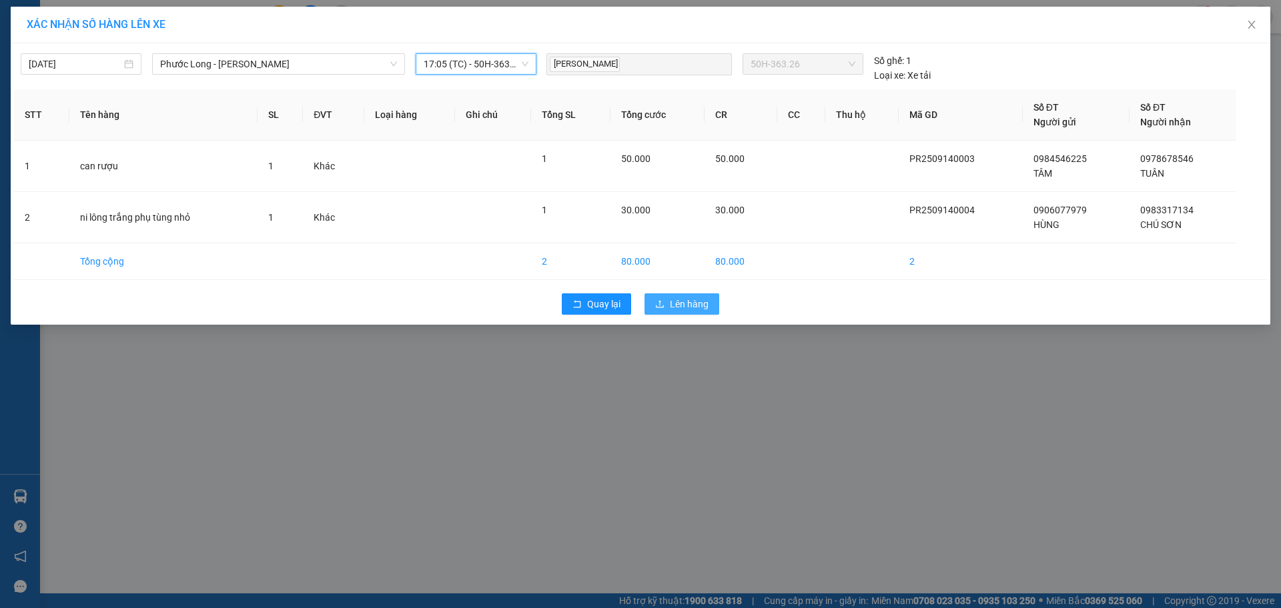
click at [668, 303] on button "Lên hàng" at bounding box center [681, 303] width 75 height 21
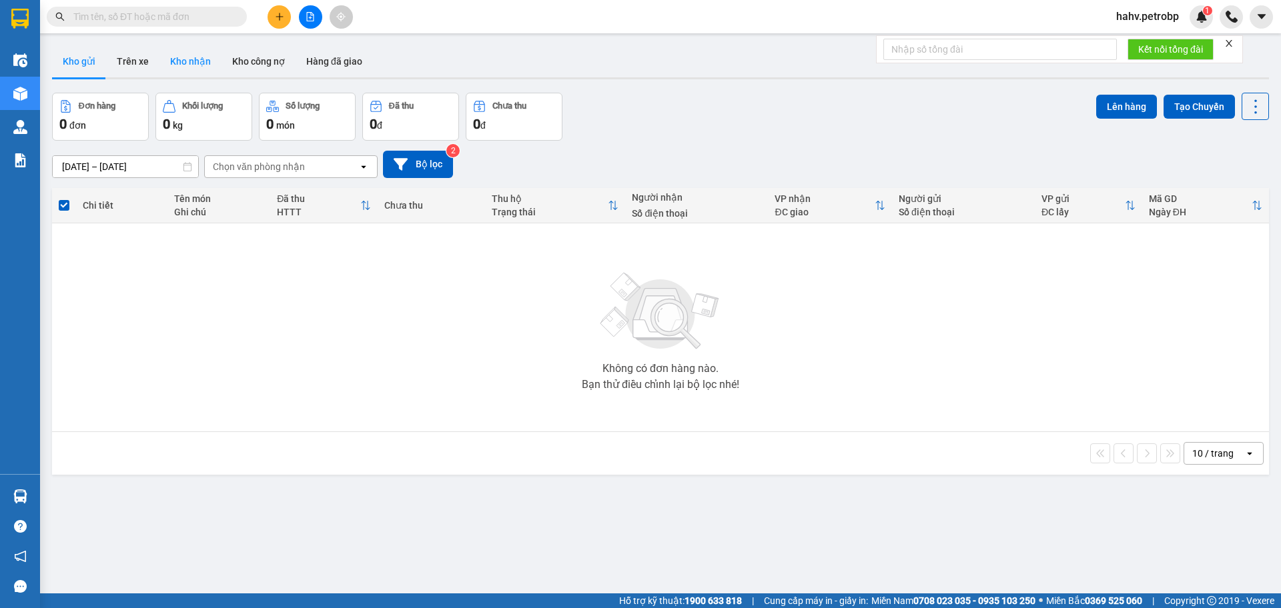
click at [205, 61] on button "Kho nhận" at bounding box center [190, 61] width 62 height 32
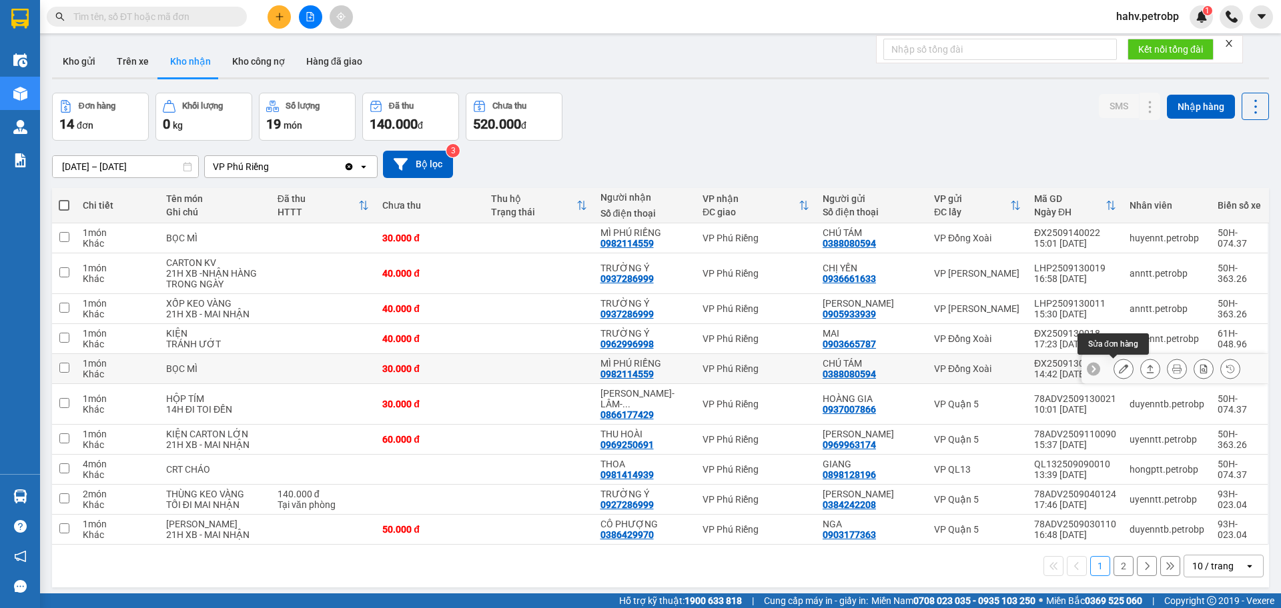
click at [1118, 368] on icon at bounding box center [1122, 368] width 9 height 9
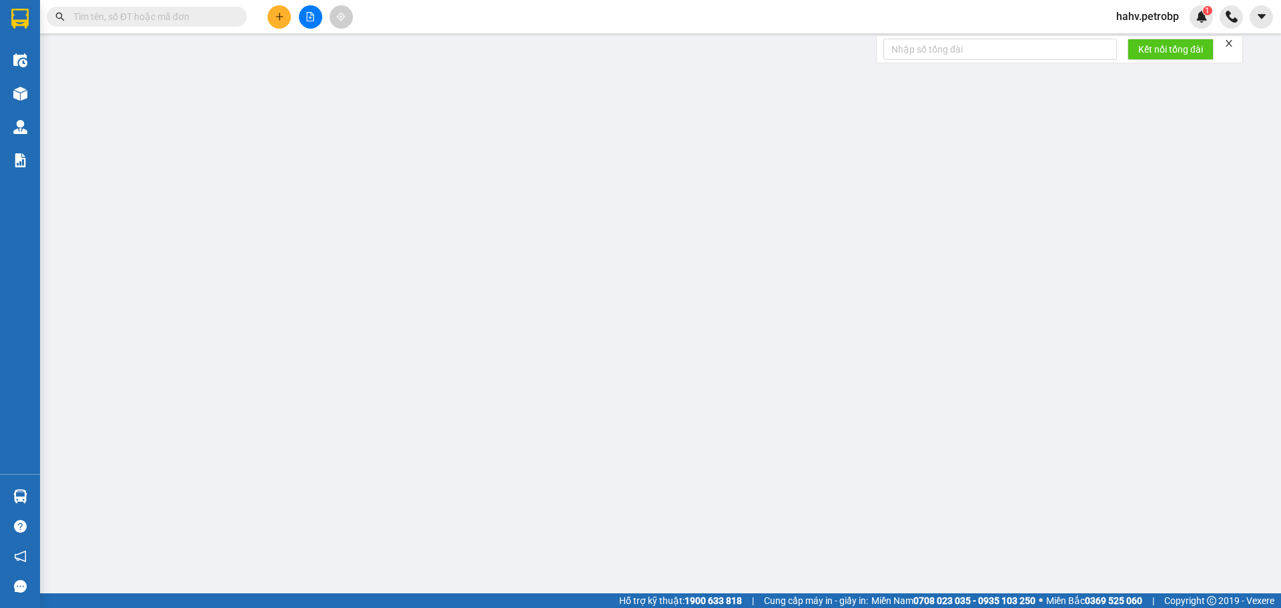
type input "0388080594"
type input "CHÚ TÁM"
type input "0982114559"
type input "MÌ PHÚ RIỀNG"
type input "30.000"
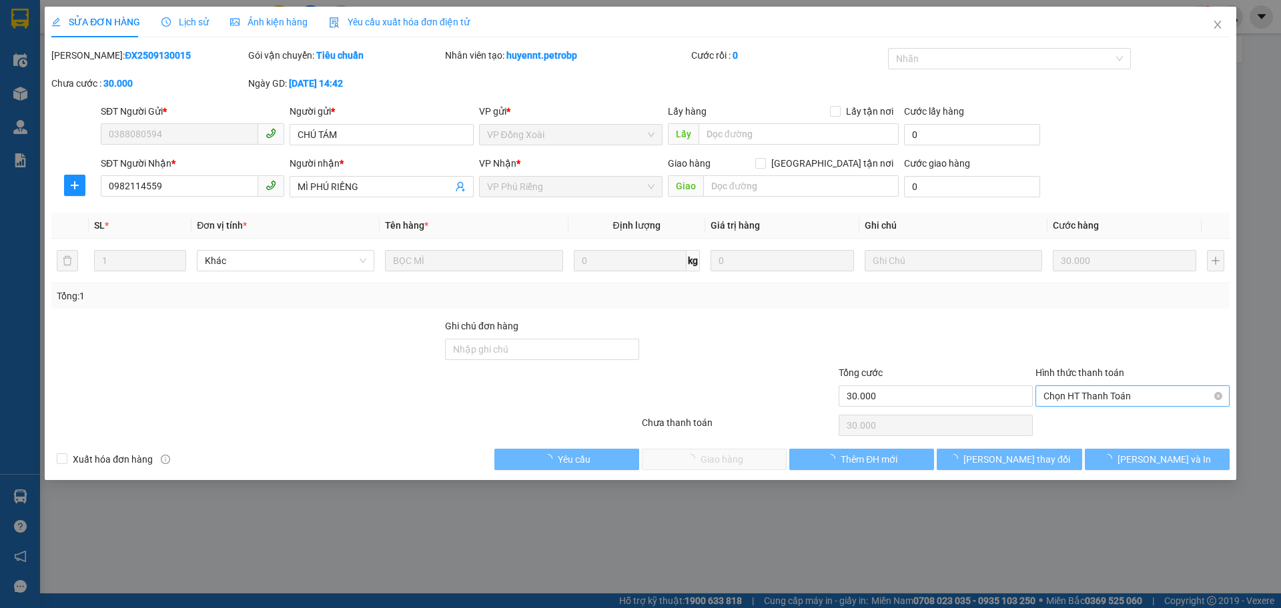
click at [1095, 398] on span "Chọn HT Thanh Toán" at bounding box center [1132, 396] width 178 height 20
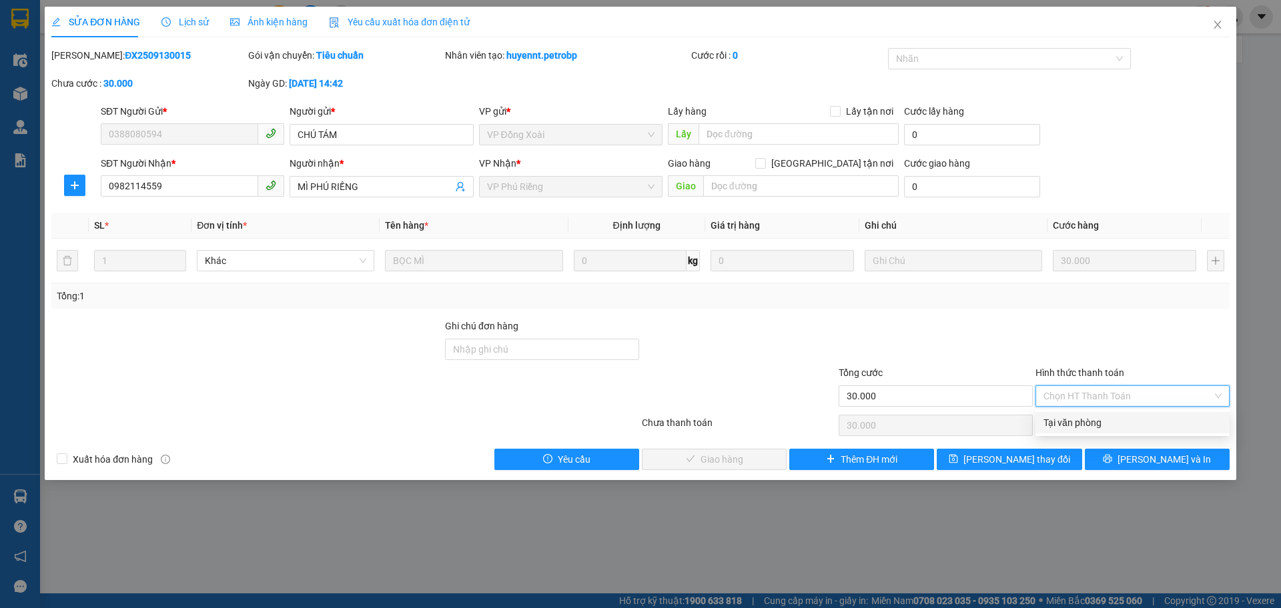
click at [1091, 418] on div "Tại văn phòng" at bounding box center [1132, 423] width 178 height 15
type input "0"
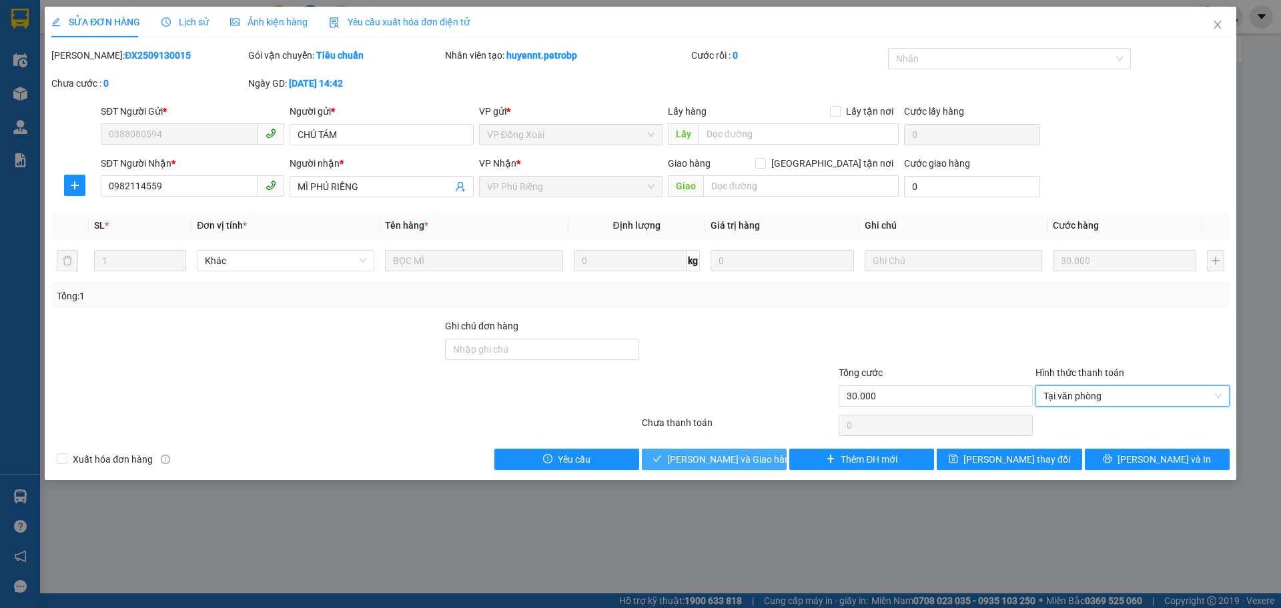
click at [697, 454] on span "[PERSON_NAME] và Giao hàng" at bounding box center [731, 459] width 128 height 15
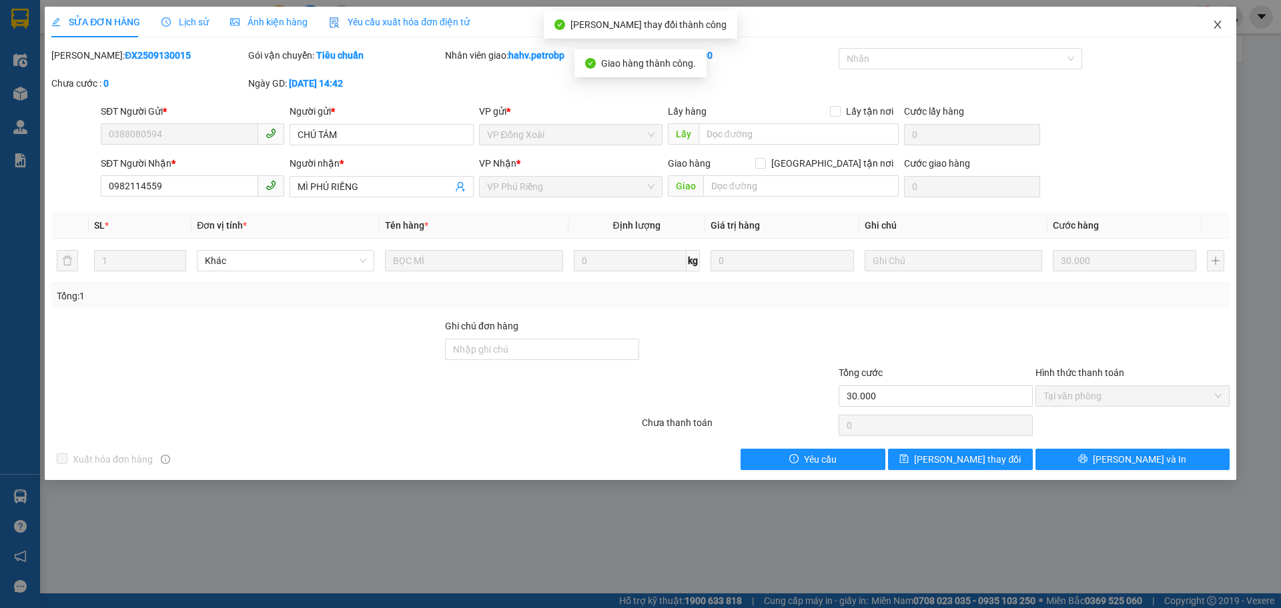
click at [1213, 25] on icon "close" at bounding box center [1217, 24] width 11 height 11
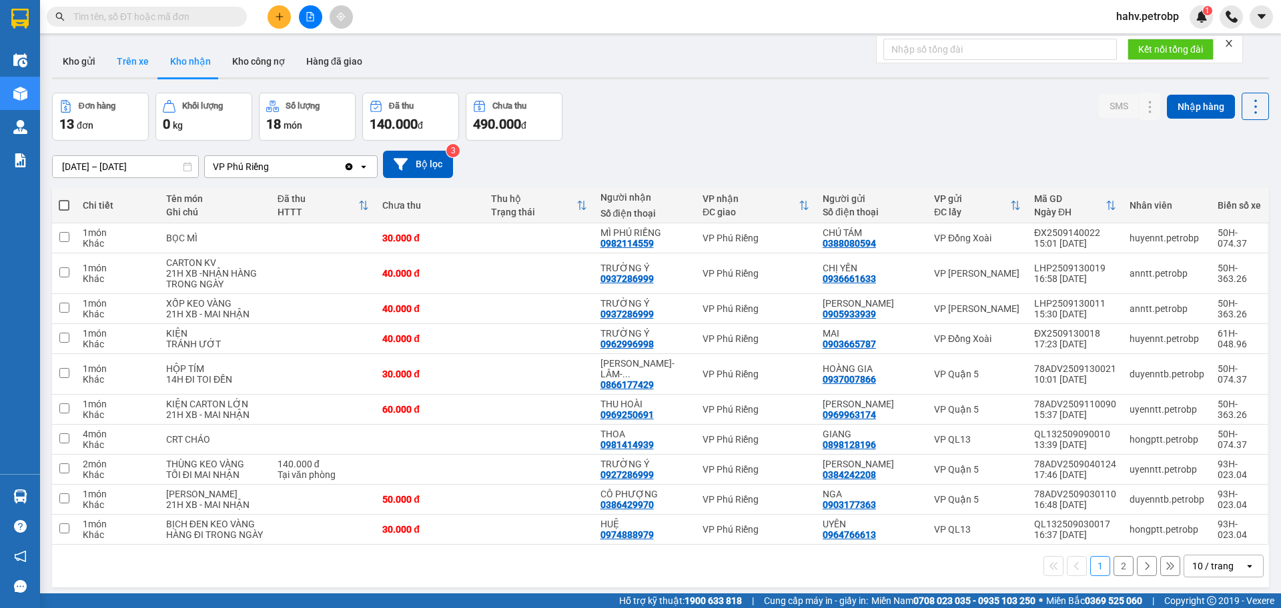
click at [131, 47] on button "Trên xe" at bounding box center [132, 61] width 53 height 32
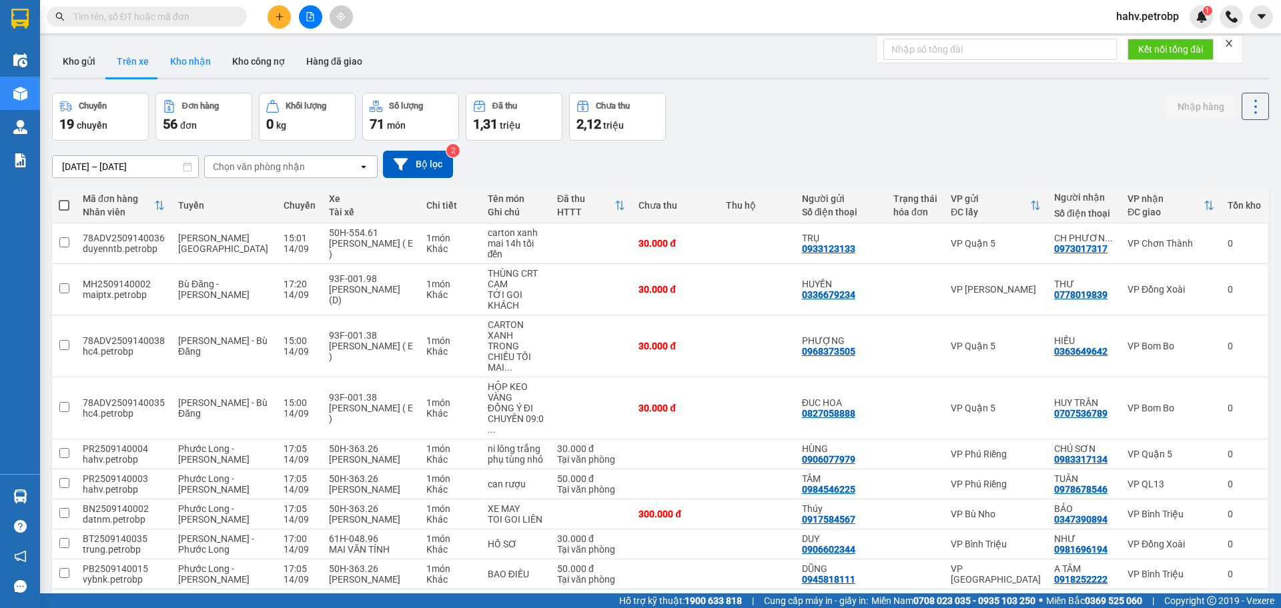
click at [189, 66] on button "Kho nhận" at bounding box center [190, 61] width 62 height 32
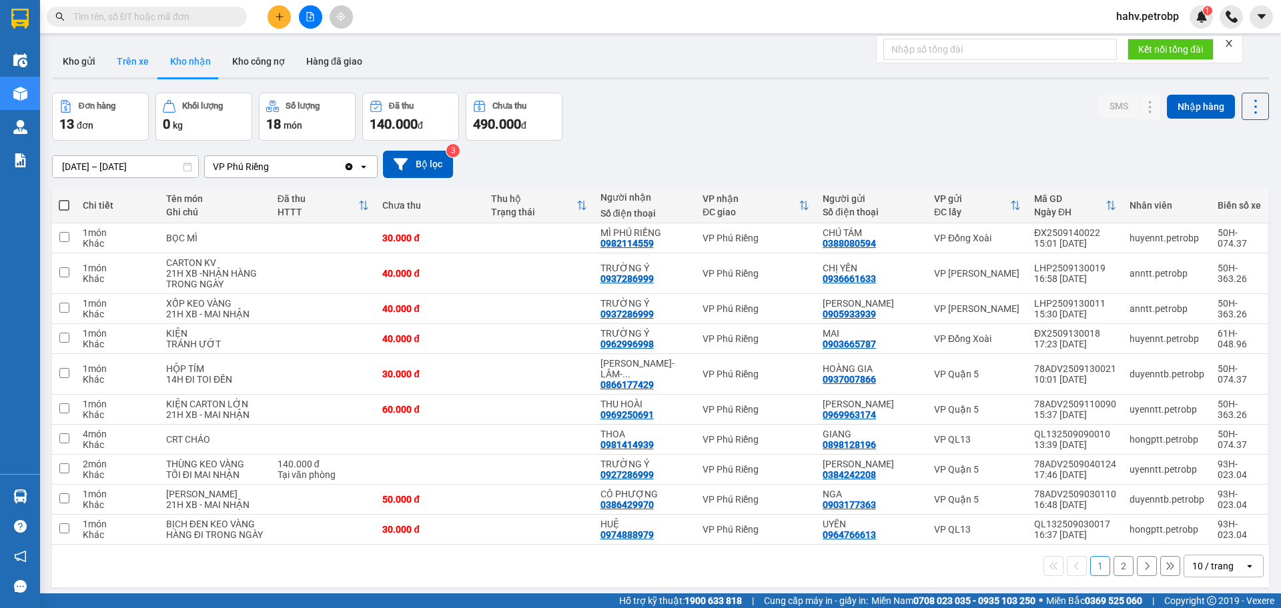
click at [130, 65] on button "Trên xe" at bounding box center [132, 61] width 53 height 32
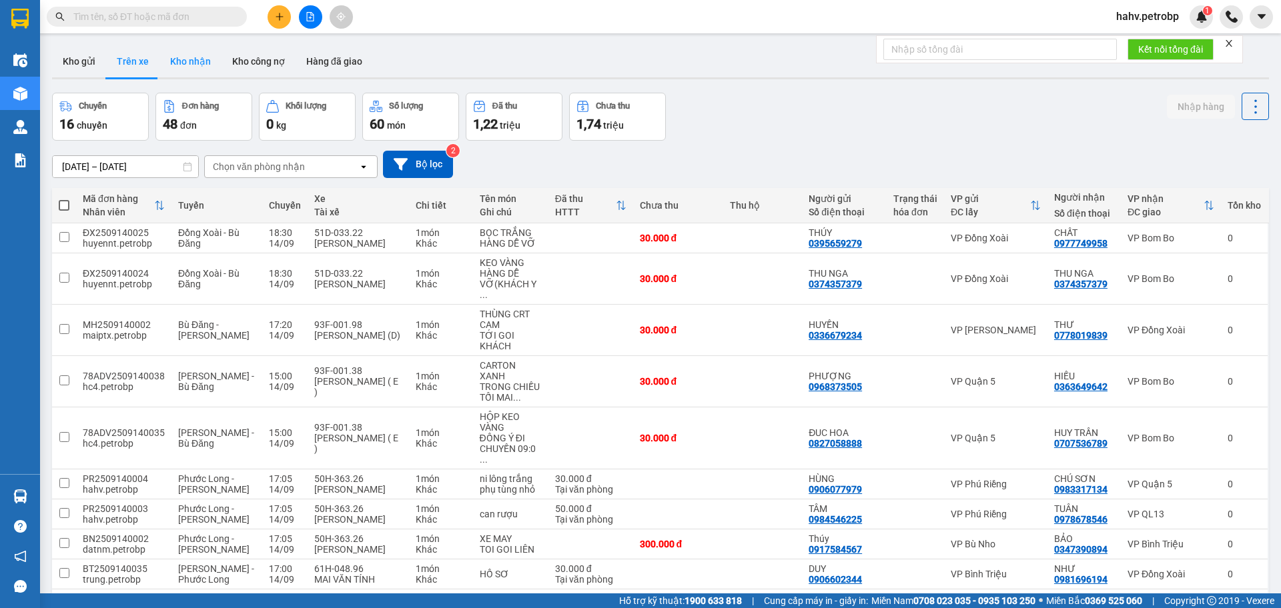
click at [181, 59] on button "Kho nhận" at bounding box center [190, 61] width 62 height 32
type input "[DATE] – [DATE]"
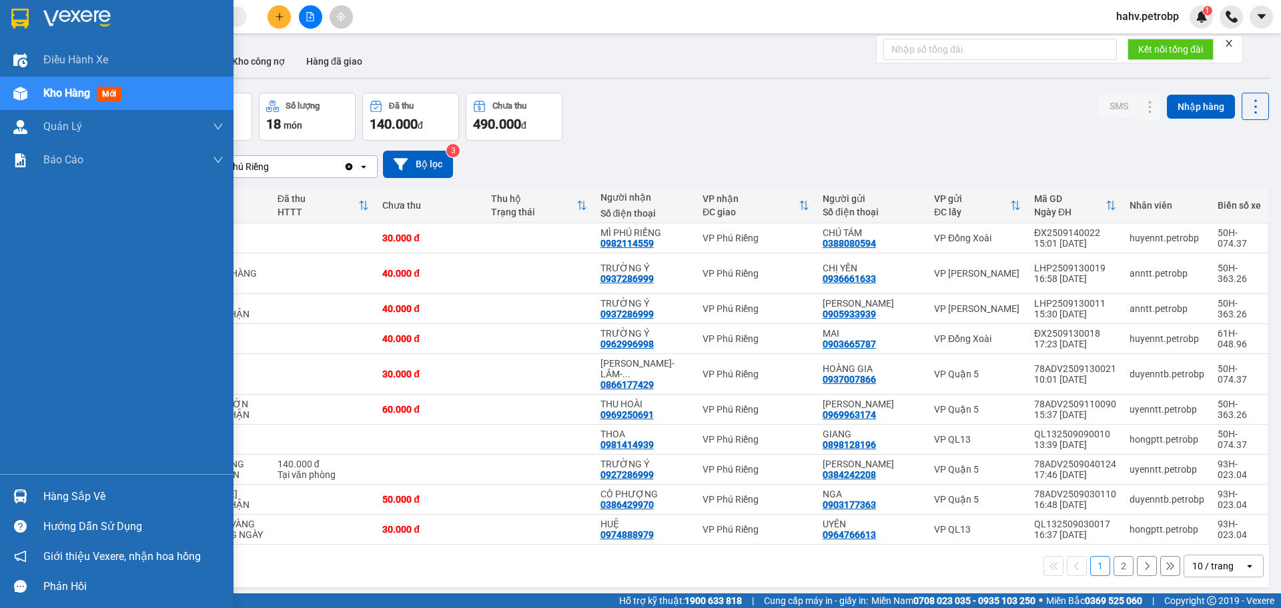
click at [54, 498] on div "Hàng sắp về" at bounding box center [133, 497] width 180 height 20
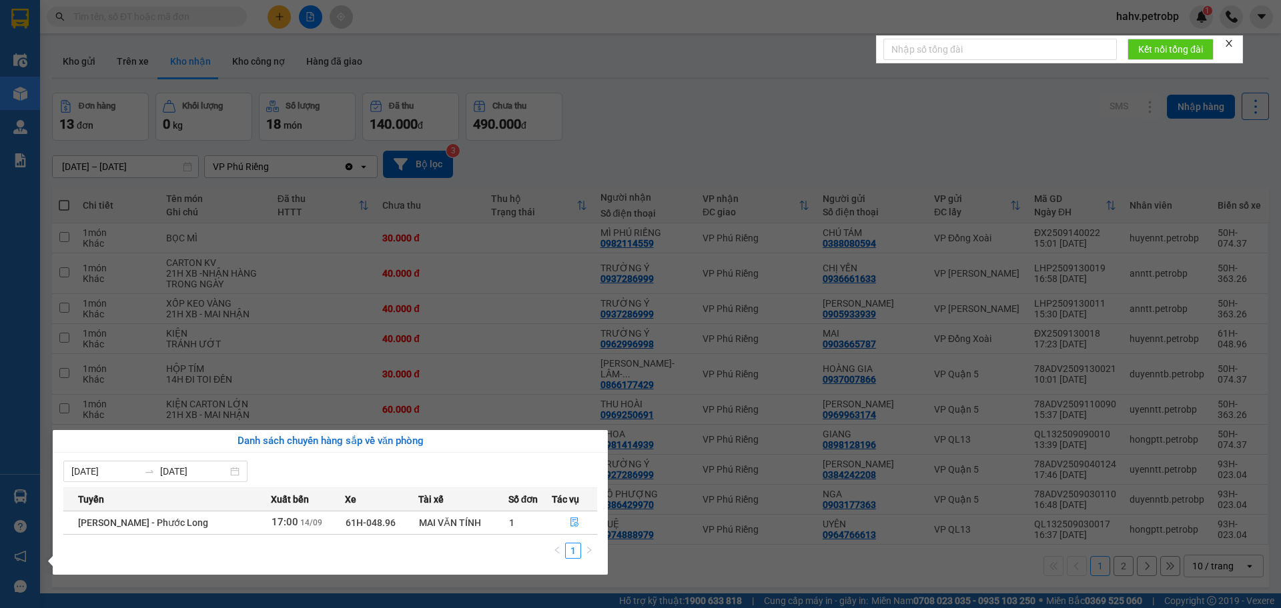
drag, startPoint x: 4, startPoint y: 88, endPoint x: 3, endPoint y: 223, distance: 135.4
click at [0, 97] on div "Điều hành xe Kho hàng mới Quản Lý Quản lý chuyến Quản lý giao nhận mới Quản lý …" at bounding box center [20, 304] width 40 height 608
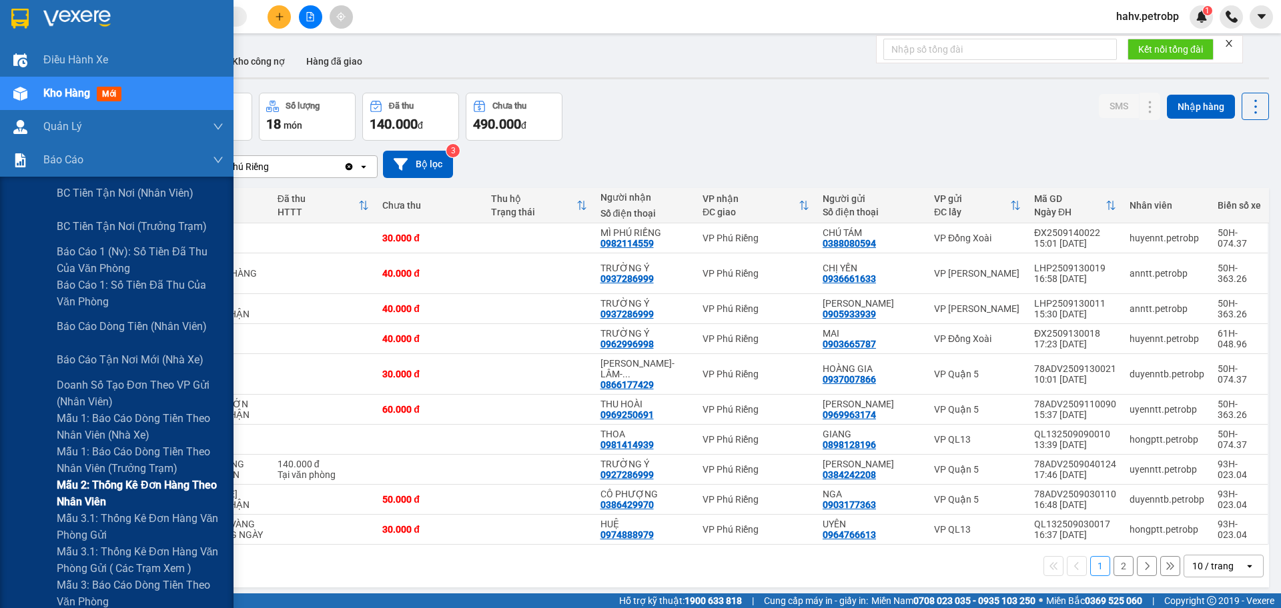
click at [49, 508] on div "Mẫu 2: Thống kê đơn hàng theo nhân viên" at bounding box center [116, 493] width 233 height 33
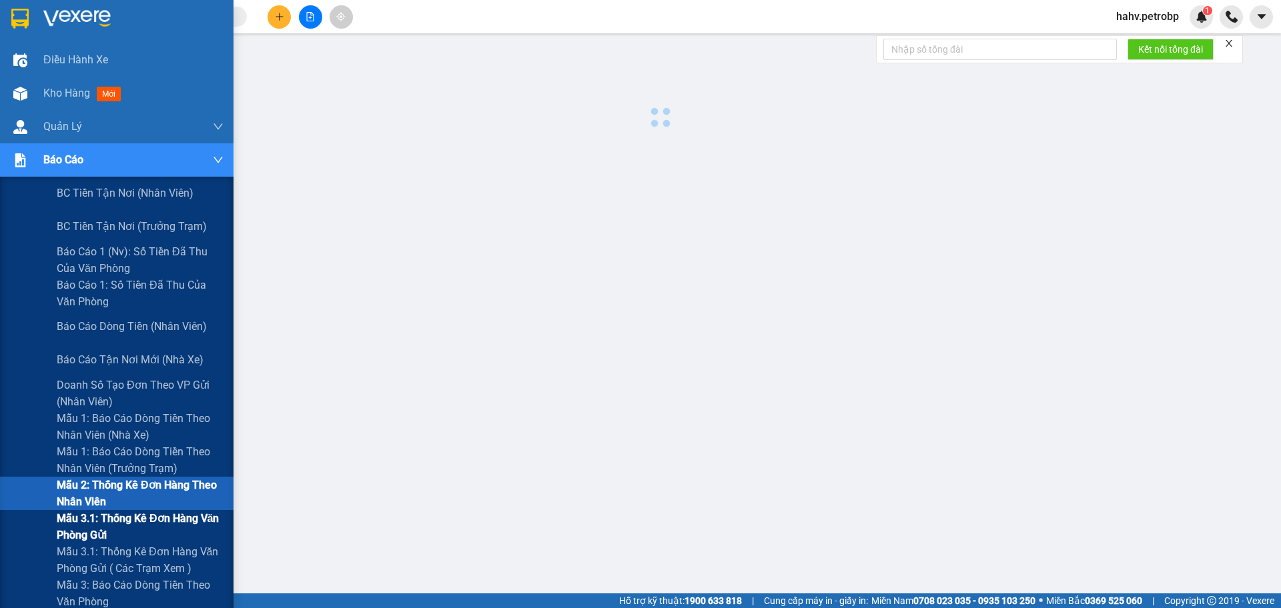
click at [57, 516] on span "Mẫu 3.1: Thống kê đơn hàng văn phòng gửi" at bounding box center [140, 526] width 167 height 33
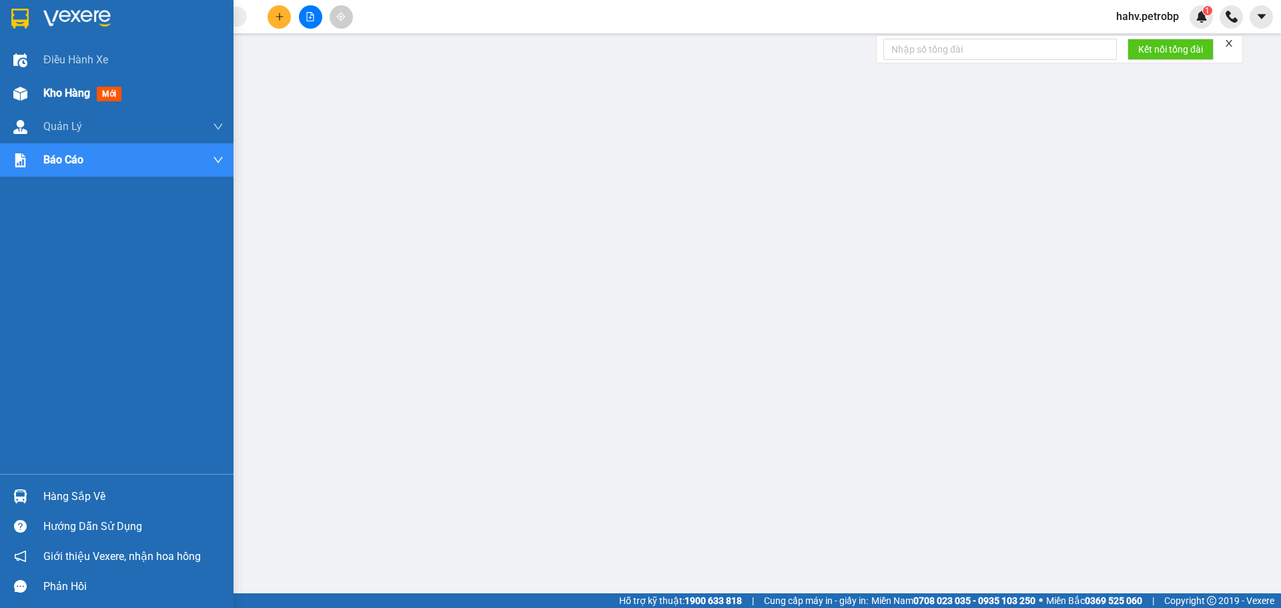
click at [48, 93] on span "Kho hàng" at bounding box center [66, 93] width 47 height 13
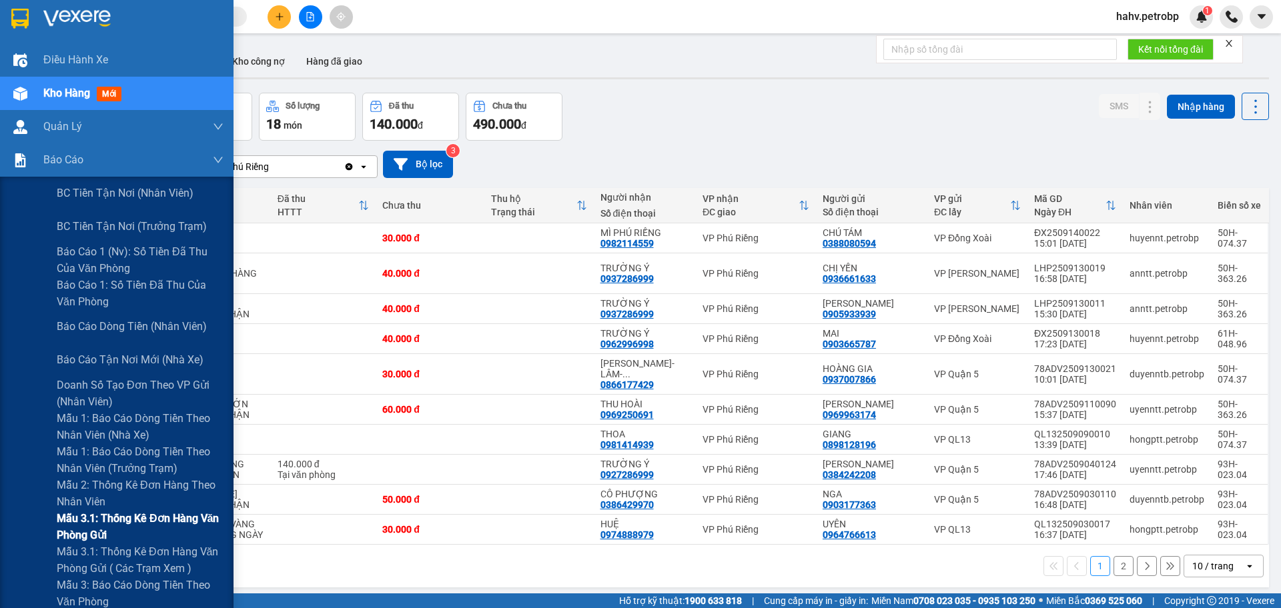
click at [14, 528] on div "Mẫu 3.1: Thống kê đơn hàng văn phòng gửi" at bounding box center [116, 526] width 233 height 33
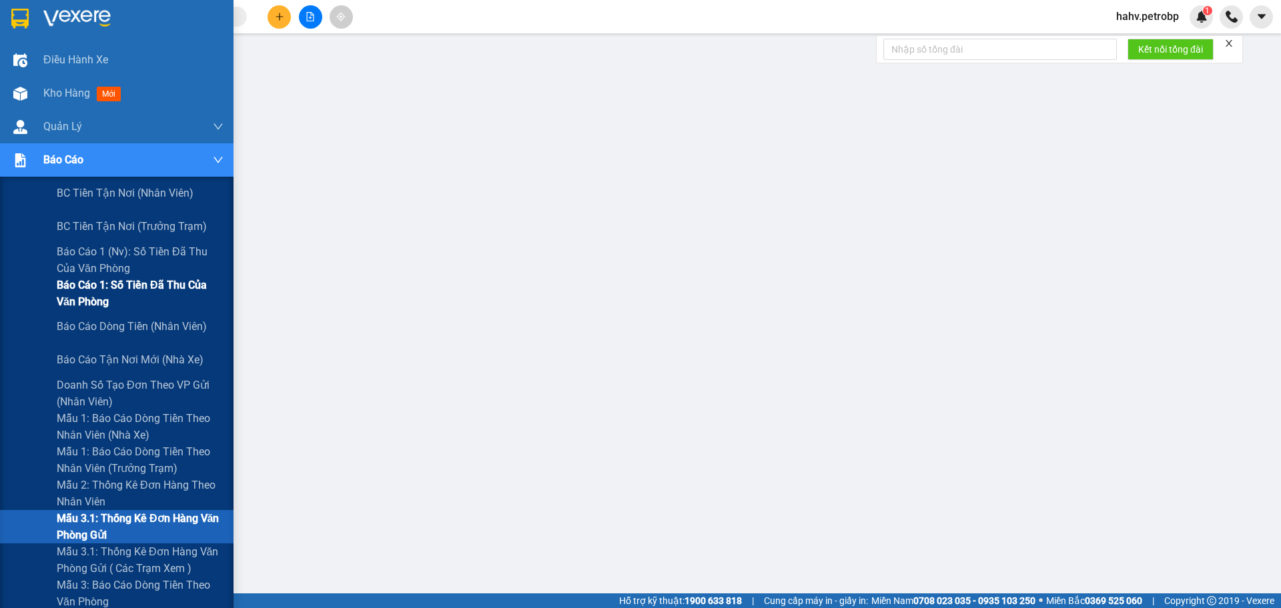
click at [19, 295] on div "Báo cáo 1: Số tiền đã thu của văn phòng" at bounding box center [116, 293] width 233 height 33
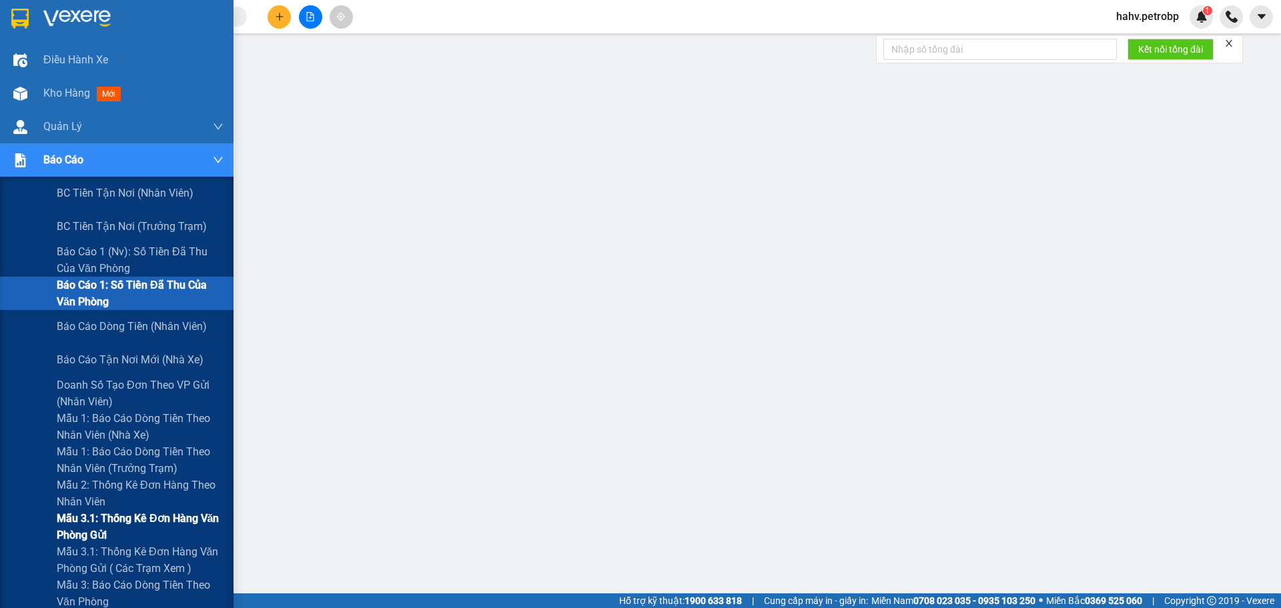
click at [27, 530] on div "Mẫu 3.1: Thống kê đơn hàng văn phòng gửi" at bounding box center [116, 526] width 233 height 33
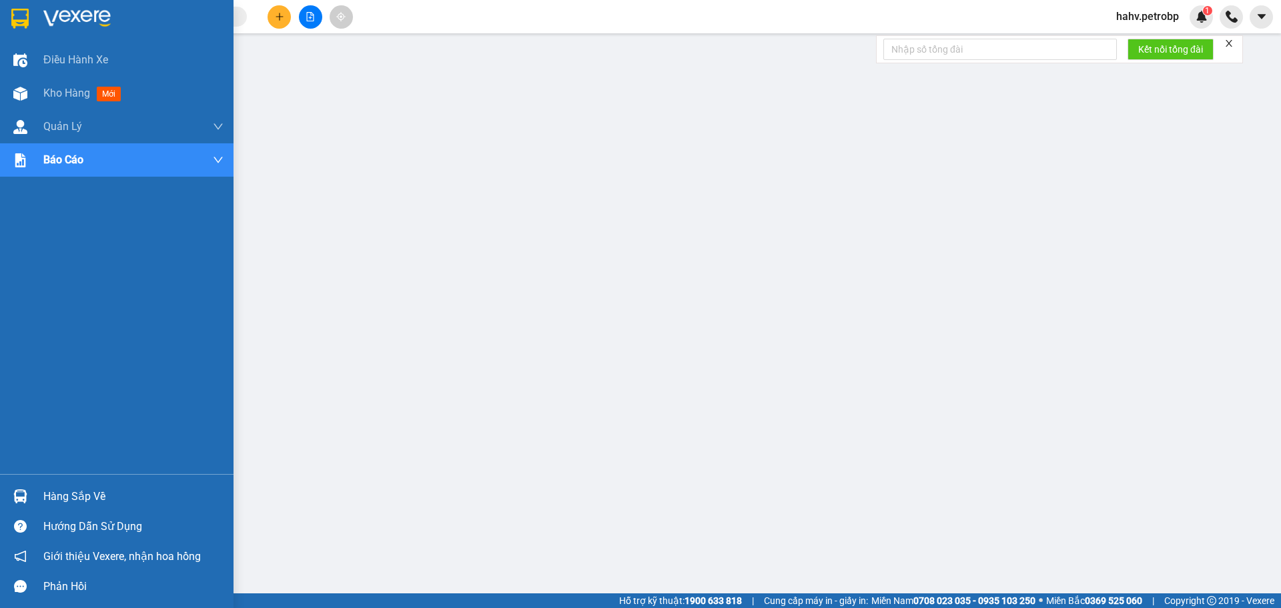
drag, startPoint x: 4, startPoint y: 92, endPoint x: 54, endPoint y: 156, distance: 81.2
click at [4, 92] on div "Kho hàng mới" at bounding box center [116, 93] width 233 height 33
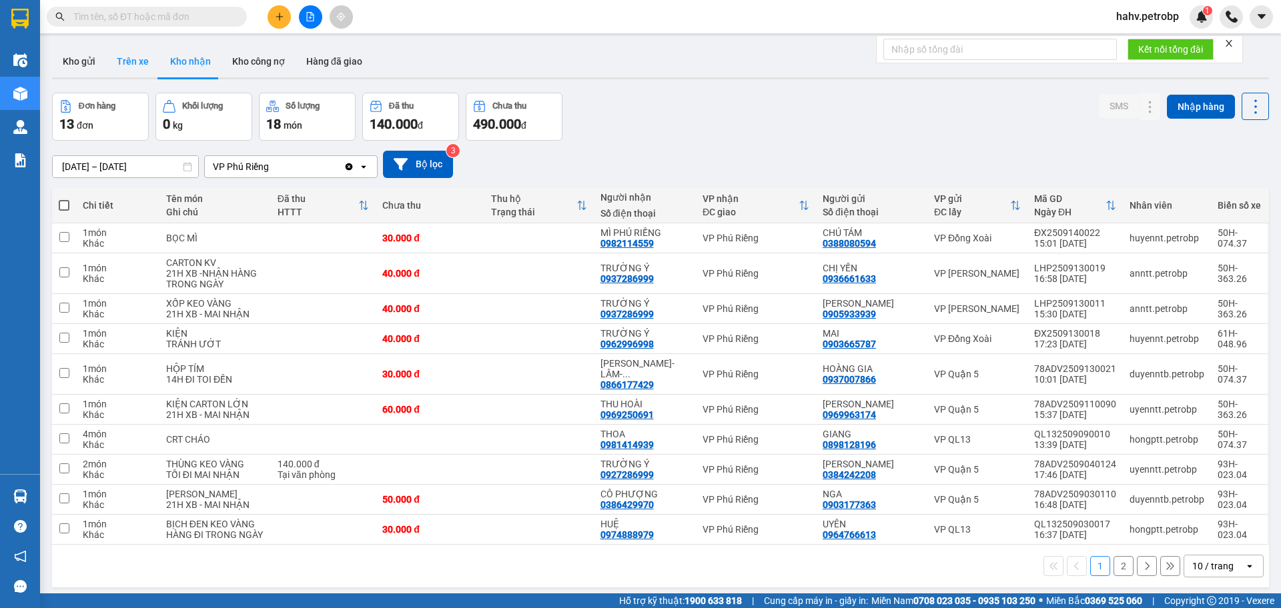
click at [147, 71] on button "Trên xe" at bounding box center [132, 61] width 53 height 32
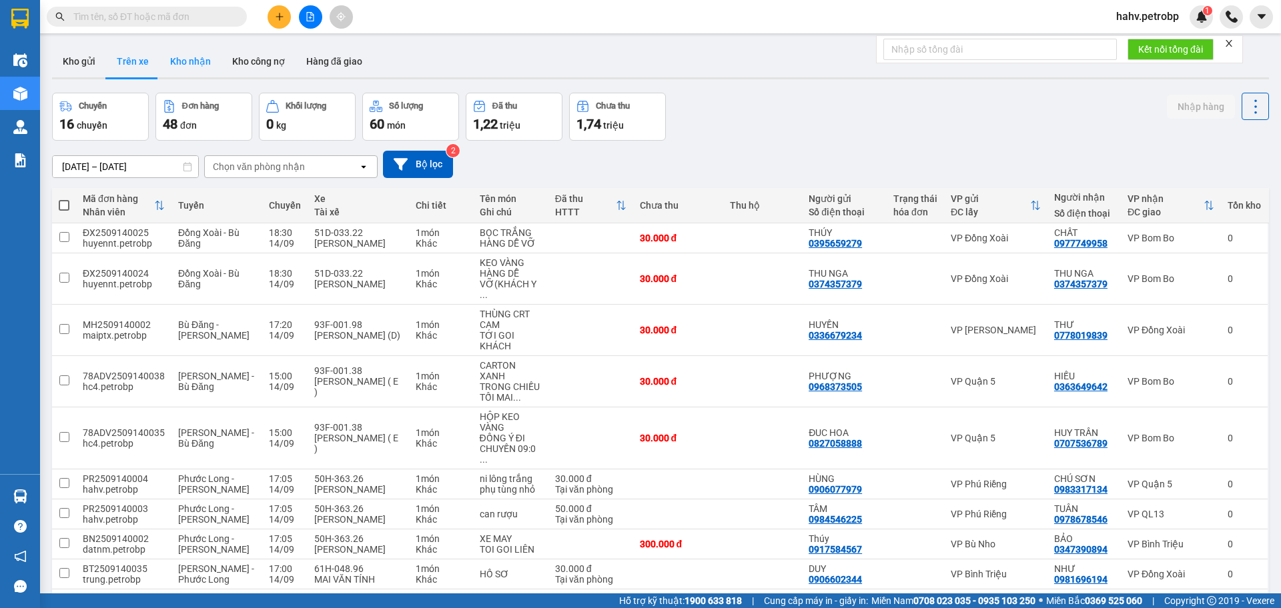
click at [183, 71] on button "Kho nhận" at bounding box center [190, 61] width 62 height 32
type input "[DATE] – [DATE]"
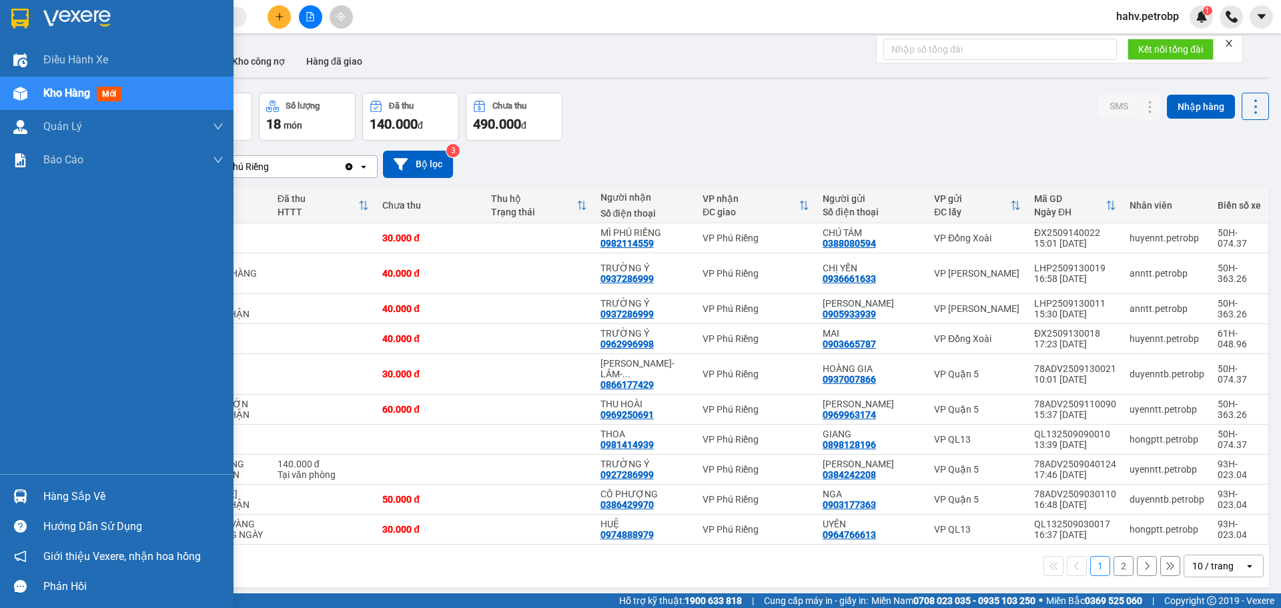
click at [84, 499] on div "Hàng sắp về" at bounding box center [133, 497] width 180 height 20
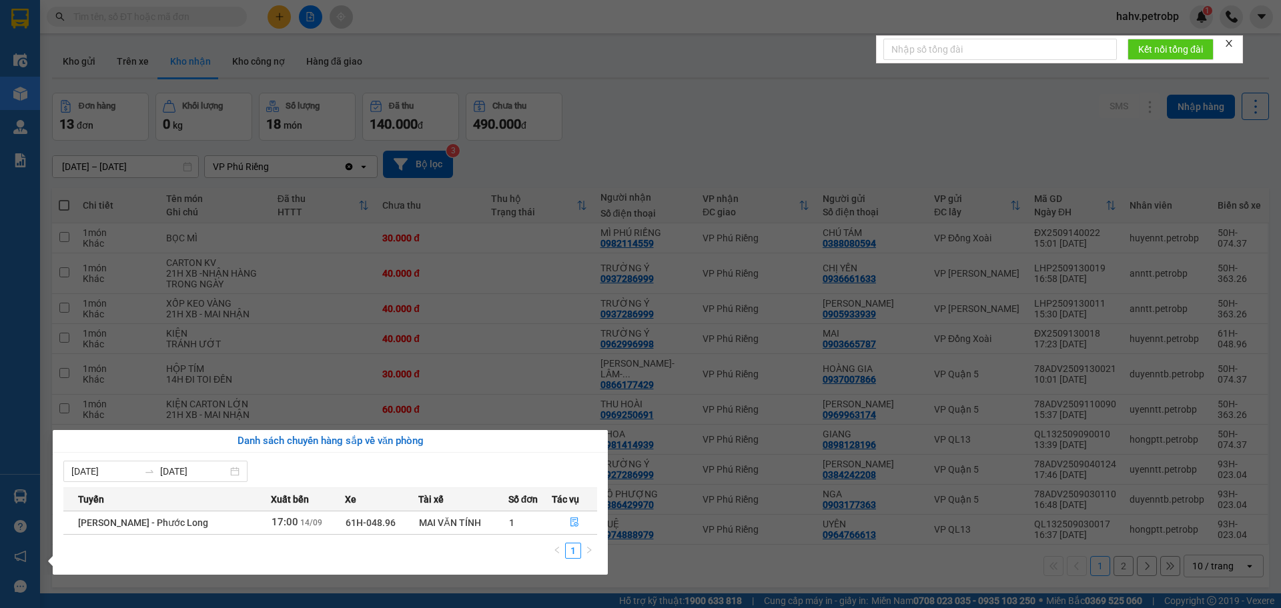
click at [5, 370] on div "Điều hành xe Kho hàng mới Quản Lý Quản lý chuyến Quản lý giao nhận mới Quản lý …" at bounding box center [20, 304] width 40 height 608
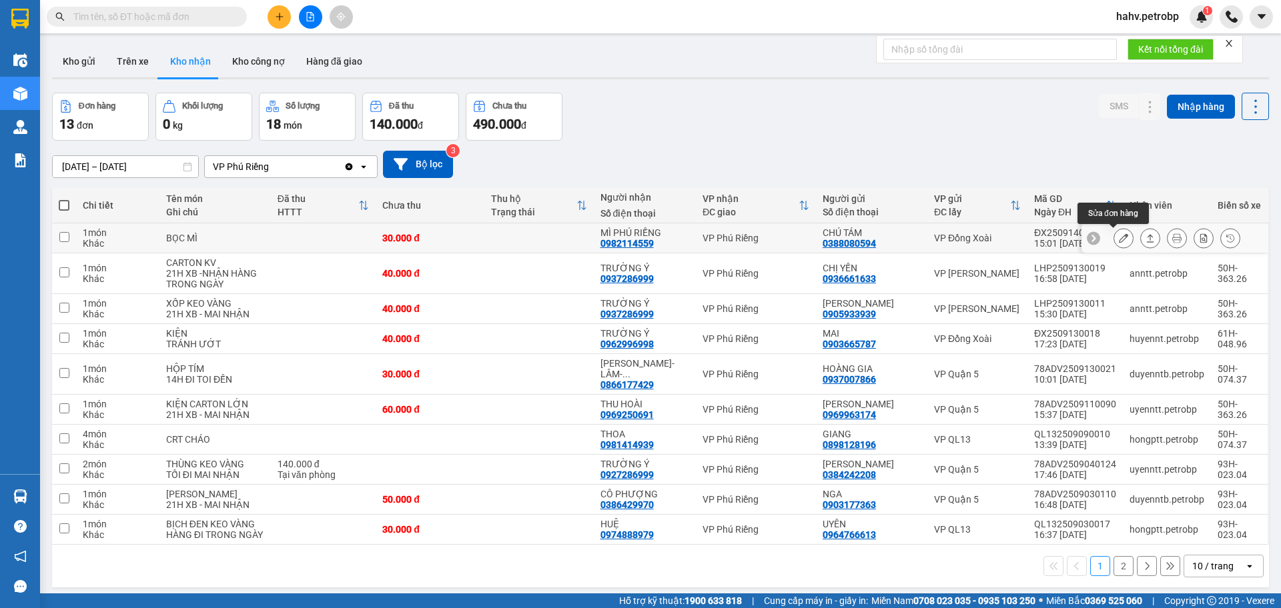
click at [1114, 244] on button at bounding box center [1123, 238] width 19 height 23
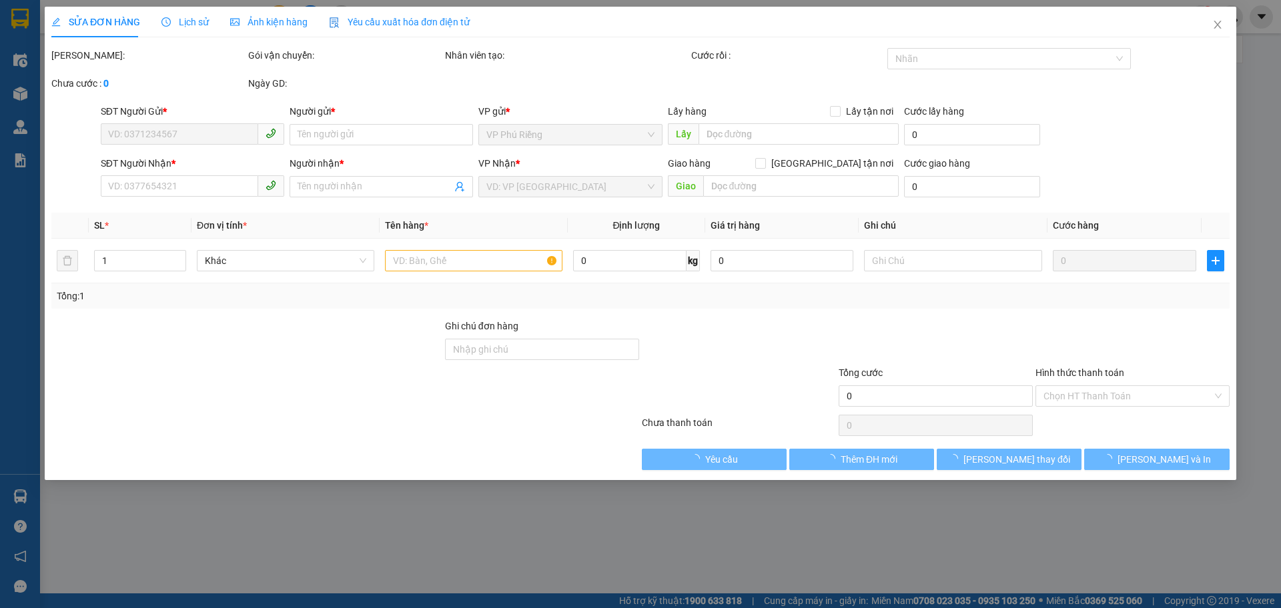
type input "0388080594"
type input "CHÚ TÁM"
type input "0982114559"
type input "MÌ PHÚ RIỀNG"
type input "30.000"
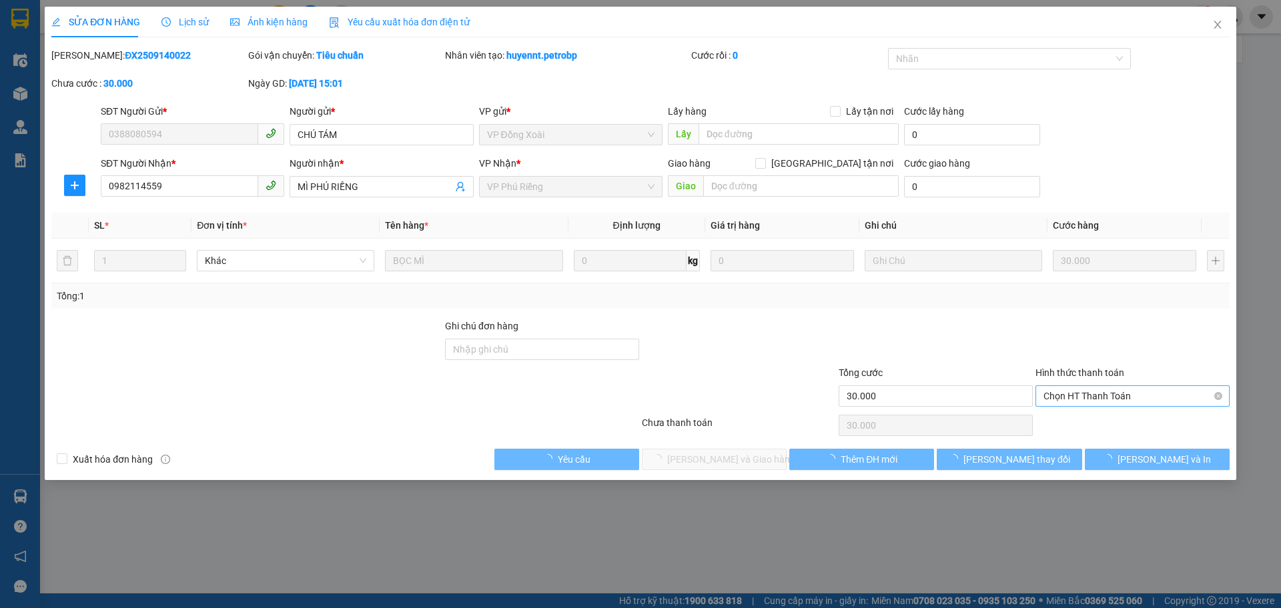
click at [1096, 393] on span "Chọn HT Thanh Toán" at bounding box center [1132, 396] width 178 height 20
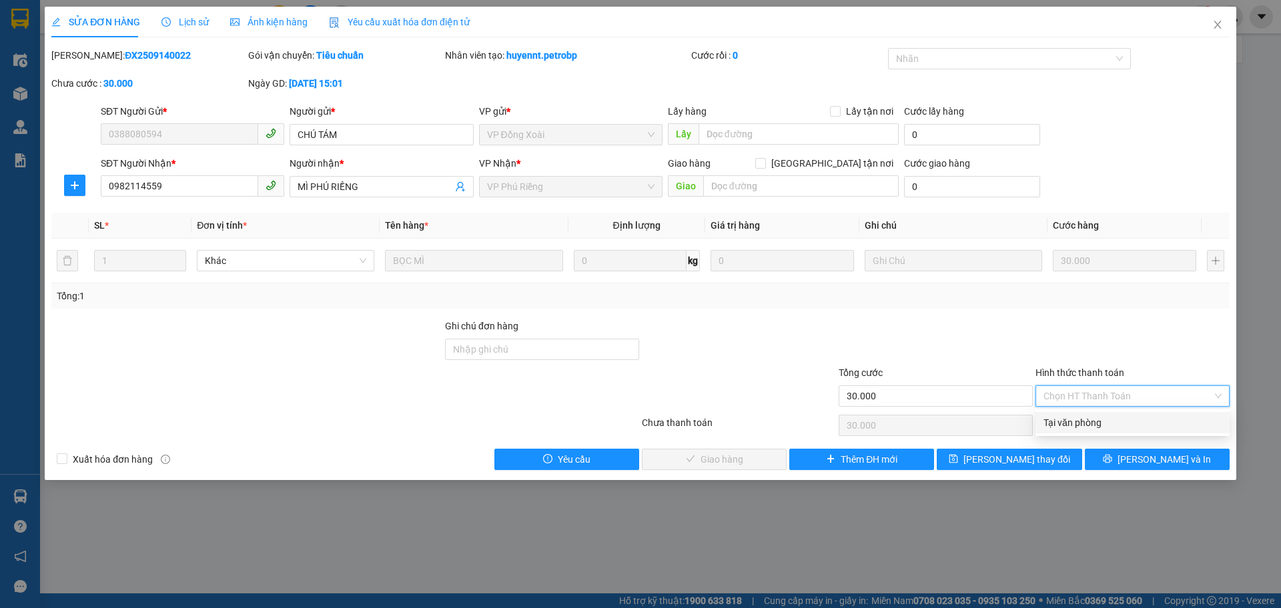
click at [1092, 424] on div "Tại văn phòng" at bounding box center [1132, 423] width 178 height 15
type input "0"
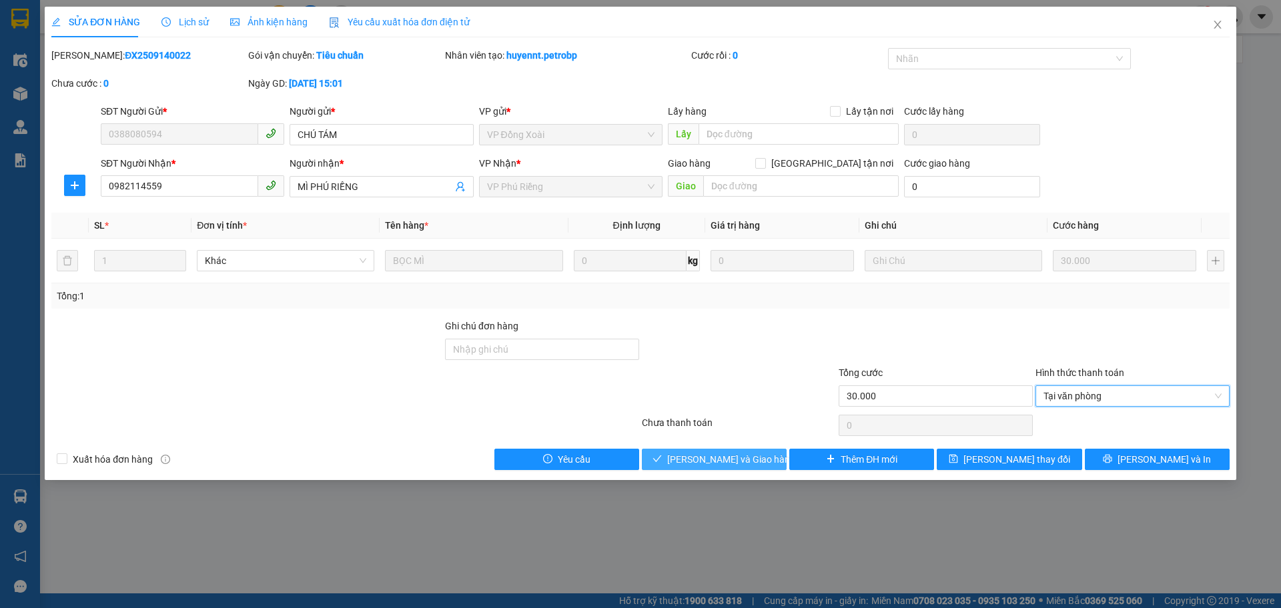
click at [752, 462] on span "[PERSON_NAME] và Giao hàng" at bounding box center [731, 459] width 128 height 15
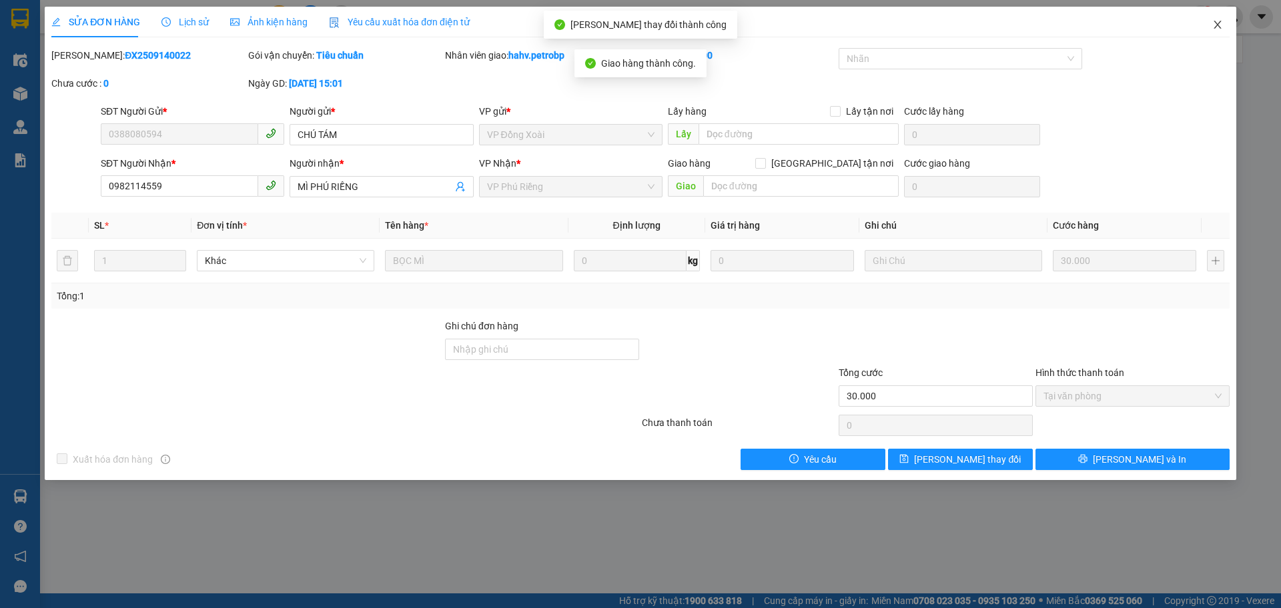
click at [1215, 23] on icon "close" at bounding box center [1216, 25] width 7 height 8
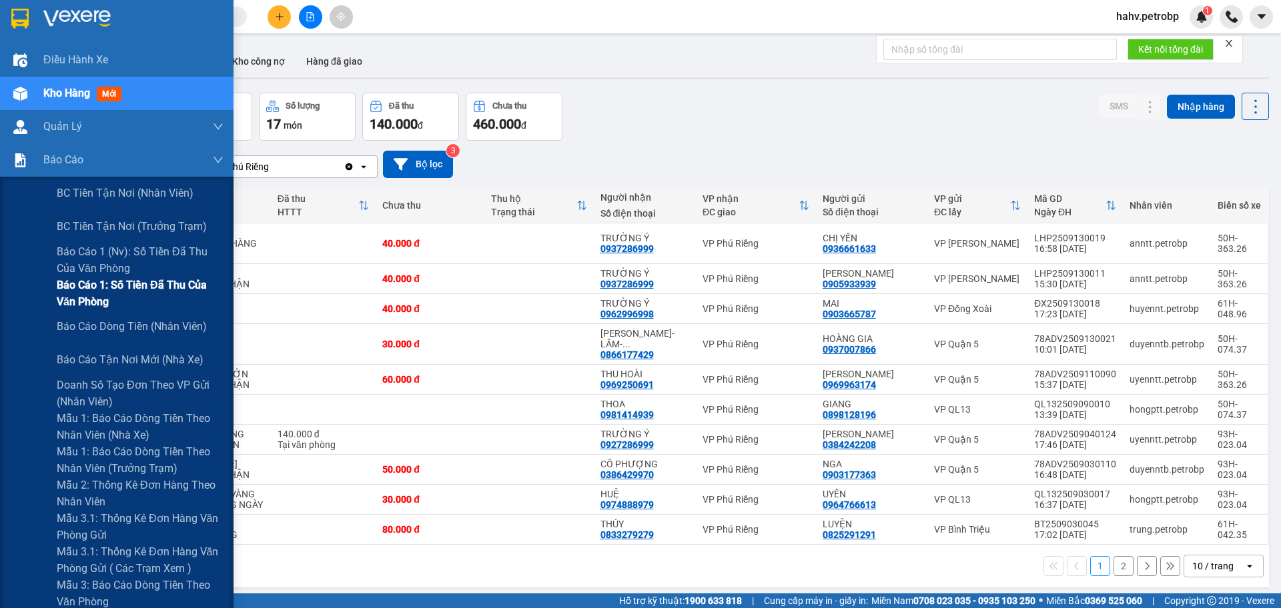
click at [22, 307] on div "Báo cáo 1: Số tiền đã thu của văn phòng" at bounding box center [116, 293] width 233 height 33
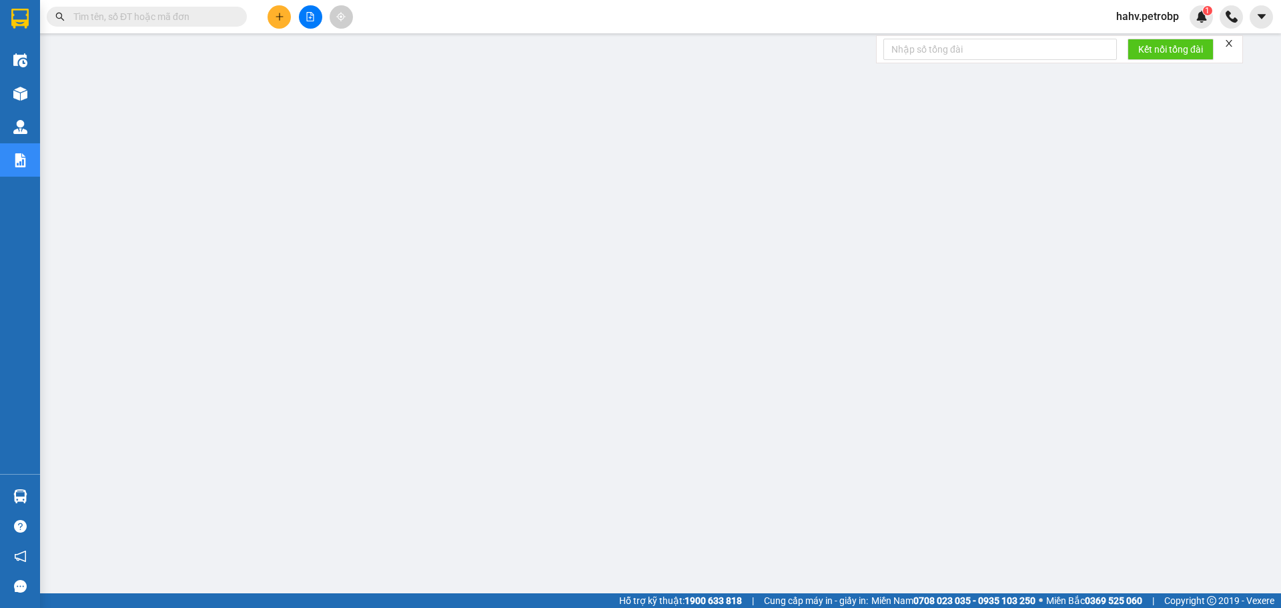
scroll to position [9, 0]
